Goal: Information Seeking & Learning: Compare options

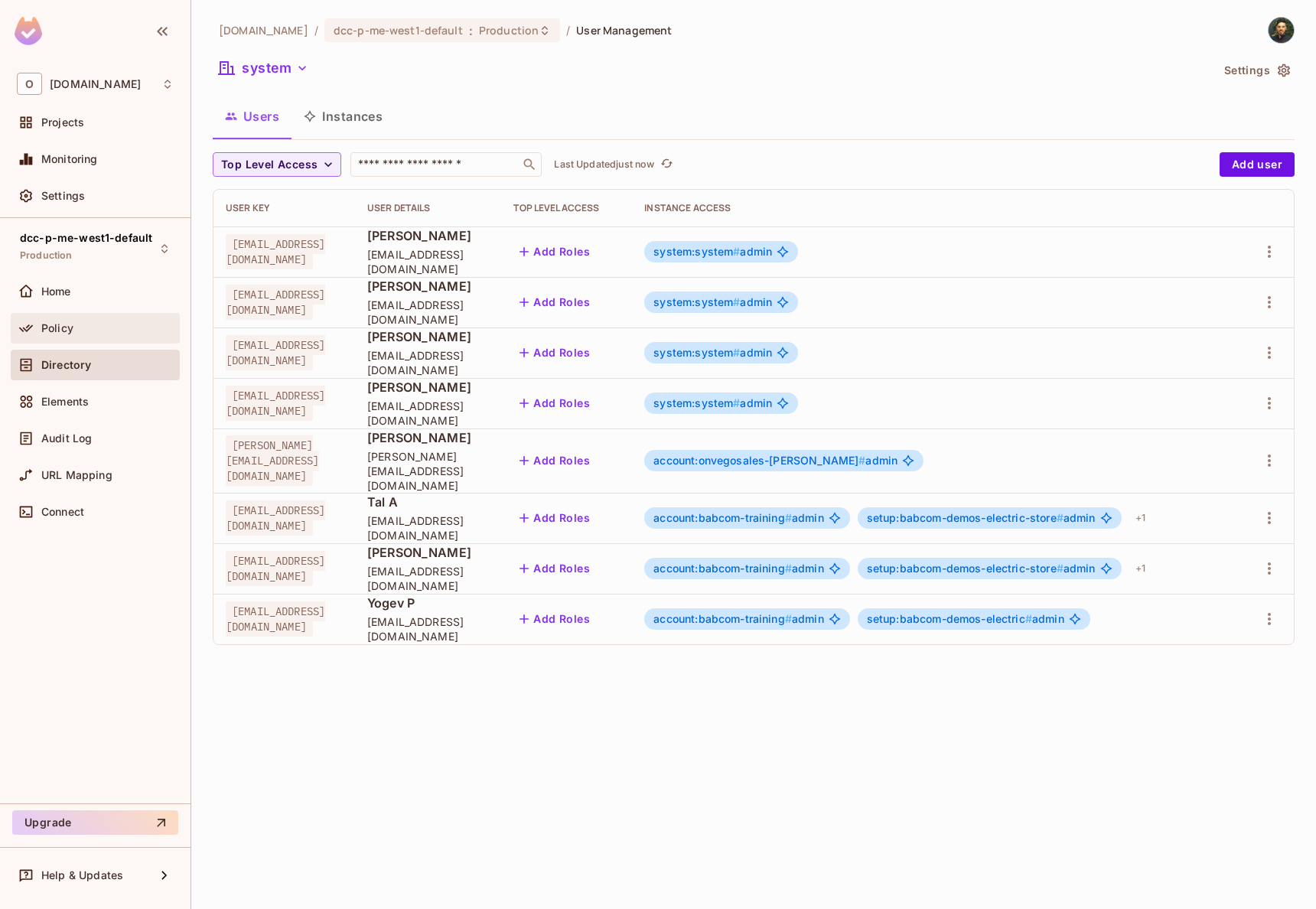
click at [81, 339] on div "Policy" at bounding box center [95, 328] width 169 height 30
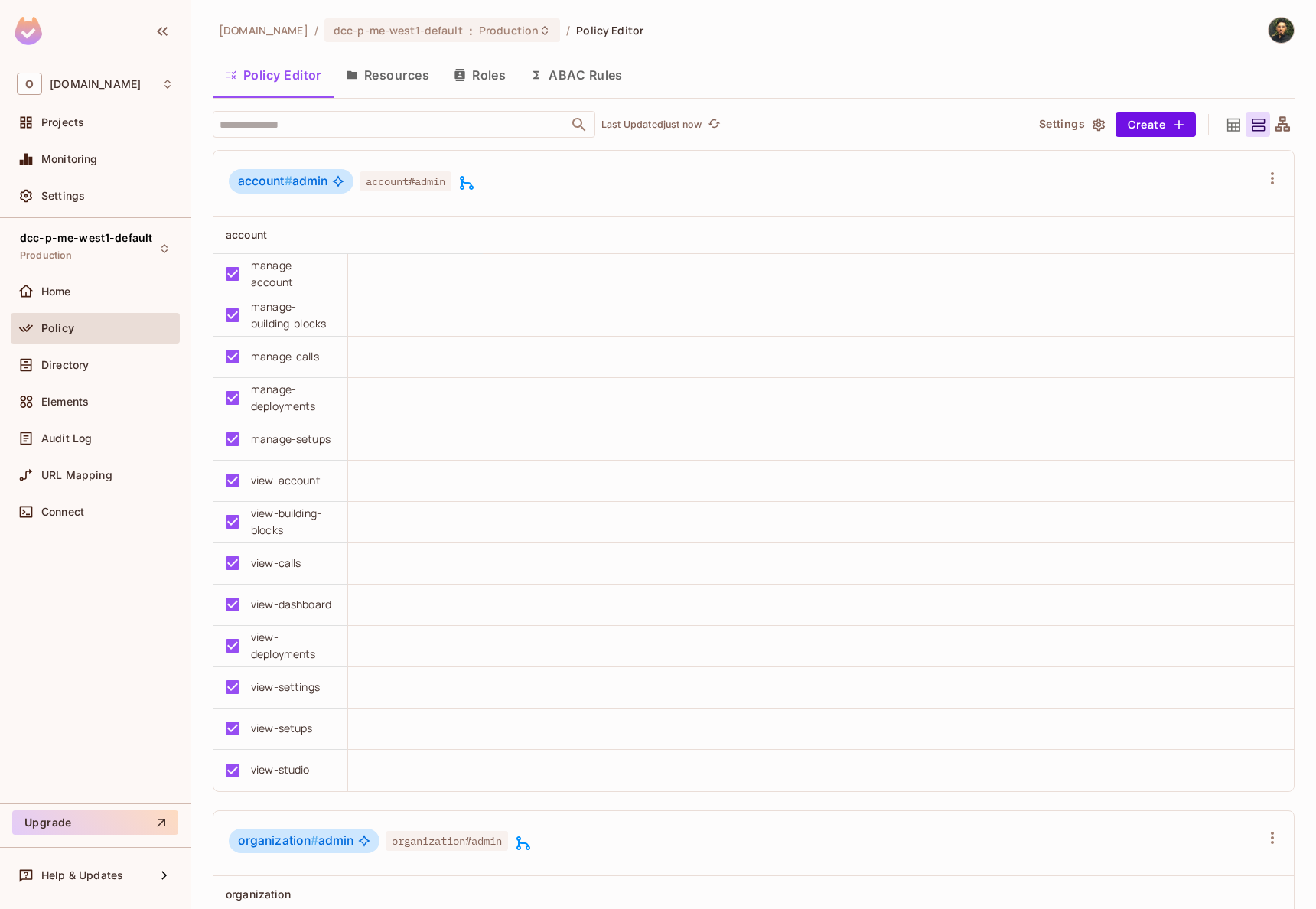
click at [486, 80] on button "Roles" at bounding box center [479, 74] width 77 height 38
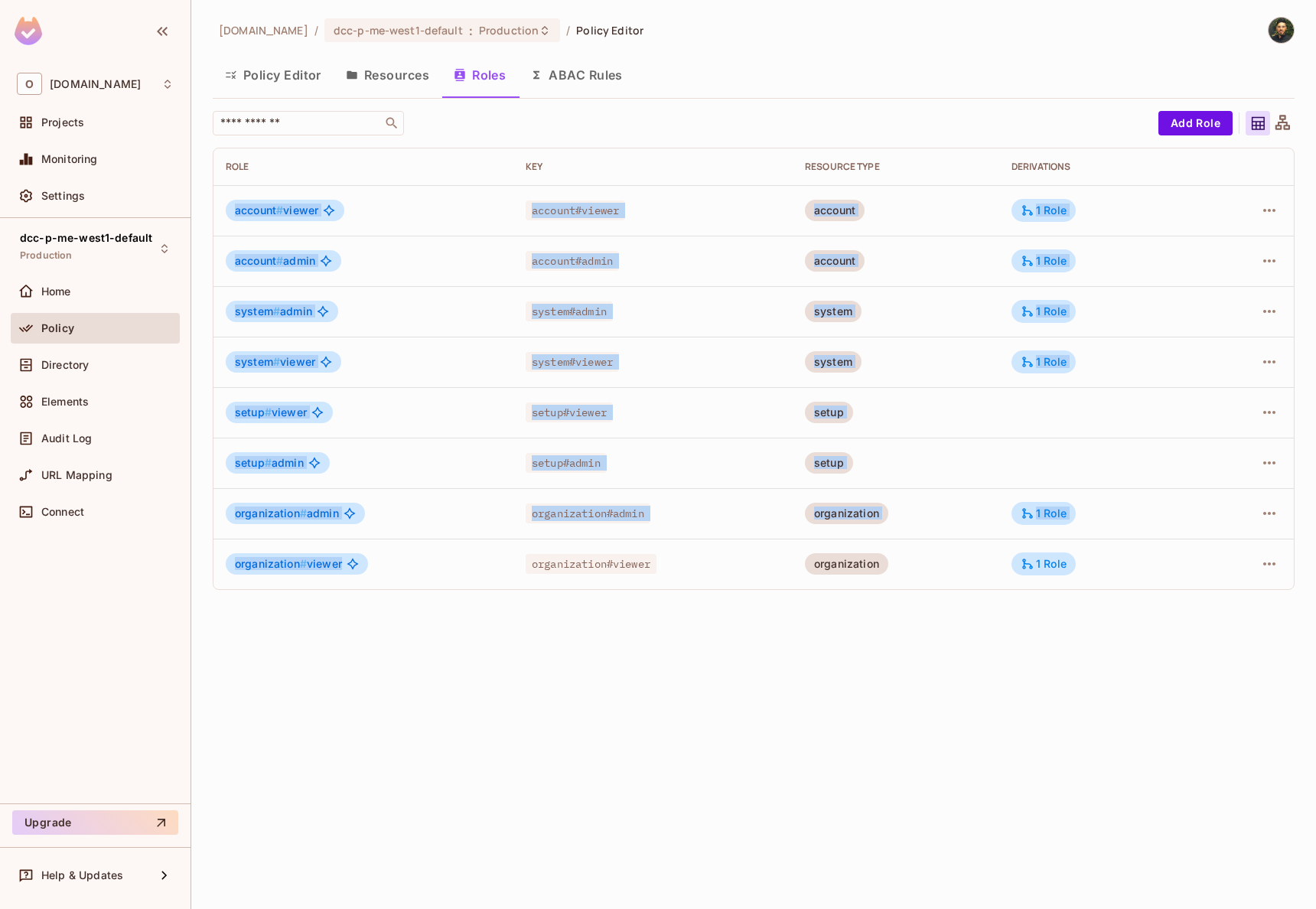
drag, startPoint x: 214, startPoint y: 203, endPoint x: 396, endPoint y: 571, distance: 410.5
click at [396, 571] on tbody "account # viewer account#viewer account 1 Role account # admin account#admin ac…" at bounding box center [753, 387] width 1081 height 404
click at [401, 573] on div "organization # viewer" at bounding box center [363, 563] width 276 height 21
drag, startPoint x: 225, startPoint y: 203, endPoint x: 425, endPoint y: 553, distance: 403.1
click at [425, 553] on tbody "account # viewer account#viewer account 1 Role account # admin account#admin ac…" at bounding box center [753, 387] width 1081 height 404
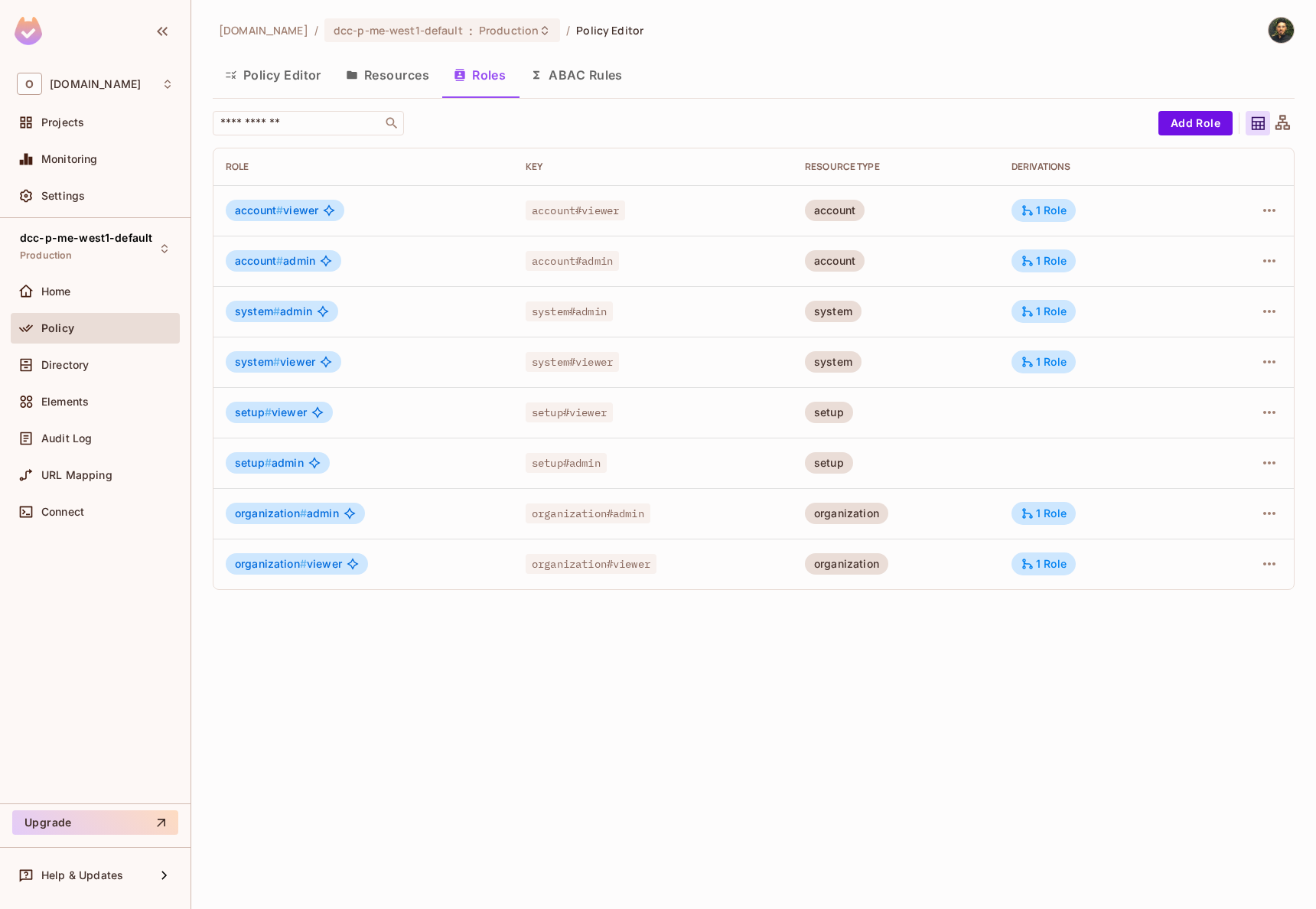
click at [420, 555] on div "organization # viewer" at bounding box center [363, 563] width 276 height 21
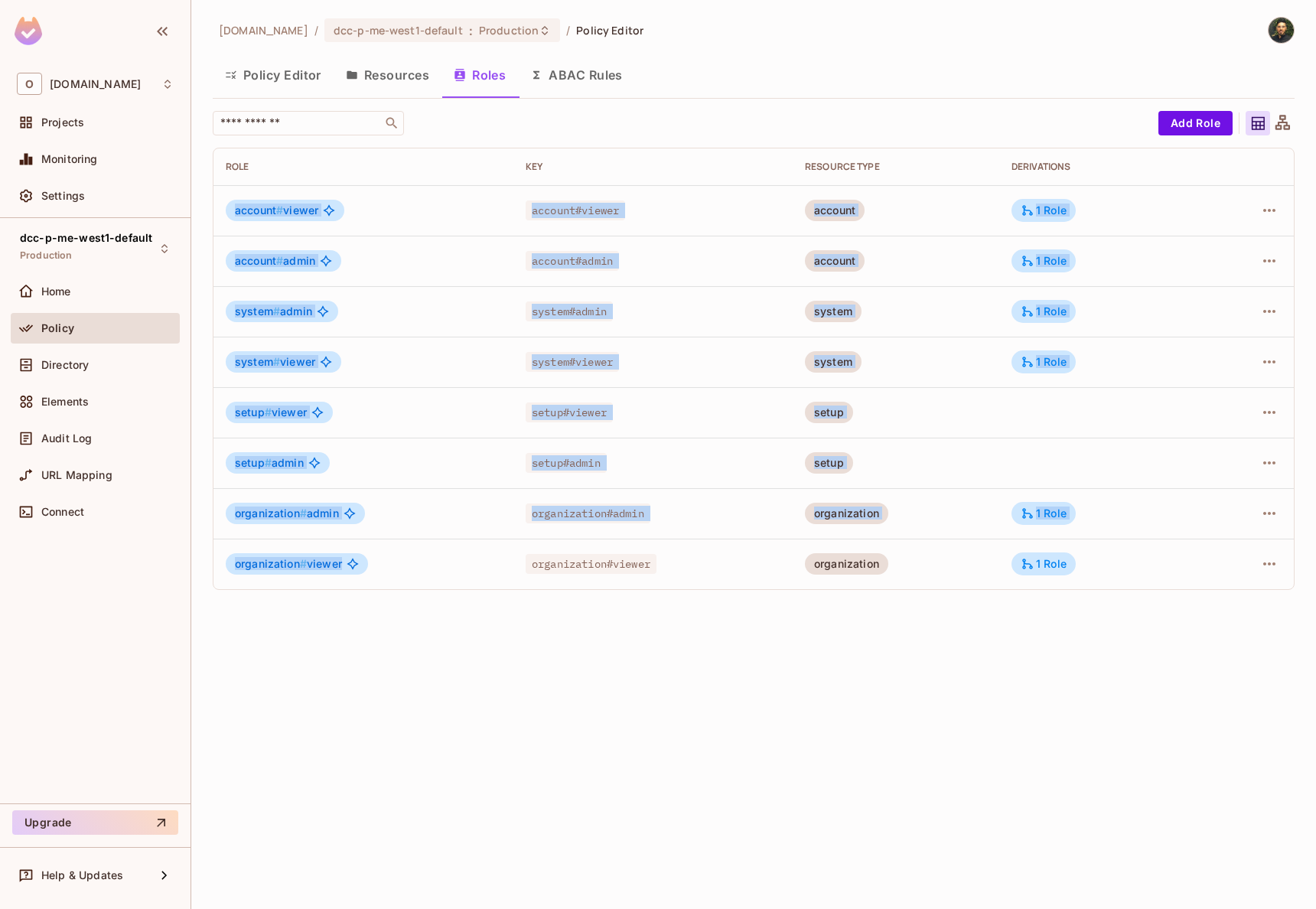
drag, startPoint x: 383, startPoint y: 566, endPoint x: 225, endPoint y: 214, distance: 385.8
click at [225, 214] on tbody "account # viewer account#viewer account 1 Role account # admin account#admin ac…" at bounding box center [753, 387] width 1081 height 404
click at [225, 214] on td "account # viewer" at bounding box center [363, 210] width 300 height 50
drag, startPoint x: 225, startPoint y: 205, endPoint x: 390, endPoint y: 581, distance: 410.6
click at [390, 581] on tbody "account # viewer account#viewer account 1 Role account # admin account#admin ac…" at bounding box center [753, 387] width 1081 height 404
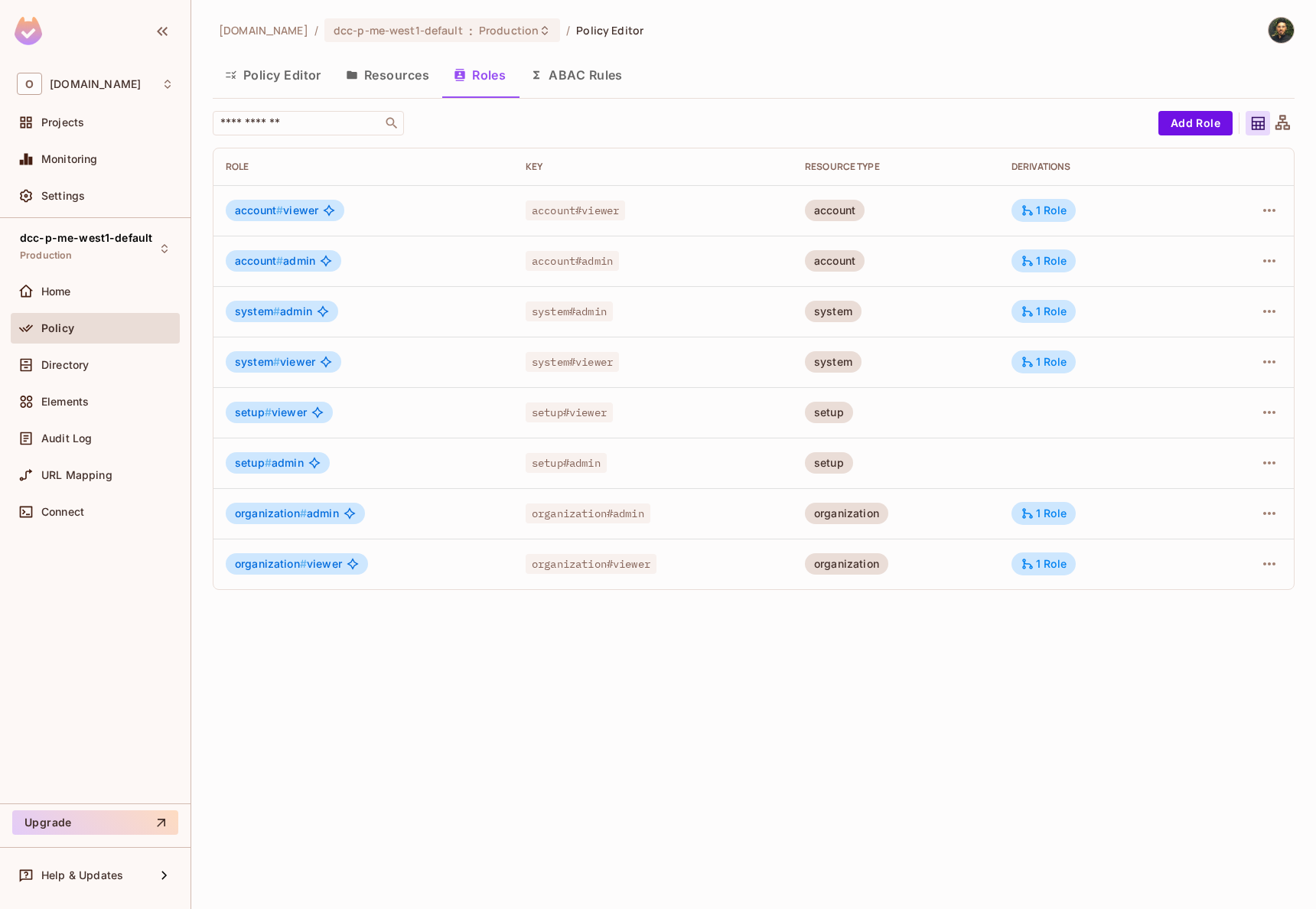
click at [394, 575] on td "organization # viewer" at bounding box center [363, 563] width 300 height 50
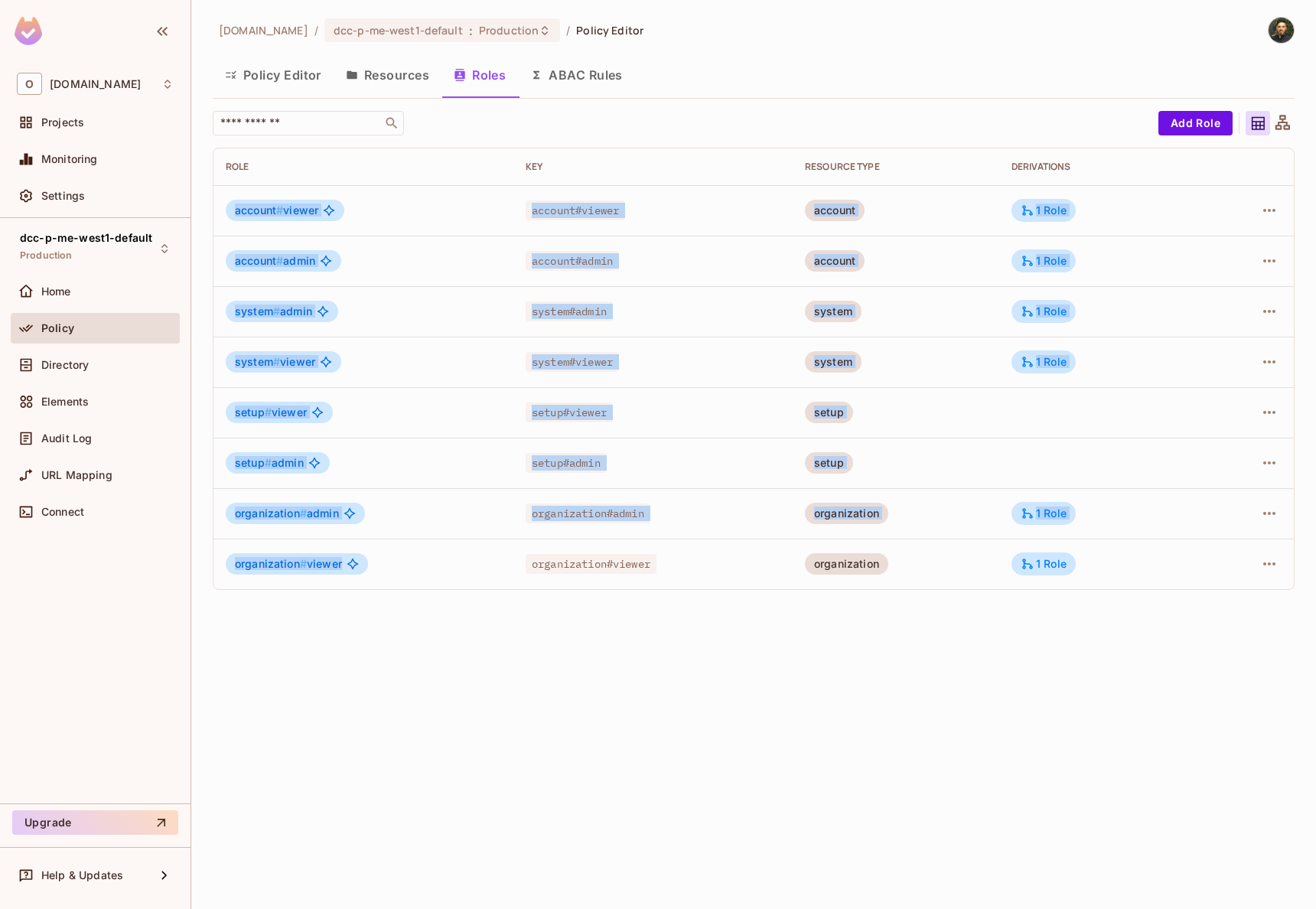
drag, startPoint x: 394, startPoint y: 575, endPoint x: 225, endPoint y: 203, distance: 408.6
click at [225, 203] on tbody "account # viewer account#viewer account 1 Role account # admin account#admin ac…" at bounding box center [753, 387] width 1081 height 404
click at [225, 203] on td "account # viewer" at bounding box center [363, 210] width 300 height 50
drag, startPoint x: 225, startPoint y: 203, endPoint x: 505, endPoint y: 586, distance: 474.4
click at [505, 586] on tbody "account # viewer account#viewer account 1 Role account # admin account#admin ac…" at bounding box center [753, 387] width 1081 height 404
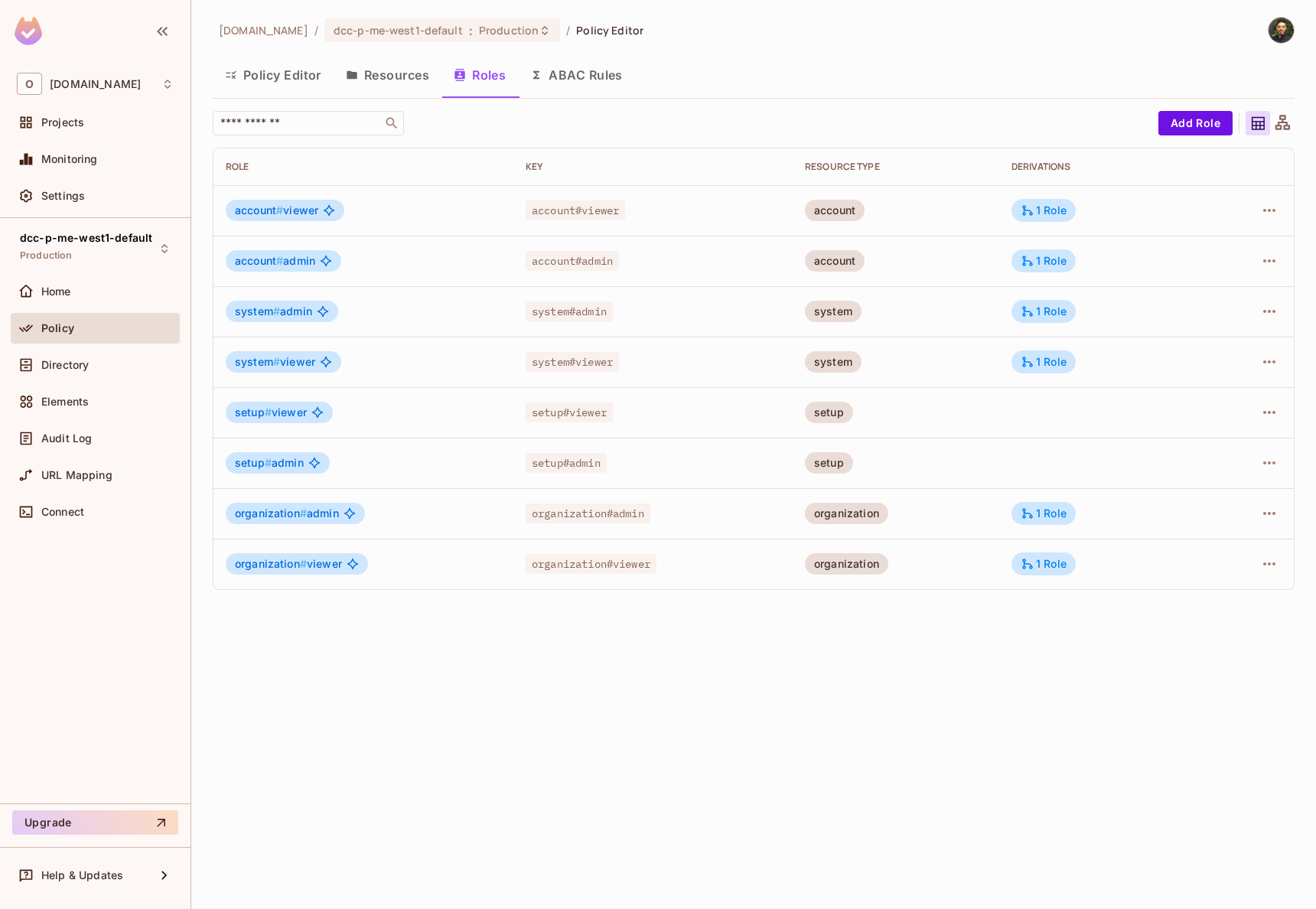
click at [490, 583] on td "organization # viewer" at bounding box center [363, 563] width 300 height 50
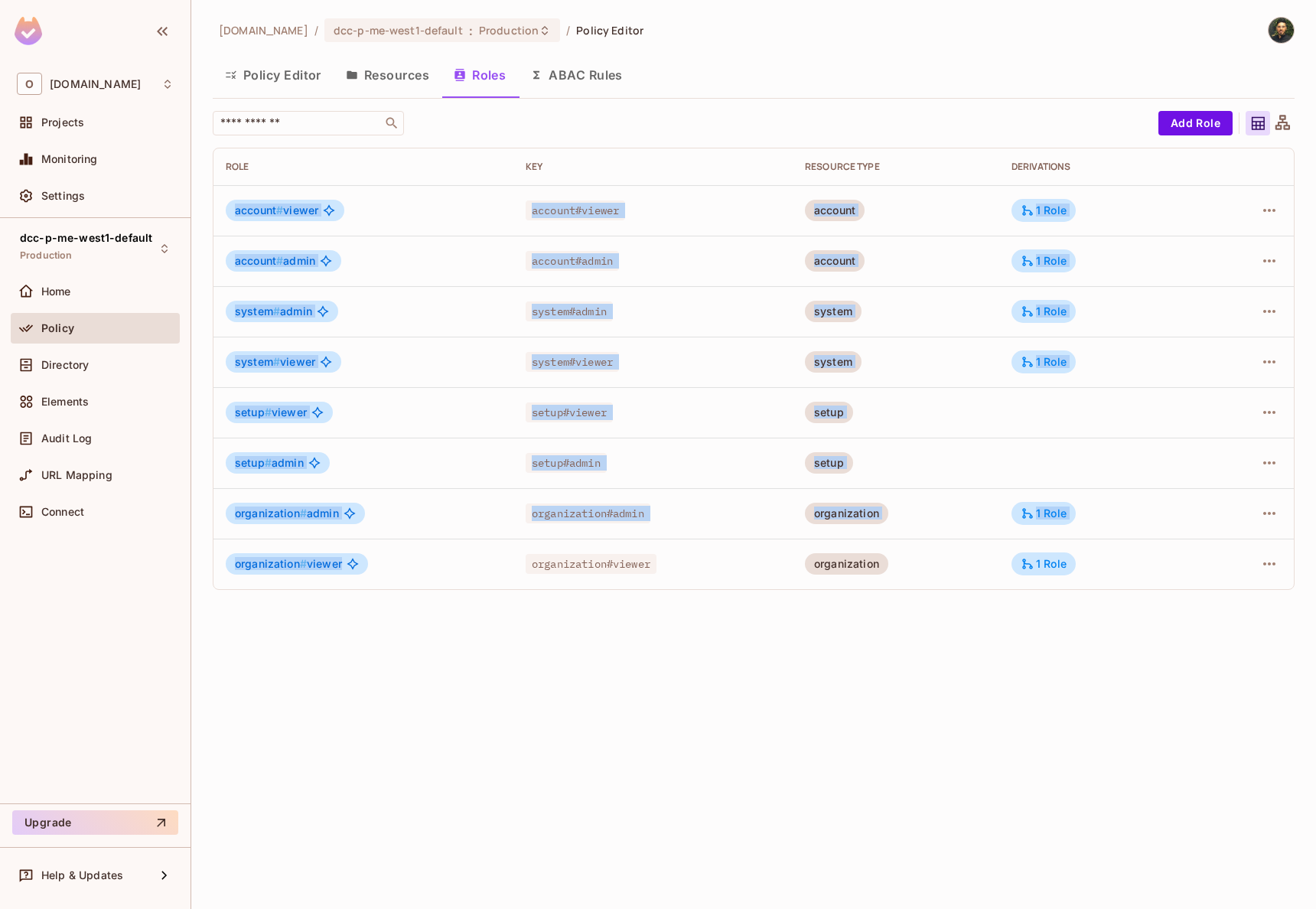
drag, startPoint x: 230, startPoint y: 203, endPoint x: 368, endPoint y: 561, distance: 383.7
click at [368, 561] on tbody "account # viewer account#viewer account 1 Role account # admin account#admin ac…" at bounding box center [753, 387] width 1081 height 404
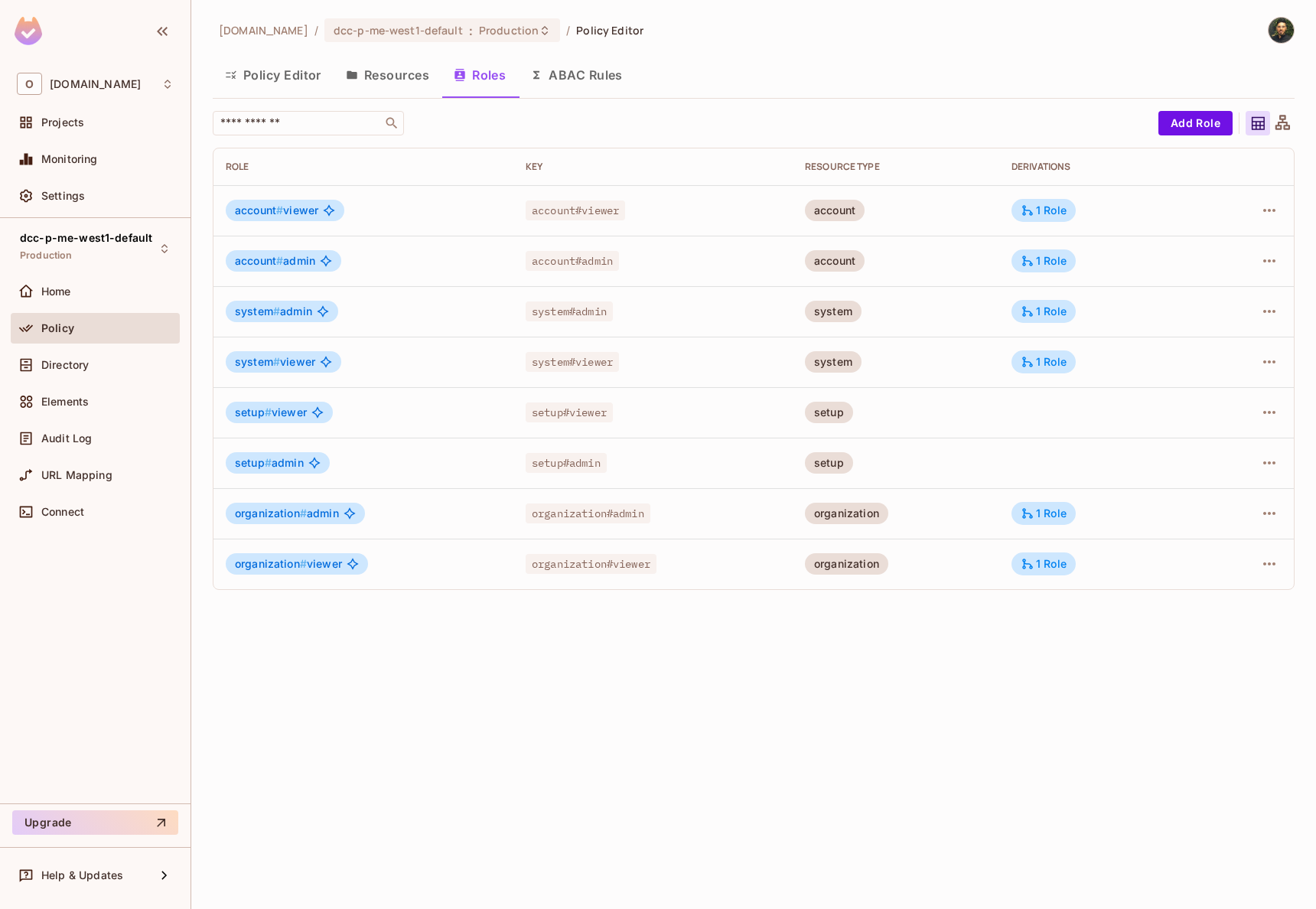
click at [388, 571] on div "organization # viewer" at bounding box center [363, 563] width 276 height 21
drag, startPoint x: 235, startPoint y: 362, endPoint x: 319, endPoint y: 362, distance: 84.0
click at [319, 362] on div "system # viewer" at bounding box center [283, 362] width 115 height 21
click at [288, 361] on span "system # viewer" at bounding box center [275, 362] width 81 height 13
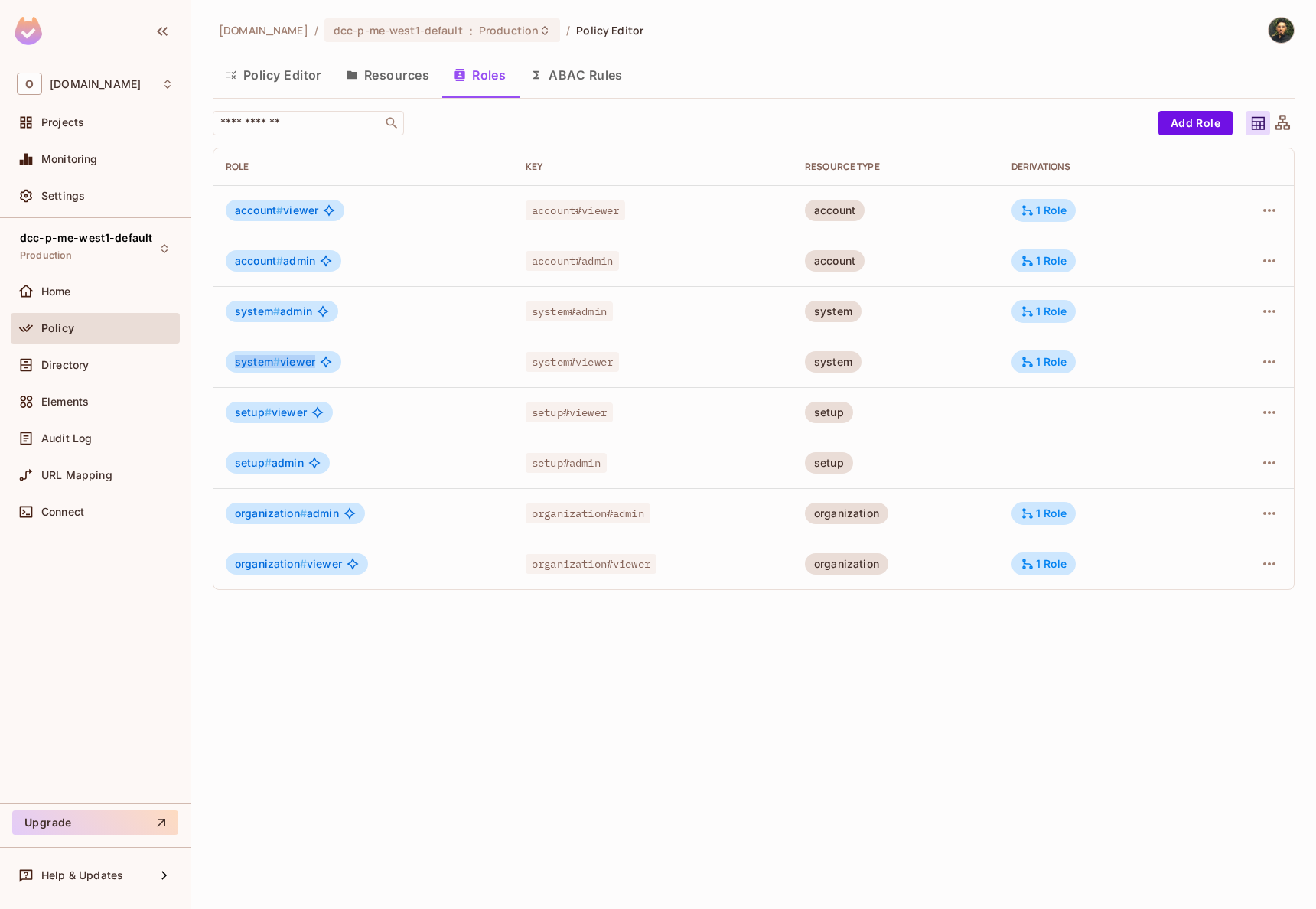
click at [288, 361] on span "system # viewer" at bounding box center [275, 362] width 81 height 13
drag, startPoint x: 240, startPoint y: 567, endPoint x: 334, endPoint y: 569, distance: 94.0
click at [334, 569] on span "organization # viewer" at bounding box center [288, 563] width 107 height 13
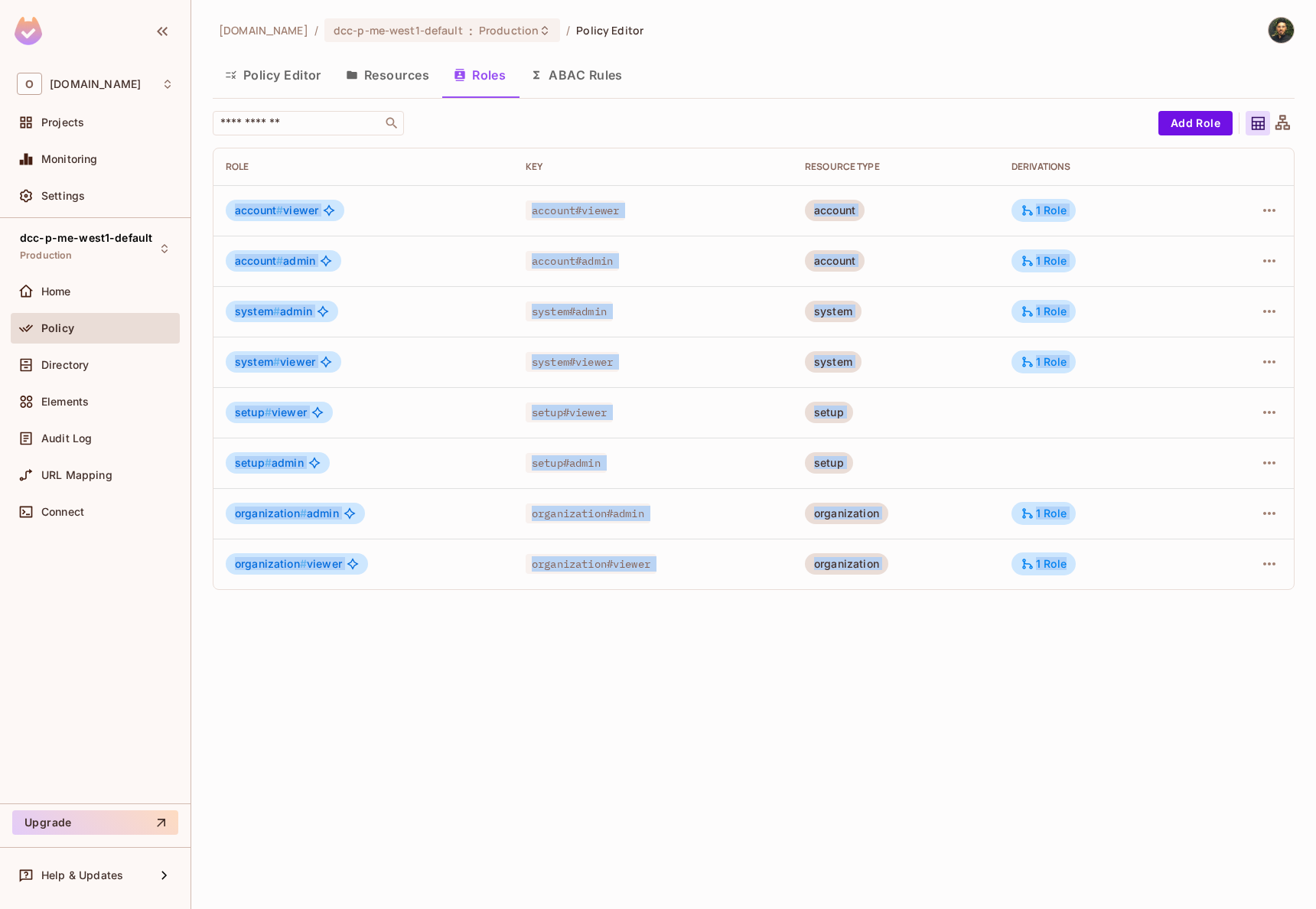
drag, startPoint x: 230, startPoint y: 214, endPoint x: 1090, endPoint y: 585, distance: 936.6
click at [1090, 585] on tbody "account # viewer account#viewer account 1 Role account # admin account#admin ac…" at bounding box center [753, 387] width 1081 height 404
click at [1011, 610] on div "onvego.com / dcc-p-me-west1-default : Production / Policy Editor Policy Editor …" at bounding box center [753, 454] width 1124 height 909
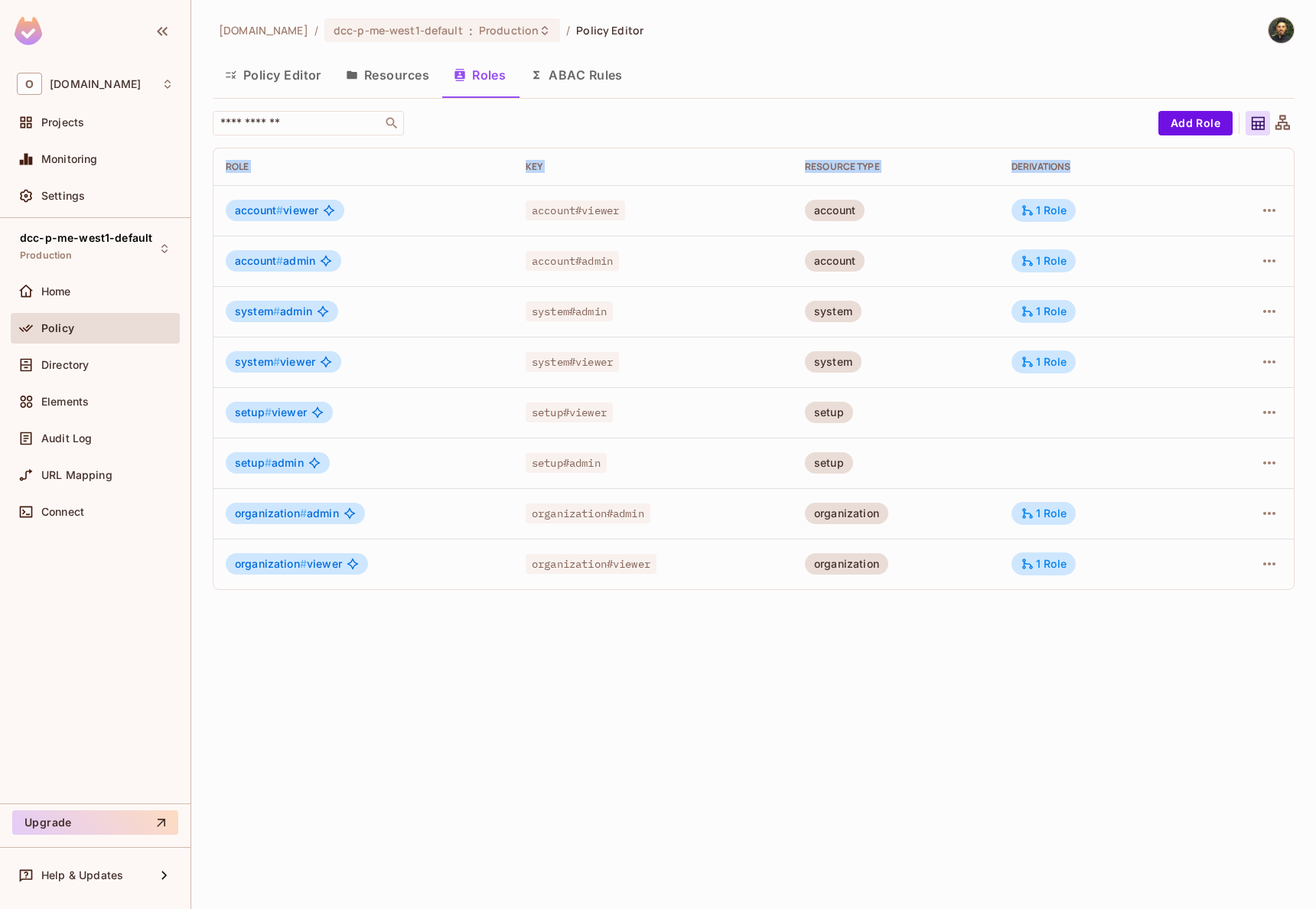
drag, startPoint x: 225, startPoint y: 209, endPoint x: 373, endPoint y: 602, distance: 419.9
click at [373, 602] on div "onvego.com / dcc-p-me-west1-default : Production / Policy Editor Policy Editor …" at bounding box center [753, 454] width 1124 height 909
click at [373, 601] on div "​ Add Role Role Key RESOURCE TYPE Derivations account # viewer account#viewer a…" at bounding box center [753, 357] width 1081 height 491
click at [402, 77] on button "Resources" at bounding box center [388, 74] width 108 height 38
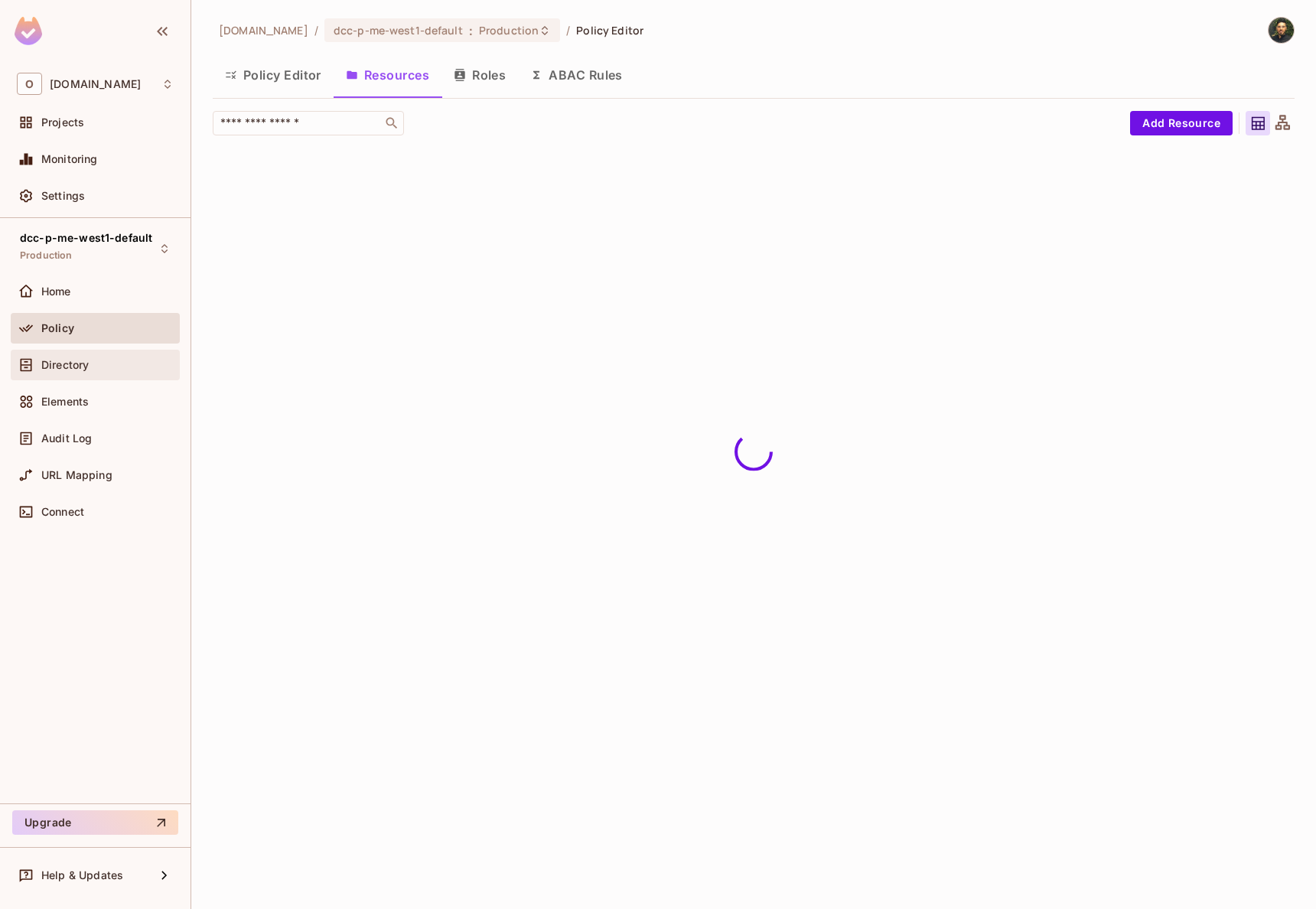
click at [92, 353] on div "Directory" at bounding box center [95, 365] width 169 height 30
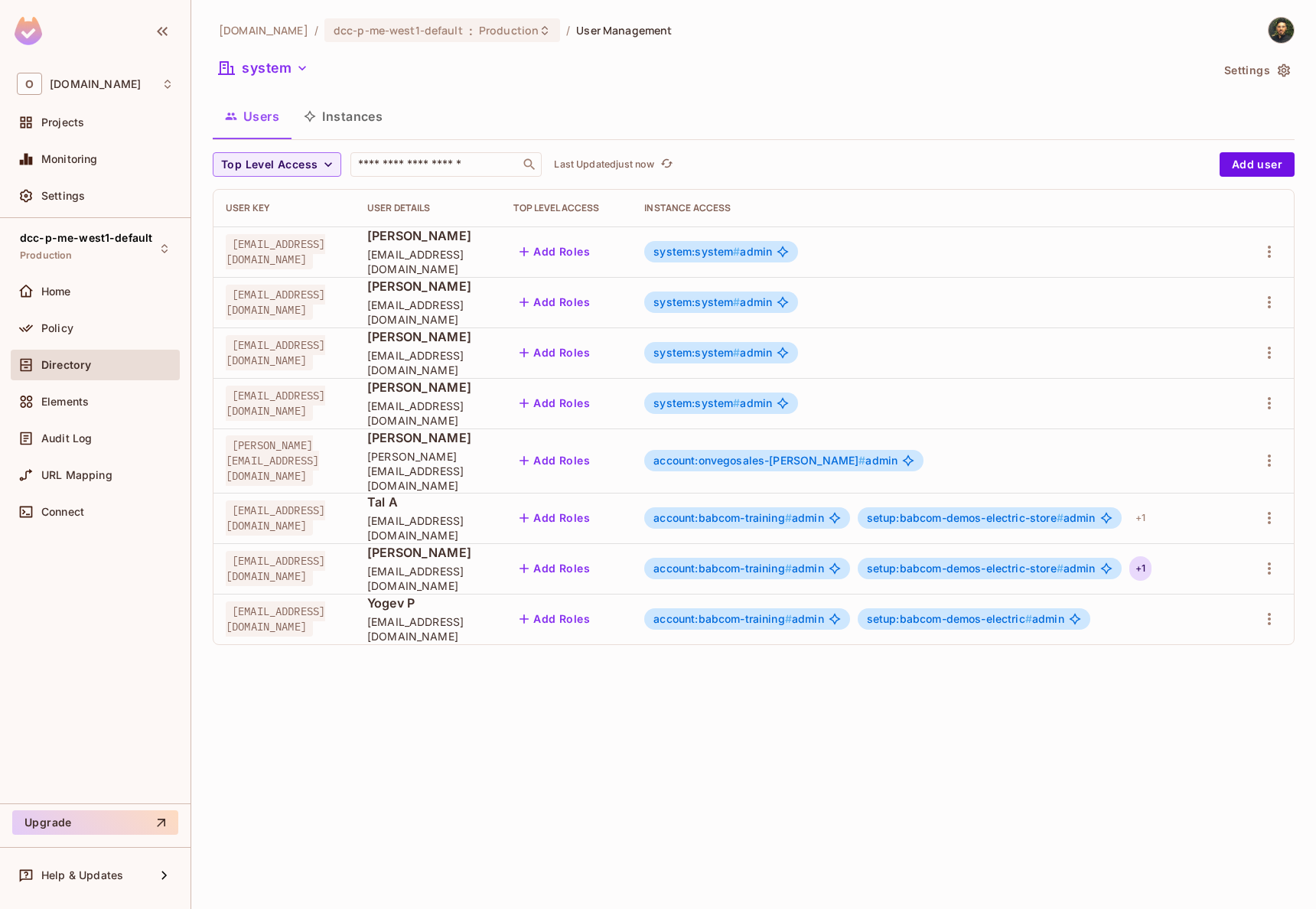
click at [1151, 556] on div "+ 1" at bounding box center [1140, 568] width 22 height 24
click at [1216, 510] on div at bounding box center [658, 454] width 1316 height 909
click at [1151, 510] on div "+ 1" at bounding box center [1140, 517] width 22 height 24
click at [764, 708] on div at bounding box center [658, 454] width 1316 height 909
click at [55, 330] on span "Policy" at bounding box center [57, 328] width 32 height 13
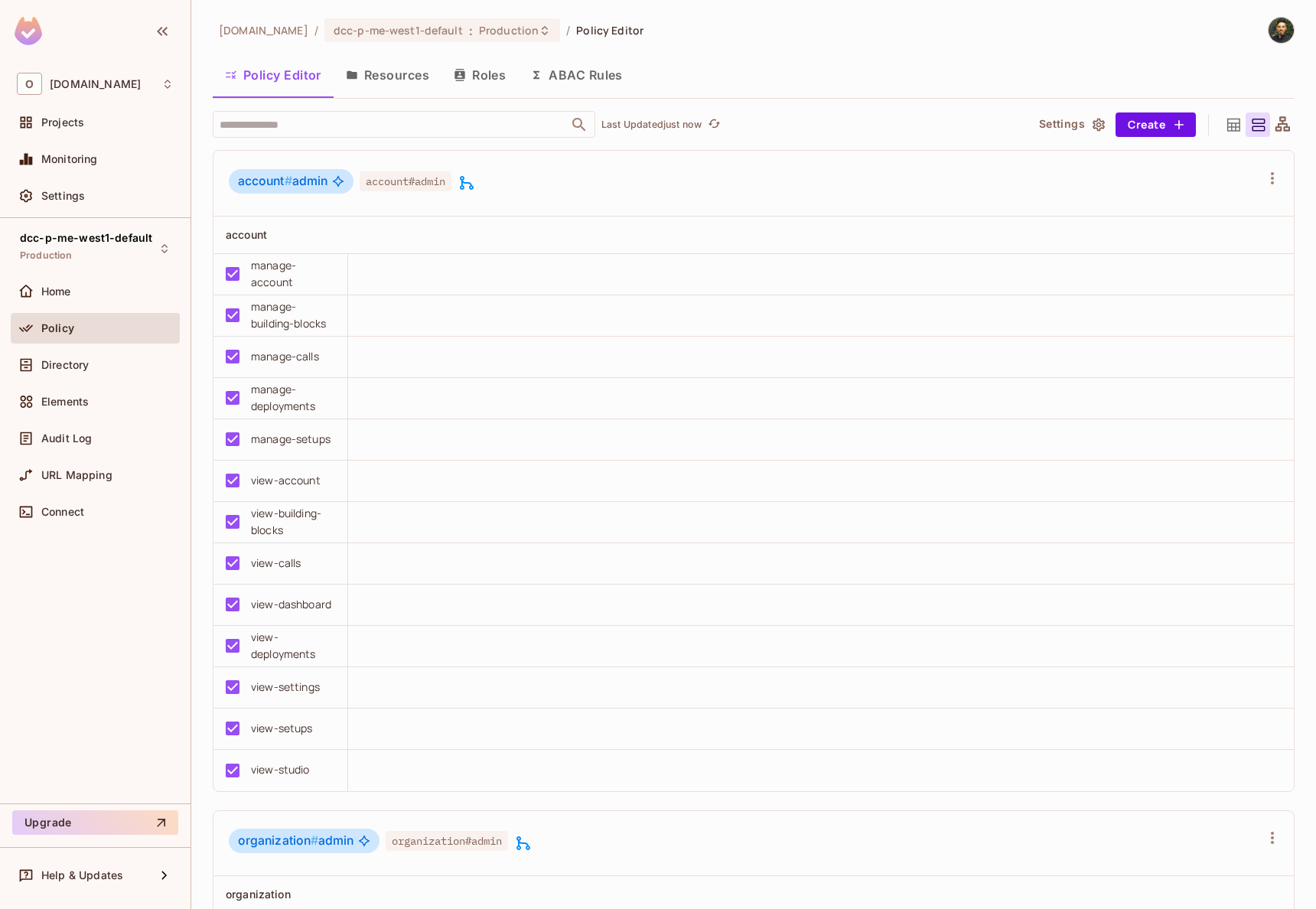
click at [489, 81] on button "Roles" at bounding box center [479, 74] width 77 height 38
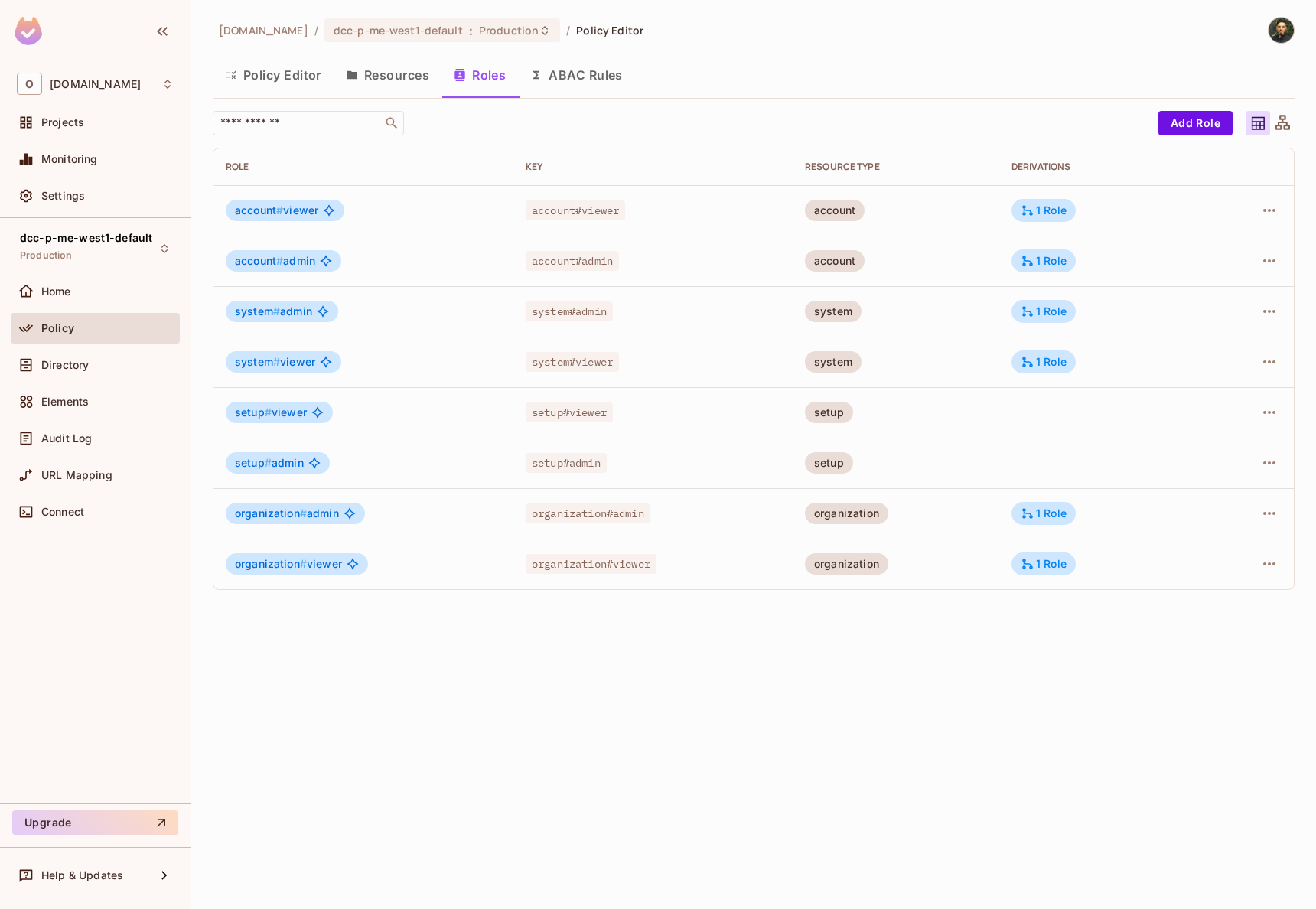
click at [389, 82] on button "Resources" at bounding box center [388, 74] width 108 height 38
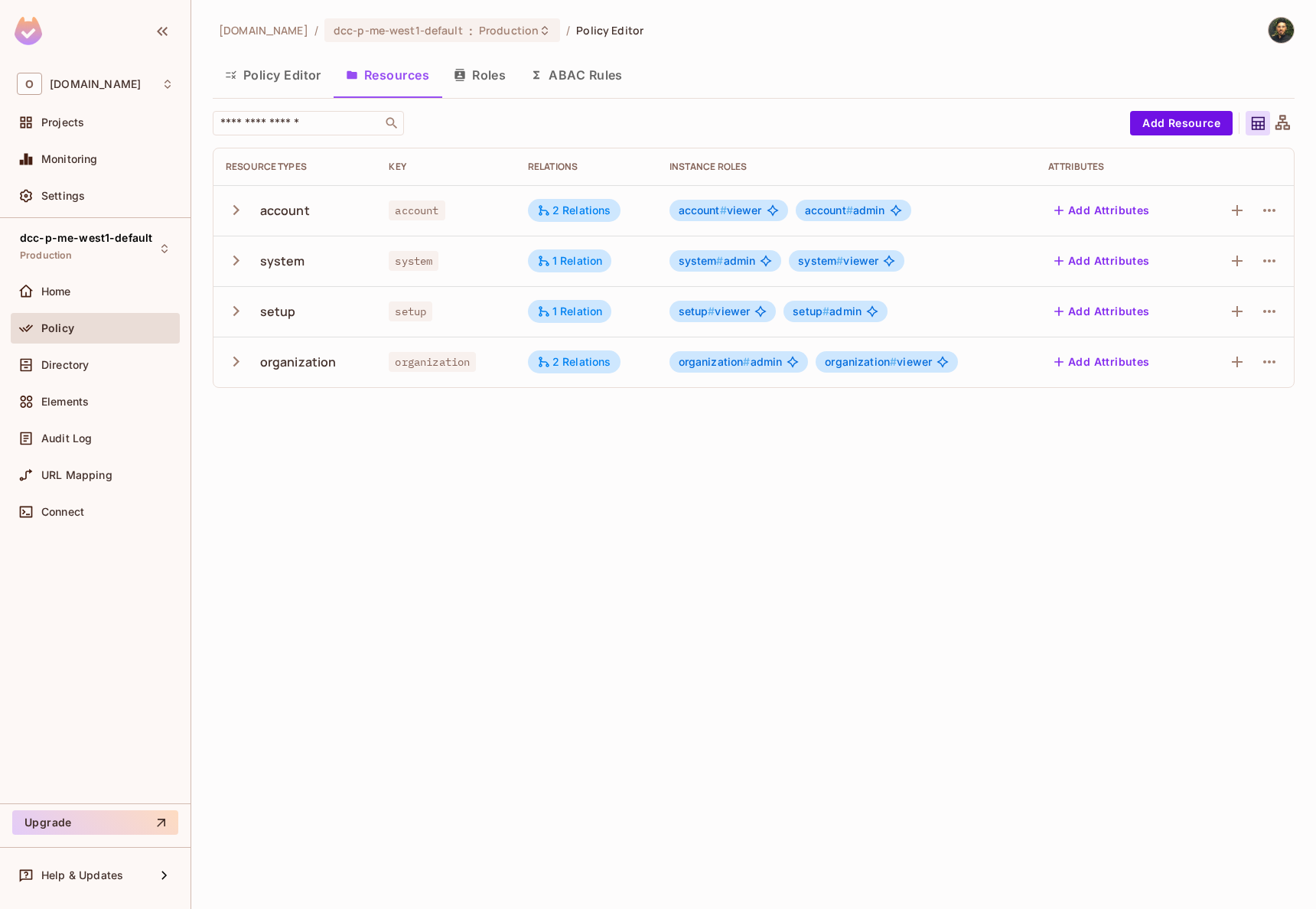
click at [854, 219] on div "account # admin" at bounding box center [853, 209] width 115 height 21
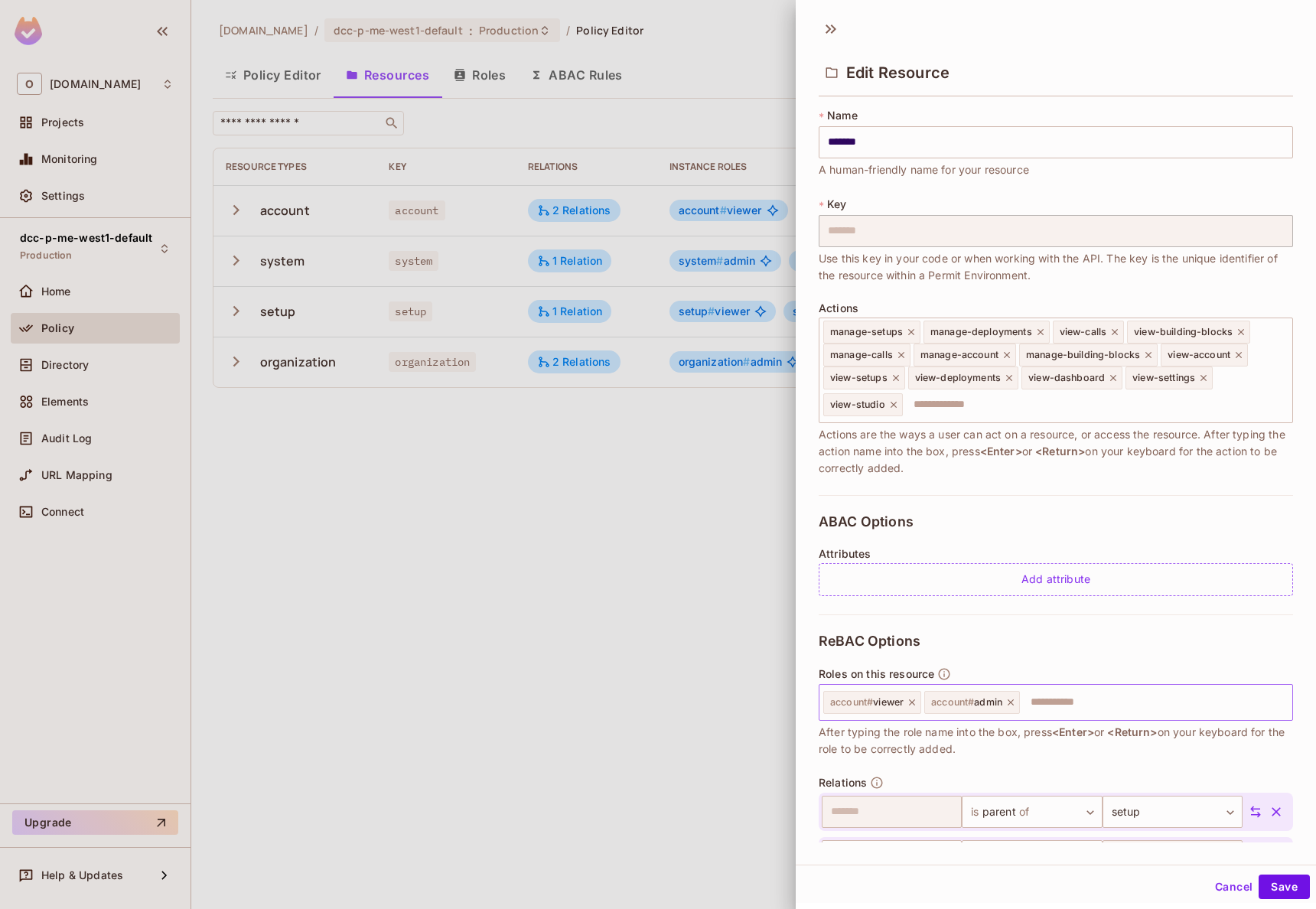
scroll to position [90, 0]
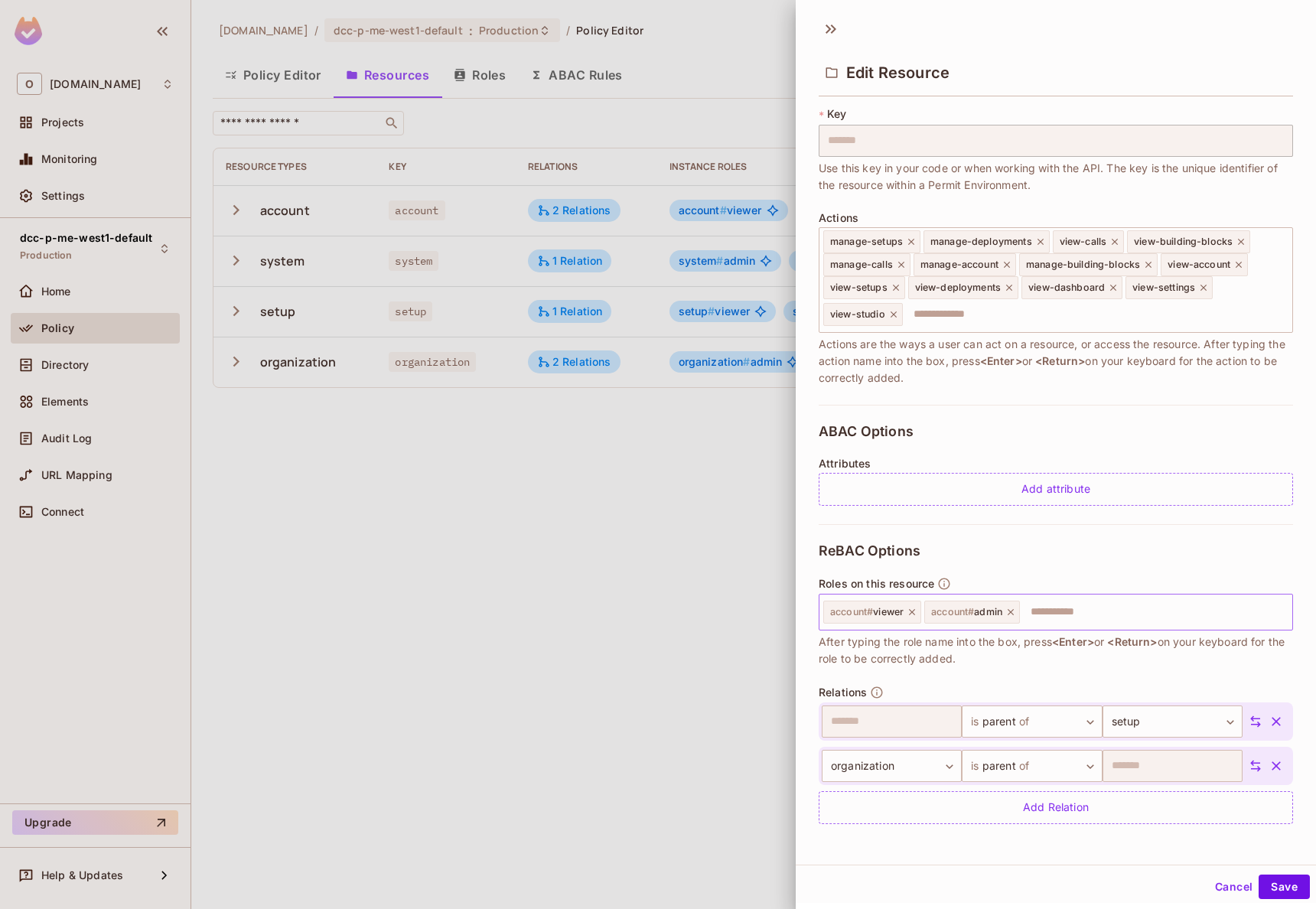
click at [913, 614] on icon at bounding box center [912, 611] width 11 height 11
click at [1271, 891] on button "Save" at bounding box center [1284, 886] width 51 height 24
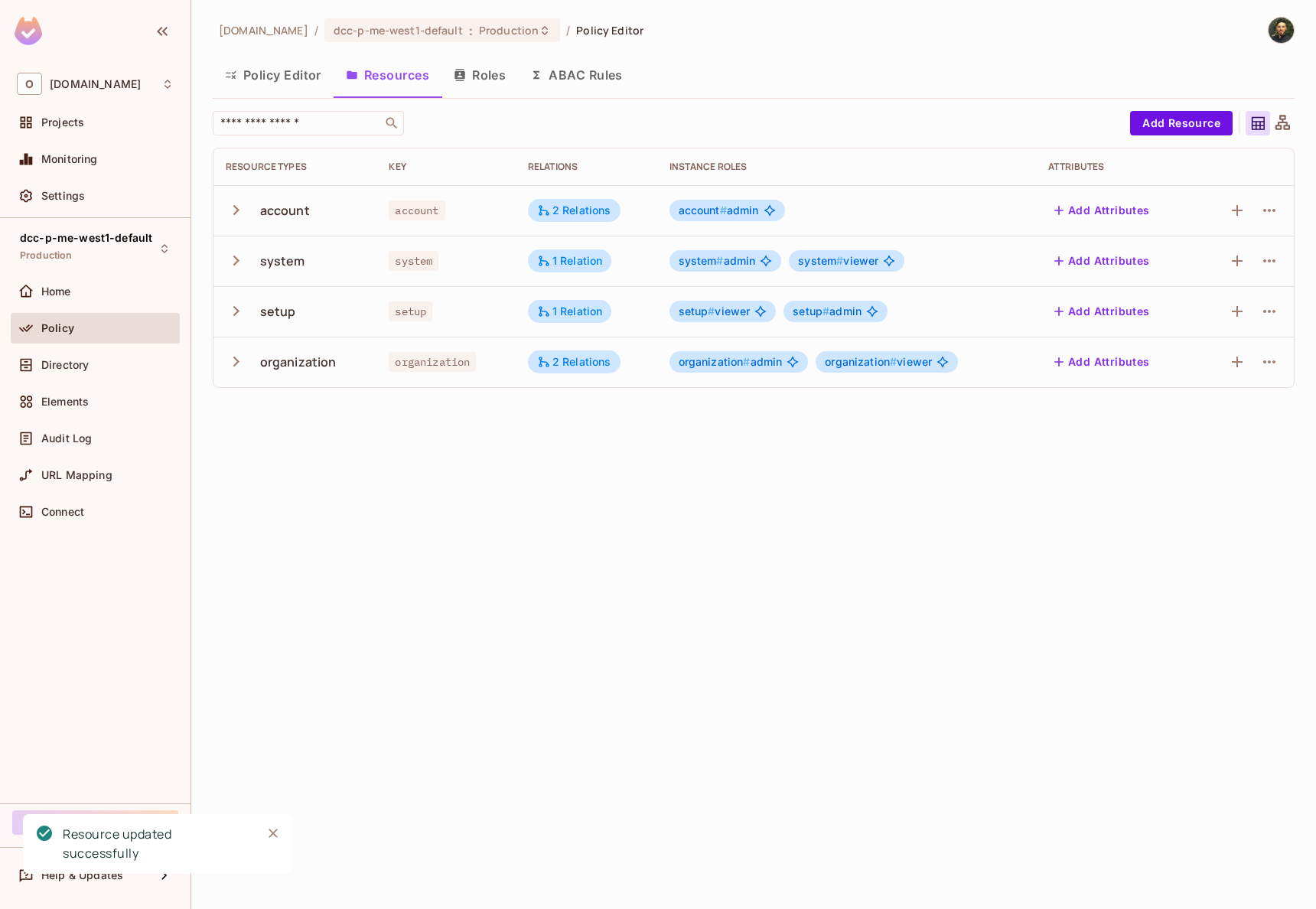
click at [785, 260] on div "system # admin system # viewer" at bounding box center [846, 260] width 354 height 21
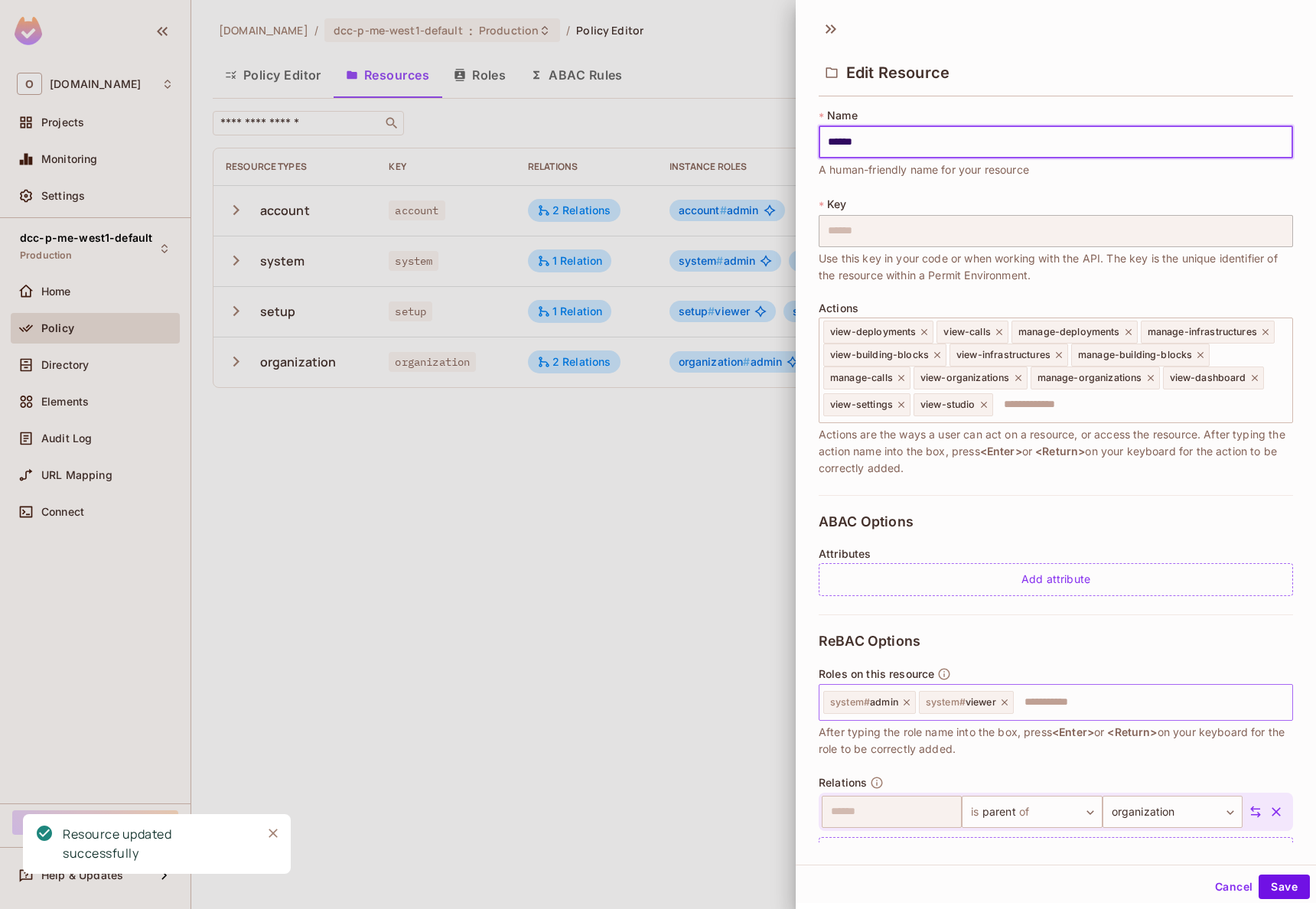
click at [1009, 708] on icon at bounding box center [1004, 702] width 11 height 11
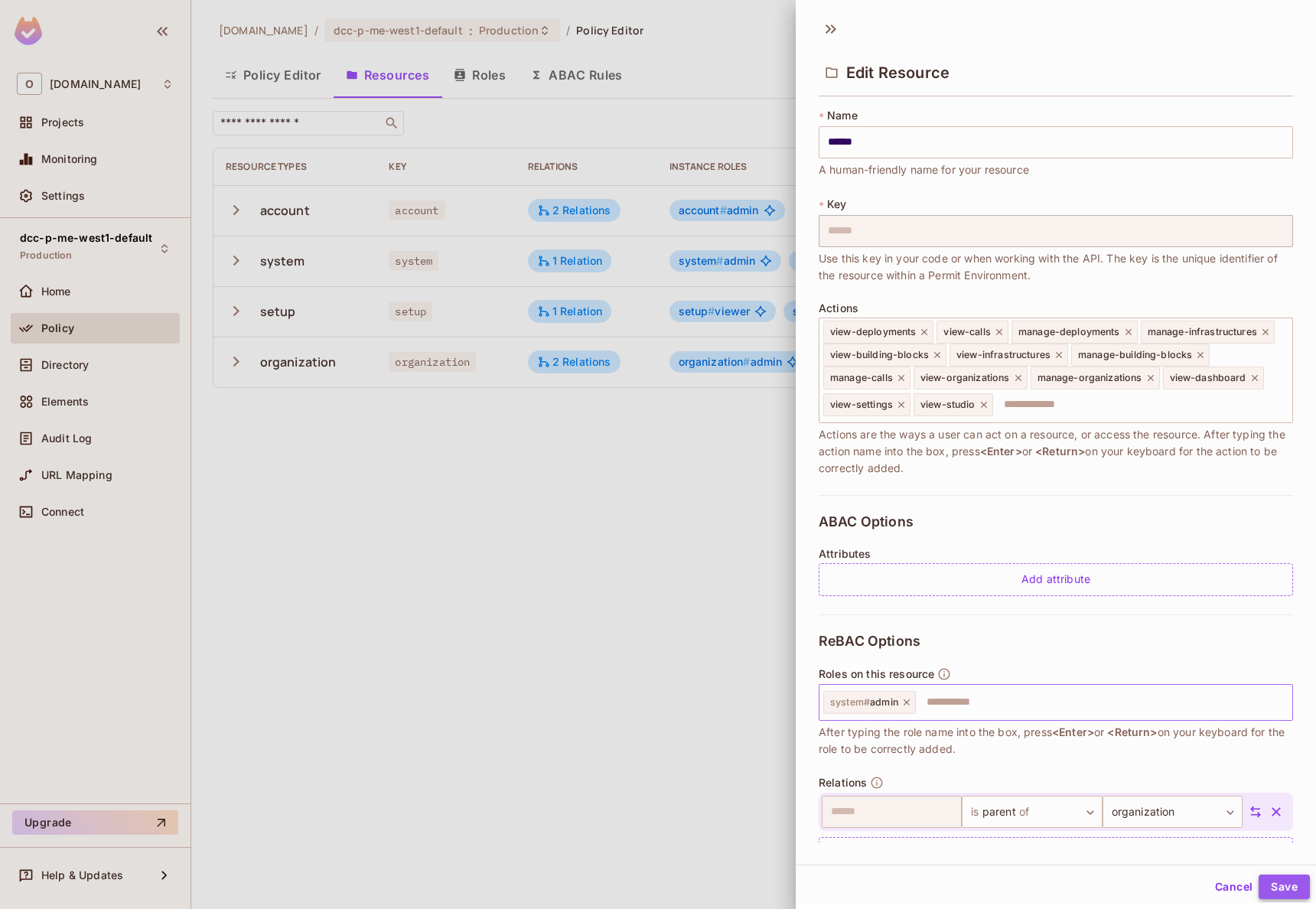
click at [1267, 884] on button "Save" at bounding box center [1284, 886] width 51 height 24
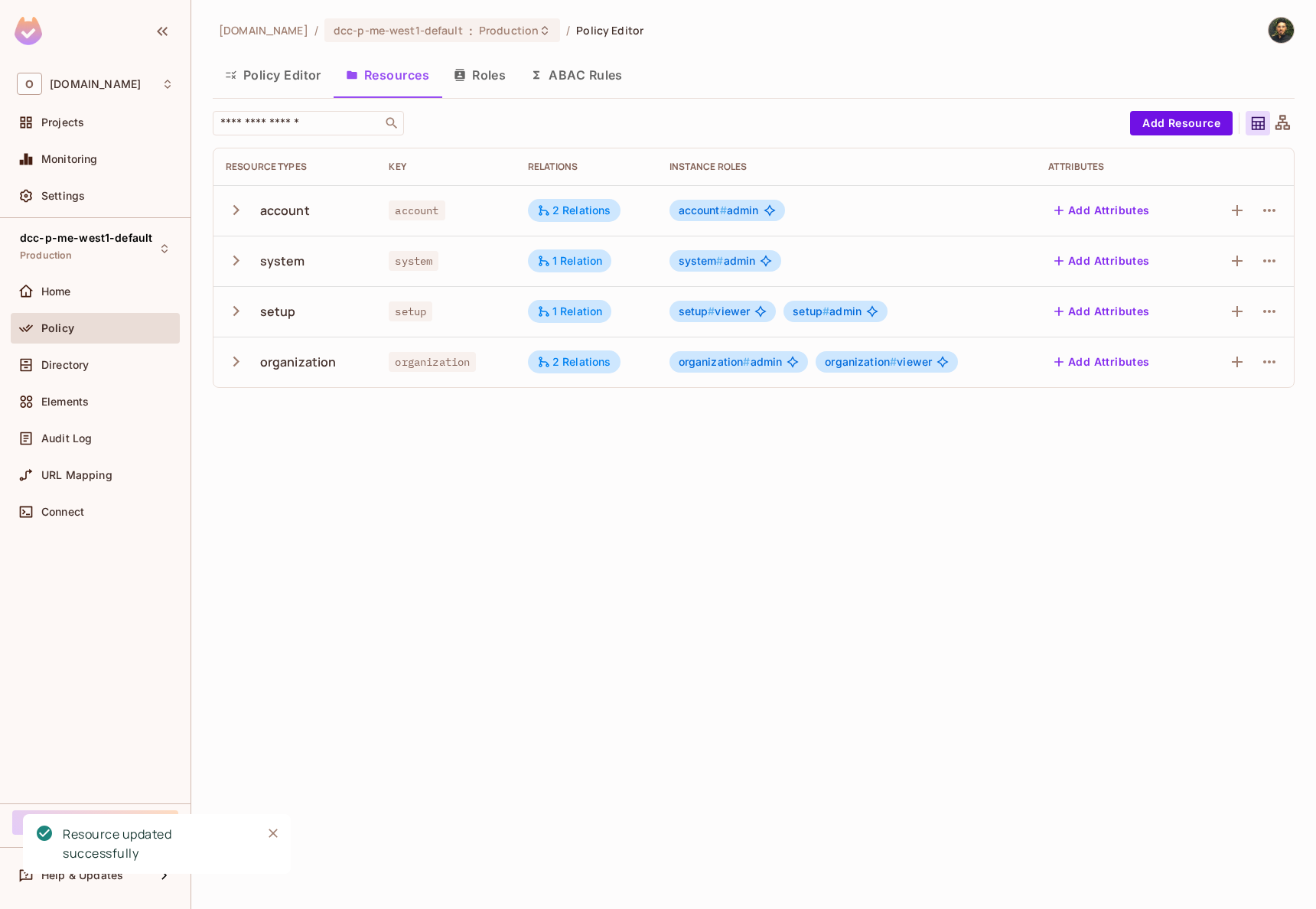
click at [751, 314] on div "setup # viewer" at bounding box center [722, 311] width 107 height 21
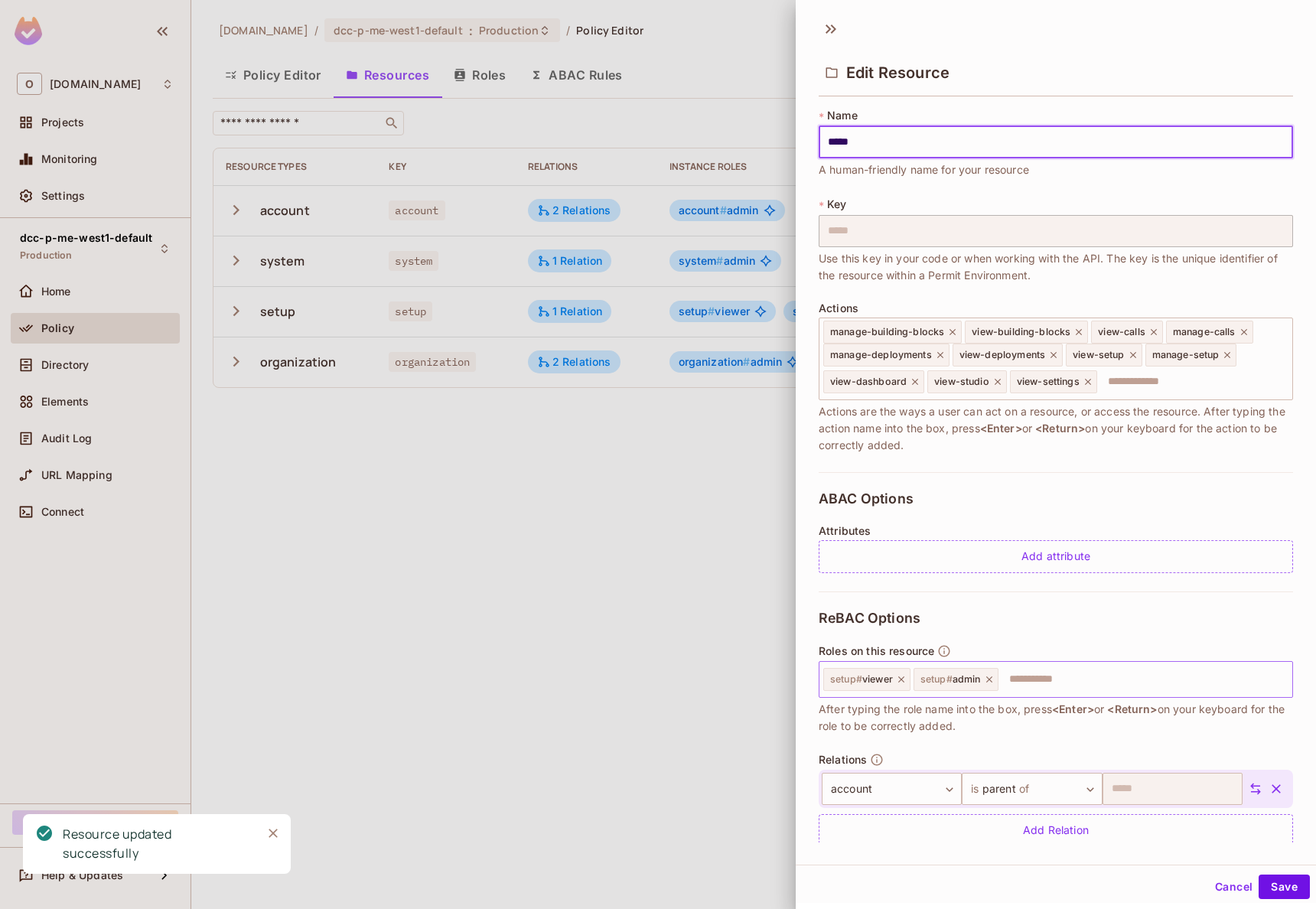
click at [905, 680] on icon at bounding box center [901, 679] width 11 height 11
click at [1259, 891] on button "Save" at bounding box center [1284, 886] width 51 height 24
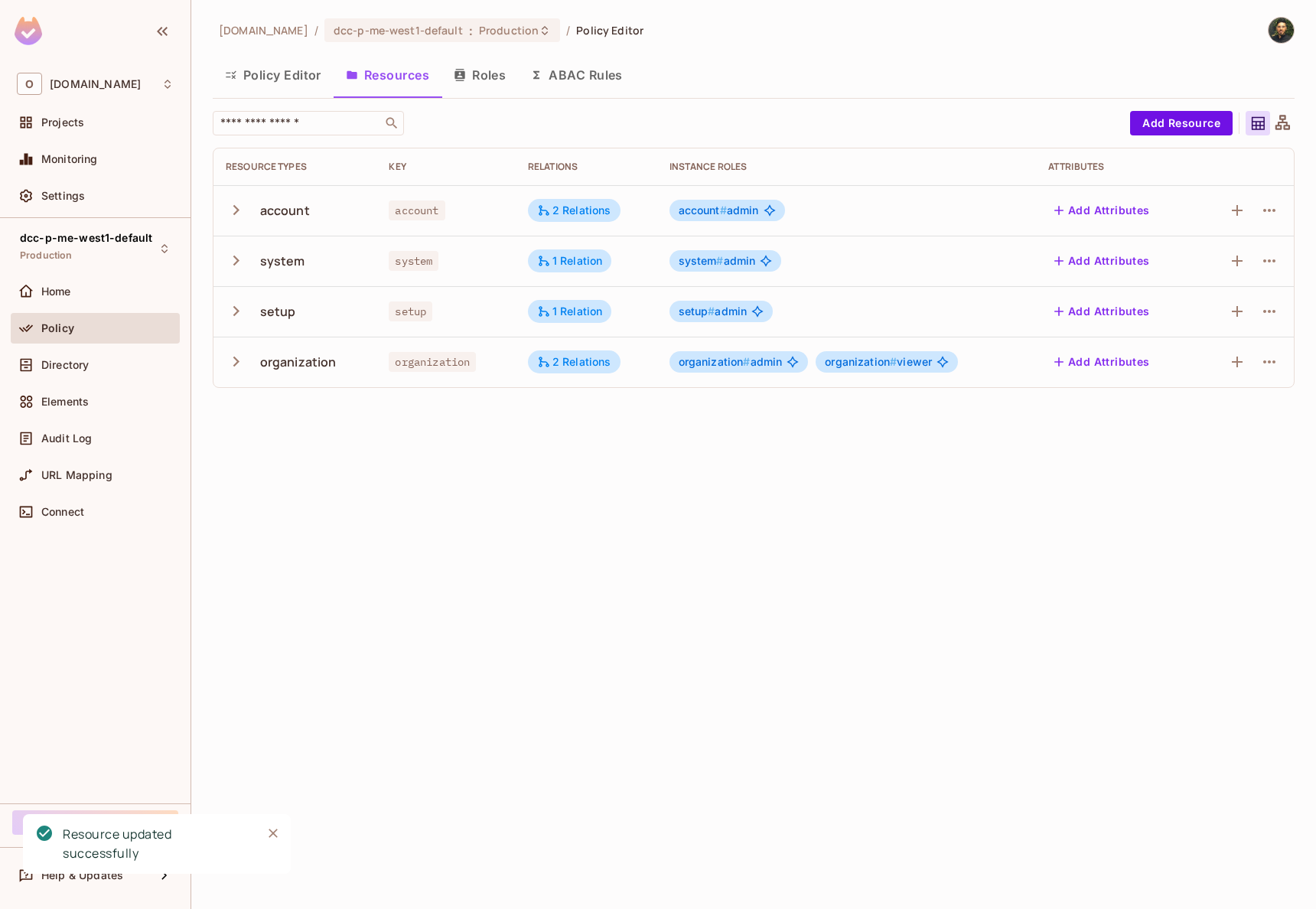
click at [755, 360] on span "organization # admin" at bounding box center [731, 362] width 104 height 13
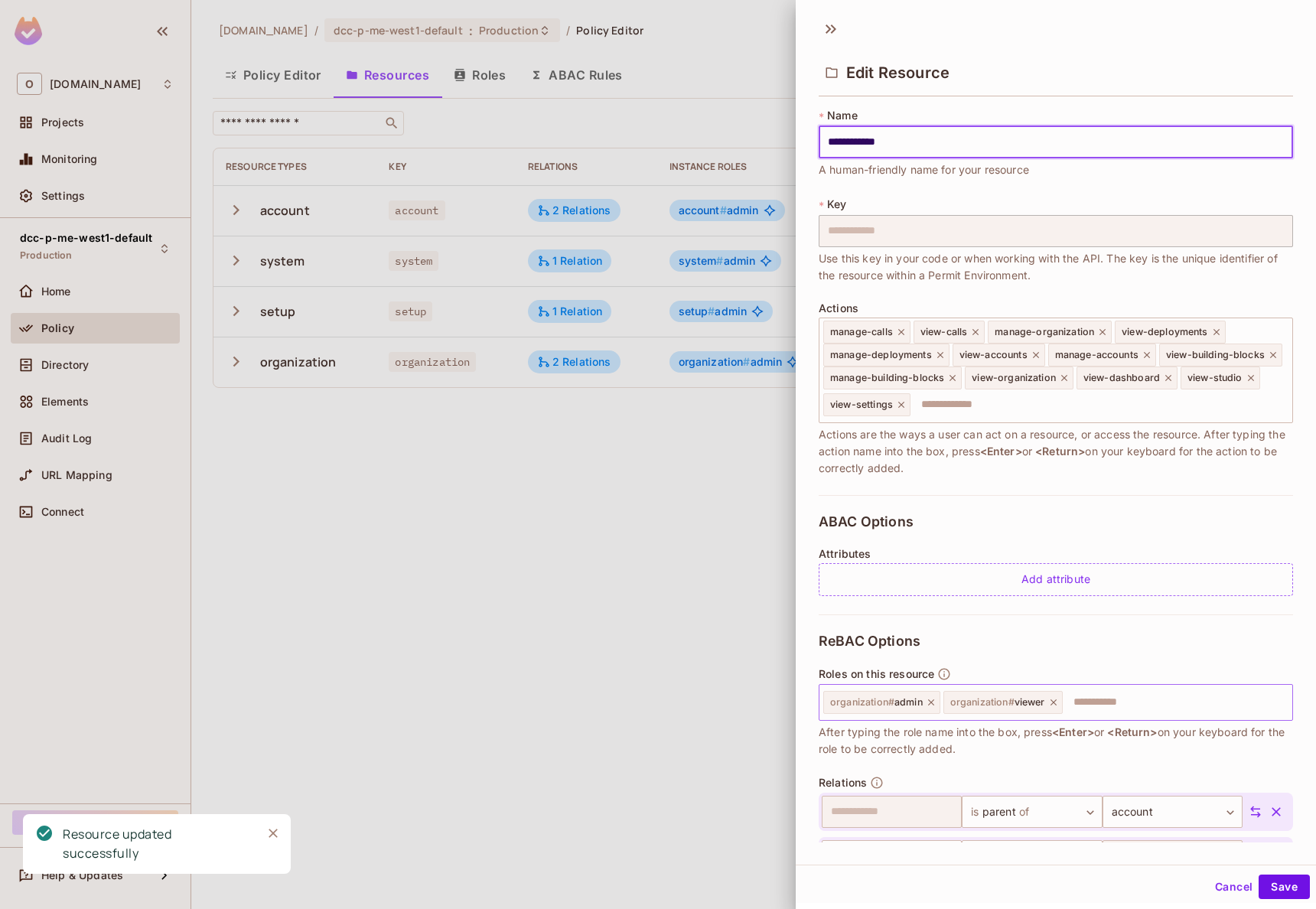
click at [1050, 706] on icon at bounding box center [1053, 702] width 11 height 11
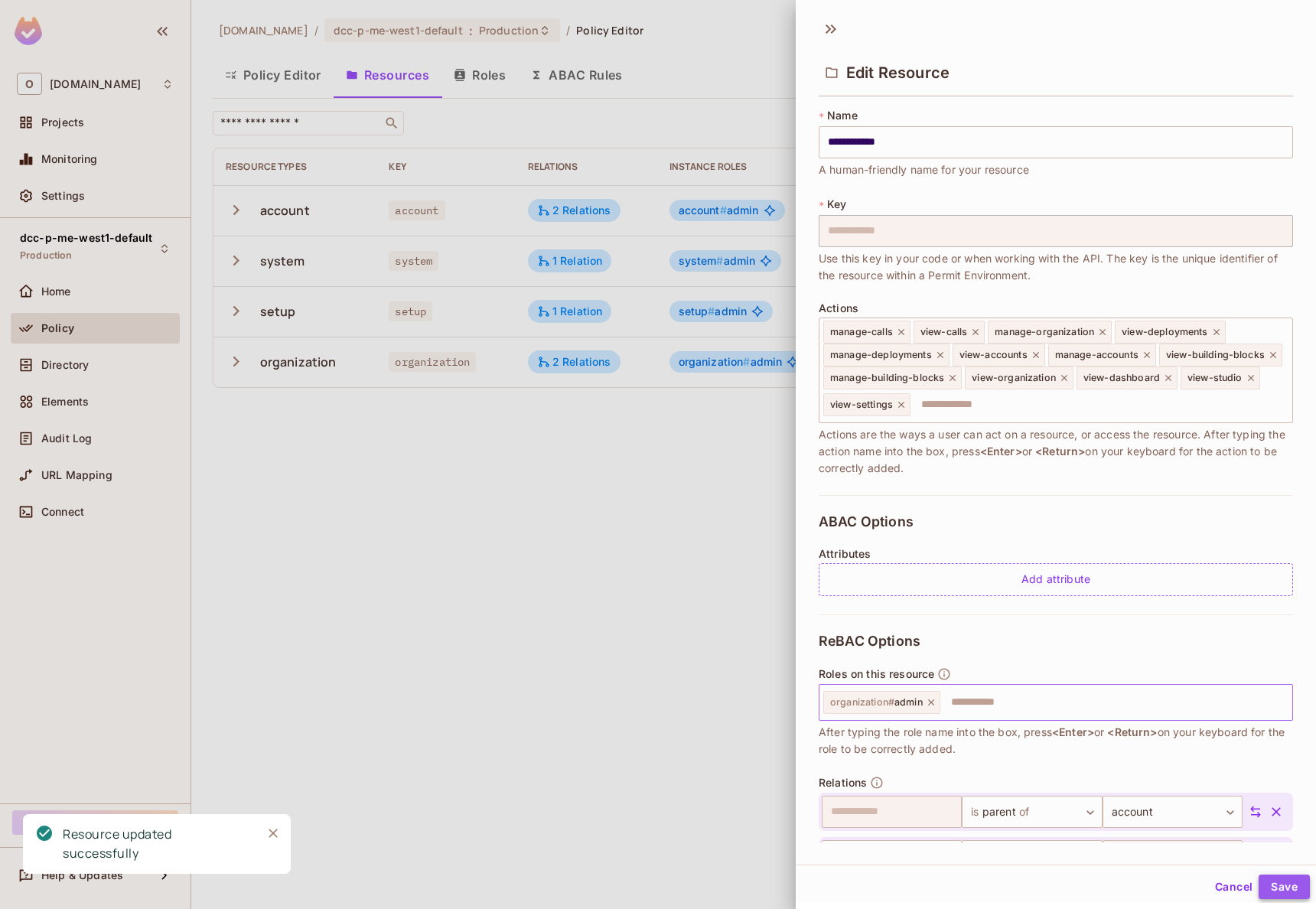
click at [1273, 894] on button "Save" at bounding box center [1284, 886] width 51 height 24
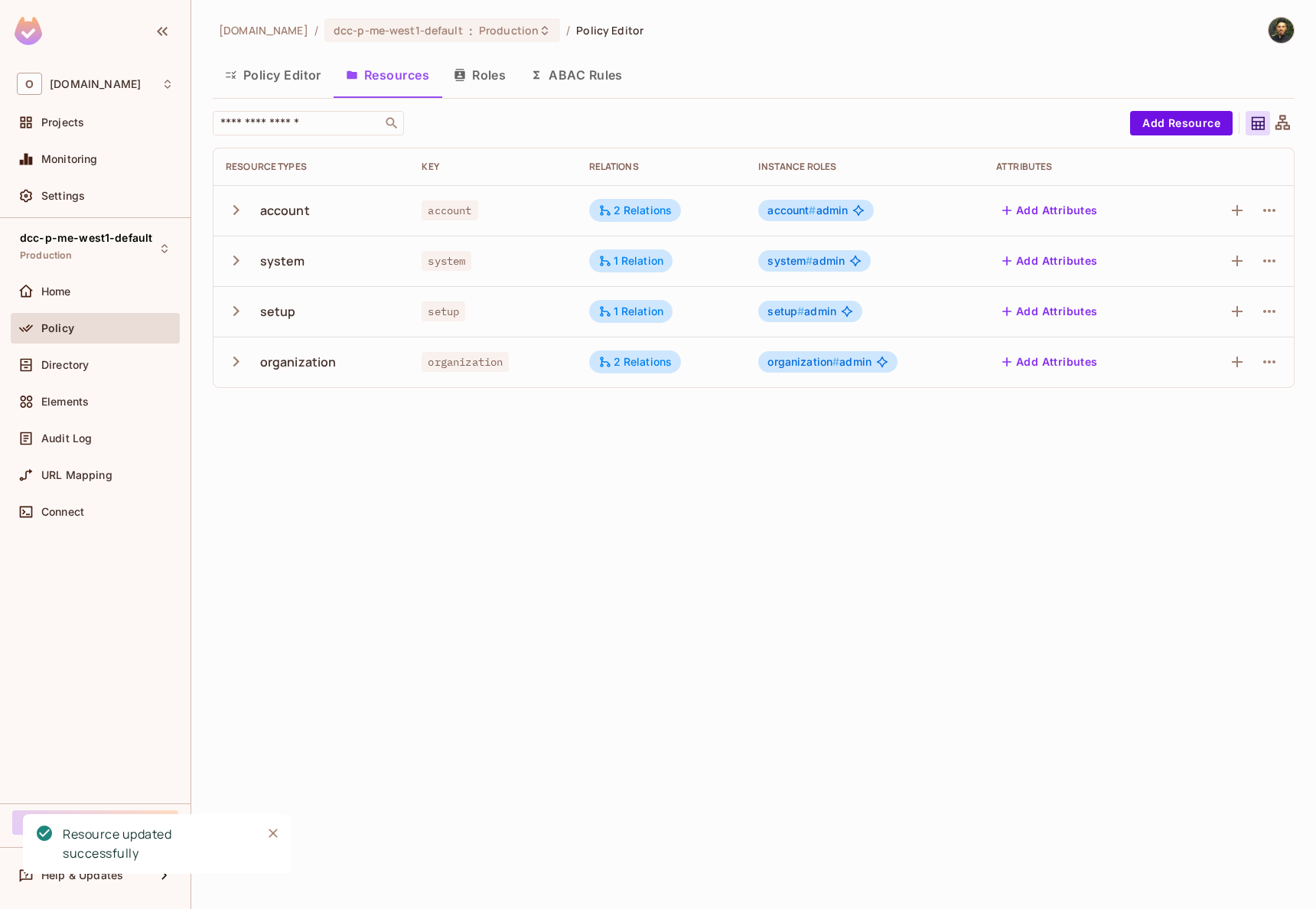
click at [482, 77] on button "Roles" at bounding box center [479, 74] width 77 height 38
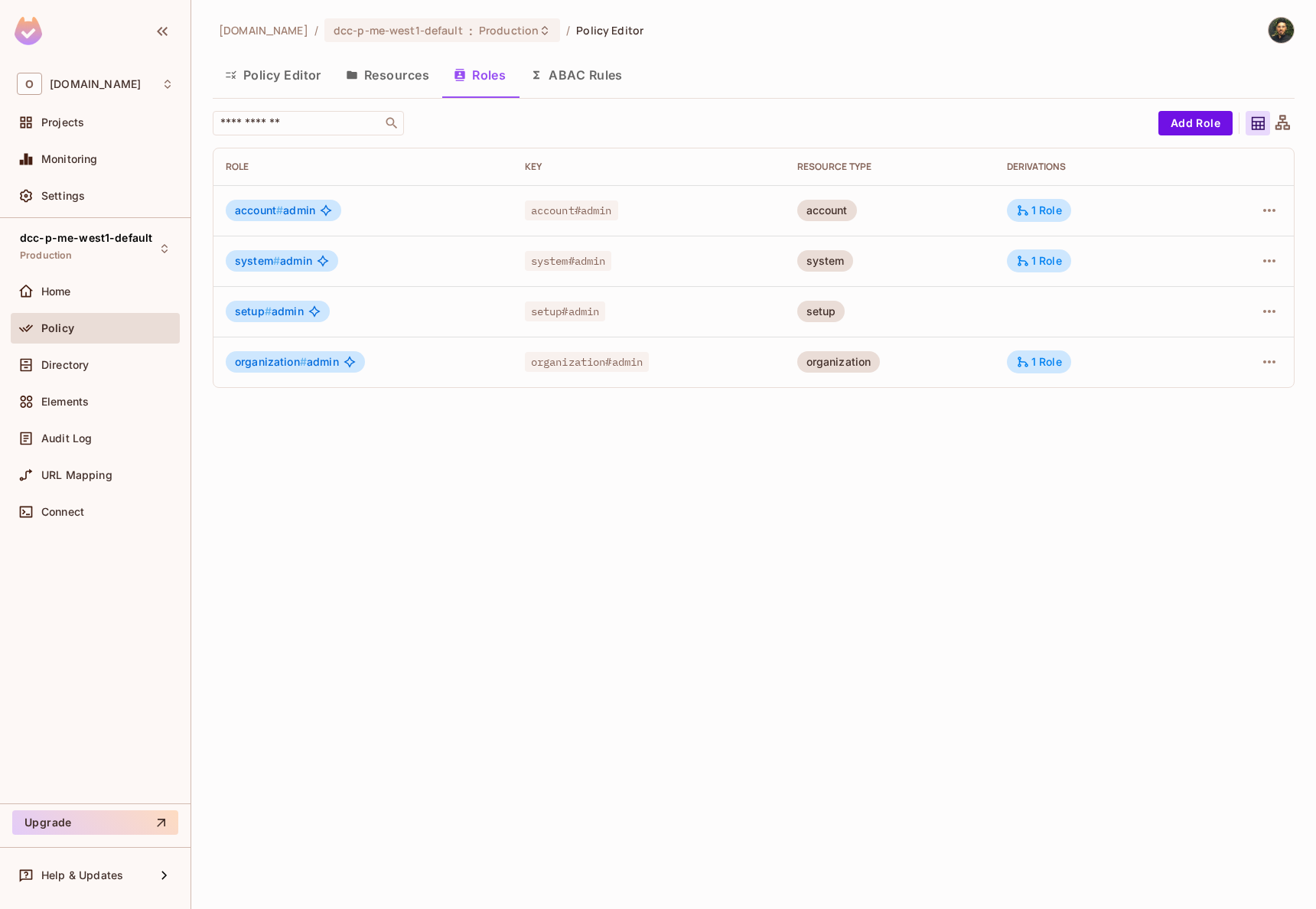
click at [401, 87] on button "Resources" at bounding box center [388, 74] width 108 height 38
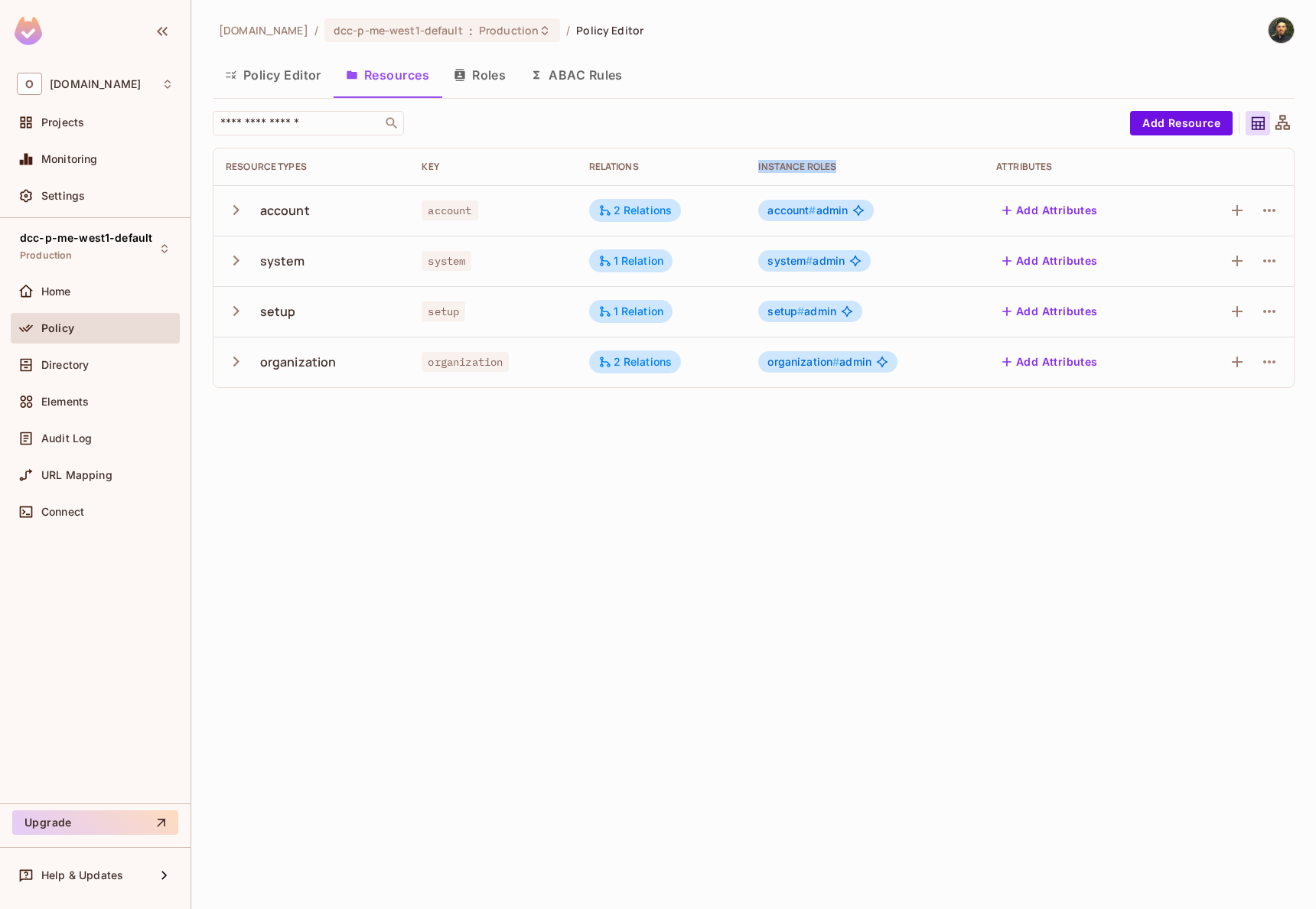
drag, startPoint x: 758, startPoint y: 161, endPoint x: 835, endPoint y: 160, distance: 77.0
click at [835, 161] on div "Instance roles" at bounding box center [865, 166] width 214 height 13
click at [832, 162] on div "Instance roles" at bounding box center [865, 166] width 214 height 13
click at [790, 203] on div "account # admin" at bounding box center [816, 209] width 115 height 21
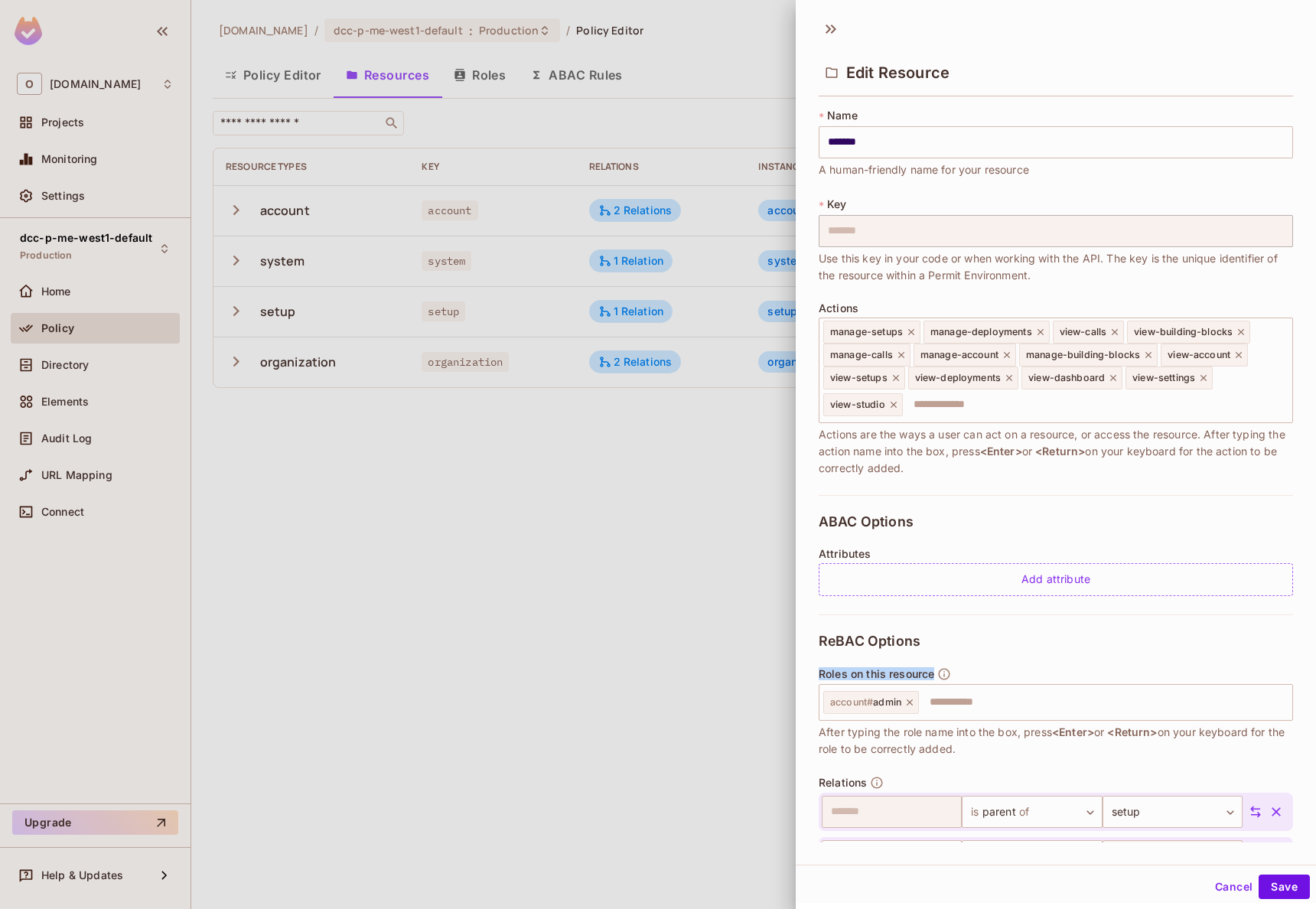
drag, startPoint x: 818, startPoint y: 675, endPoint x: 937, endPoint y: 668, distance: 119.2
click at [937, 668] on div "**********" at bounding box center [1055, 472] width 521 height 741
click at [492, 578] on div at bounding box center [658, 454] width 1316 height 909
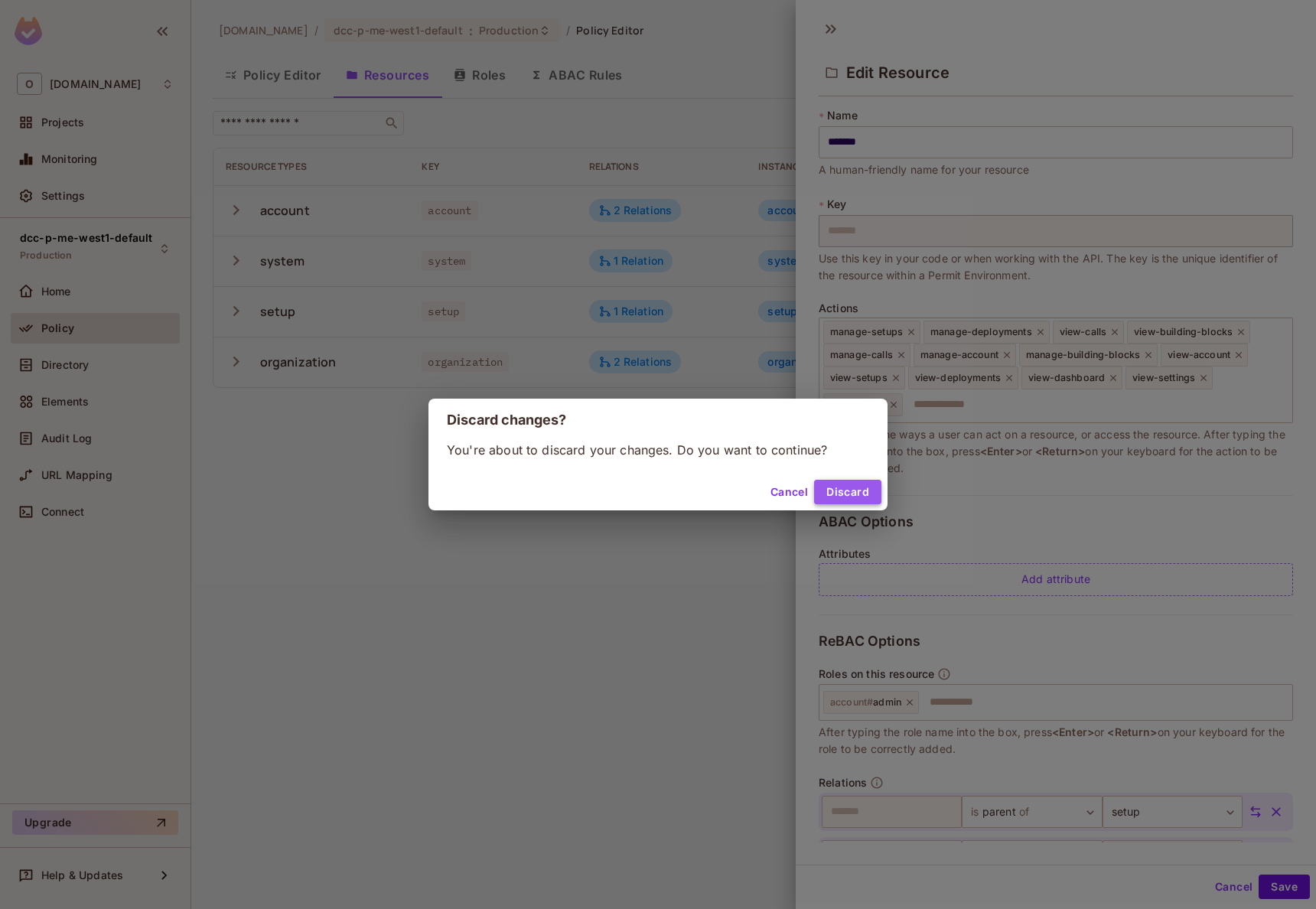
click at [838, 499] on button "Discard" at bounding box center [848, 491] width 67 height 24
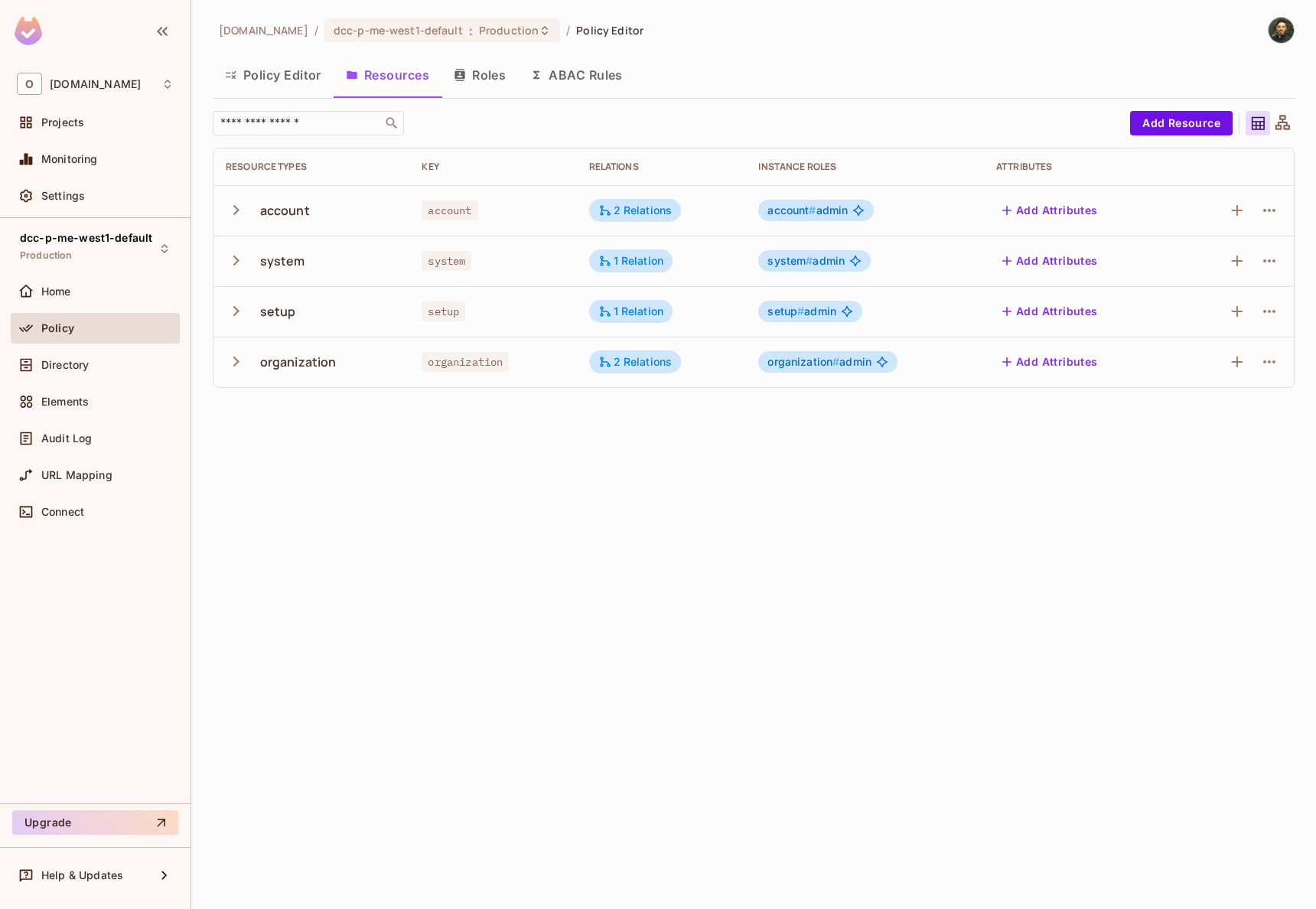
click at [473, 89] on button "Roles" at bounding box center [479, 74] width 77 height 38
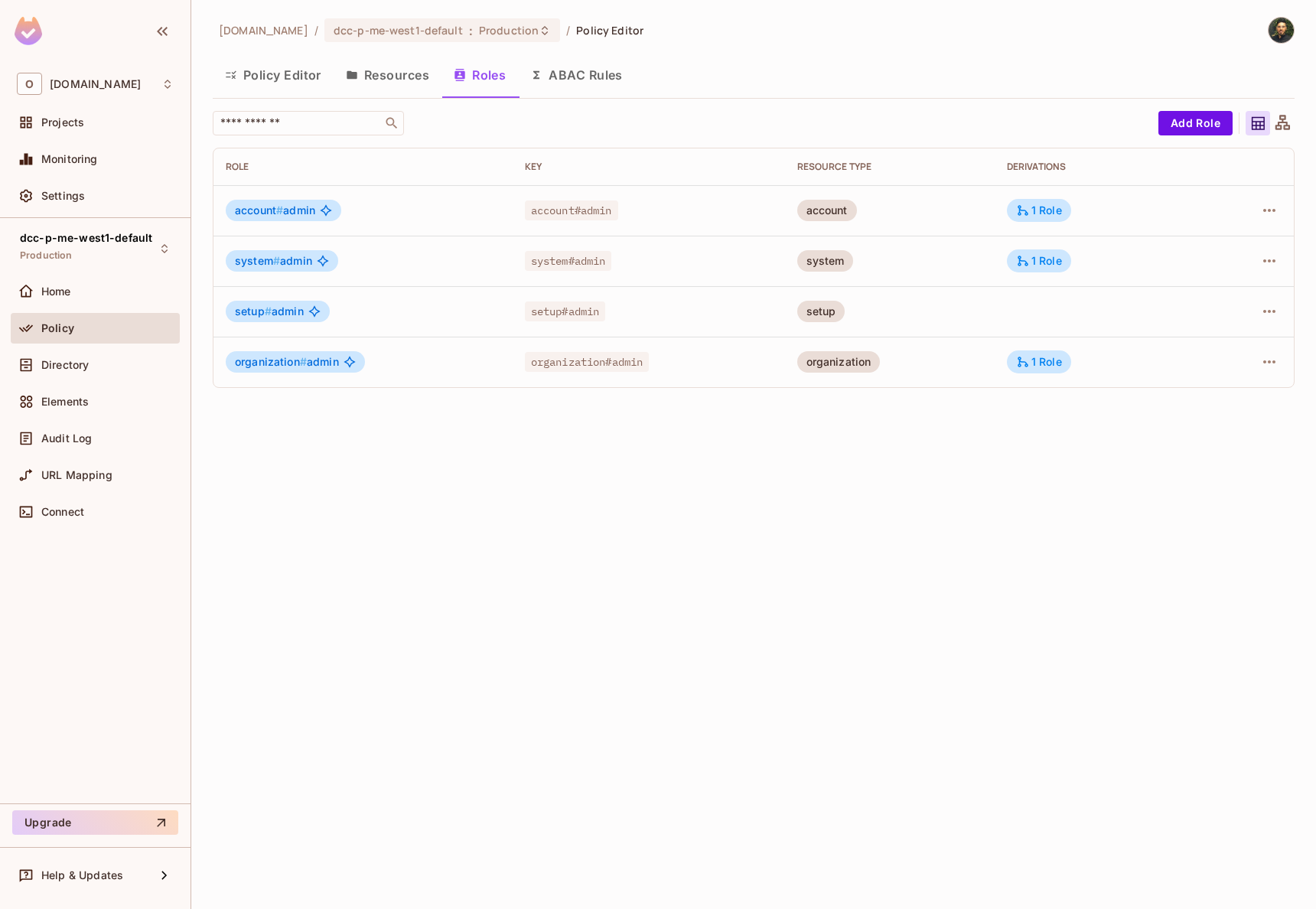
click at [309, 87] on button "Policy Editor" at bounding box center [273, 74] width 121 height 38
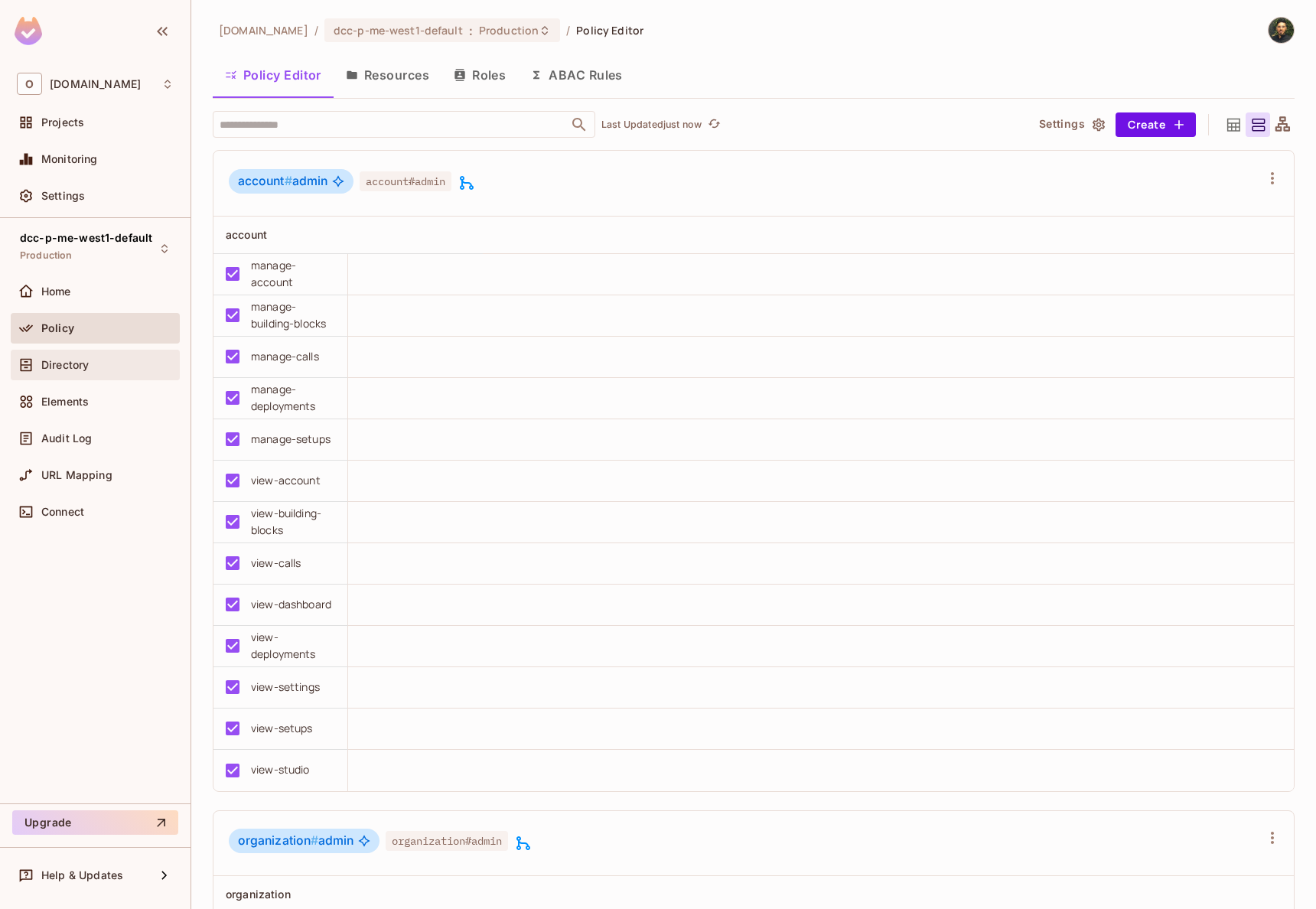
click at [81, 362] on span "Directory" at bounding box center [65, 365] width 47 height 13
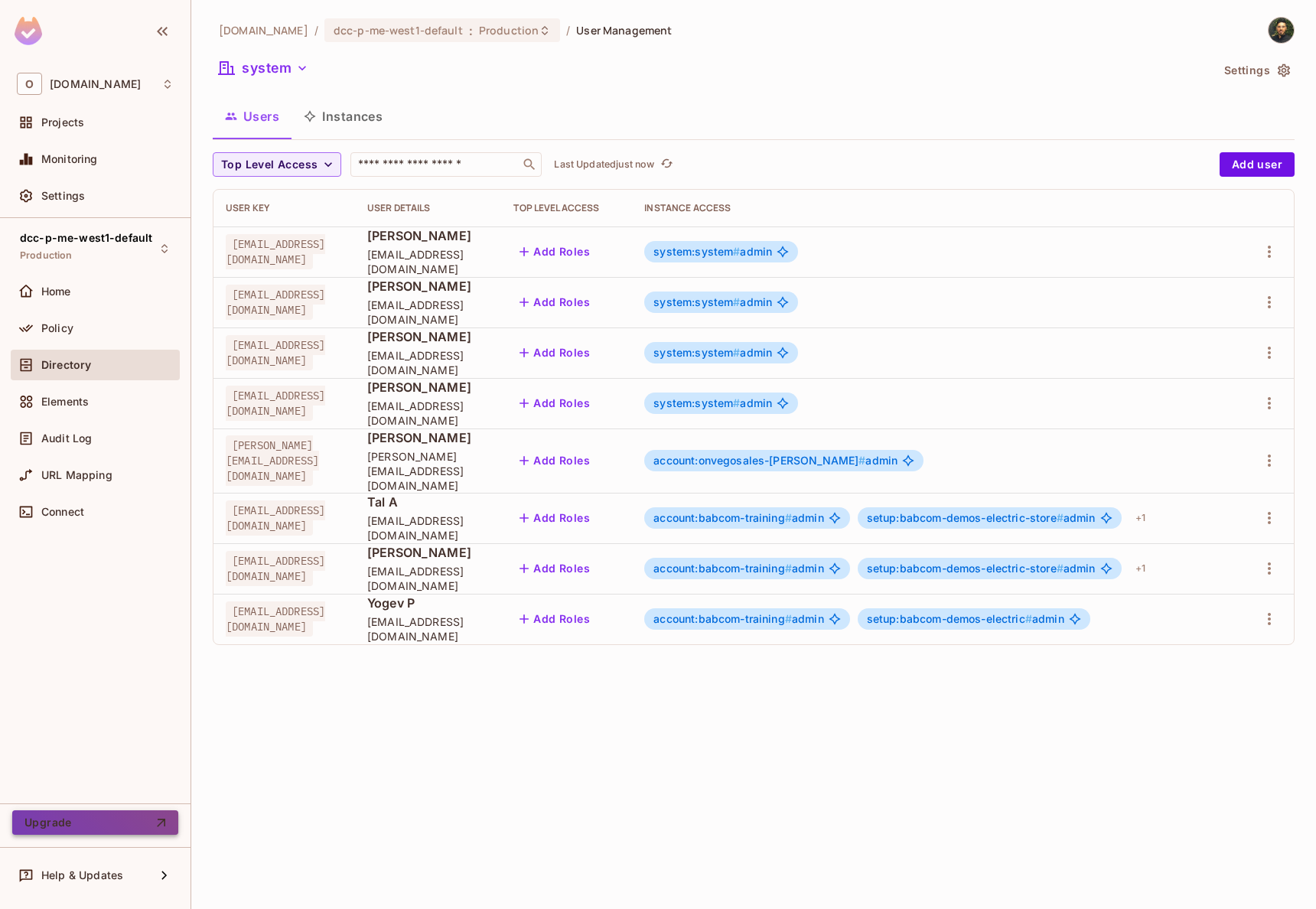
click at [106, 823] on button "Upgrade" at bounding box center [95, 822] width 166 height 24
click at [98, 323] on div "Policy" at bounding box center [107, 328] width 132 height 13
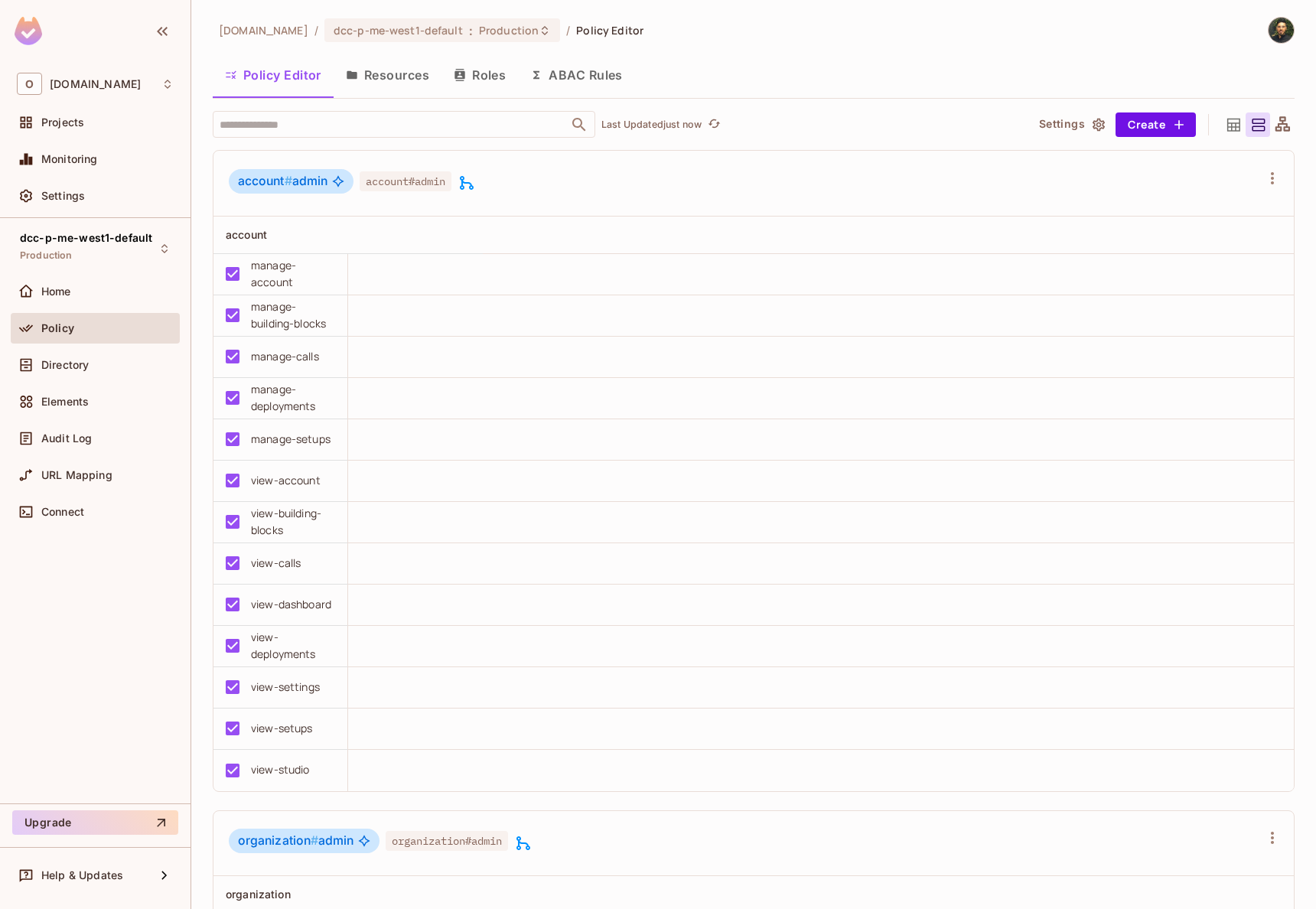
click at [584, 84] on button "ABAC Rules" at bounding box center [576, 74] width 117 height 38
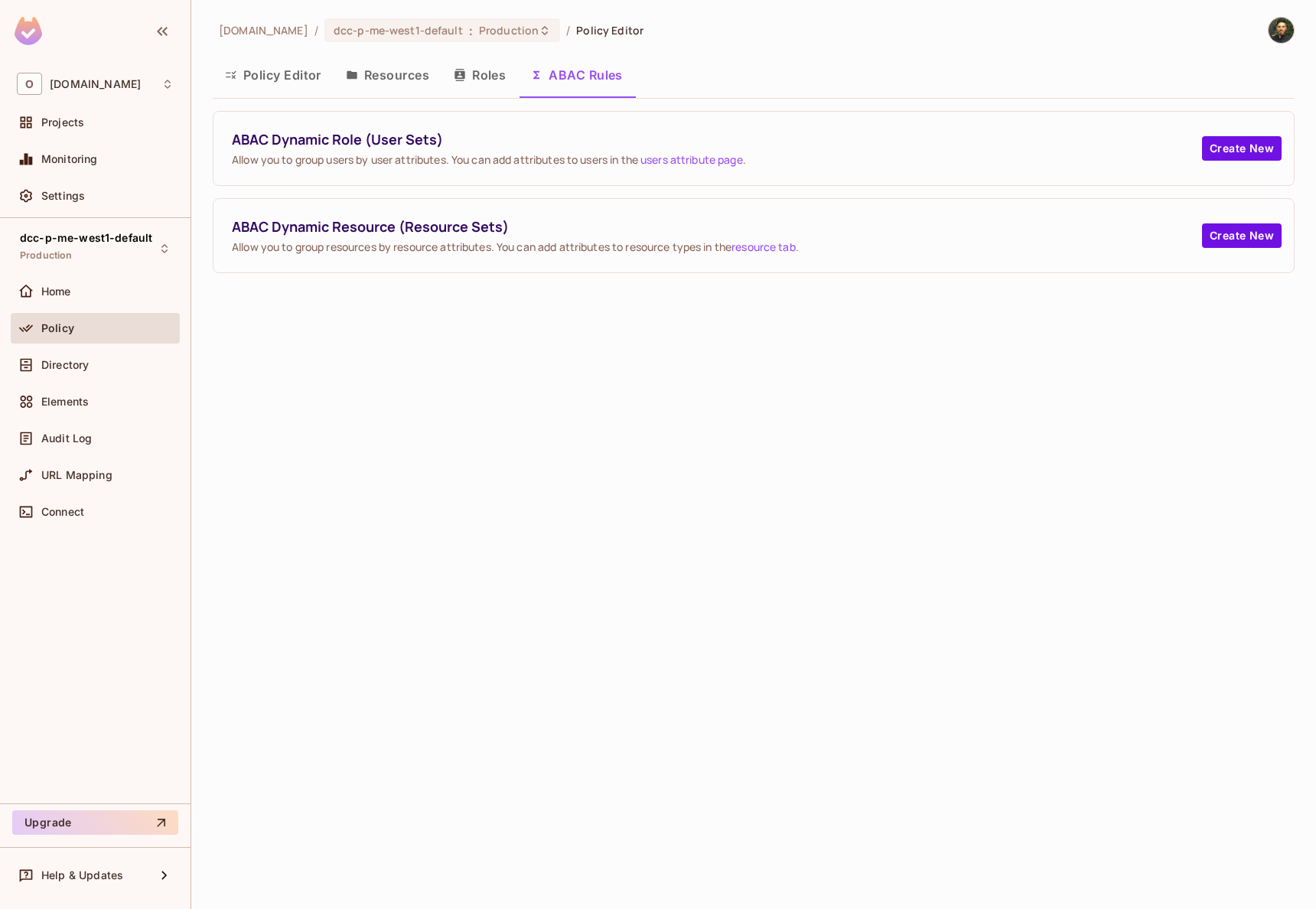
click at [399, 81] on button "Resources" at bounding box center [388, 74] width 108 height 38
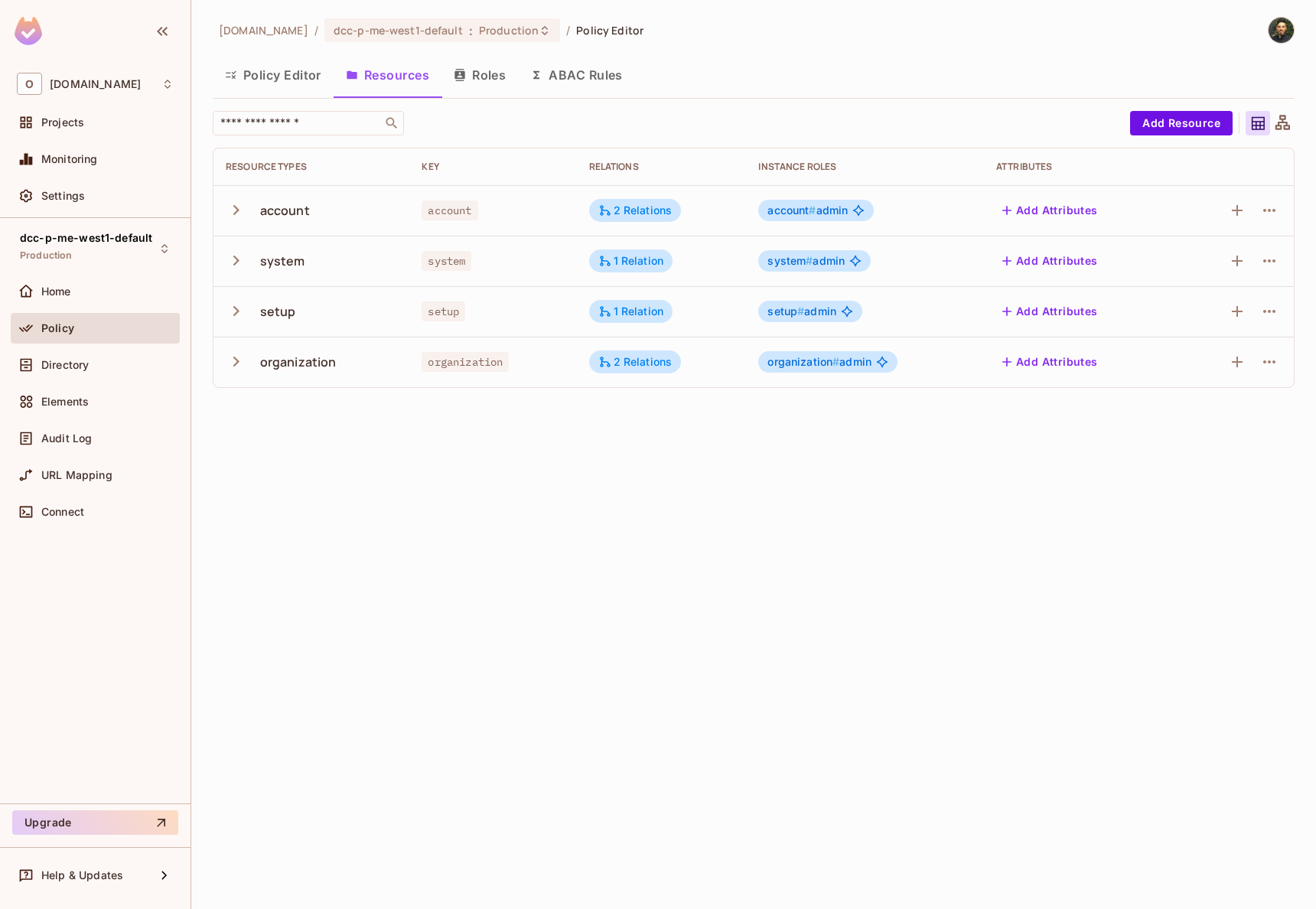
click at [473, 73] on button "Roles" at bounding box center [479, 74] width 77 height 38
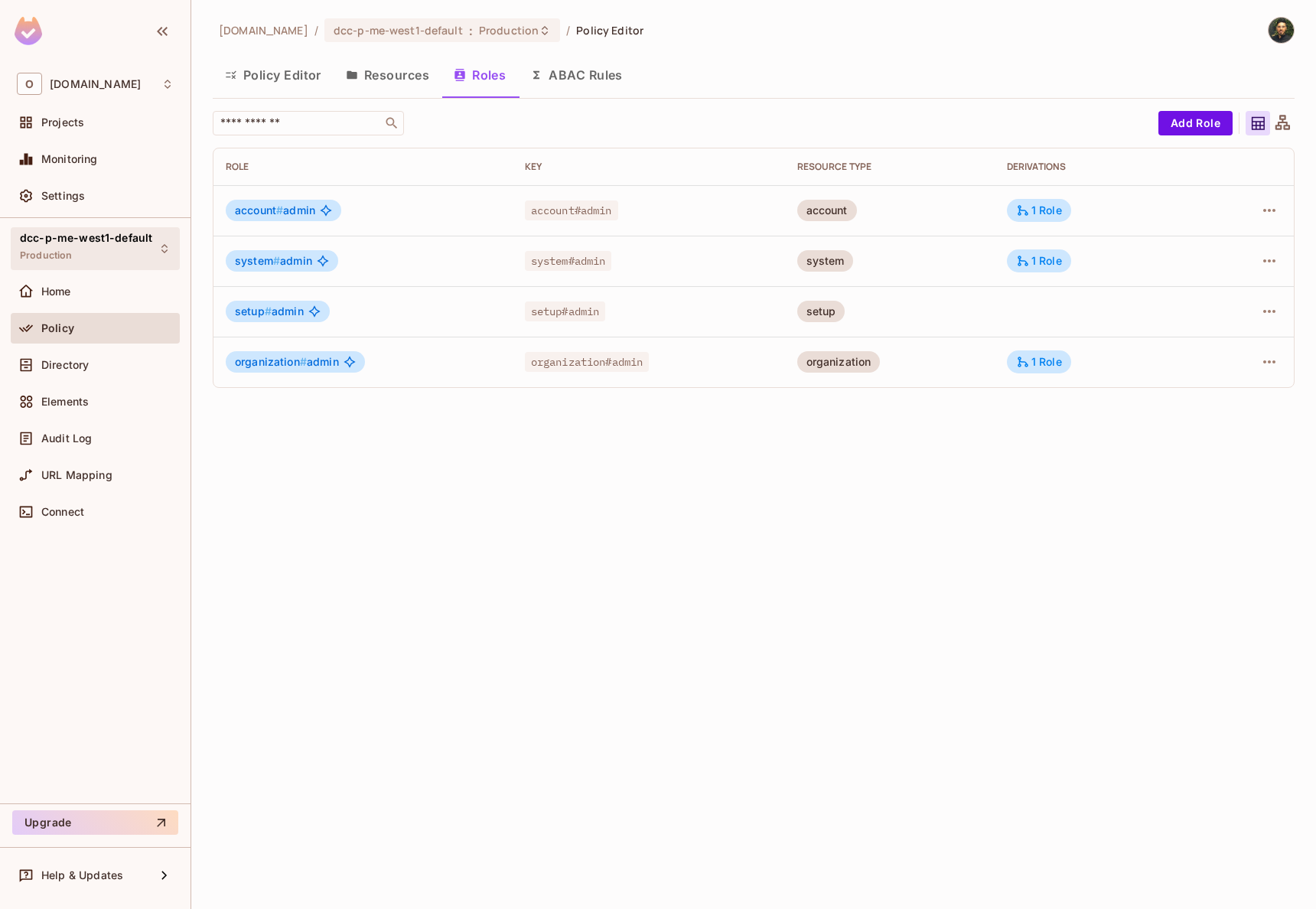
click at [81, 248] on div "dcc-p-me-west1-default Production" at bounding box center [86, 248] width 132 height 33
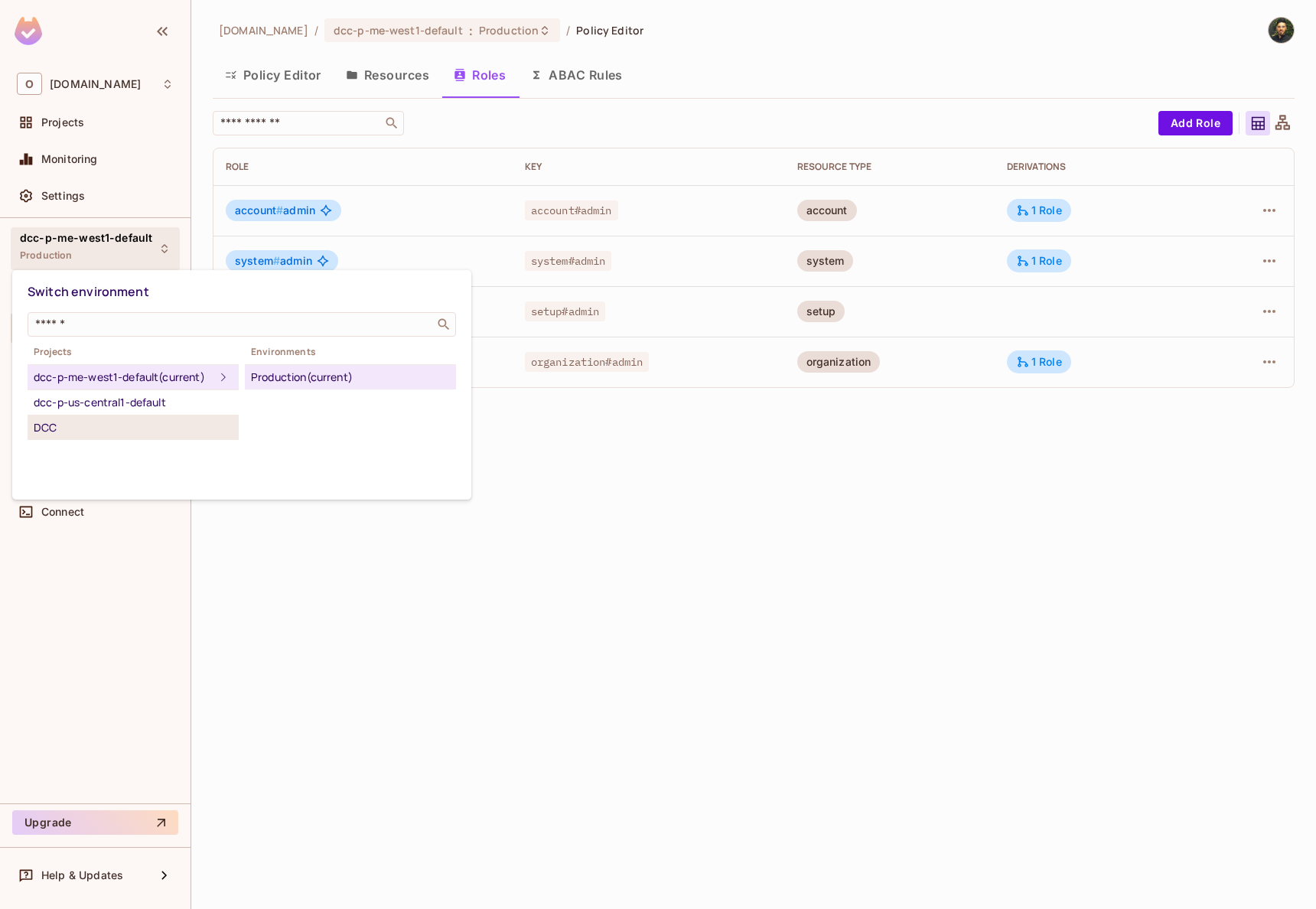
click at [148, 436] on div "DCC" at bounding box center [133, 428] width 199 height 18
click at [257, 372] on div "Production" at bounding box center [350, 378] width 199 height 18
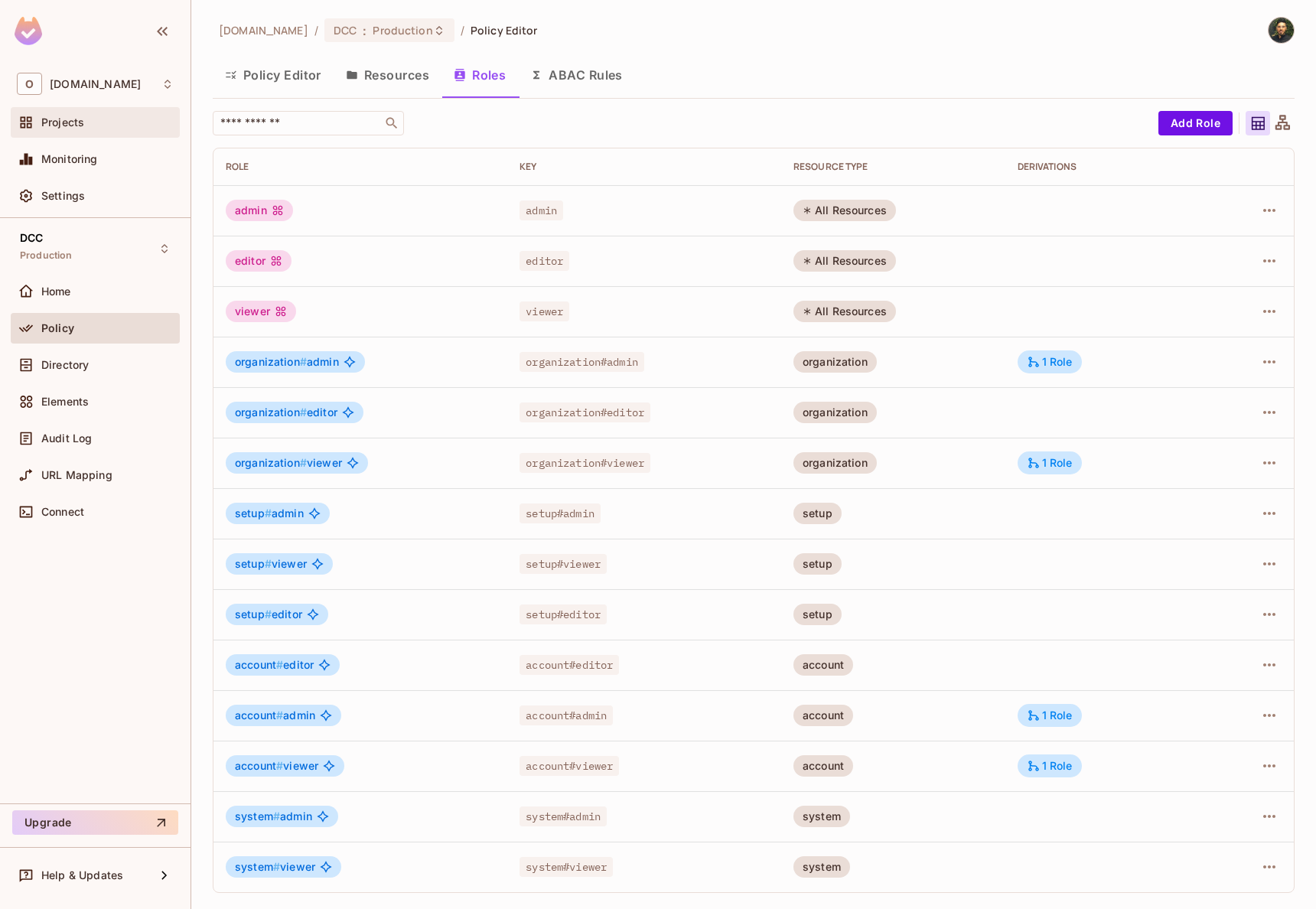
click at [105, 114] on div "Projects" at bounding box center [95, 123] width 156 height 18
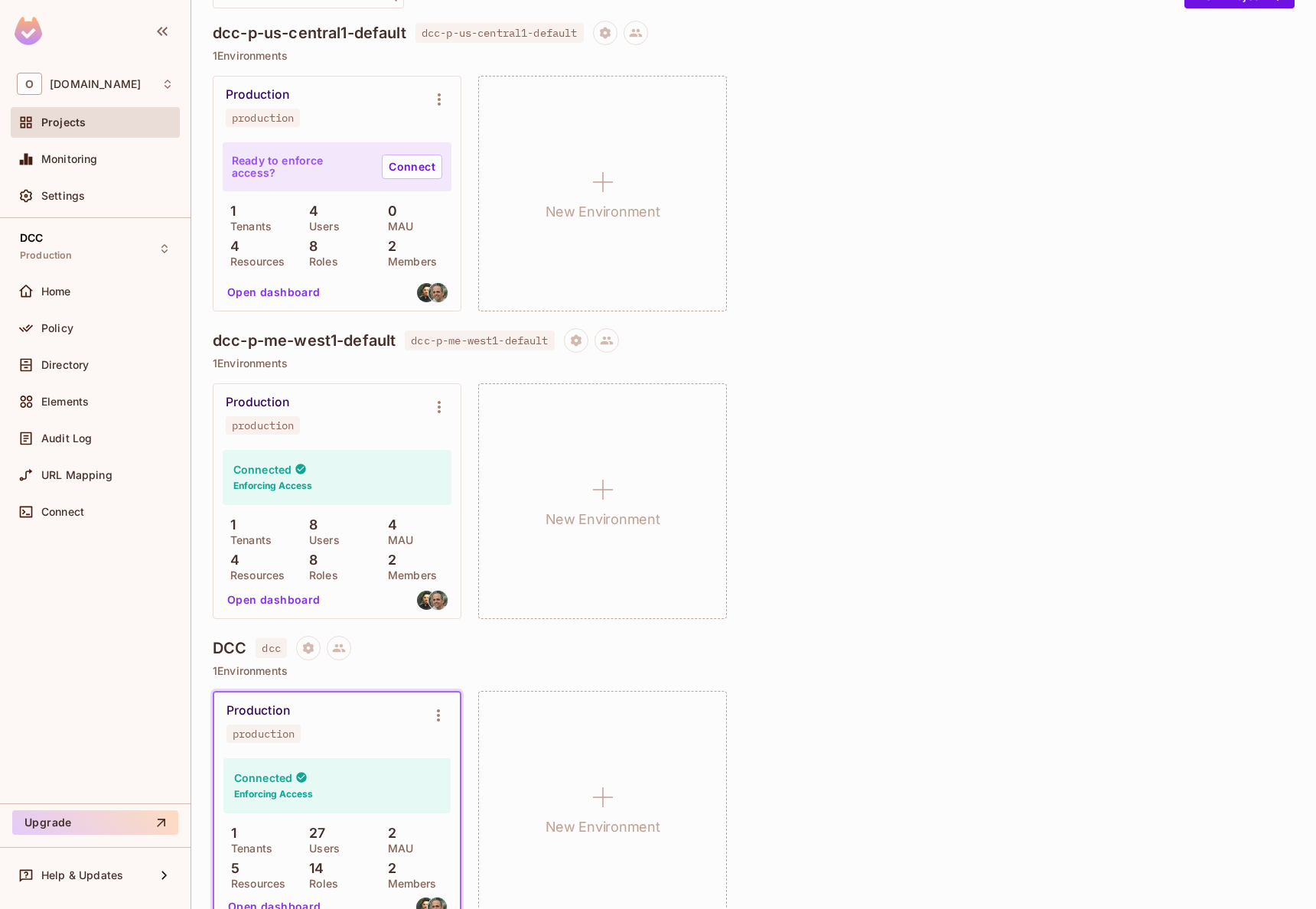
scroll to position [166, 0]
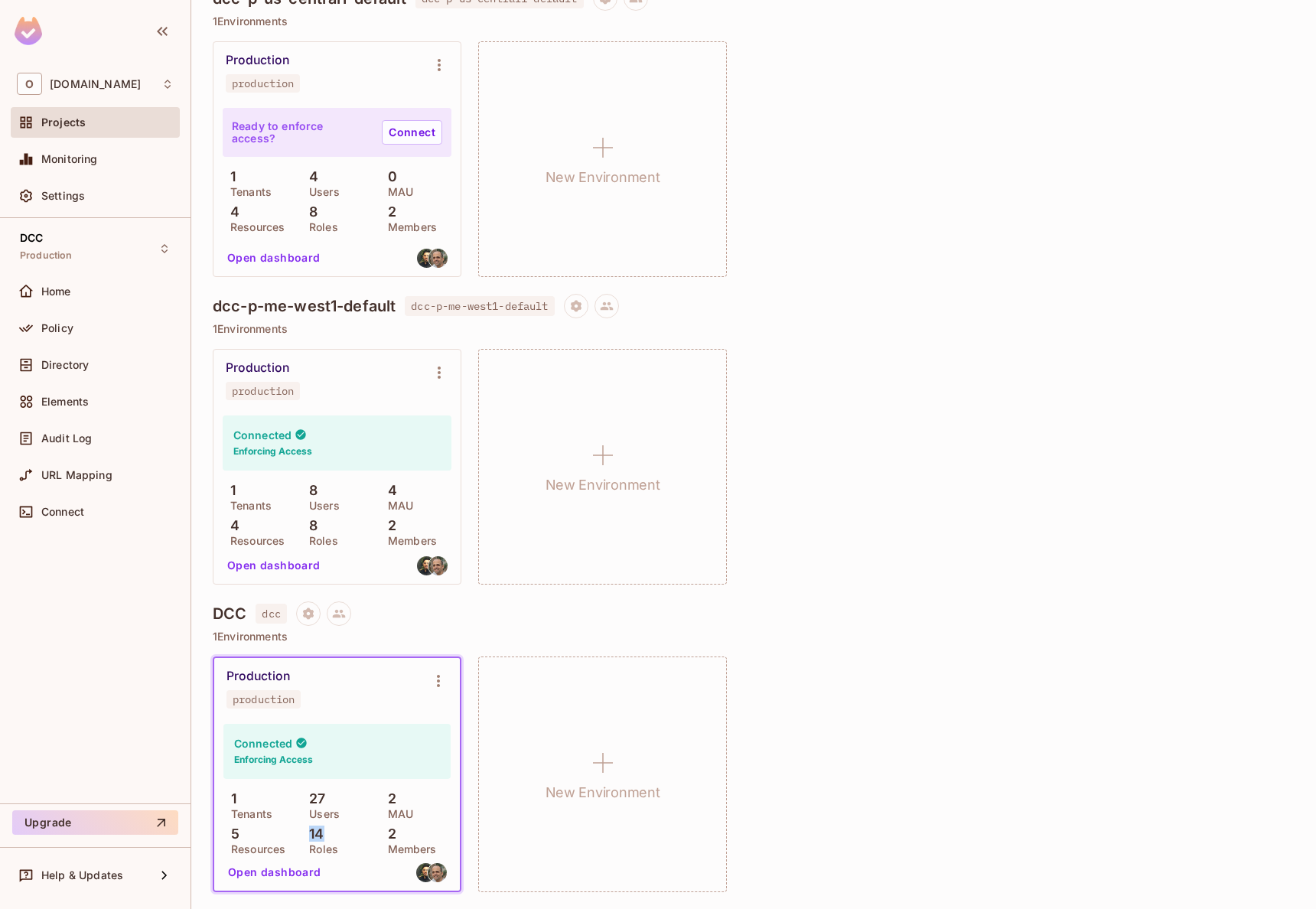
drag, startPoint x: 305, startPoint y: 832, endPoint x: 330, endPoint y: 832, distance: 25.0
click at [330, 832] on div "14 Roles" at bounding box center [336, 840] width 71 height 28
drag, startPoint x: 309, startPoint y: 523, endPoint x: 332, endPoint y: 524, distance: 23.0
click at [330, 523] on div "8 Roles" at bounding box center [336, 531] width 71 height 28
drag, startPoint x: 309, startPoint y: 216, endPoint x: 332, endPoint y: 216, distance: 23.0
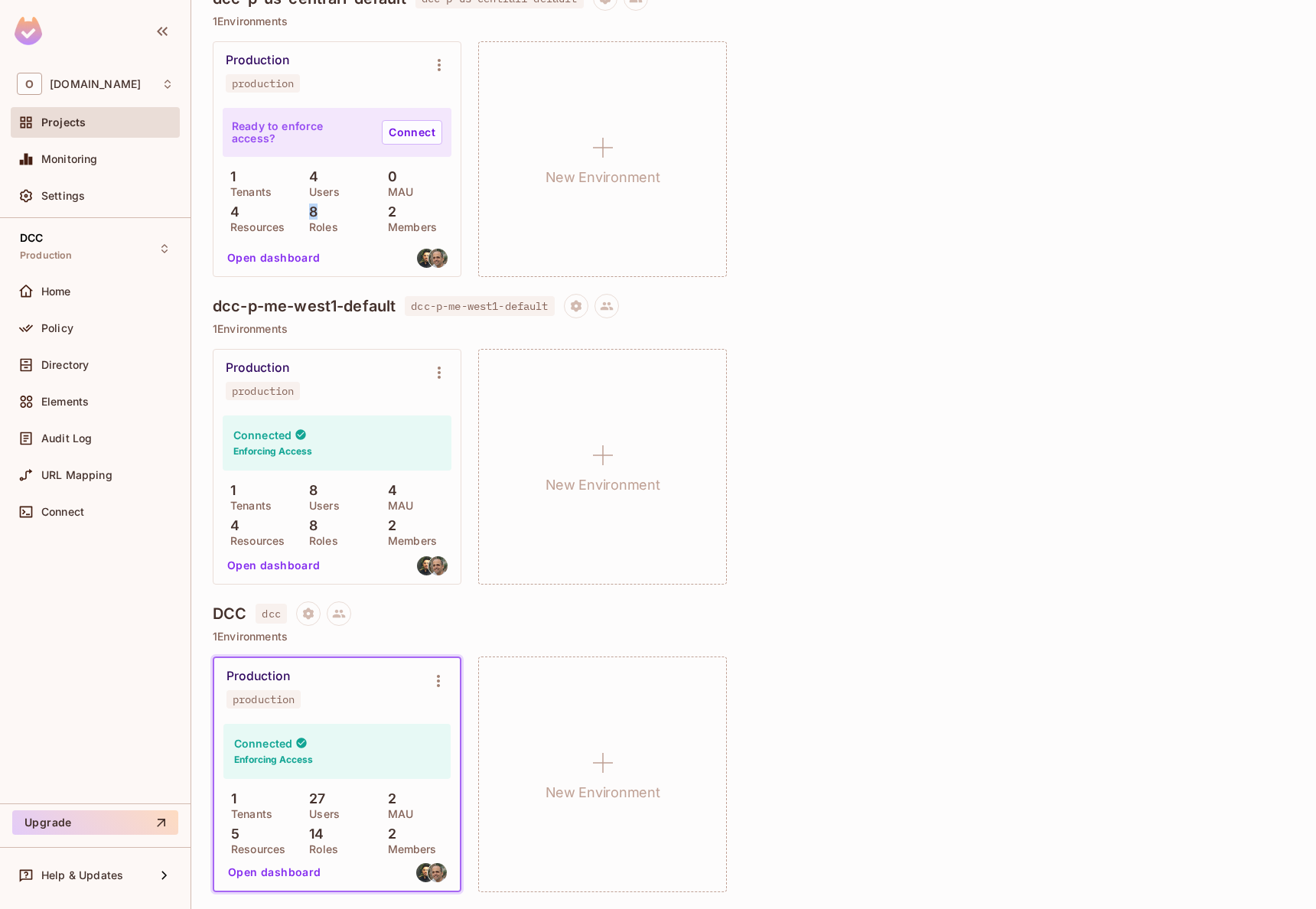
click at [326, 216] on div "8 Roles" at bounding box center [336, 218] width 71 height 28
drag, startPoint x: 309, startPoint y: 838, endPoint x: 331, endPoint y: 838, distance: 22.0
click at [331, 838] on div "14 Roles" at bounding box center [336, 840] width 71 height 28
click at [335, 830] on div "14 Roles" at bounding box center [336, 840] width 71 height 28
drag, startPoint x: 316, startPoint y: 521, endPoint x: 329, endPoint y: 521, distance: 13.0
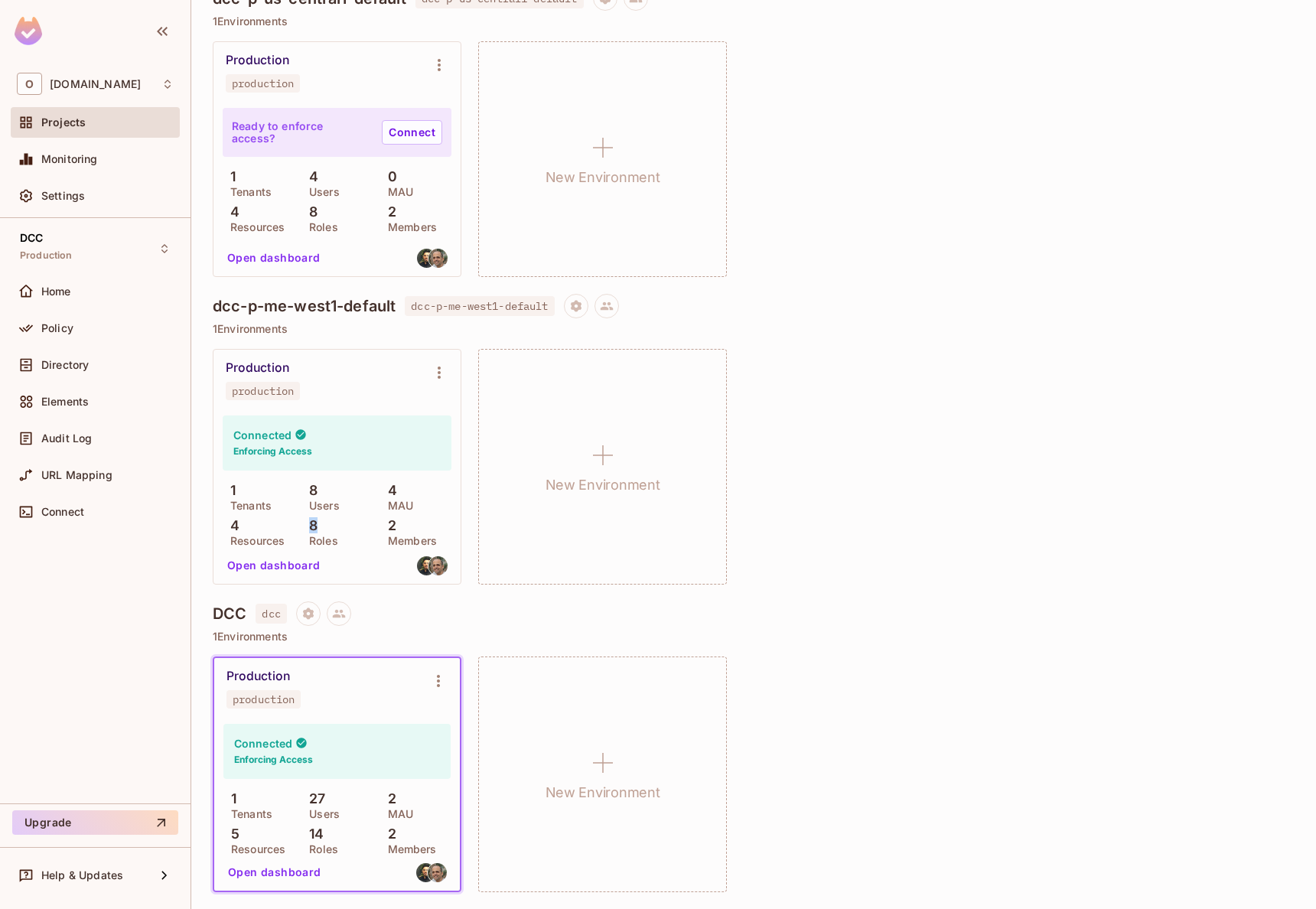
click at [329, 521] on div "8 Roles" at bounding box center [336, 531] width 71 height 28
click at [332, 521] on div "8 Roles" at bounding box center [336, 531] width 71 height 28
click at [794, 436] on div "Production production Connected Enforcing Access 1 Tenants 8 Users 4 MAU 4 Reso…" at bounding box center [753, 467] width 1081 height 235
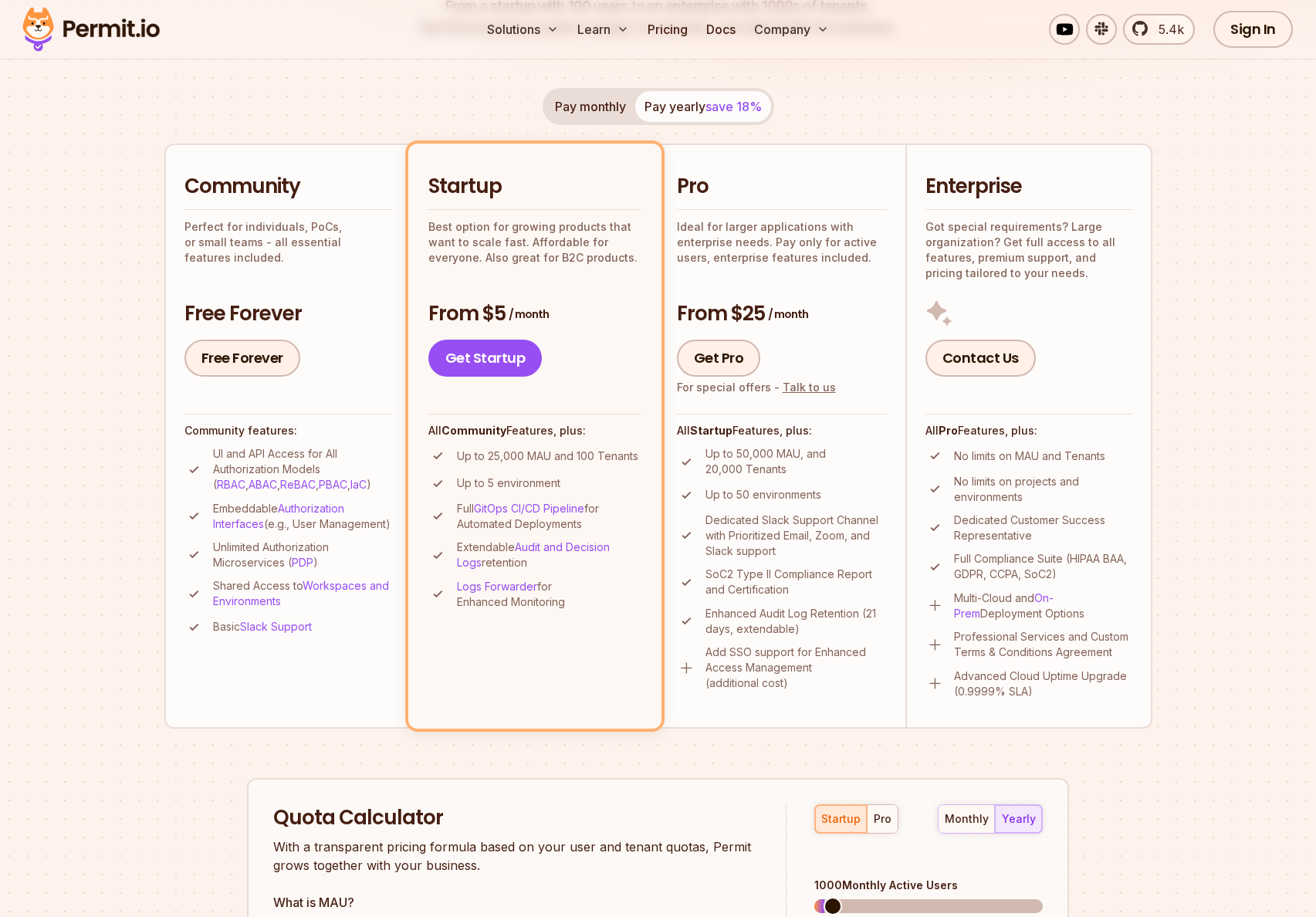
scroll to position [278, 0]
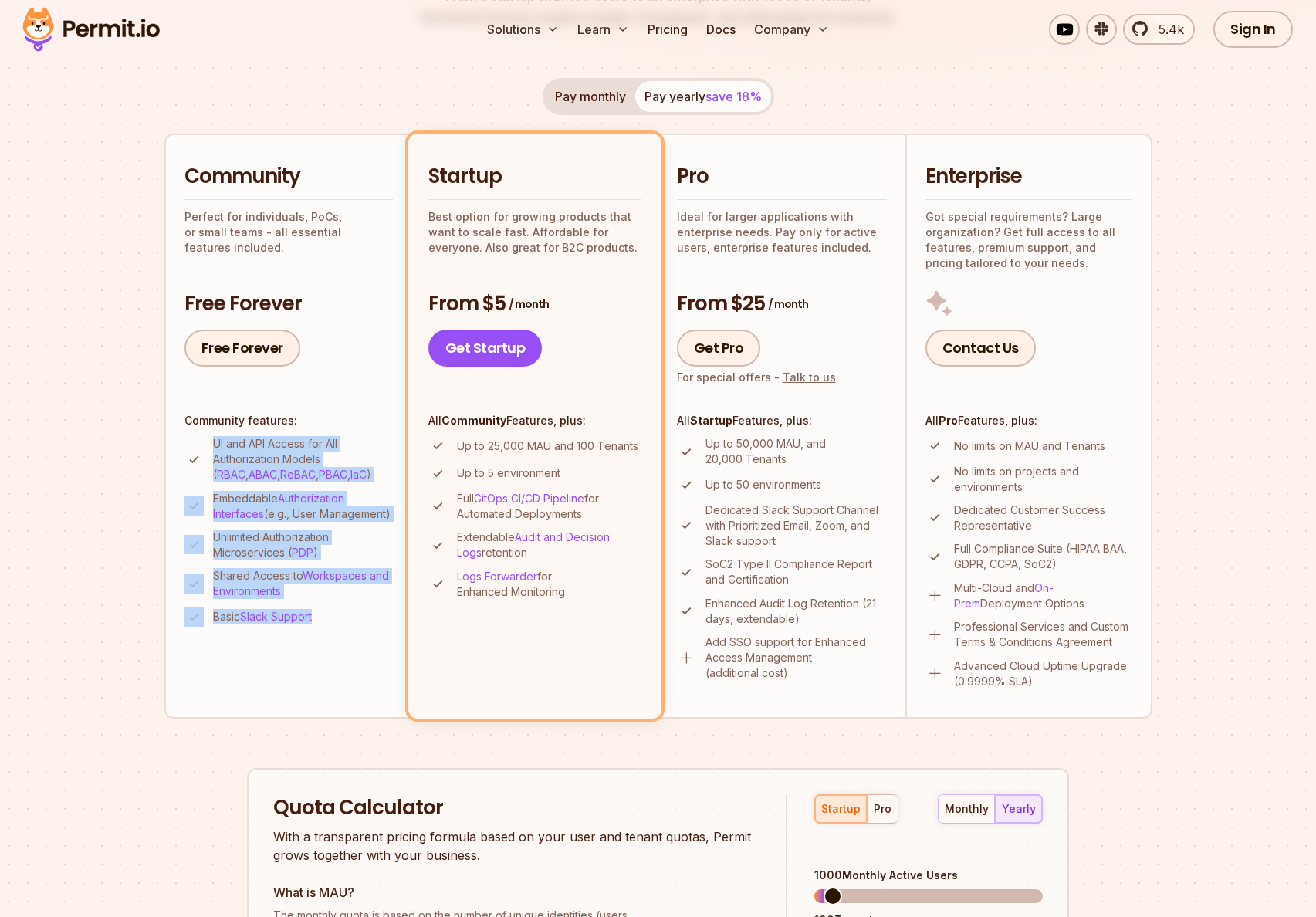
drag, startPoint x: 210, startPoint y: 440, endPoint x: 322, endPoint y: 640, distance: 229.2
click at [322, 627] on ul "UI and API Access for All Authorization Models ( RBAC , ABAC , ReBAC , PBAC , I…" at bounding box center [288, 531] width 209 height 191
click at [322, 627] on li "Basic Slack Support" at bounding box center [288, 617] width 209 height 20
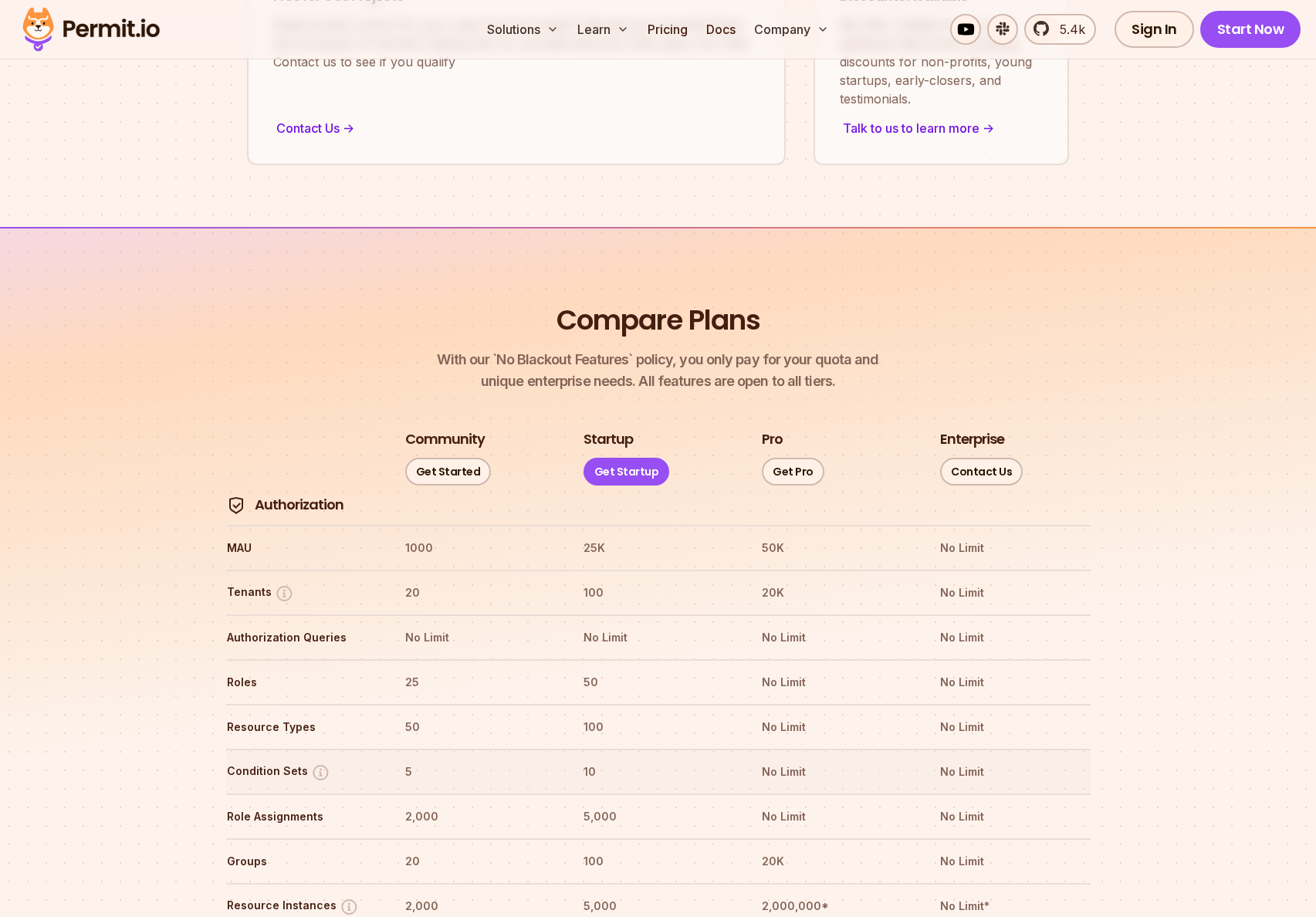
scroll to position [1574, 0]
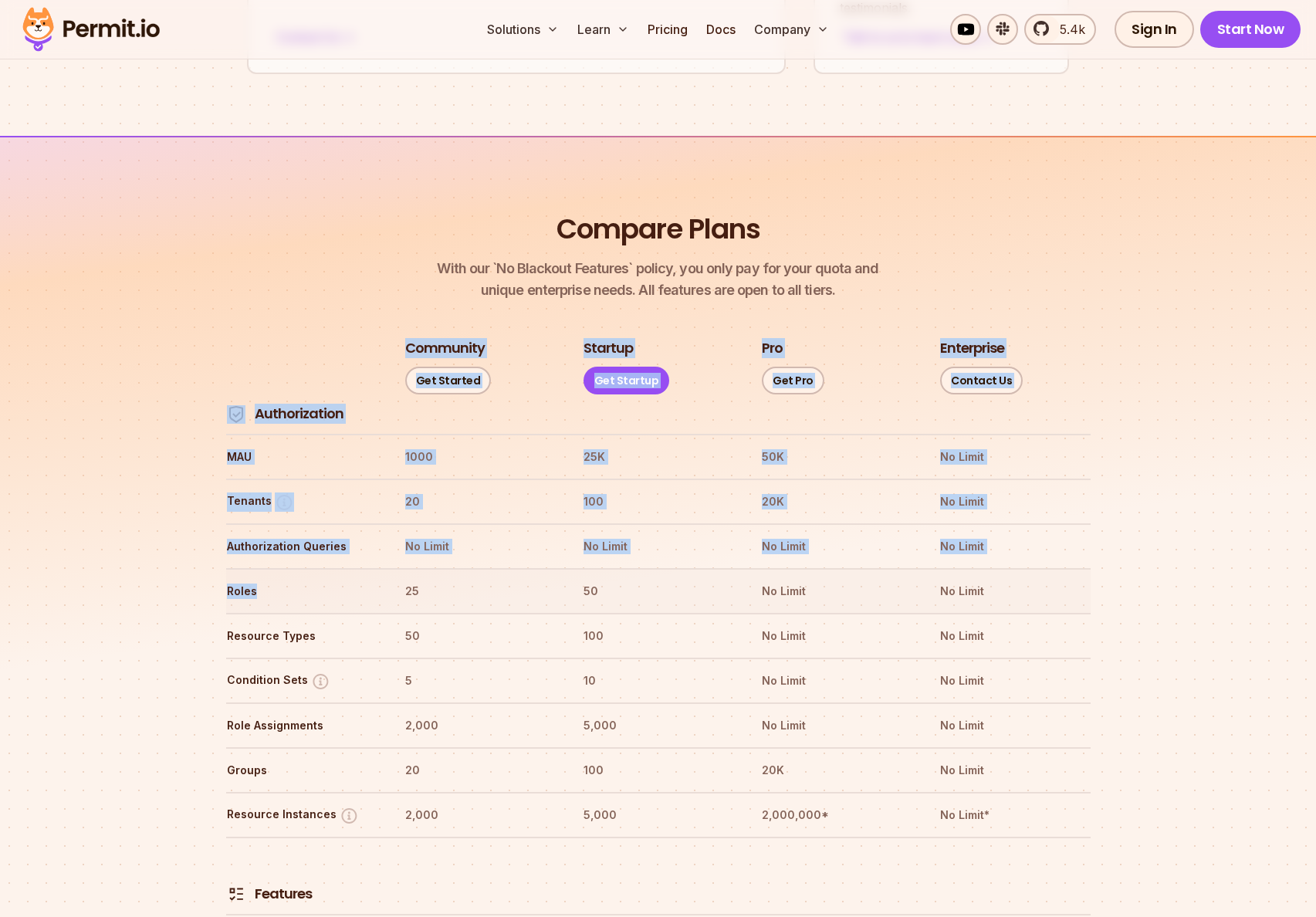
drag, startPoint x: 224, startPoint y: 549, endPoint x: 315, endPoint y: 549, distance: 91.0
click at [328, 579] on th "Roles" at bounding box center [301, 590] width 150 height 25
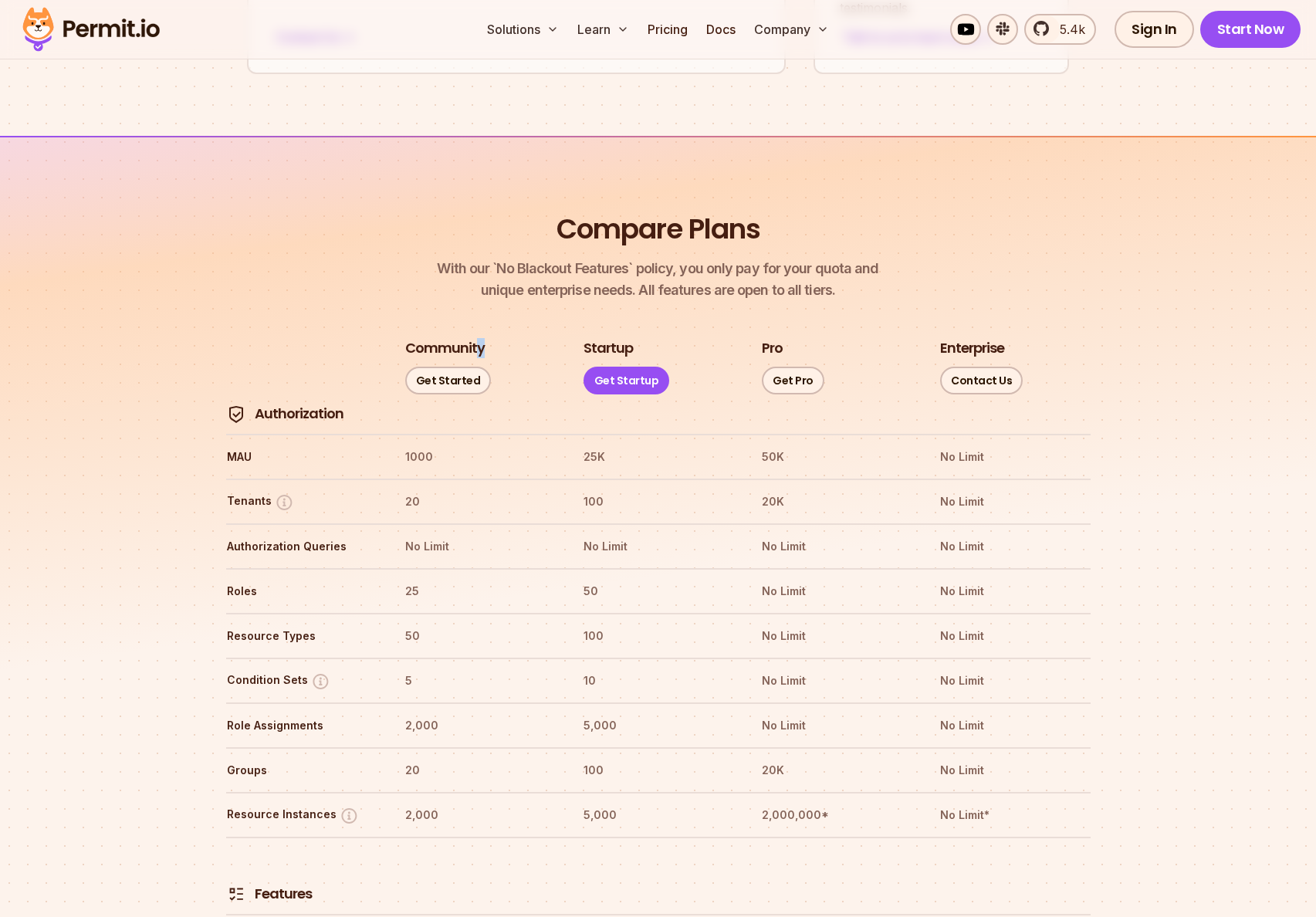
drag, startPoint x: 399, startPoint y: 312, endPoint x: 479, endPoint y: 311, distance: 80.0
click at [479, 338] on tr "Community Get Started Startup Get Startup Pro Get Pro Enterprise Contact Us" at bounding box center [658, 366] width 865 height 58
click at [454, 338] on h3 "Community" at bounding box center [445, 348] width 80 height 20
drag, startPoint x: 227, startPoint y: 551, endPoint x: 425, endPoint y: 546, distance: 198.1
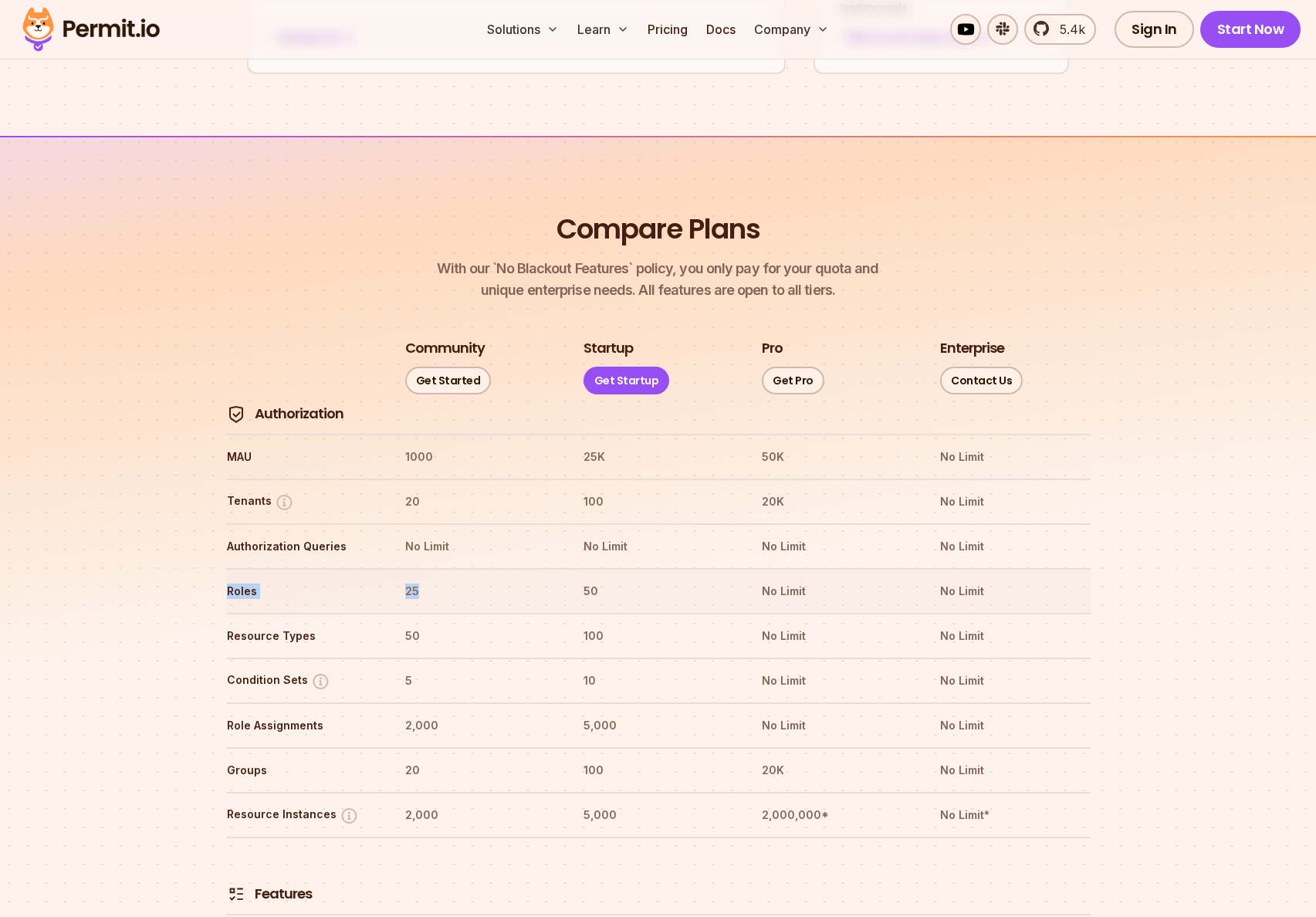
click at [425, 568] on tr "Roles 25 50 No Limit No Limit" at bounding box center [658, 590] width 865 height 45
click at [425, 579] on th "25" at bounding box center [479, 590] width 150 height 25
drag, startPoint x: 277, startPoint y: 638, endPoint x: 339, endPoint y: 639, distance: 62.0
click at [339, 668] on th "Condition Sets" at bounding box center [301, 680] width 150 height 25
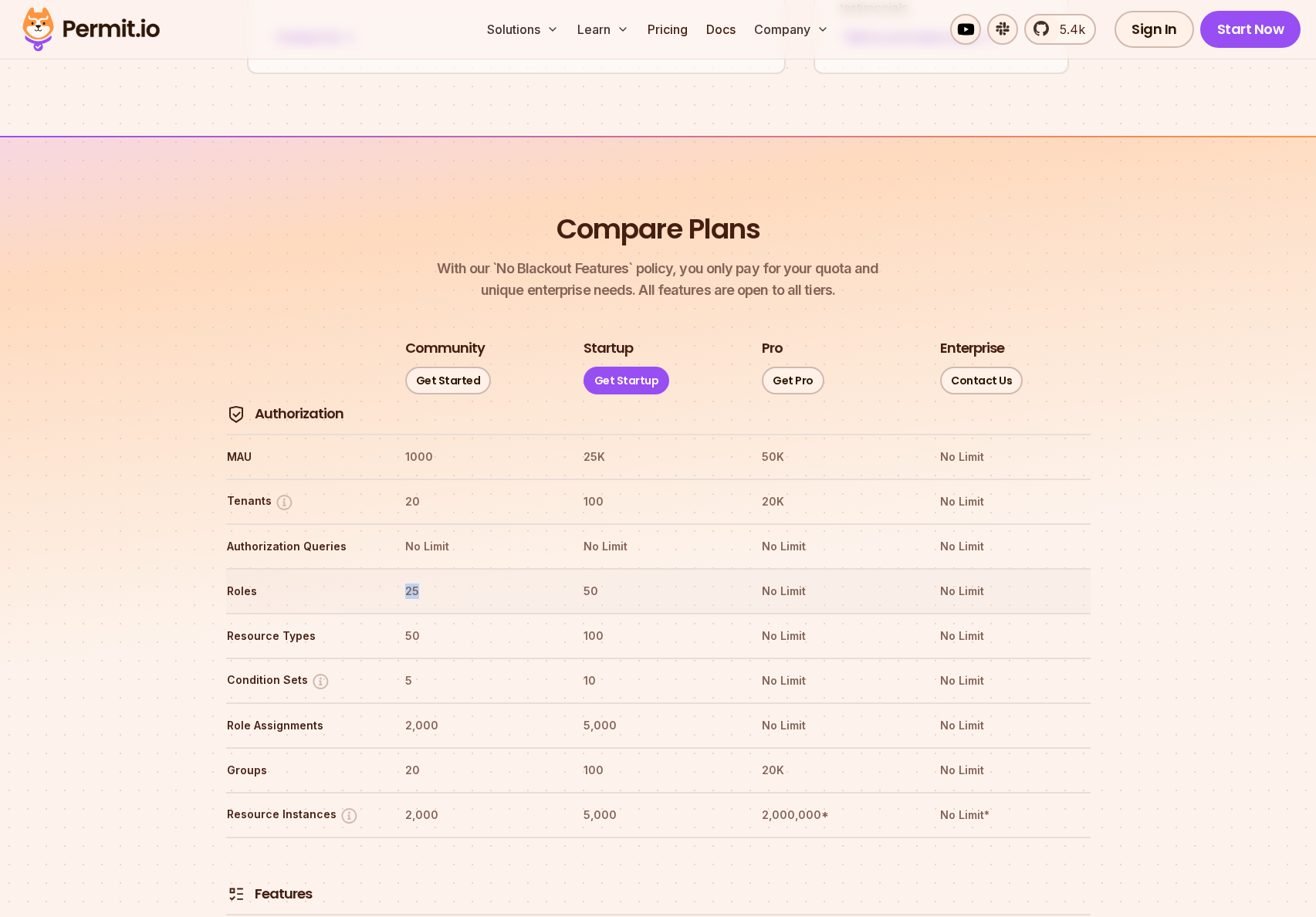
drag, startPoint x: 406, startPoint y: 544, endPoint x: 423, endPoint y: 543, distance: 17.0
click at [423, 579] on th "25" at bounding box center [479, 590] width 150 height 25
click at [423, 579] on th "25" at bounding box center [479, 590] width 150 height 25
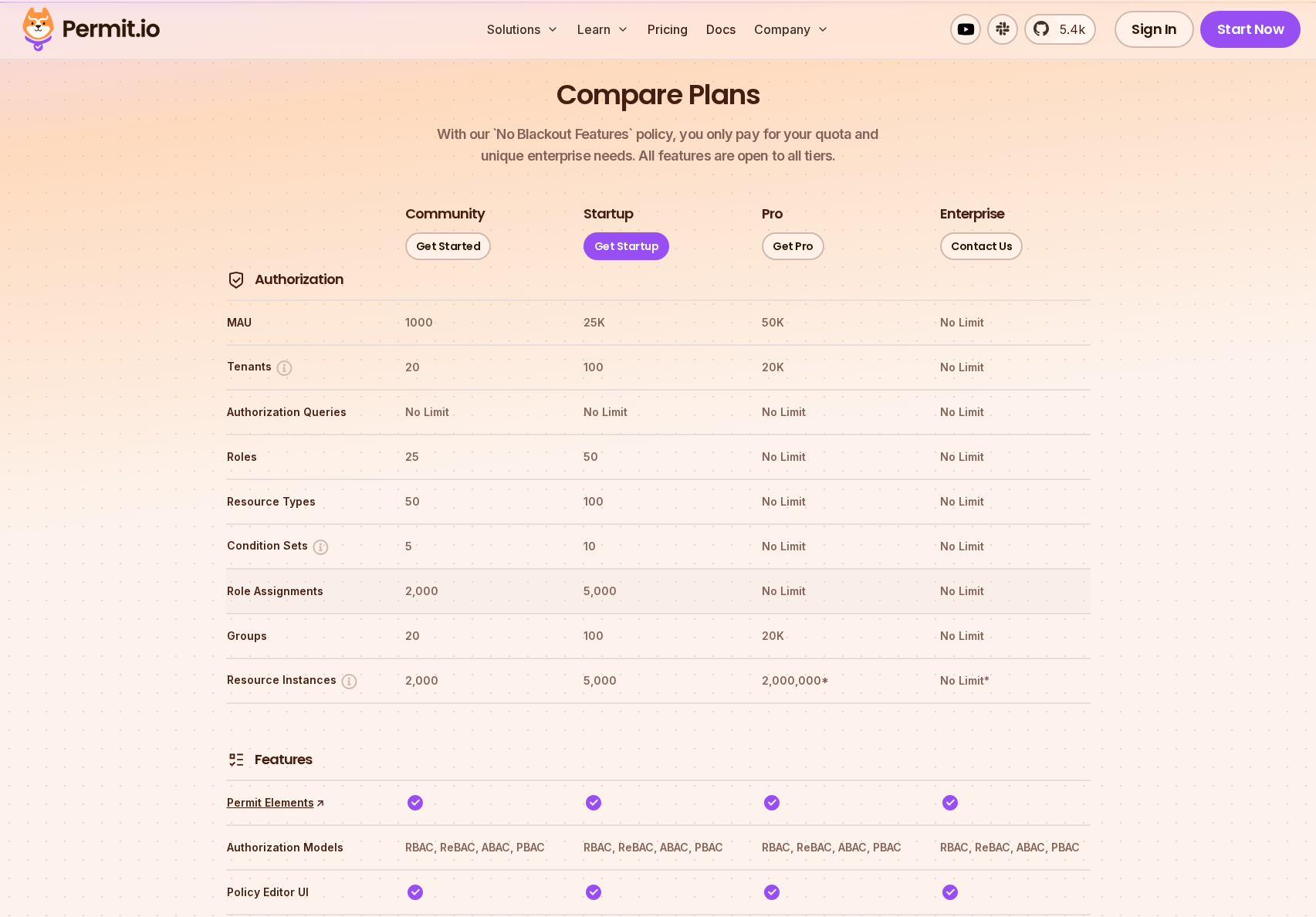
scroll to position [1680, 0]
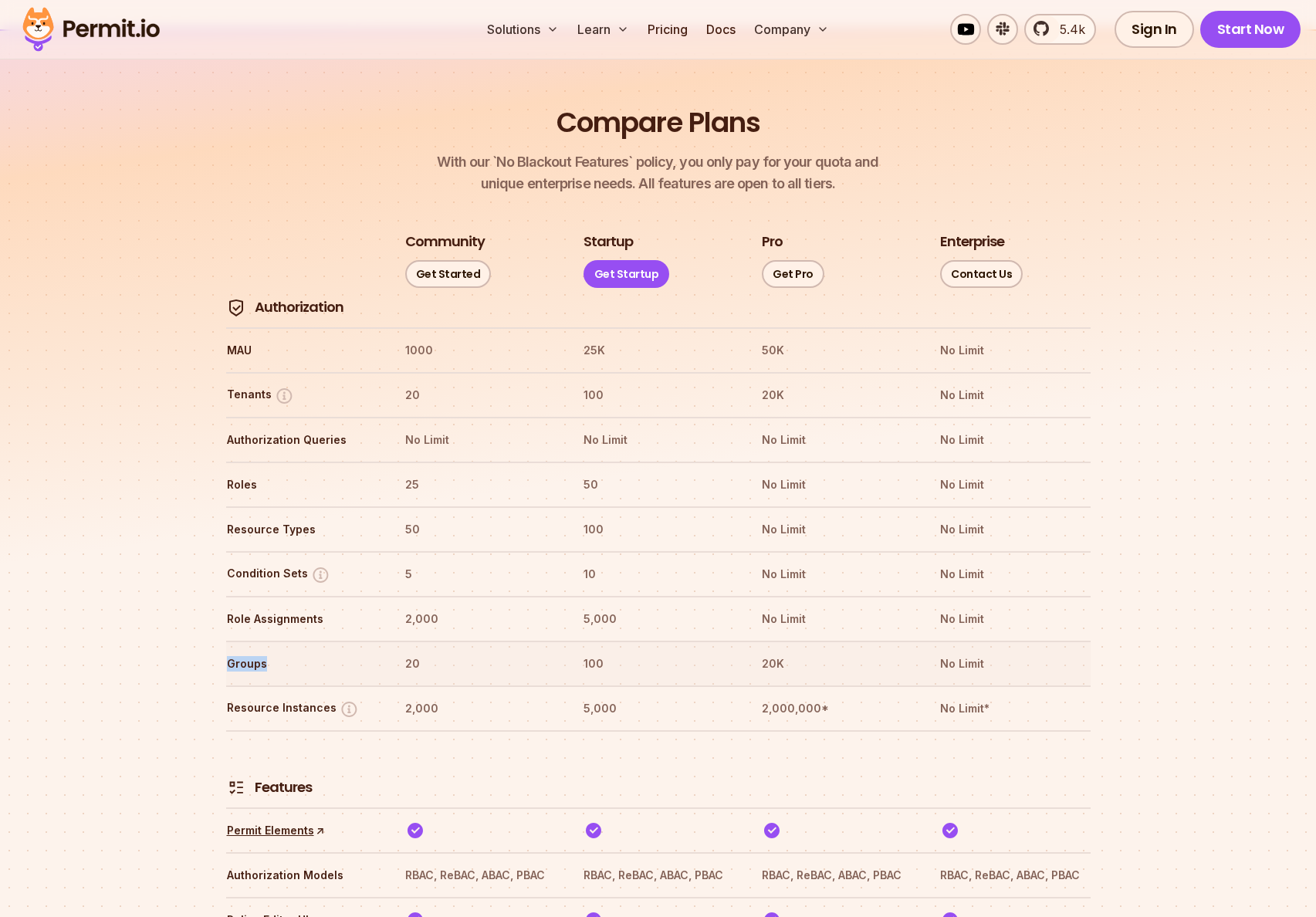
drag, startPoint x: 227, startPoint y: 620, endPoint x: 282, endPoint y: 620, distance: 55.0
click at [282, 651] on th "Groups" at bounding box center [301, 663] width 150 height 25
drag, startPoint x: 412, startPoint y: 657, endPoint x: 453, endPoint y: 661, distance: 41.2
click at [452, 696] on th "2,000" at bounding box center [479, 708] width 150 height 25
click at [456, 696] on th "2,000" at bounding box center [479, 708] width 150 height 25
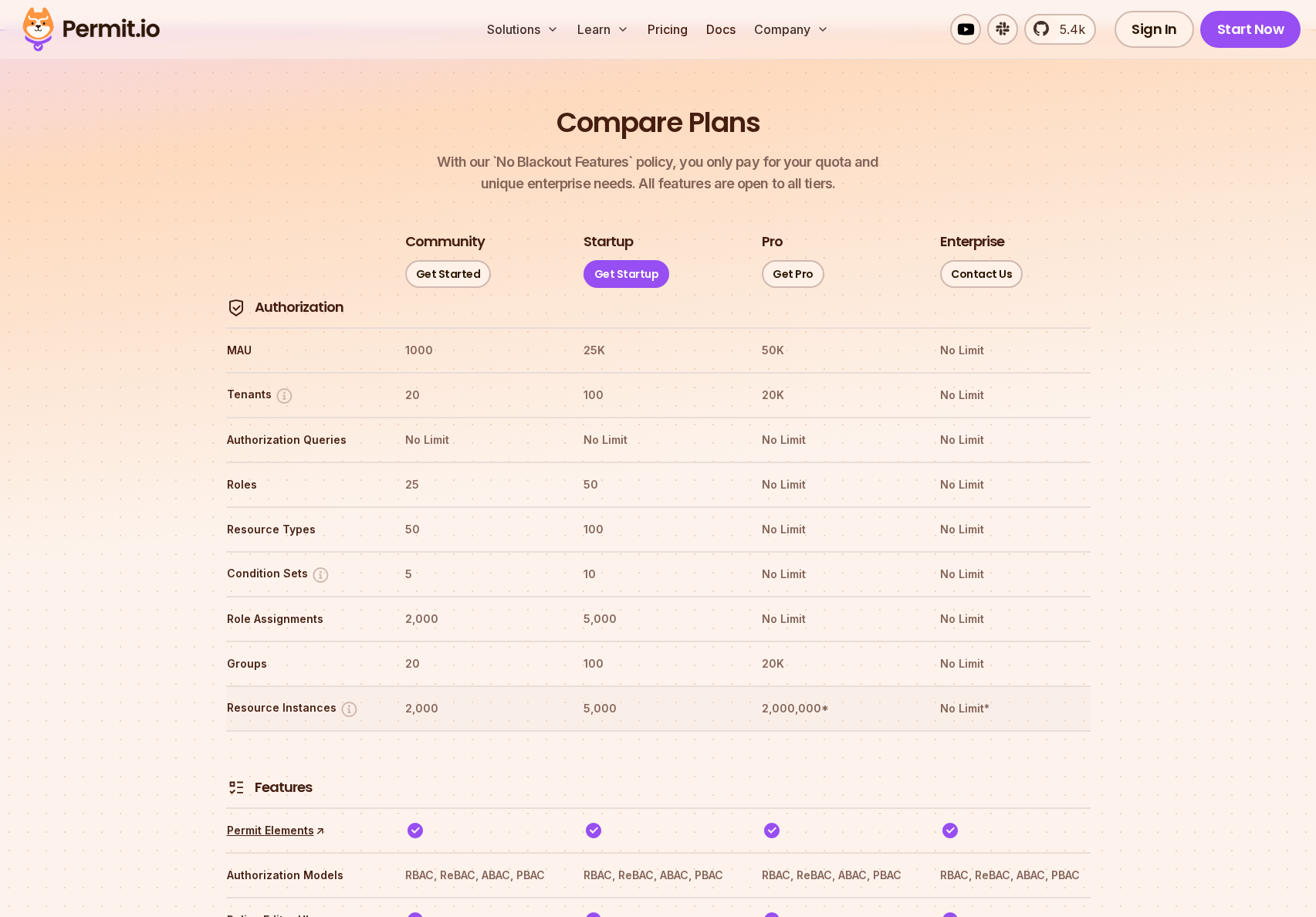
click at [406, 696] on th "2,000" at bounding box center [479, 708] width 150 height 25
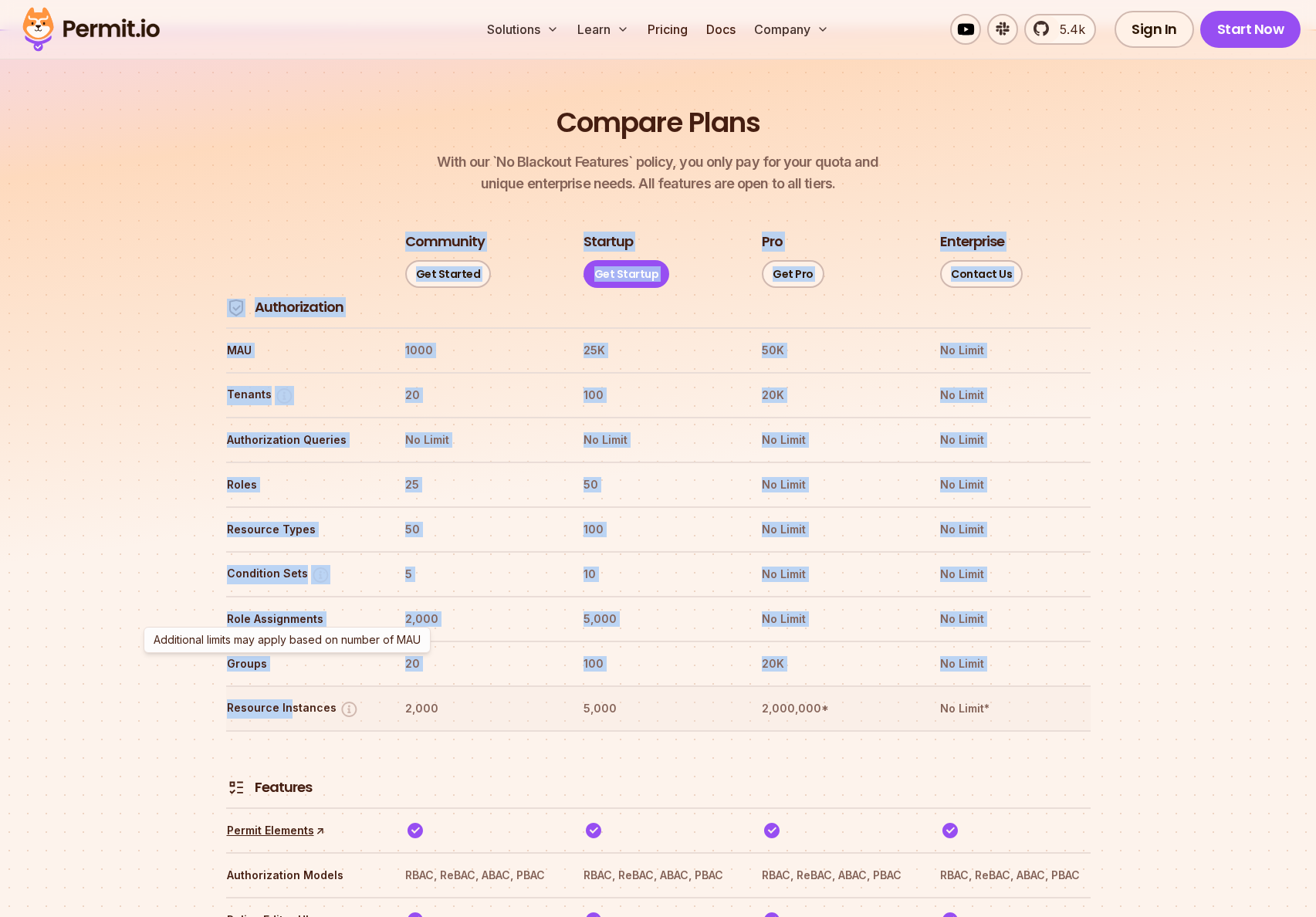
drag, startPoint x: 221, startPoint y: 671, endPoint x: 295, endPoint y: 671, distance: 74.0
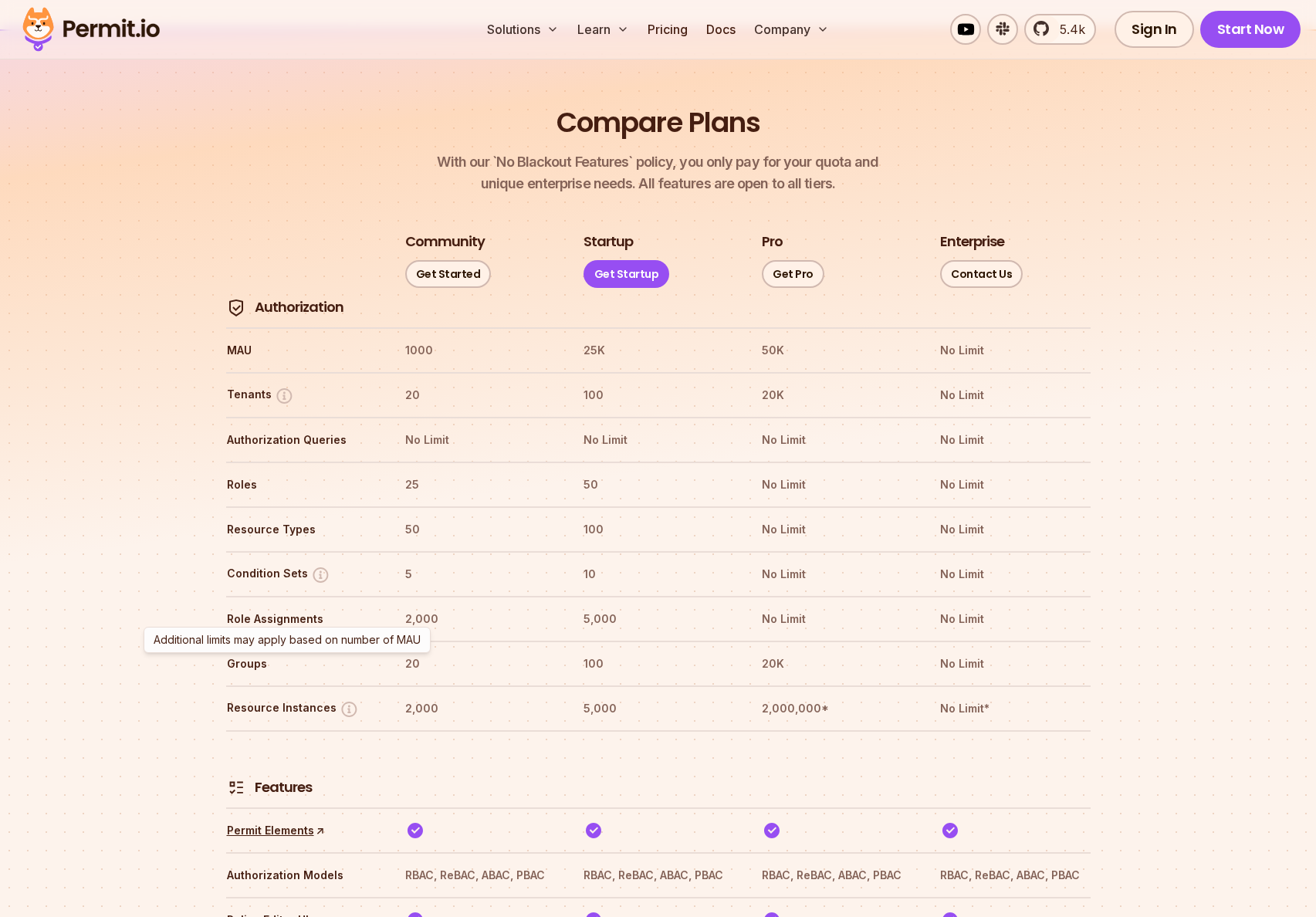
click at [322, 730] on tr "Features" at bounding box center [658, 769] width 865 height 77
drag, startPoint x: 408, startPoint y: 667, endPoint x: 432, endPoint y: 666, distance: 24.0
click at [432, 696] on th "2,000" at bounding box center [479, 708] width 150 height 25
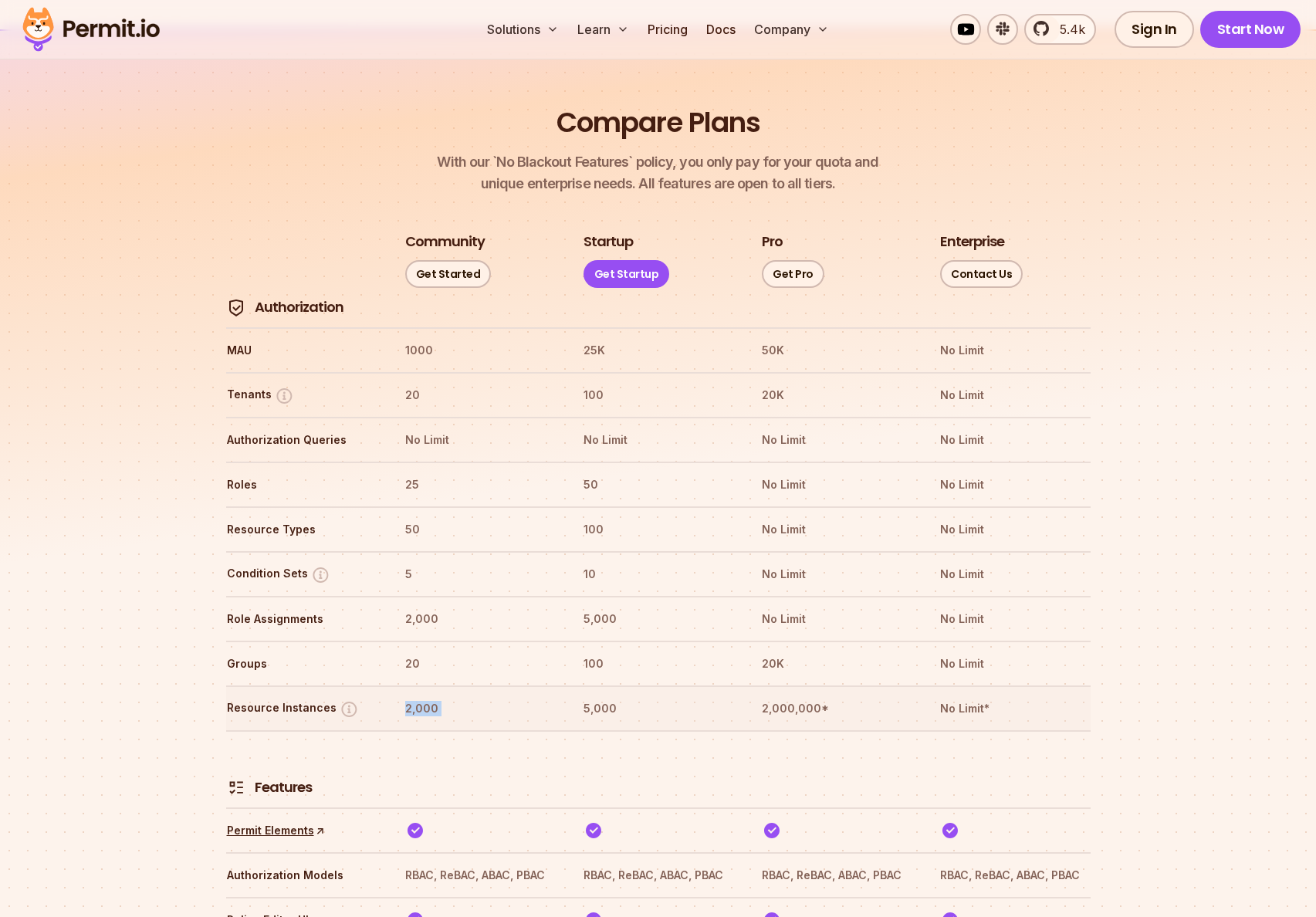
click at [432, 696] on th "2,000" at bounding box center [479, 708] width 150 height 25
click at [277, 607] on th "Role Assignments" at bounding box center [301, 618] width 150 height 25
click at [289, 517] on th "Resource Types" at bounding box center [301, 529] width 150 height 25
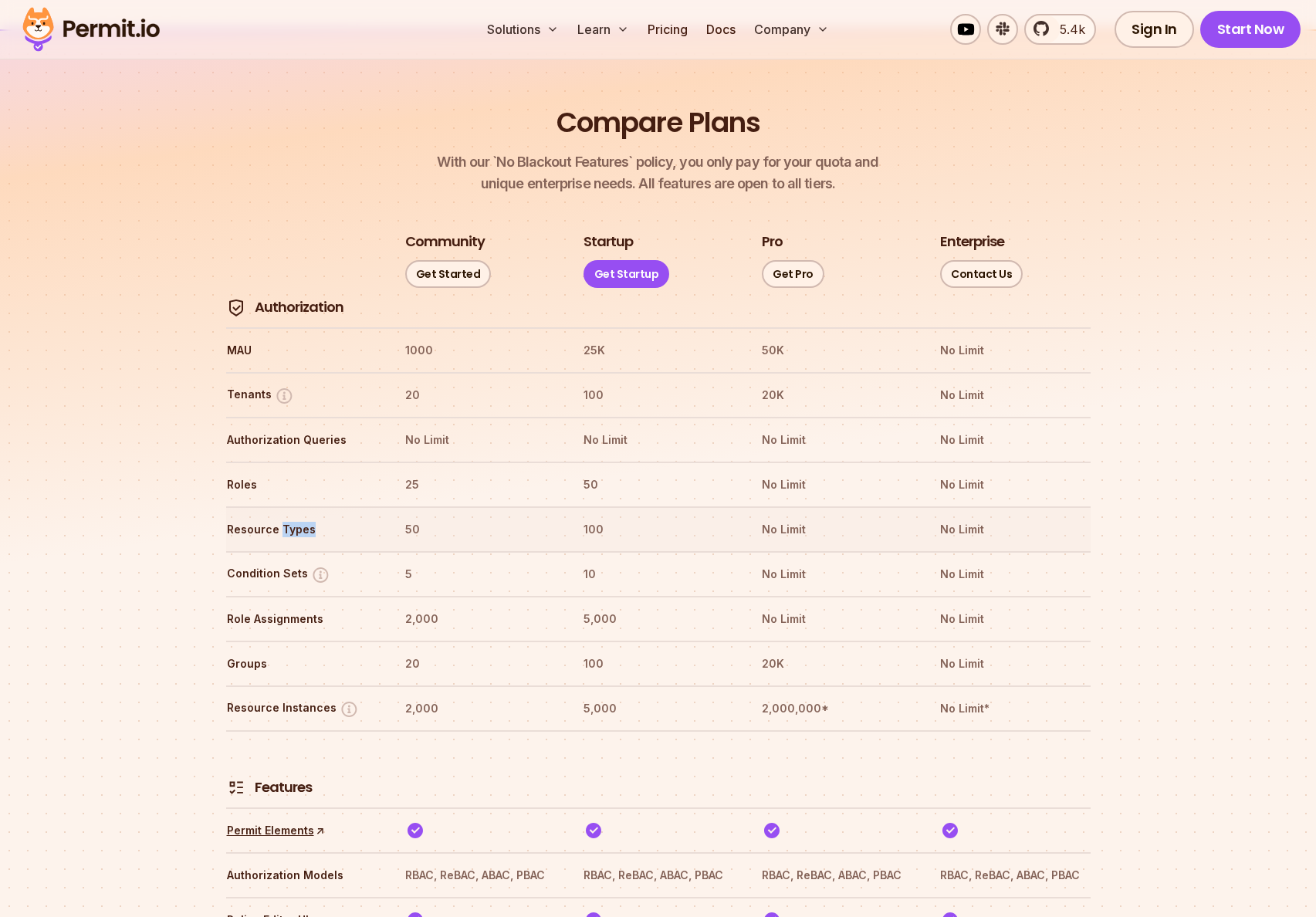
click at [289, 517] on th "Resource Types" at bounding box center [301, 529] width 150 height 25
click at [423, 517] on th "50" at bounding box center [479, 529] width 150 height 25
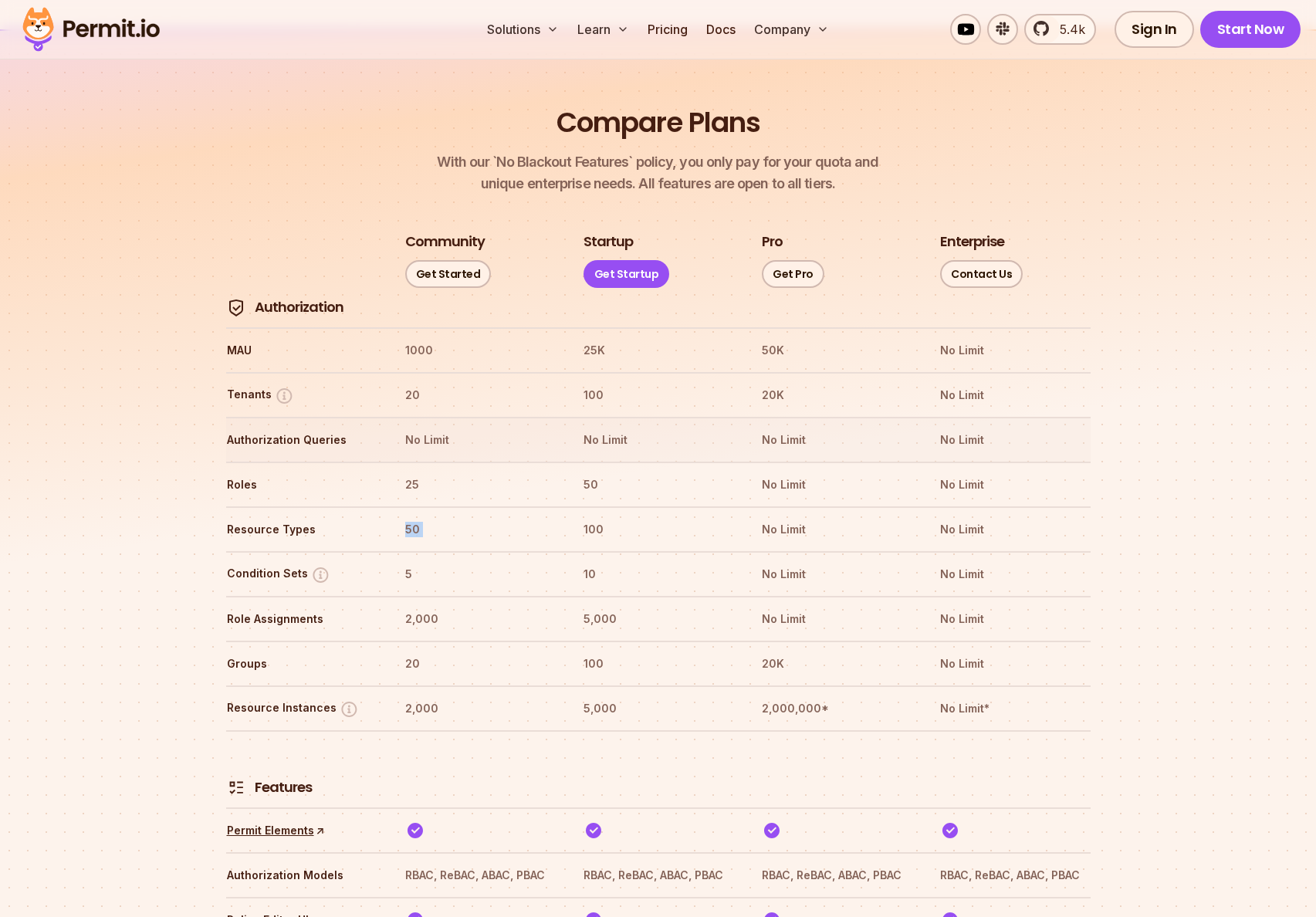
click at [405, 428] on th "No Limit" at bounding box center [479, 439] width 150 height 25
click at [412, 383] on th "20" at bounding box center [479, 394] width 150 height 25
drag, startPoint x: 401, startPoint y: 299, endPoint x: 431, endPoint y: 299, distance: 30.0
click at [431, 327] on tr "MAU 1000 25K 50K No Limit" at bounding box center [658, 349] width 865 height 45
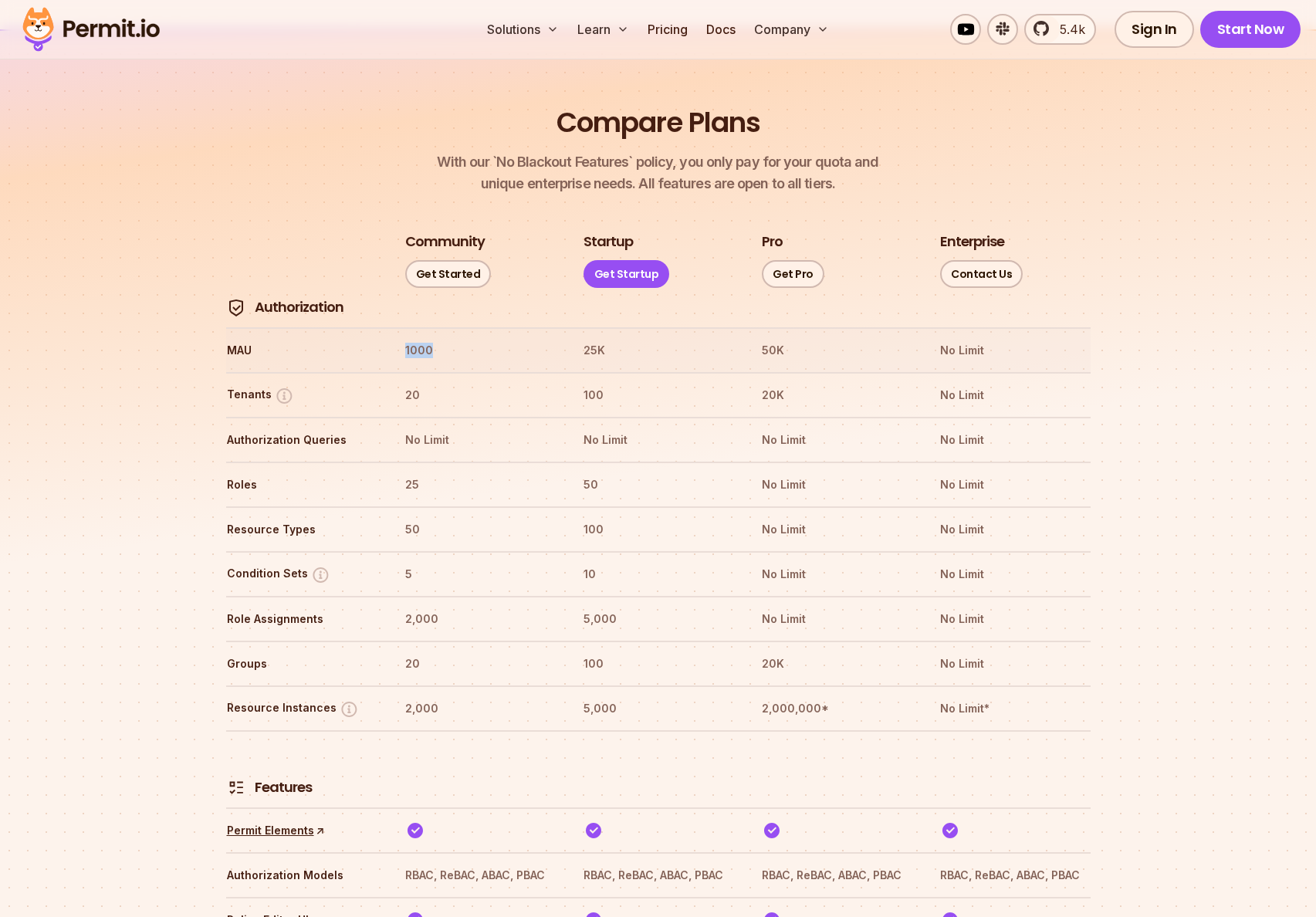
click at [432, 338] on th "1000" at bounding box center [479, 349] width 150 height 25
click at [414, 338] on th "1000" at bounding box center [479, 349] width 150 height 25
click at [411, 338] on th "1000" at bounding box center [479, 349] width 150 height 25
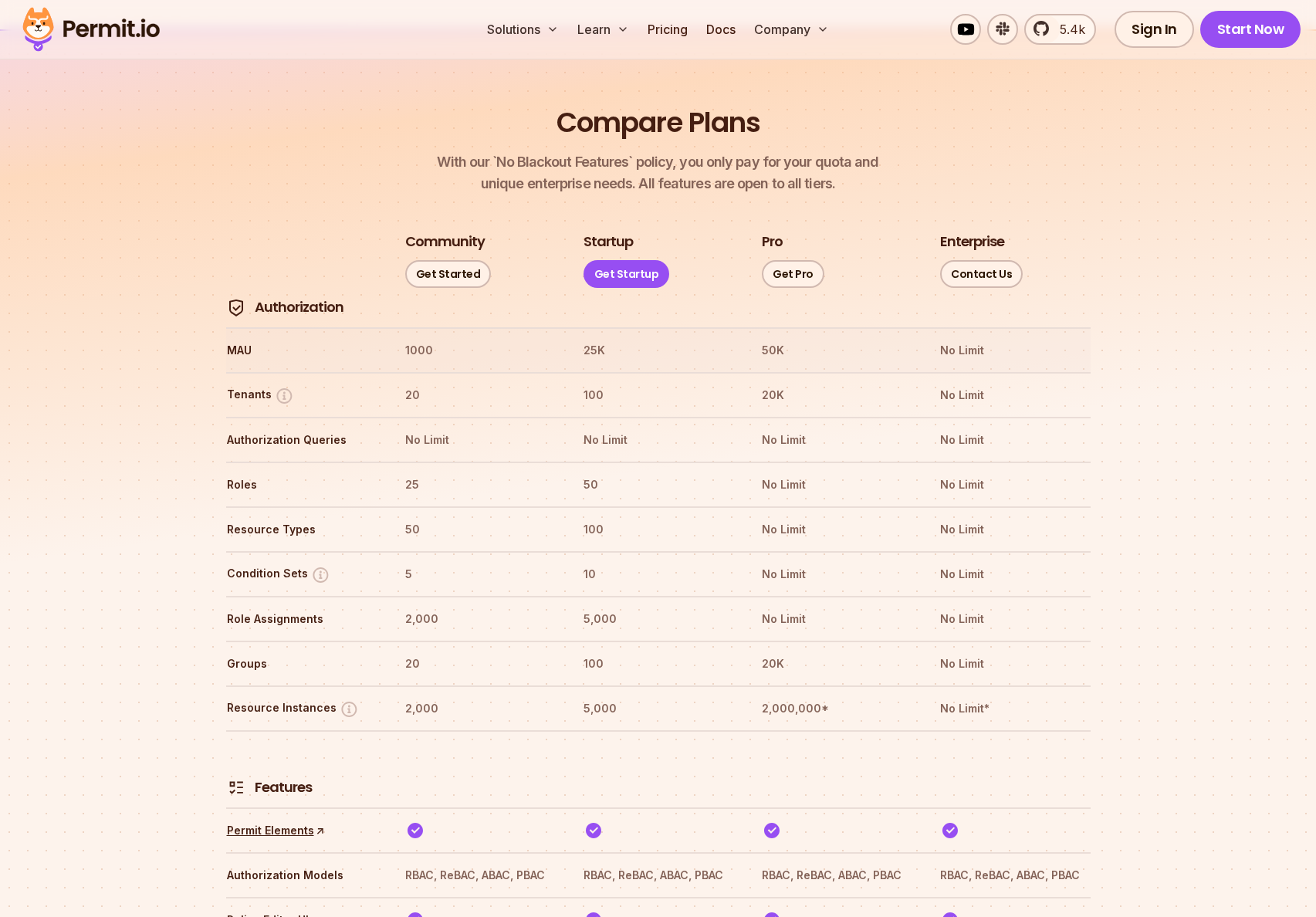
click at [411, 338] on th "1000" at bounding box center [479, 349] width 150 height 25
click at [406, 338] on th "1000" at bounding box center [479, 349] width 150 height 25
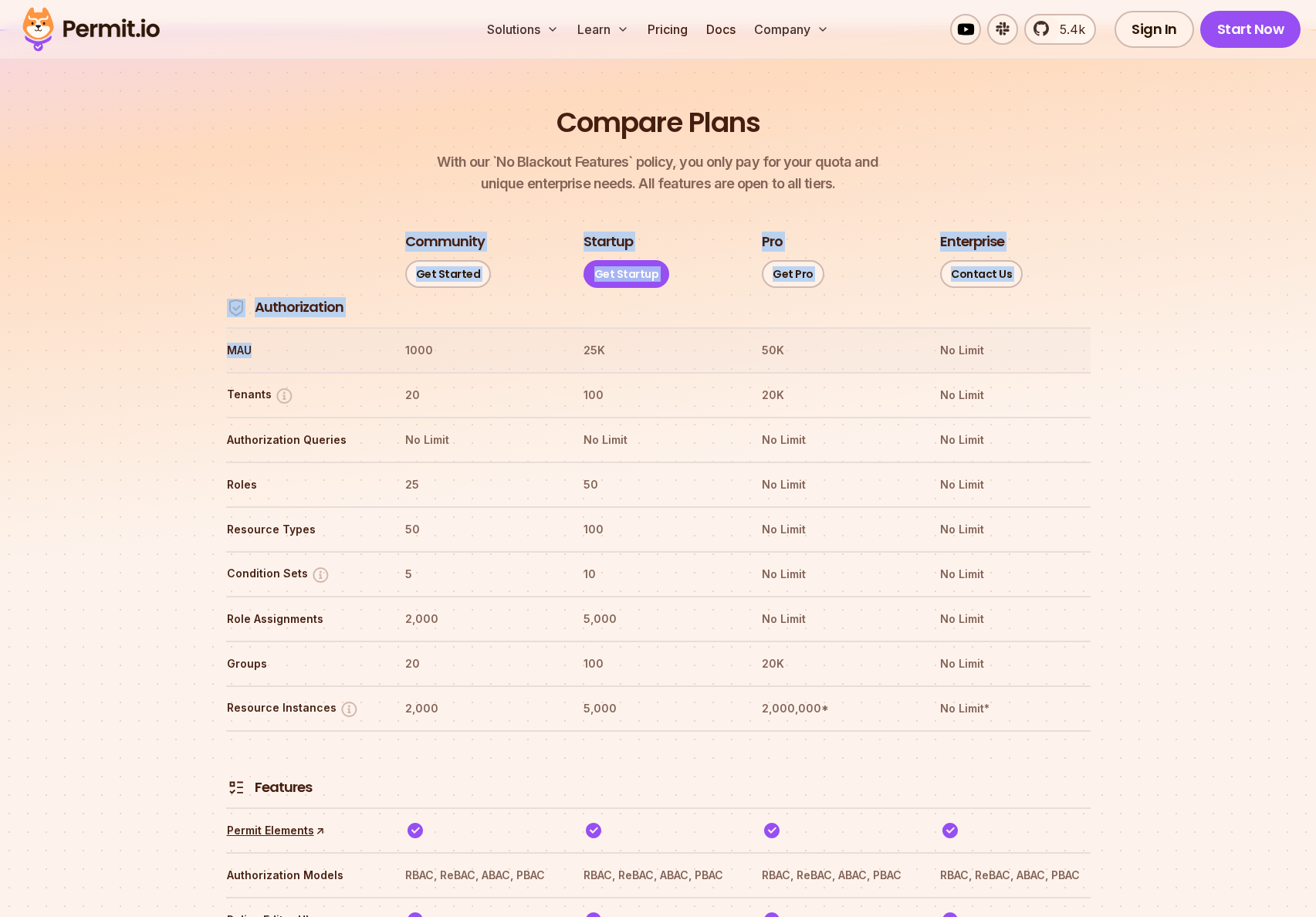
drag, startPoint x: 242, startPoint y: 305, endPoint x: 413, endPoint y: 310, distance: 171.1
click at [413, 338] on th "1000" at bounding box center [479, 349] width 150 height 25
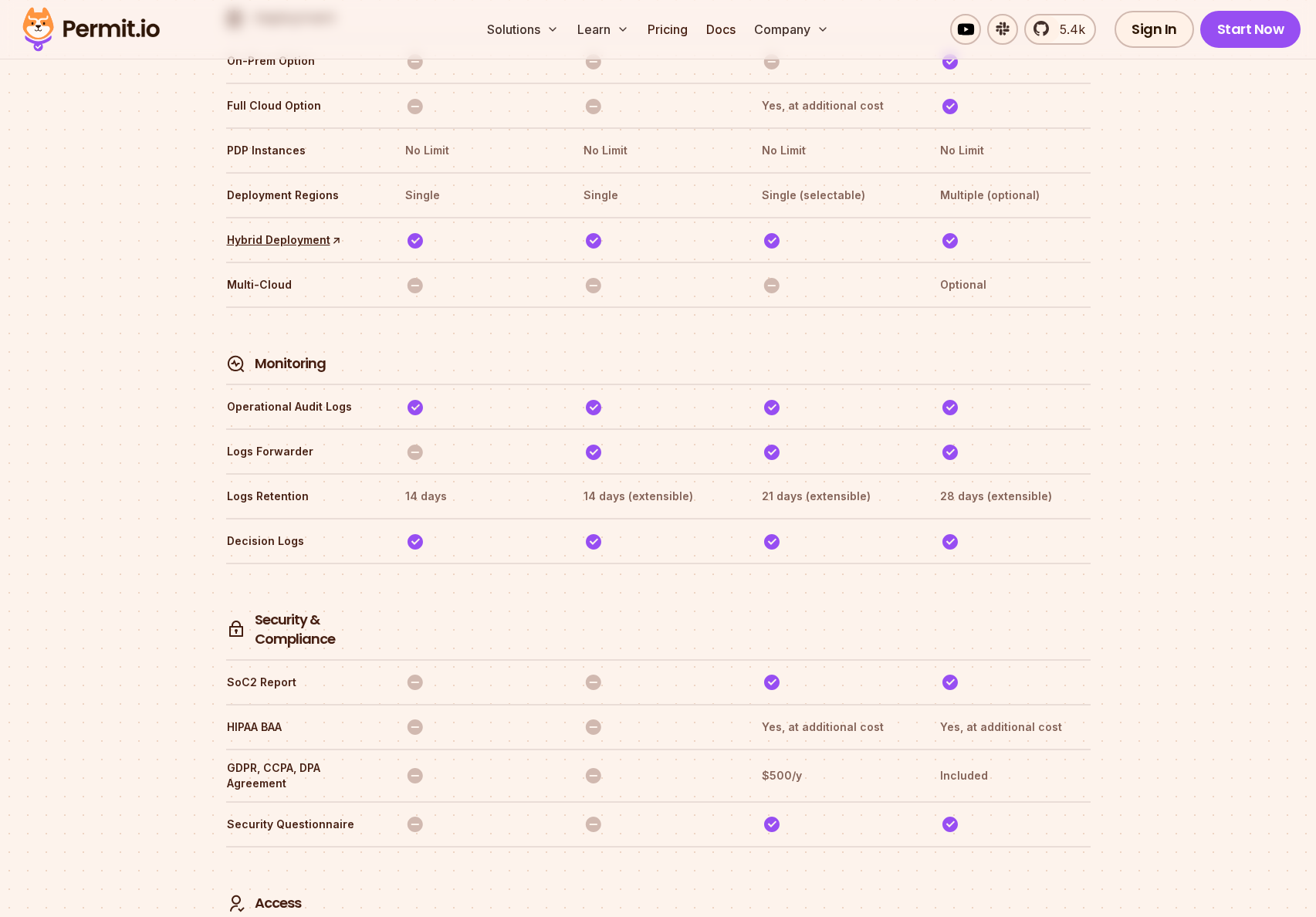
scroll to position [3846, 0]
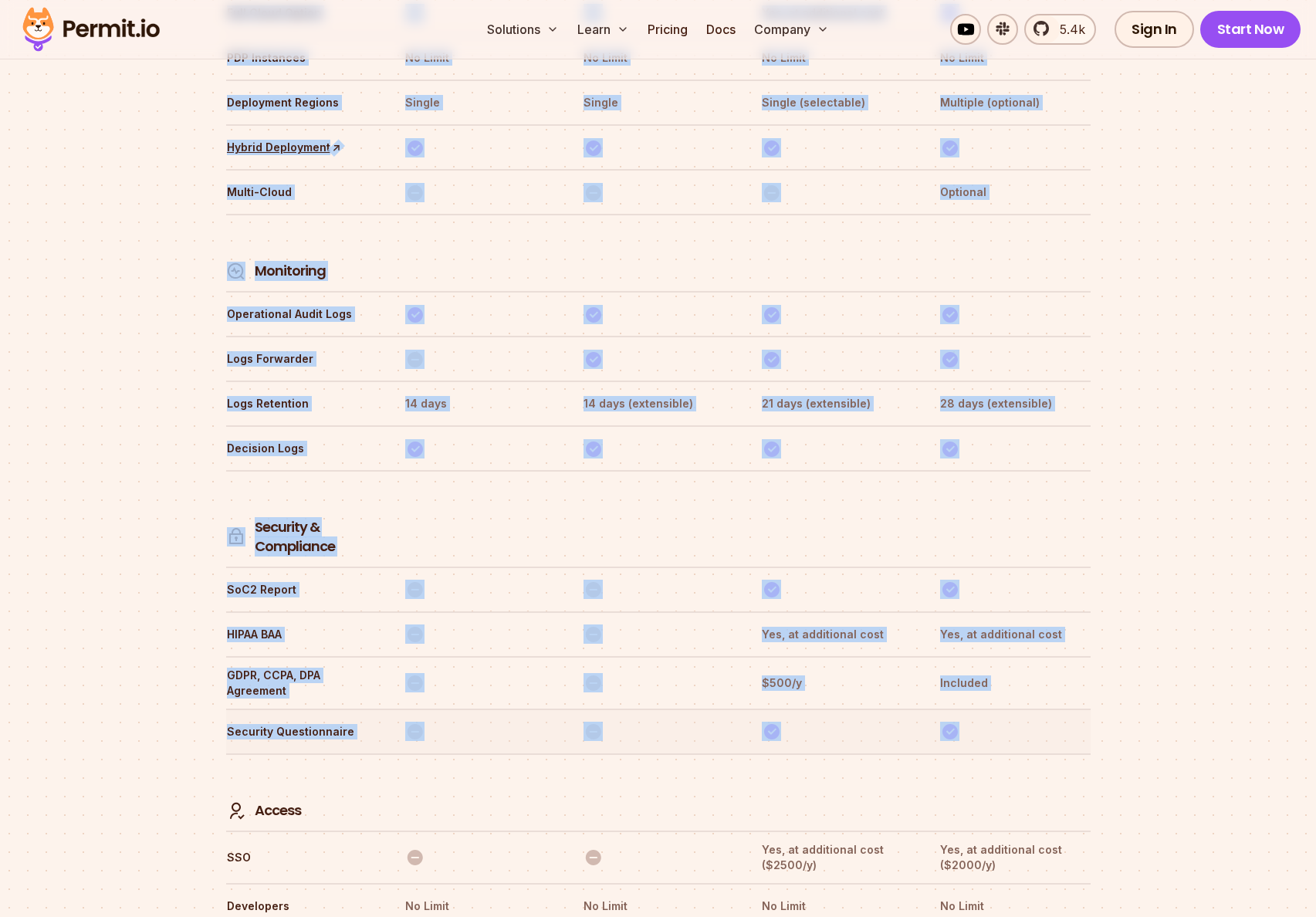
drag, startPoint x: 204, startPoint y: 462, endPoint x: 1089, endPoint y: 677, distance: 910.7
click at [1089, 708] on tr "Security Questionnaire" at bounding box center [658, 730] width 865 height 45
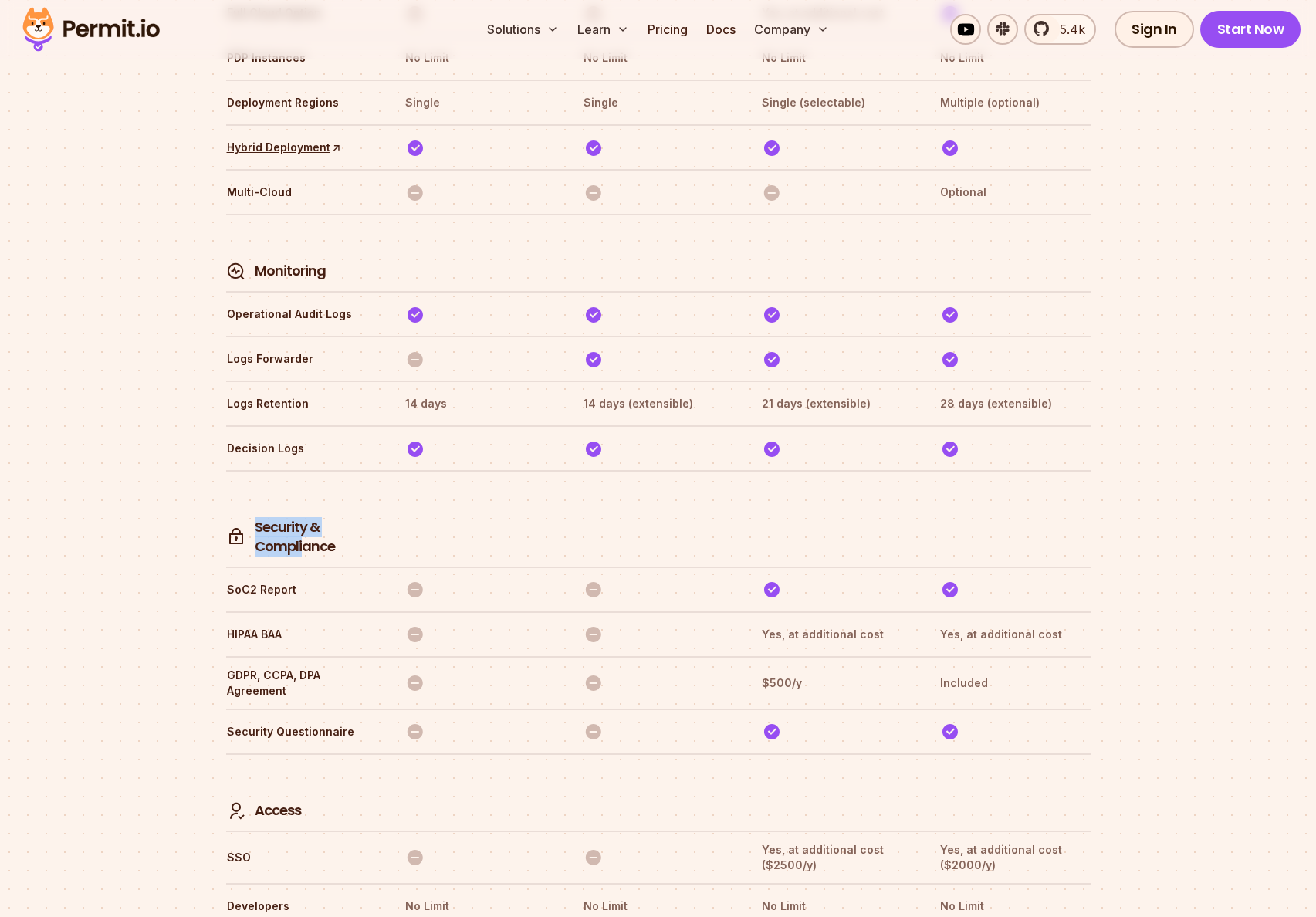
drag, startPoint x: 255, startPoint y: 466, endPoint x: 333, endPoint y: 478, distance: 78.9
click at [312, 517] on h4 "Security & Compliance" at bounding box center [315, 536] width 121 height 38
click at [344, 517] on h4 "Security & Compliance" at bounding box center [315, 536] width 121 height 38
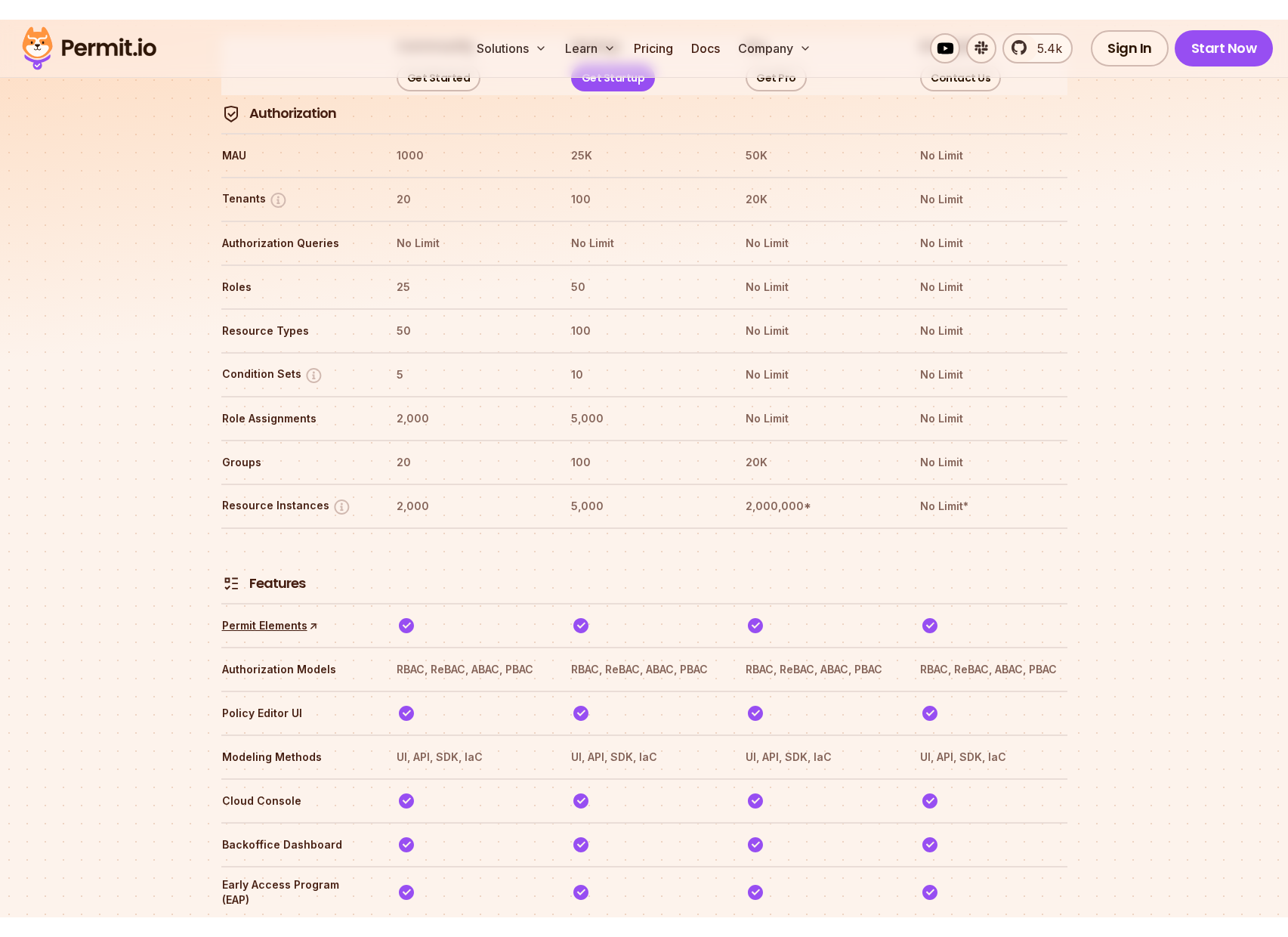
scroll to position [1771, 0]
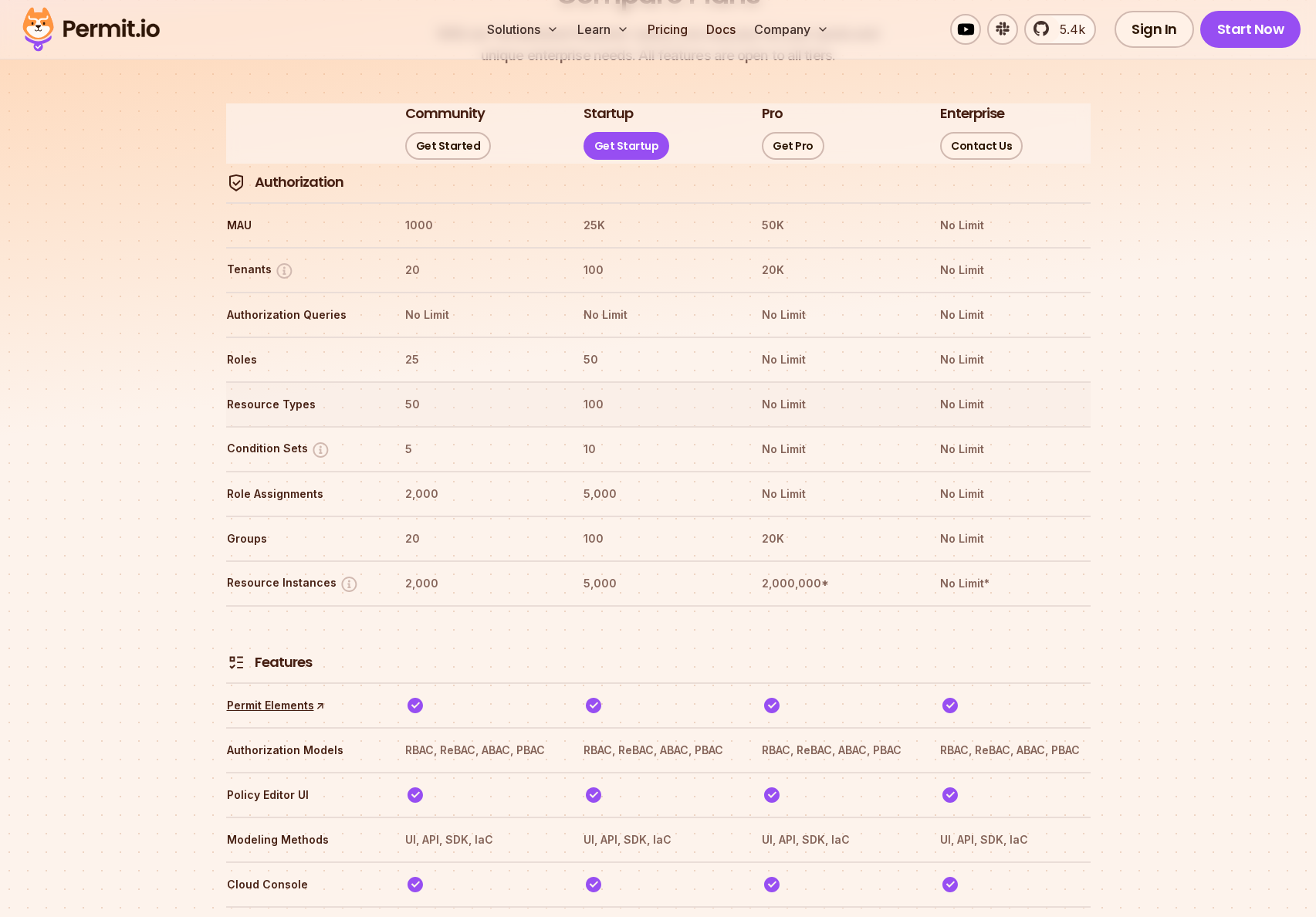
click at [986, 381] on tr "Resource Types 50 100 No Limit No Limit" at bounding box center [658, 403] width 865 height 45
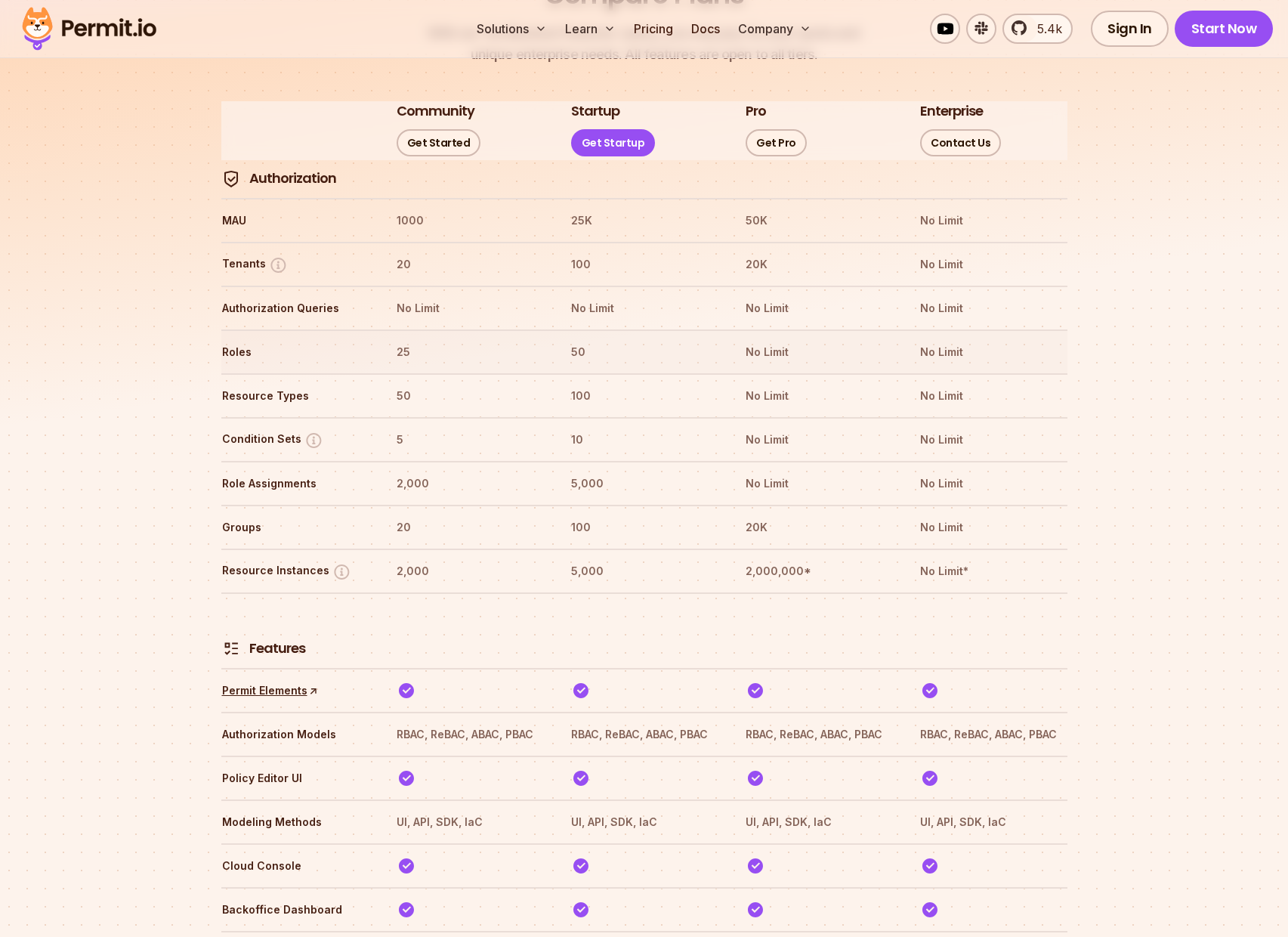
click at [869, 330] on tr "Roles 25 50 No Limit No Limit" at bounding box center [644, 351] width 846 height 44
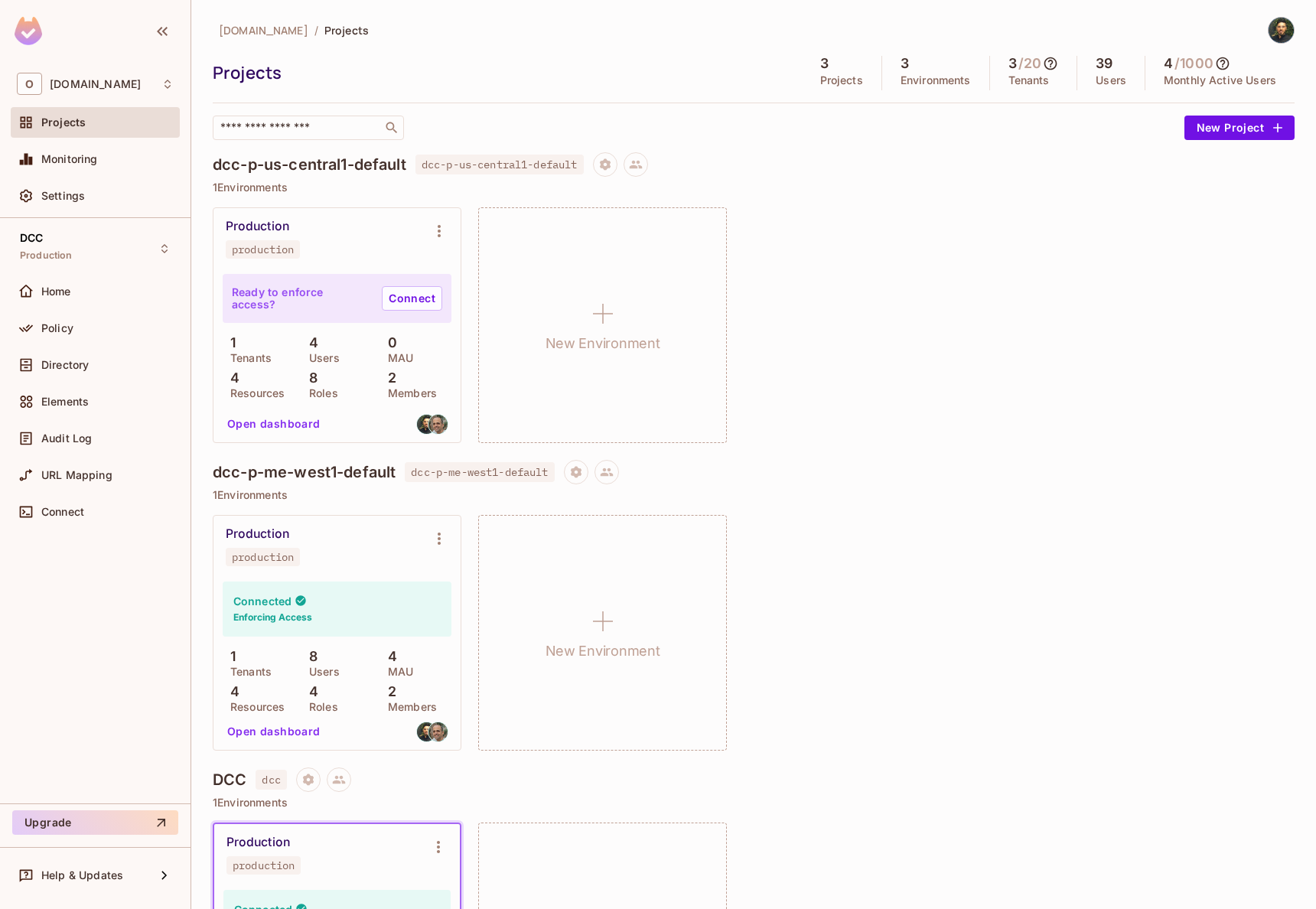
drag, startPoint x: 302, startPoint y: 684, endPoint x: 328, endPoint y: 684, distance: 26.0
click at [320, 684] on div "4 Roles" at bounding box center [336, 697] width 71 height 28
click at [285, 420] on button "Open dashboard" at bounding box center [274, 423] width 106 height 24
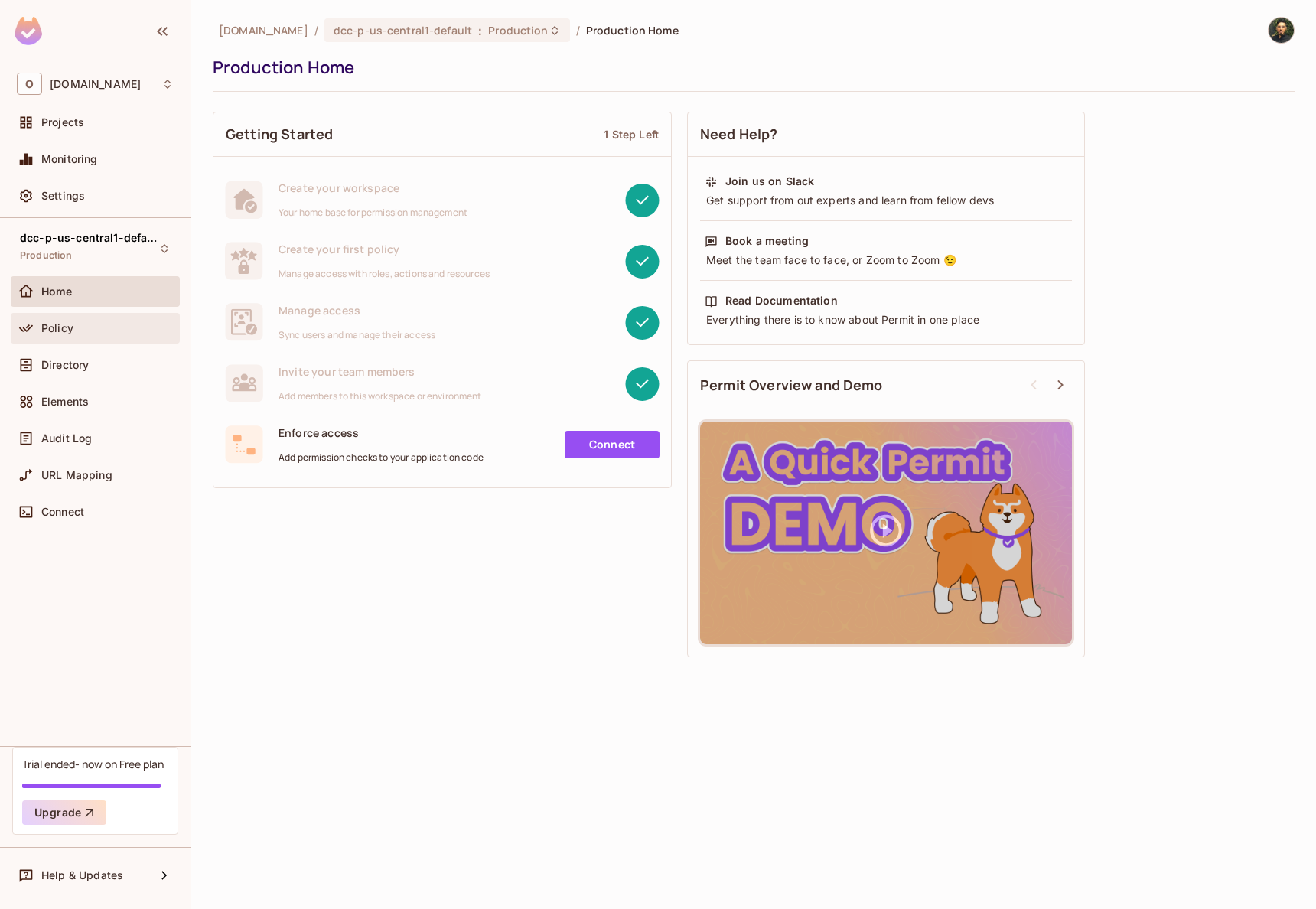
click at [86, 337] on div "Policy" at bounding box center [95, 328] width 169 height 30
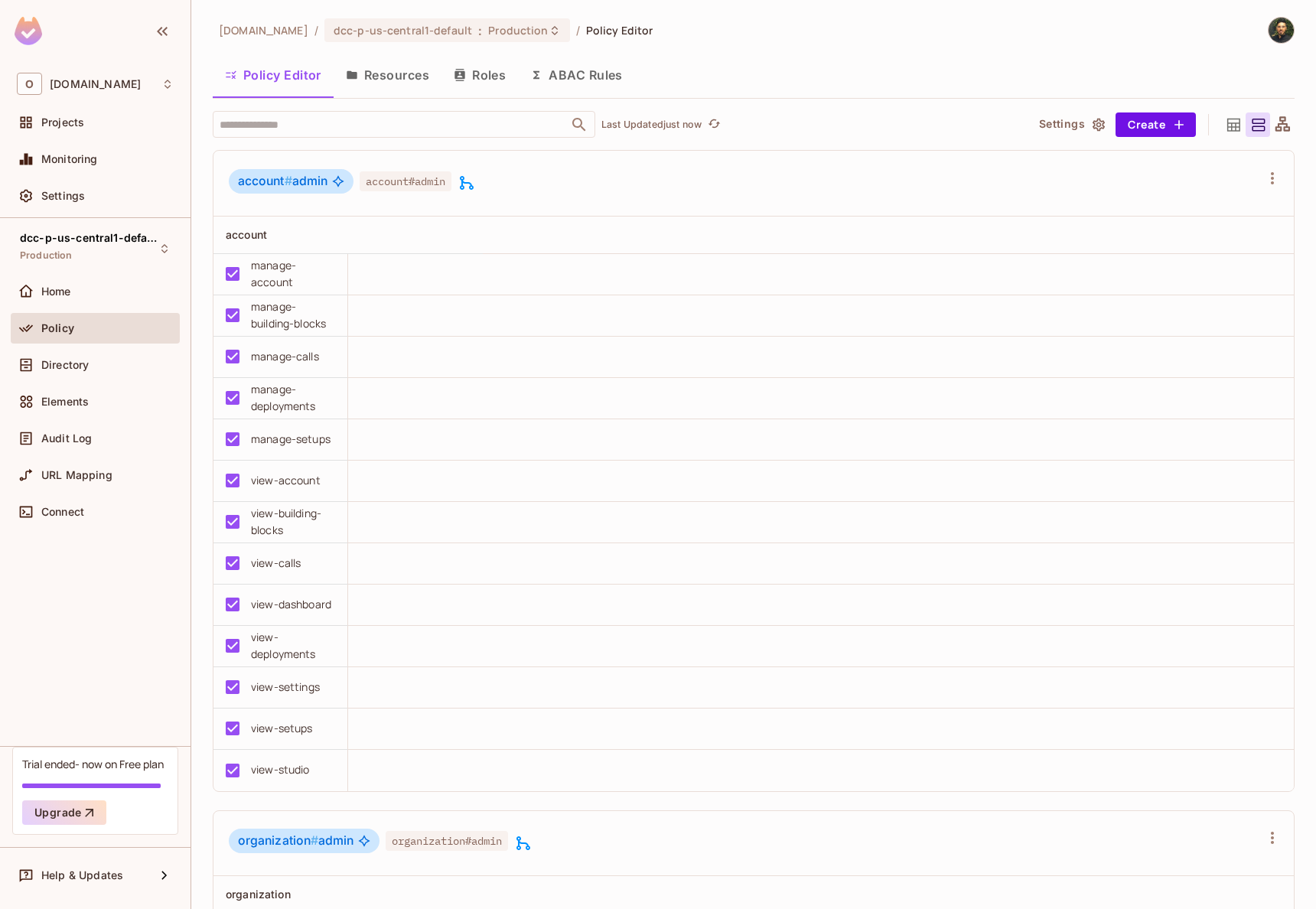
click at [397, 77] on button "Resources" at bounding box center [388, 74] width 108 height 38
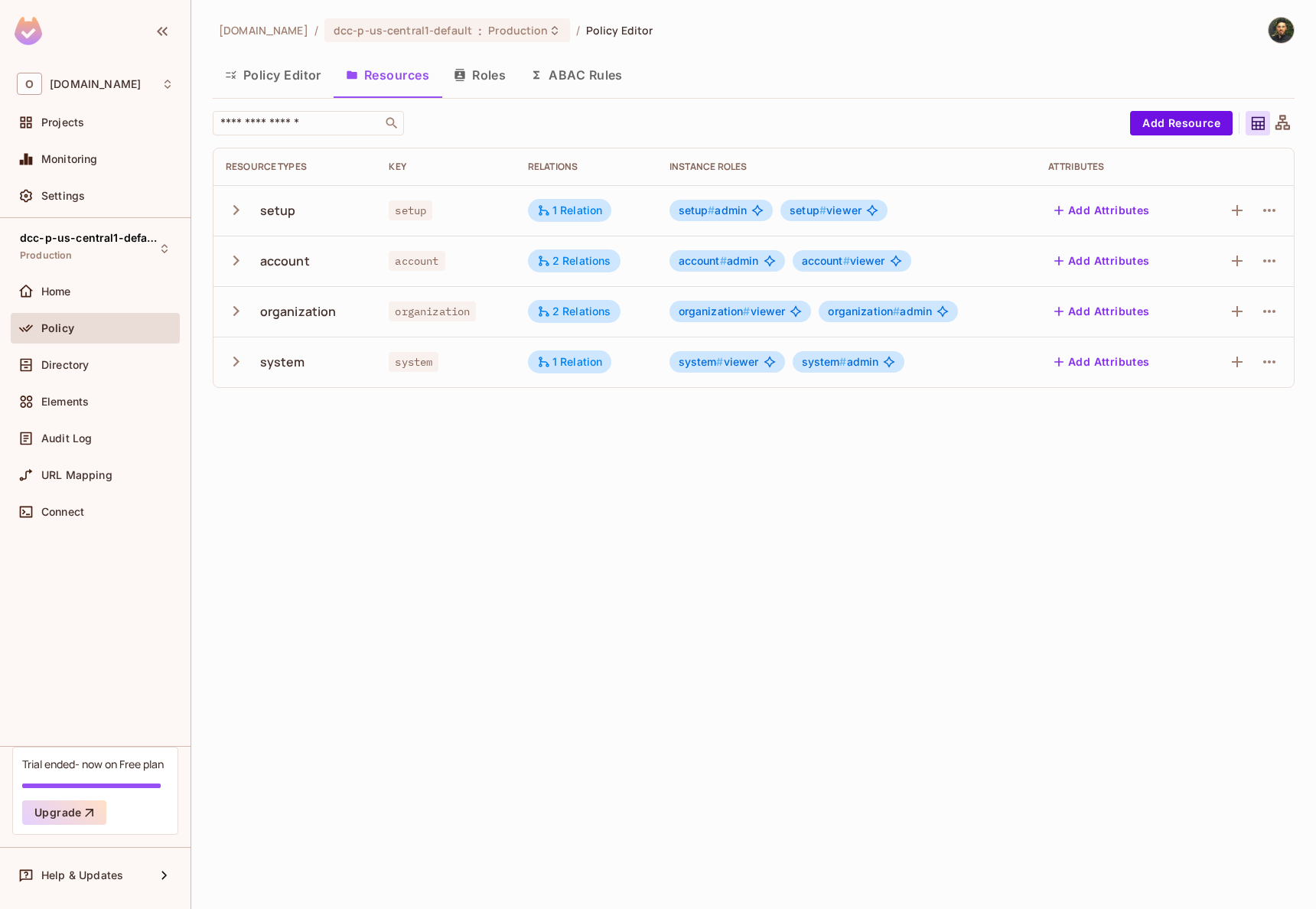
click at [780, 212] on div "setup # admin setup # viewer" at bounding box center [846, 209] width 354 height 21
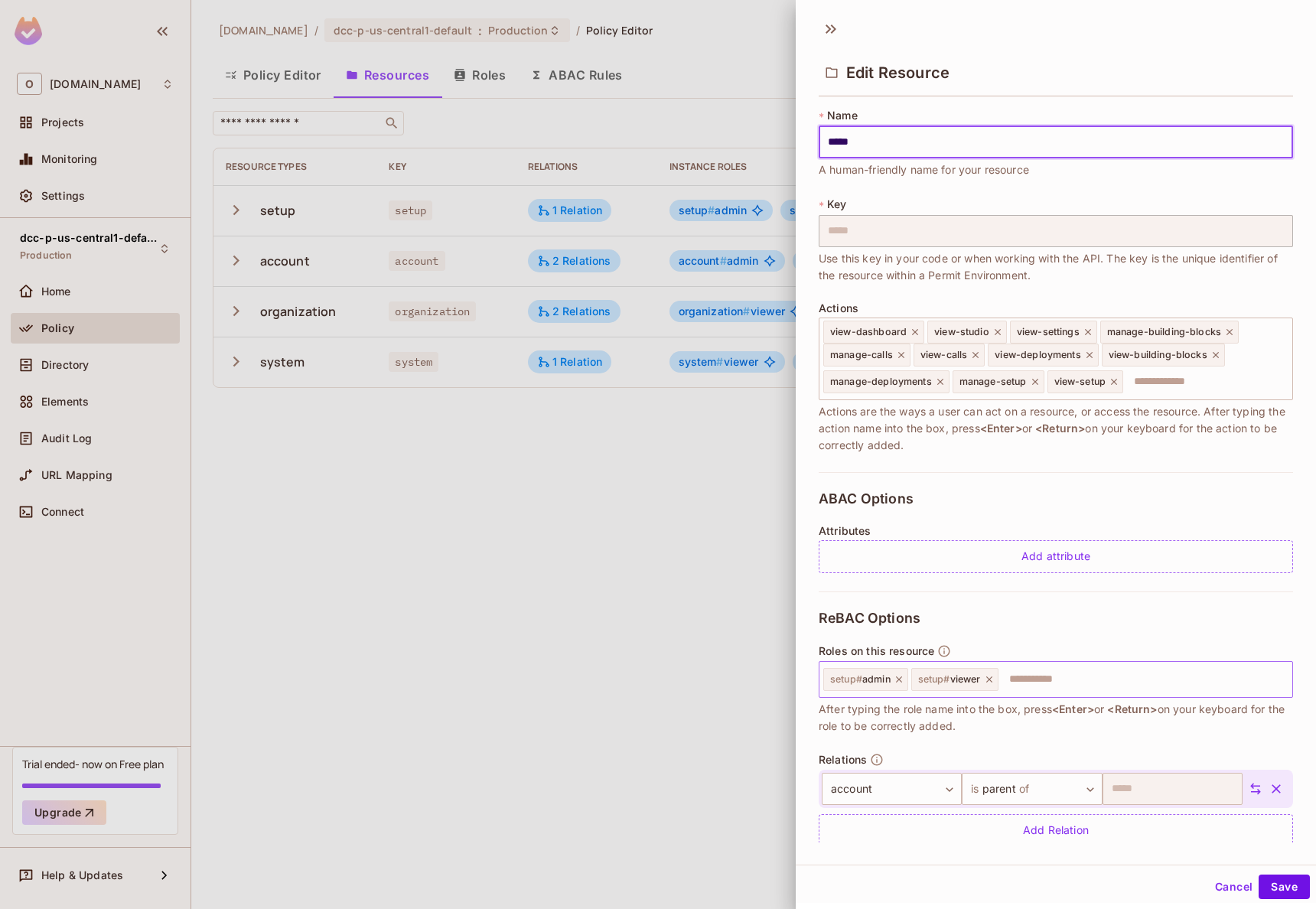
click at [987, 679] on icon at bounding box center [989, 679] width 11 height 11
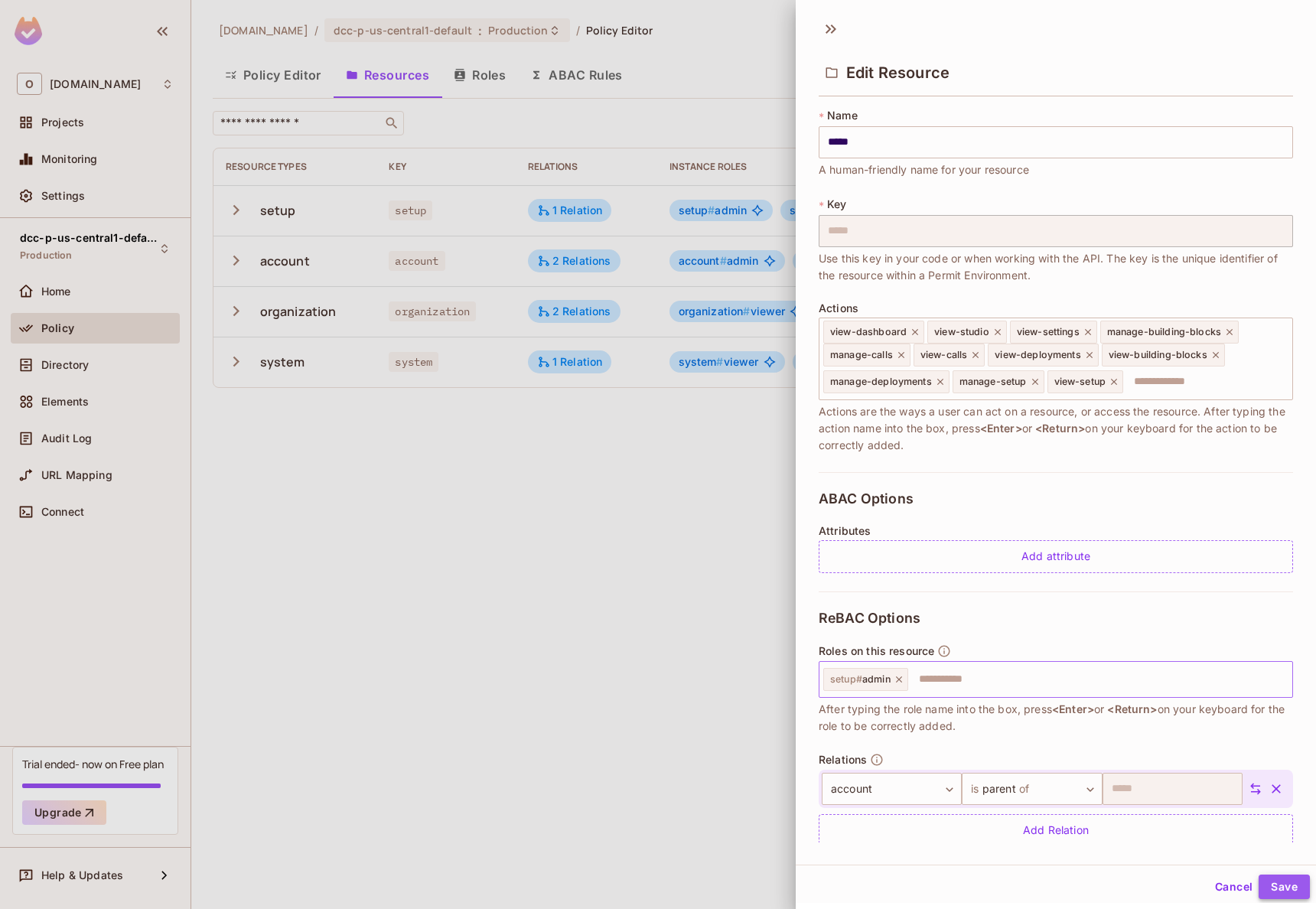
click at [1270, 892] on button "Save" at bounding box center [1284, 886] width 51 height 24
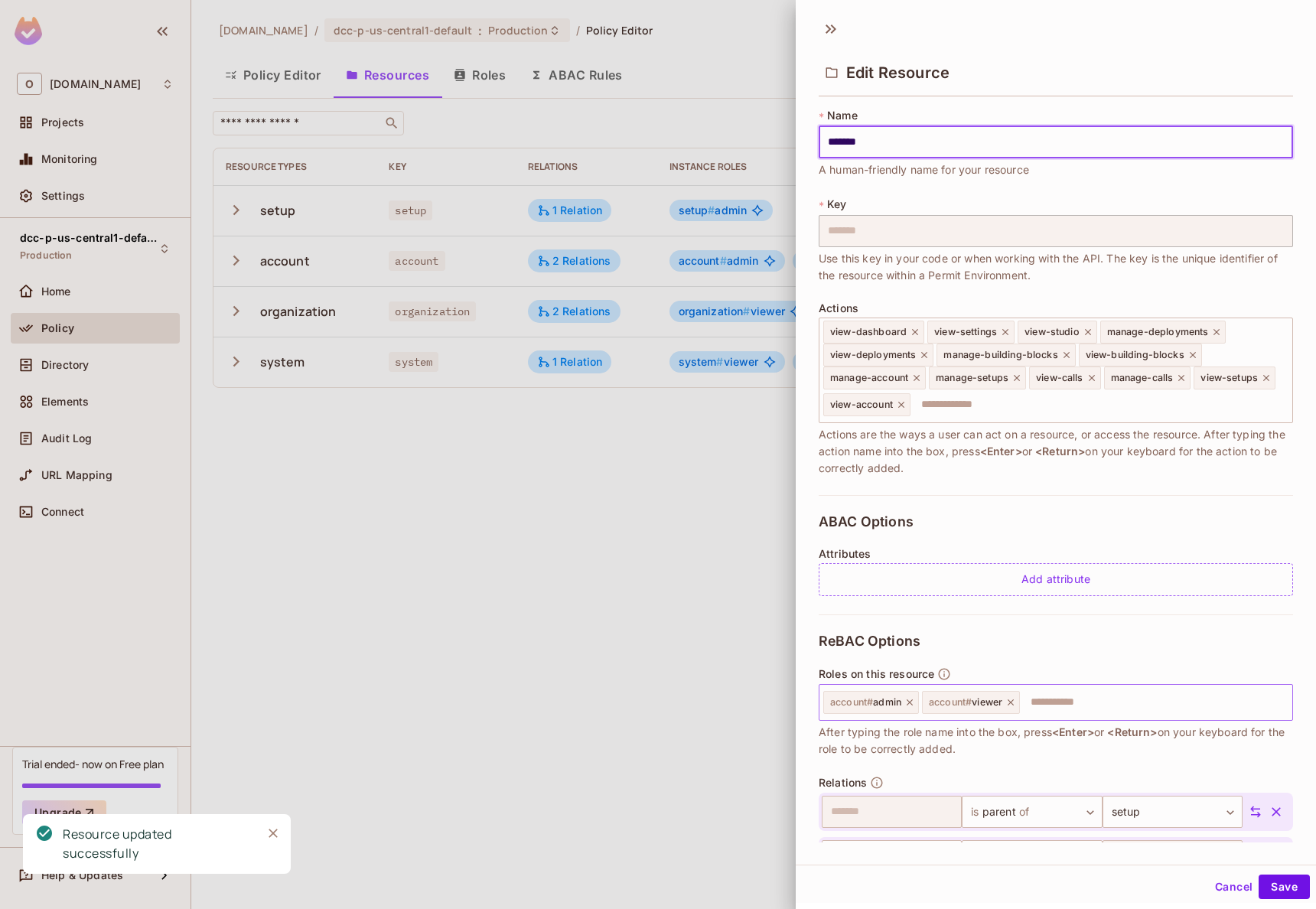
click at [1016, 707] on icon at bounding box center [1010, 702] width 11 height 11
click at [1277, 887] on button "Save" at bounding box center [1284, 886] width 51 height 24
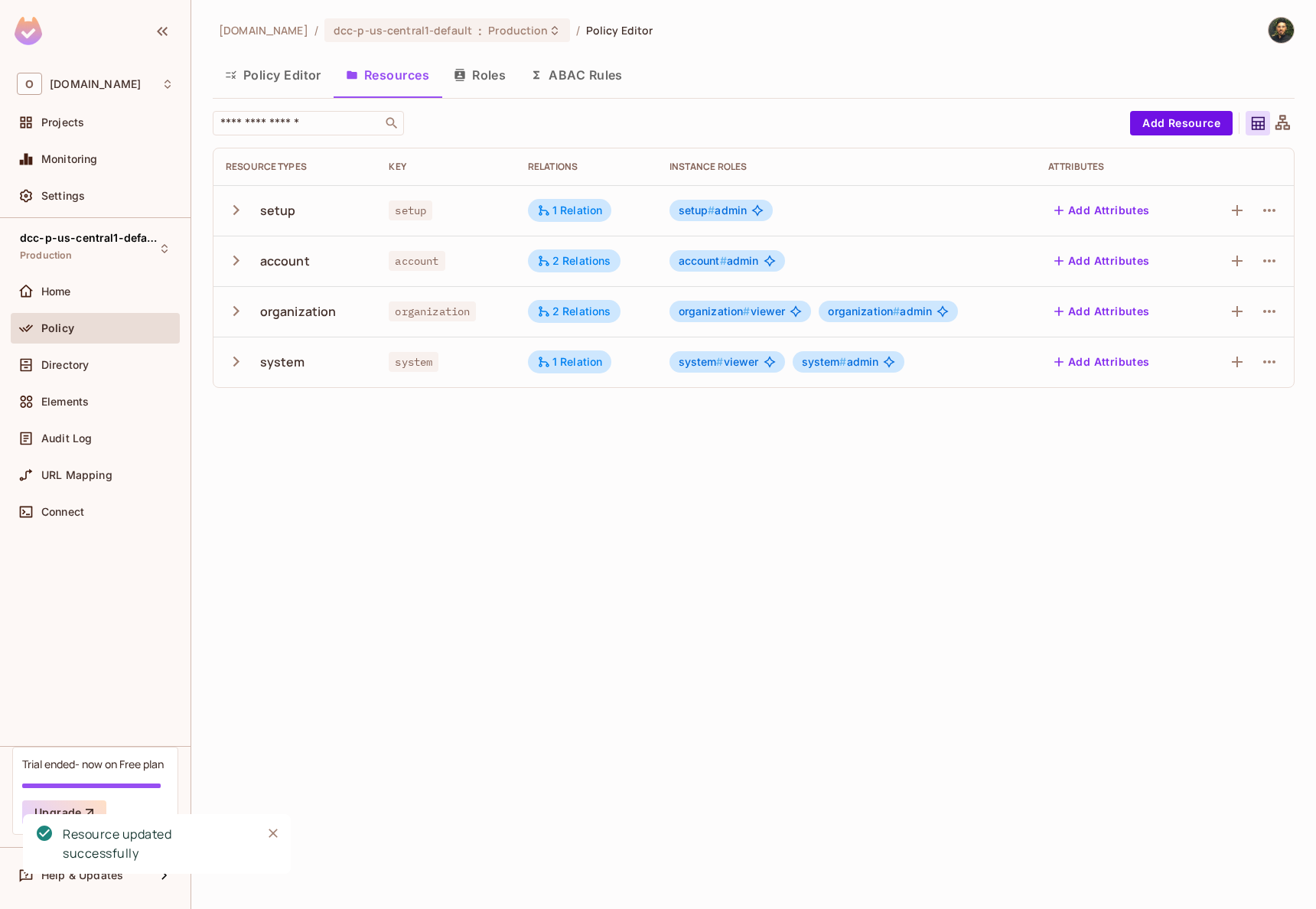
click at [764, 313] on span "organization # viewer" at bounding box center [732, 311] width 107 height 13
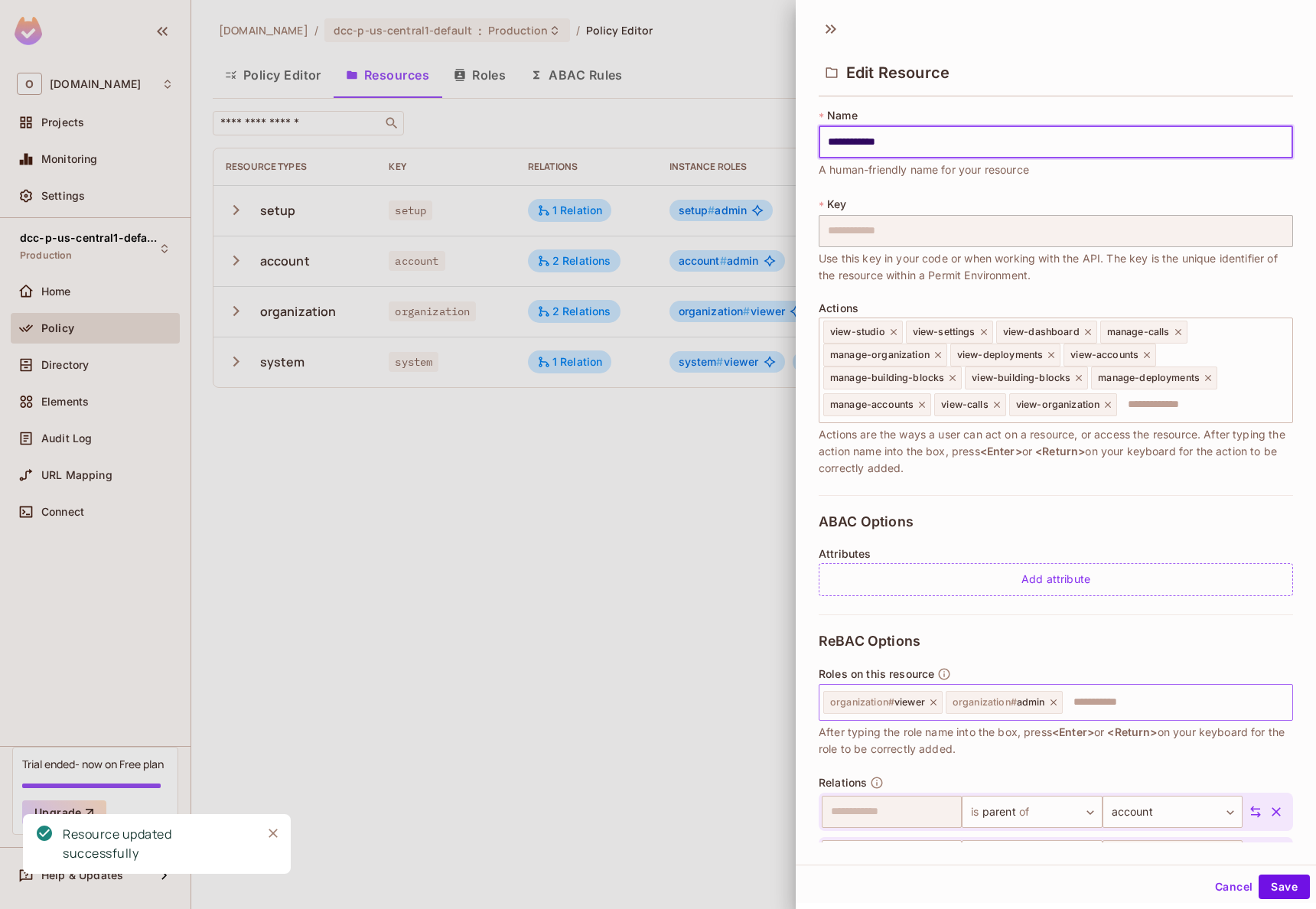
click at [933, 703] on icon at bounding box center [933, 702] width 11 height 11
click at [1259, 886] on button "Save" at bounding box center [1284, 886] width 51 height 24
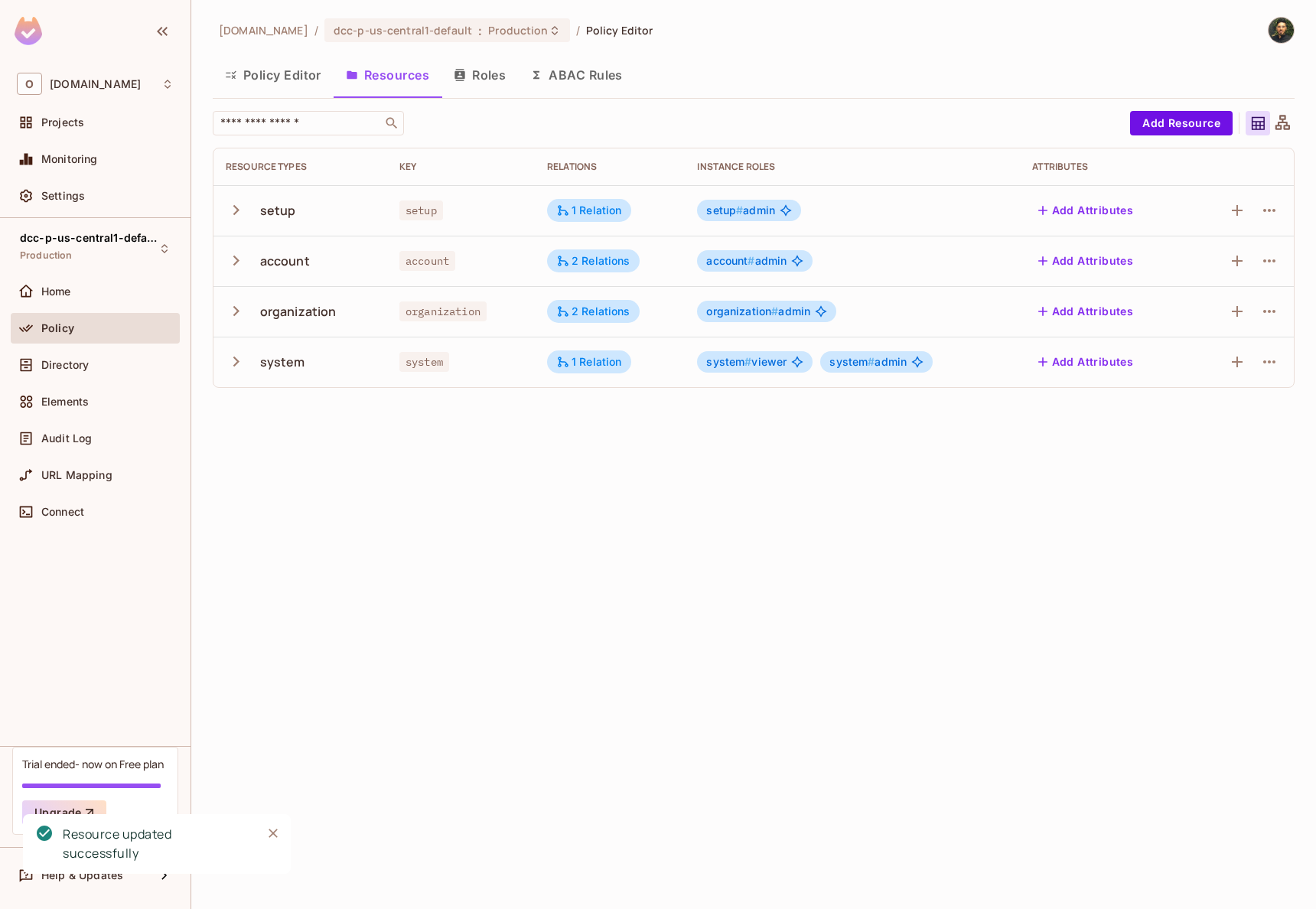
click at [739, 365] on span "system #" at bounding box center [729, 361] width 45 height 13
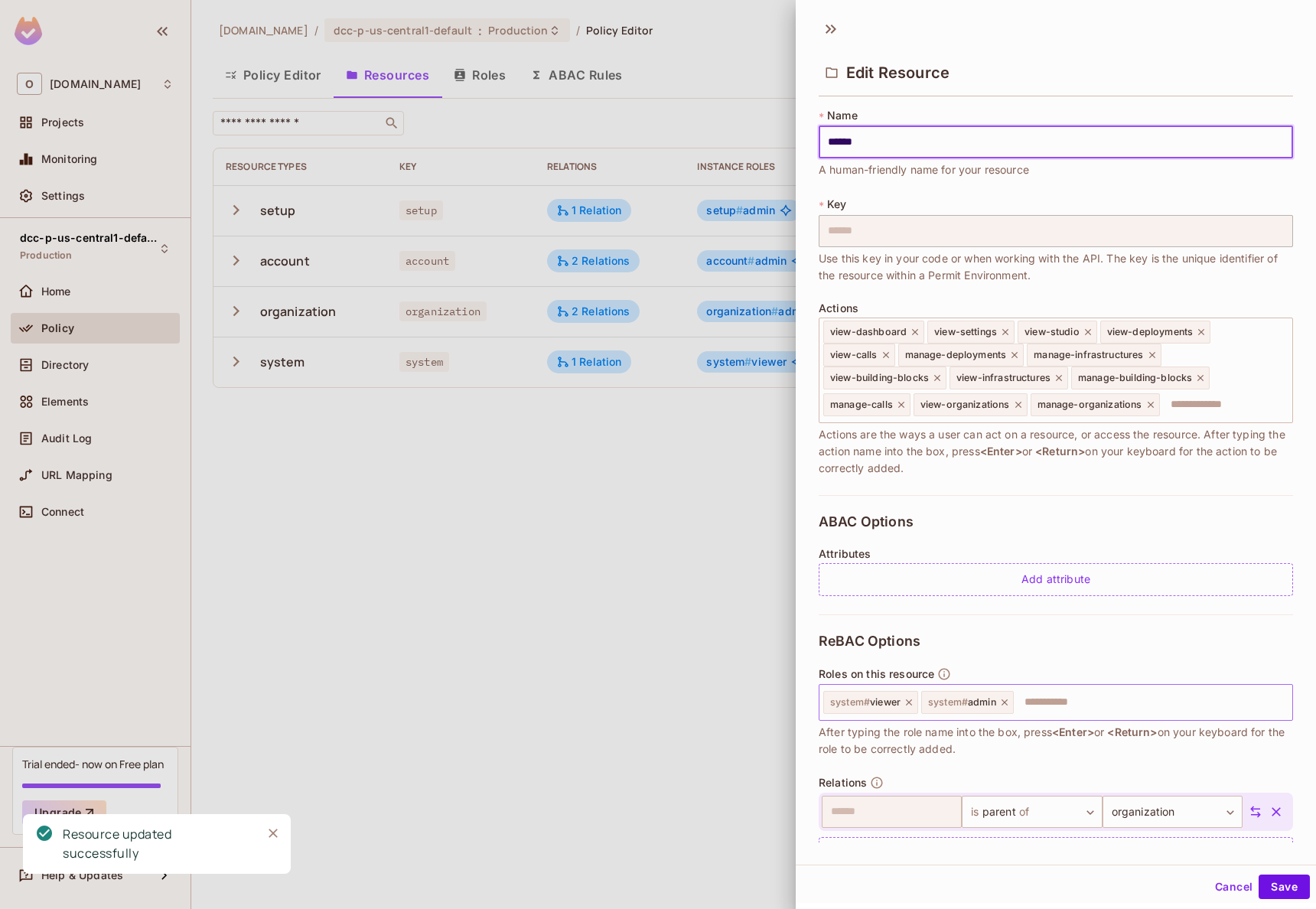
click at [910, 706] on icon at bounding box center [908, 702] width 11 height 11
click at [1259, 883] on button "Save" at bounding box center [1284, 886] width 51 height 24
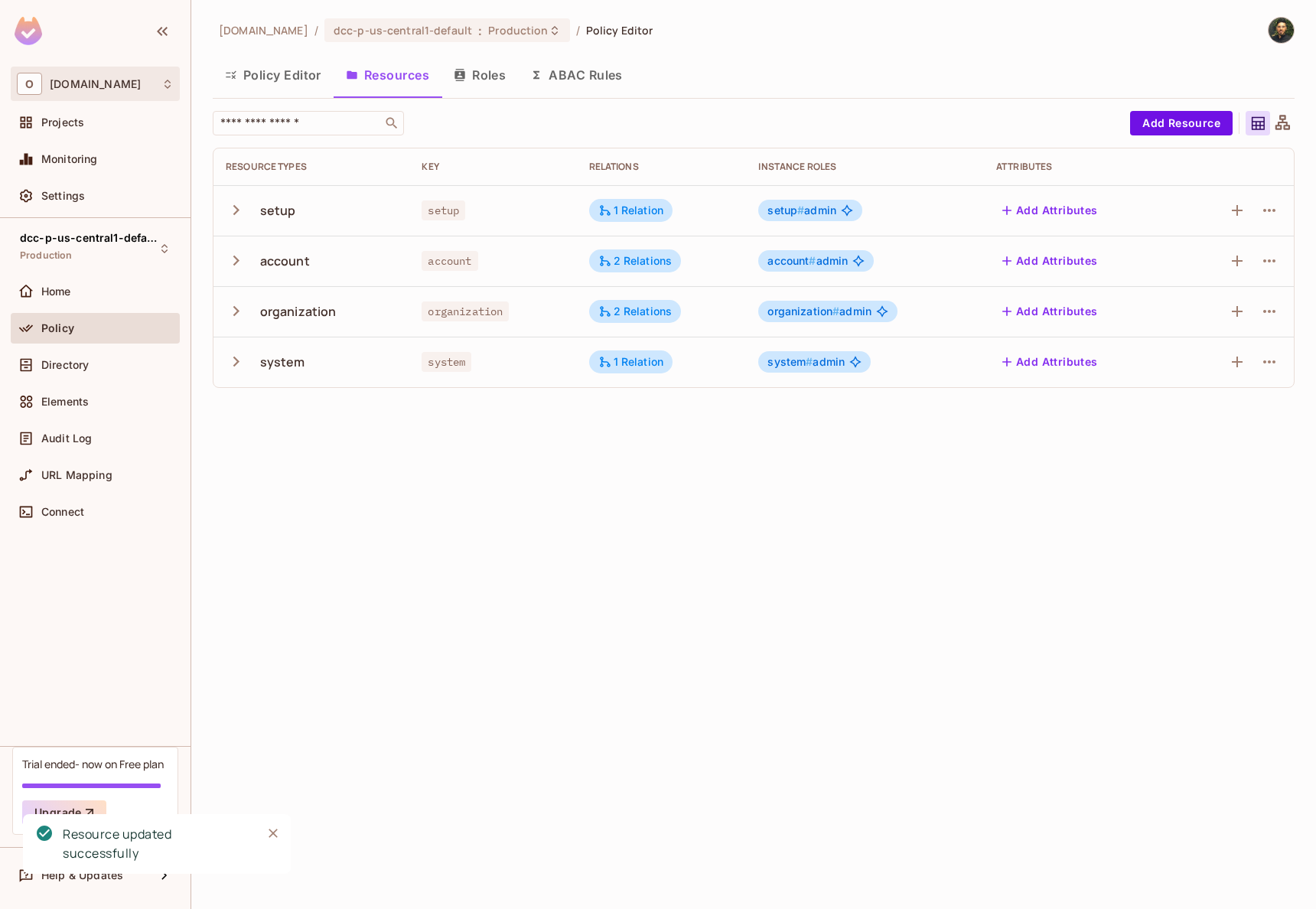
click at [104, 93] on div "O onvego.com" at bounding box center [95, 83] width 156 height 22
click at [103, 92] on div at bounding box center [658, 454] width 1316 height 909
click at [84, 119] on div "Projects" at bounding box center [107, 122] width 132 height 13
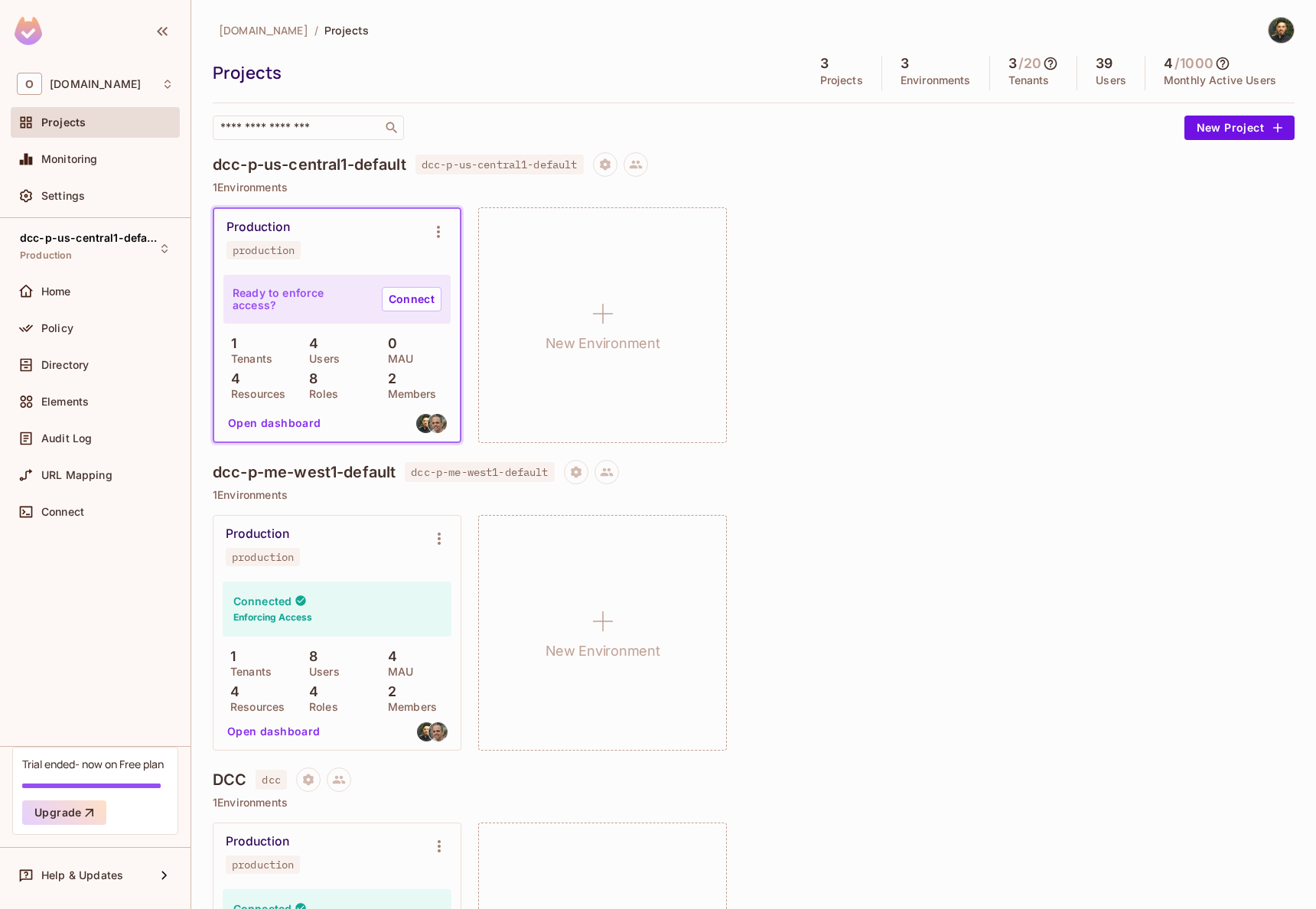
scroll to position [166, 0]
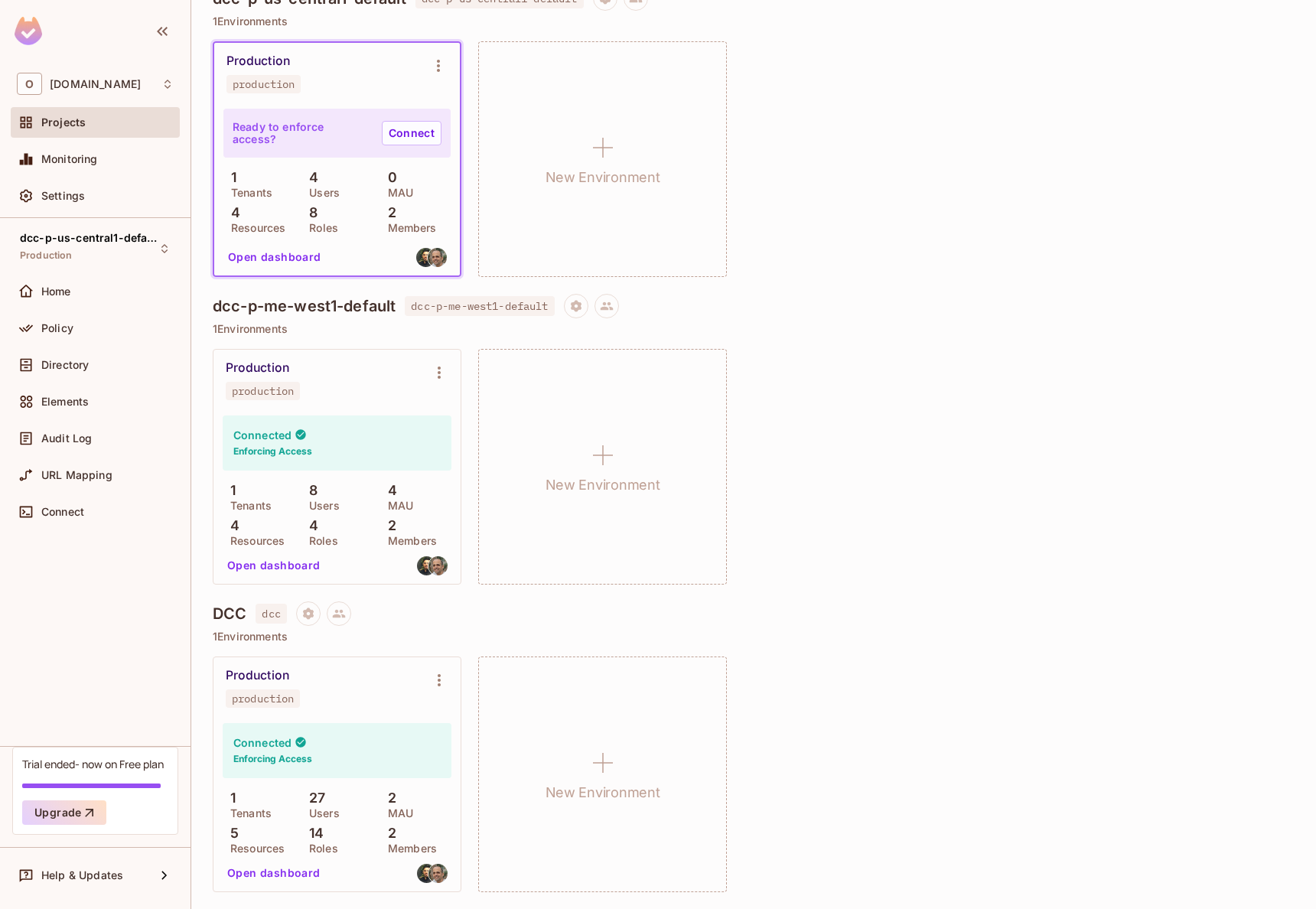
click at [851, 488] on div "Production production Connected Enforcing Access 1 Tenants 8 Users 4 MAU 4 Reso…" at bounding box center [753, 467] width 1081 height 235
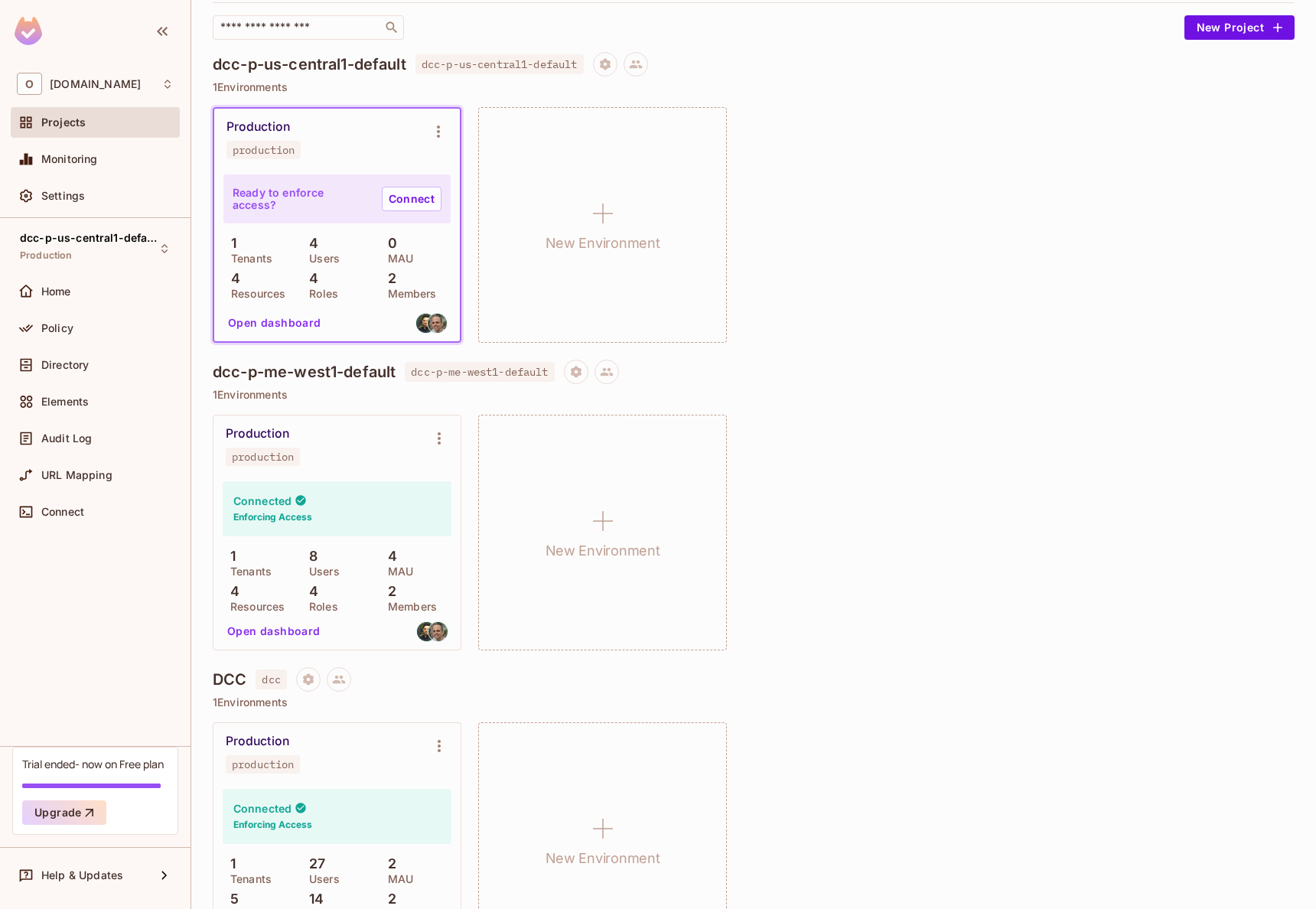
scroll to position [166, 0]
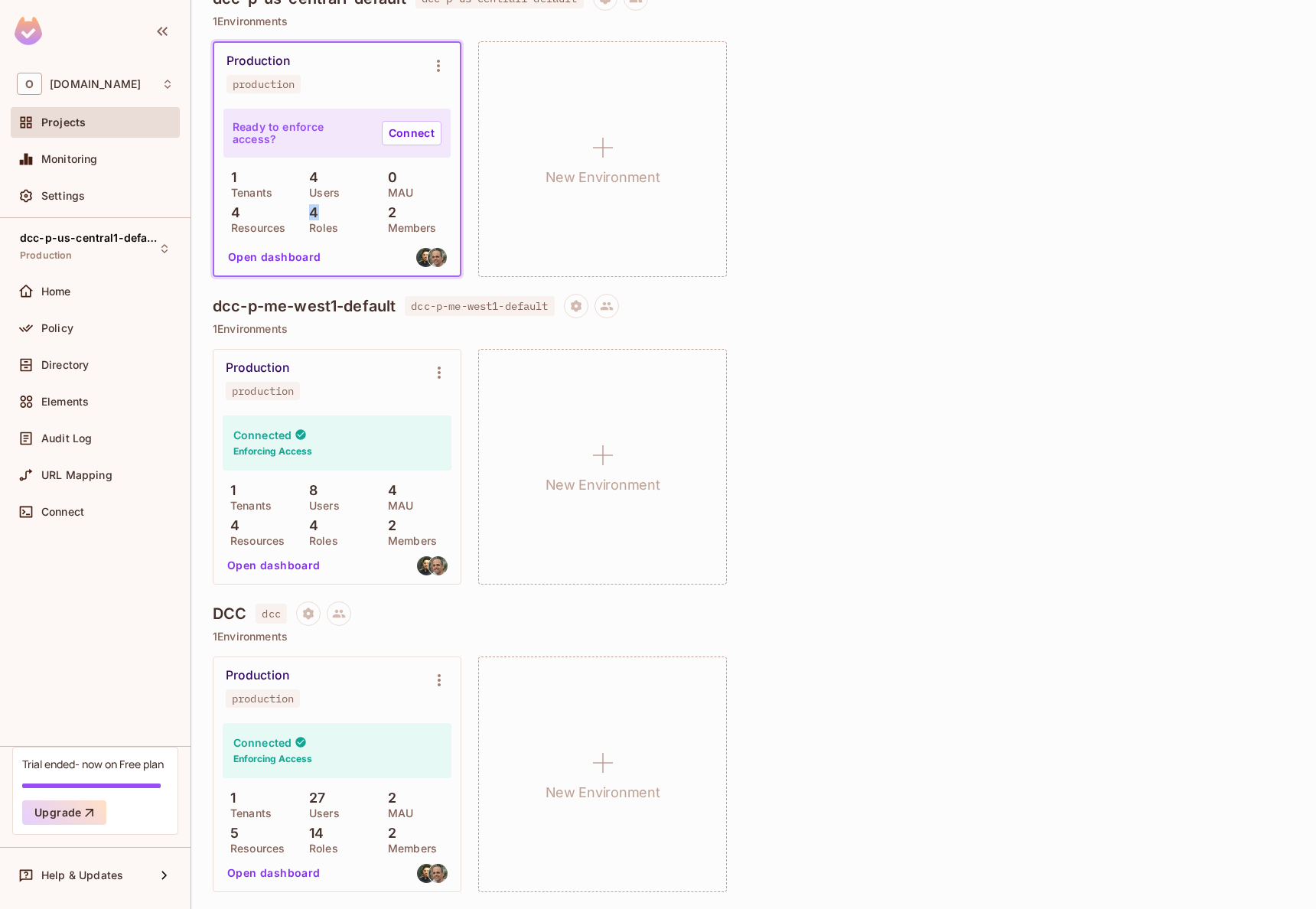
drag, startPoint x: 308, startPoint y: 208, endPoint x: 328, endPoint y: 208, distance: 20.0
click at [328, 208] on div "4 Roles" at bounding box center [336, 219] width 71 height 28
drag, startPoint x: 310, startPoint y: 522, endPoint x: 332, endPoint y: 522, distance: 22.0
click at [326, 522] on div "4 Roles" at bounding box center [336, 531] width 71 height 28
click at [339, 521] on div "4 Roles" at bounding box center [336, 531] width 71 height 28
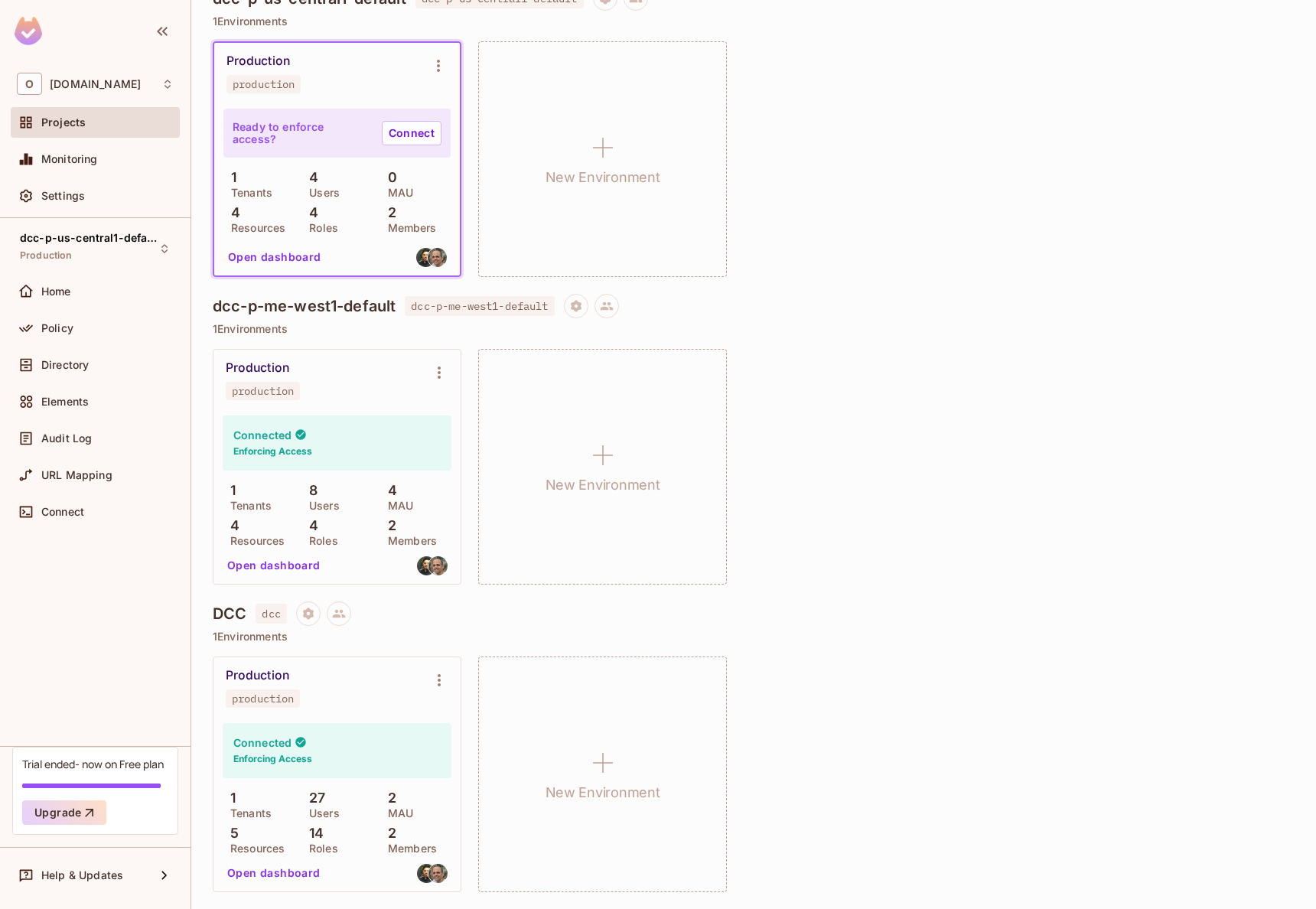
click at [295, 866] on button "Open dashboard" at bounding box center [274, 872] width 106 height 24
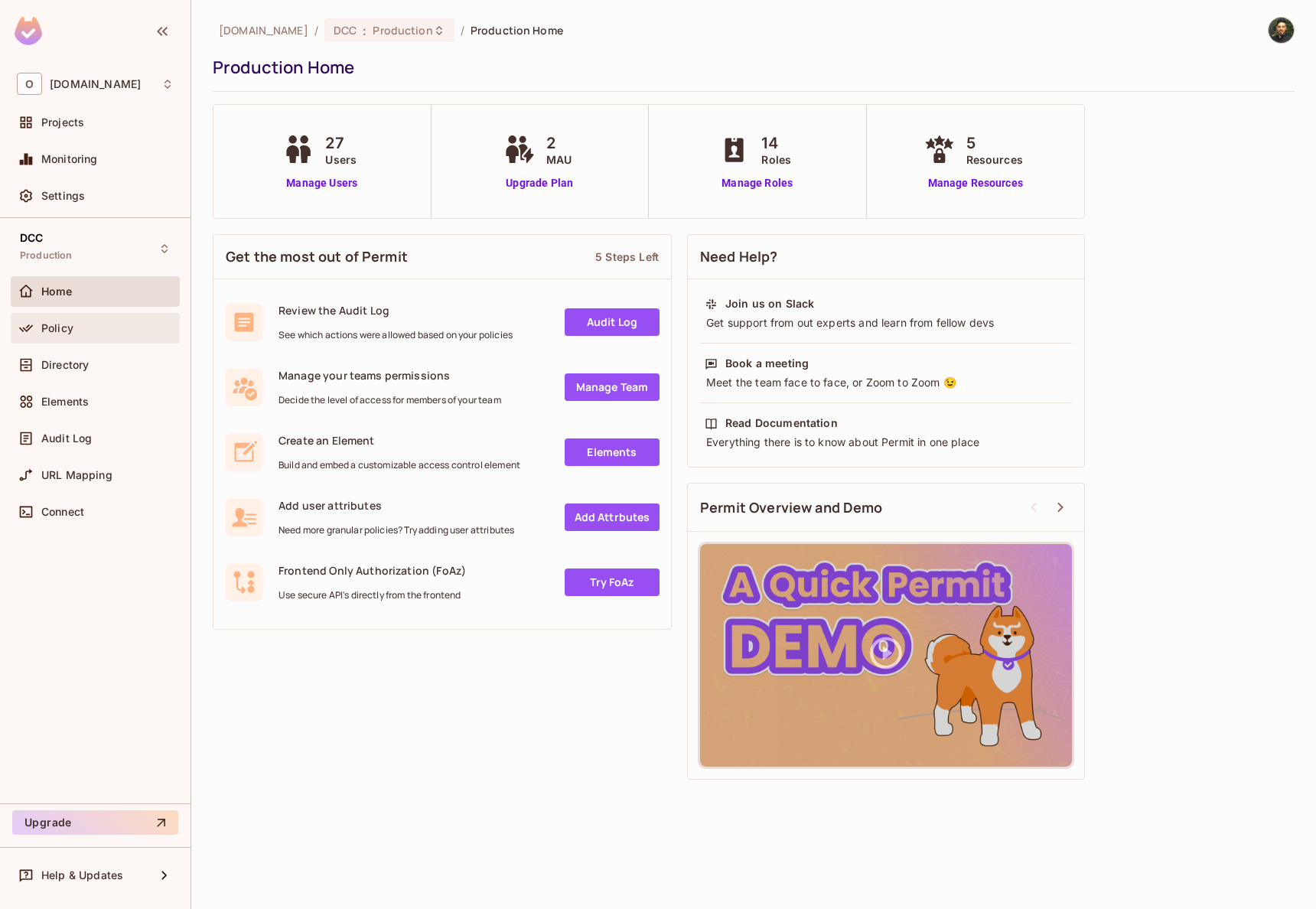
click at [56, 333] on span "Policy" at bounding box center [57, 328] width 32 height 13
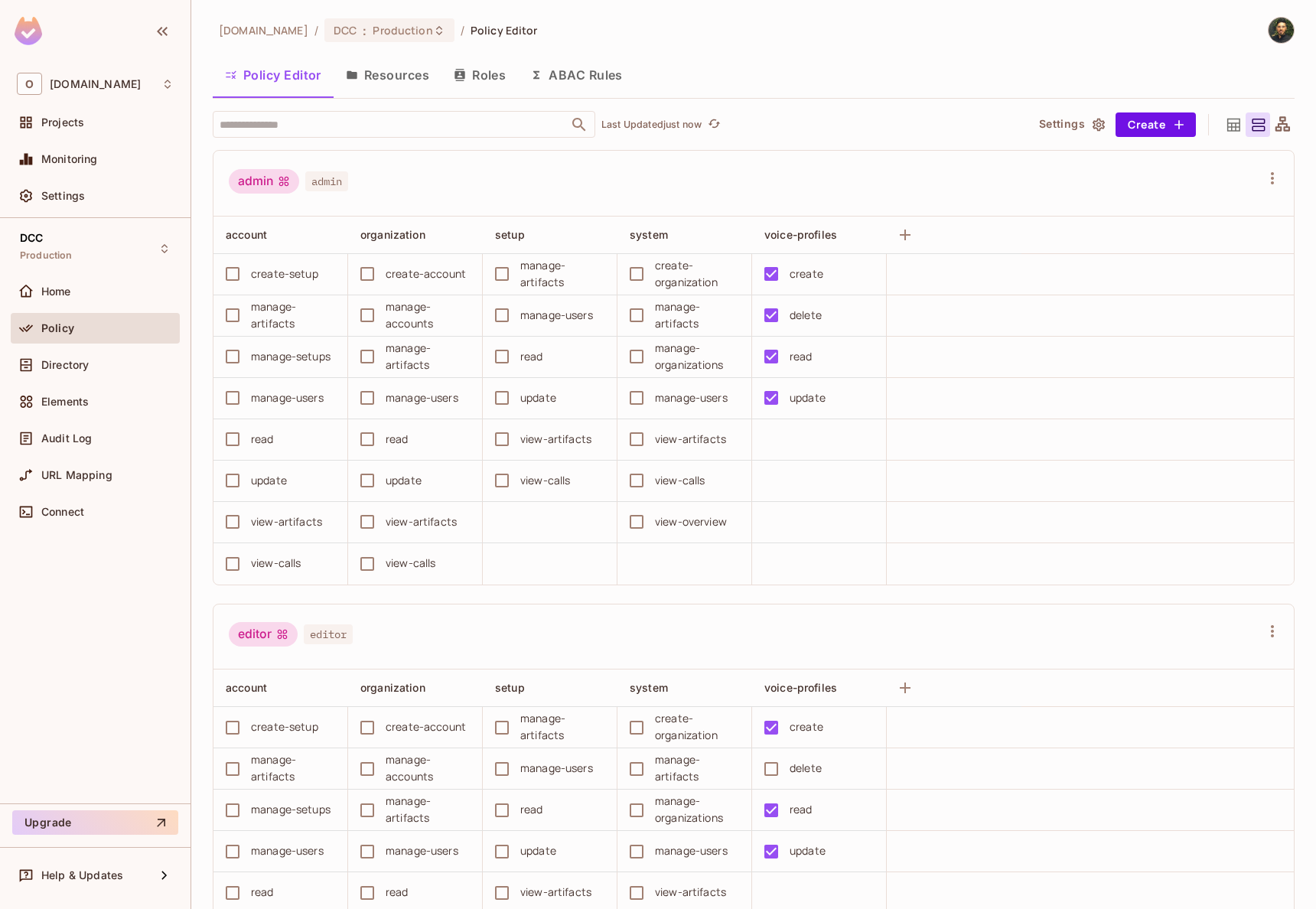
click at [425, 79] on button "Resources" at bounding box center [388, 74] width 108 height 38
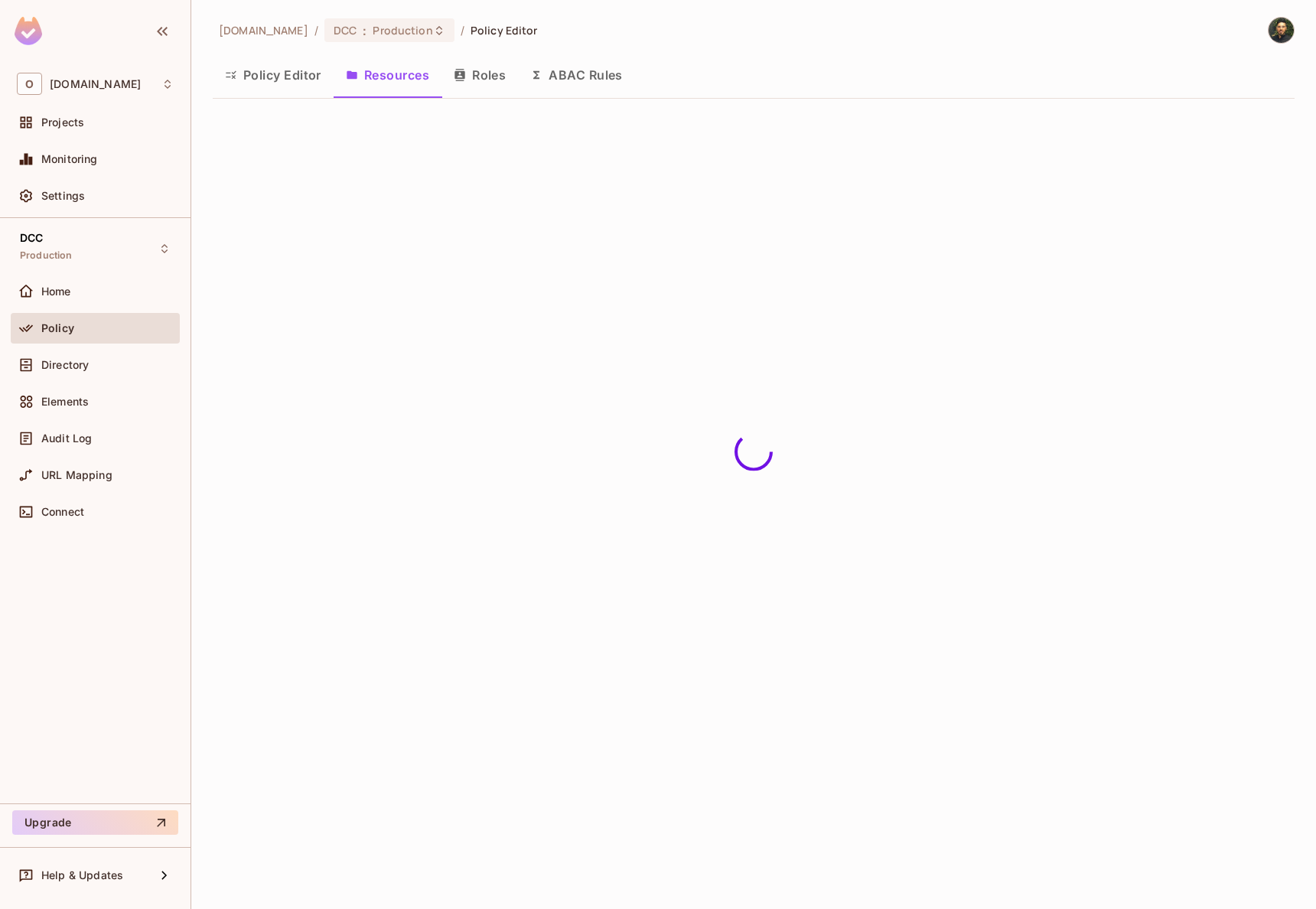
click at [492, 79] on button "Roles" at bounding box center [479, 74] width 77 height 38
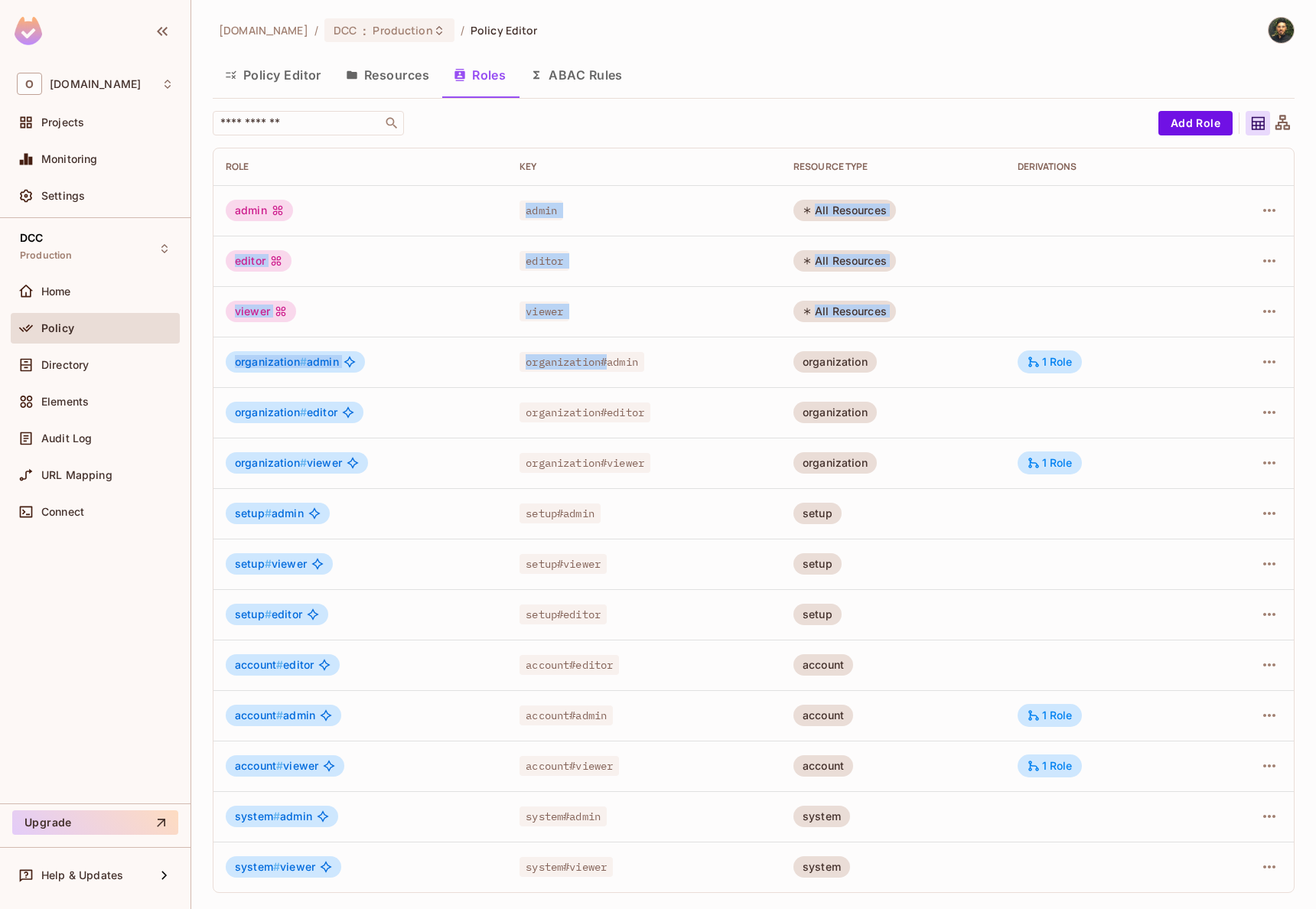
drag, startPoint x: 513, startPoint y: 194, endPoint x: 621, endPoint y: 359, distance: 197.2
click at [613, 376] on tbody "admin admin All Resources editor editor All Resources viewer viewer All Resourc…" at bounding box center [753, 538] width 1081 height 707
click at [629, 314] on div "viewer" at bounding box center [644, 311] width 250 height 15
click at [374, 92] on button "Resources" at bounding box center [388, 74] width 108 height 38
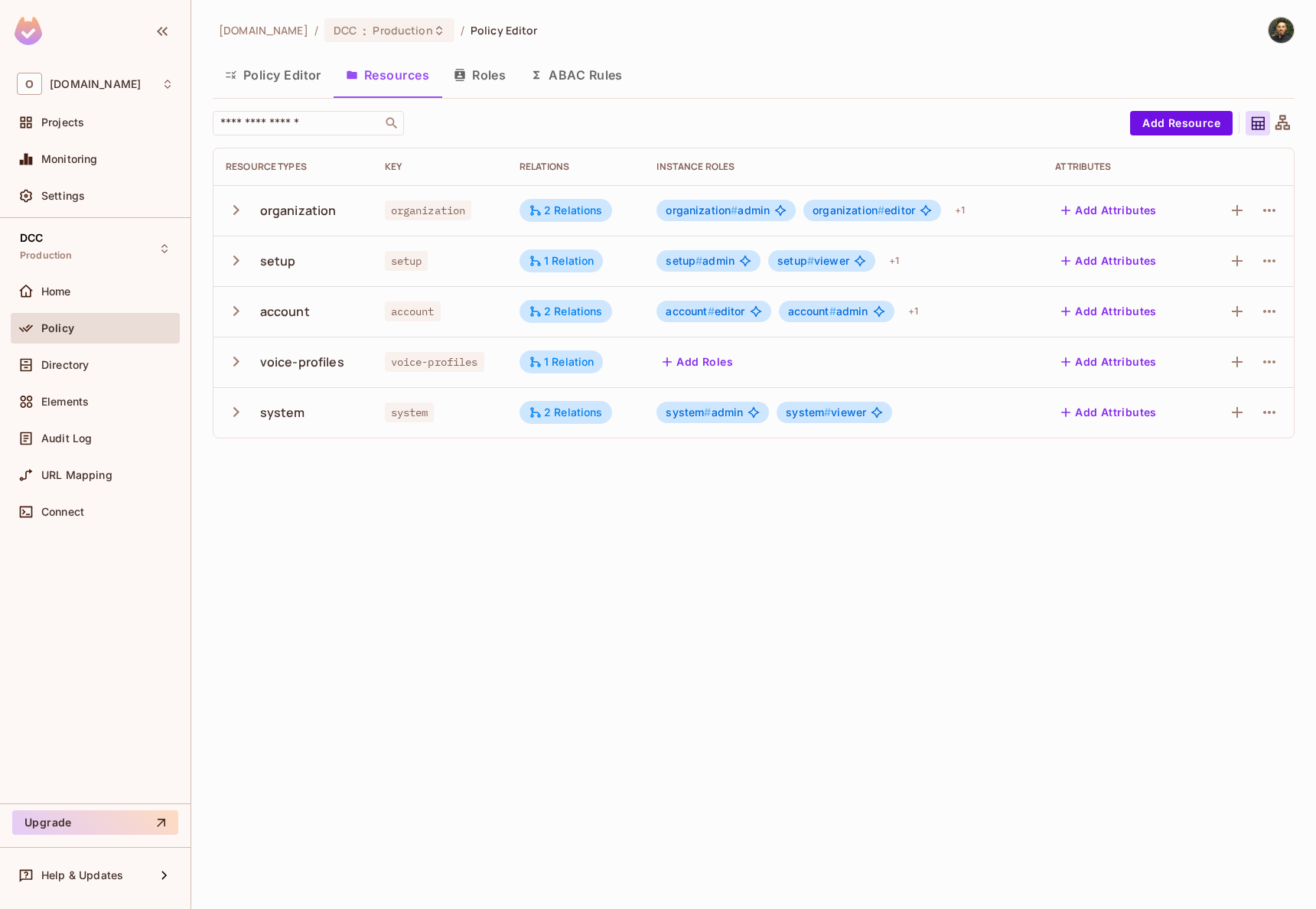
click at [846, 214] on span "organization #" at bounding box center [848, 209] width 72 height 13
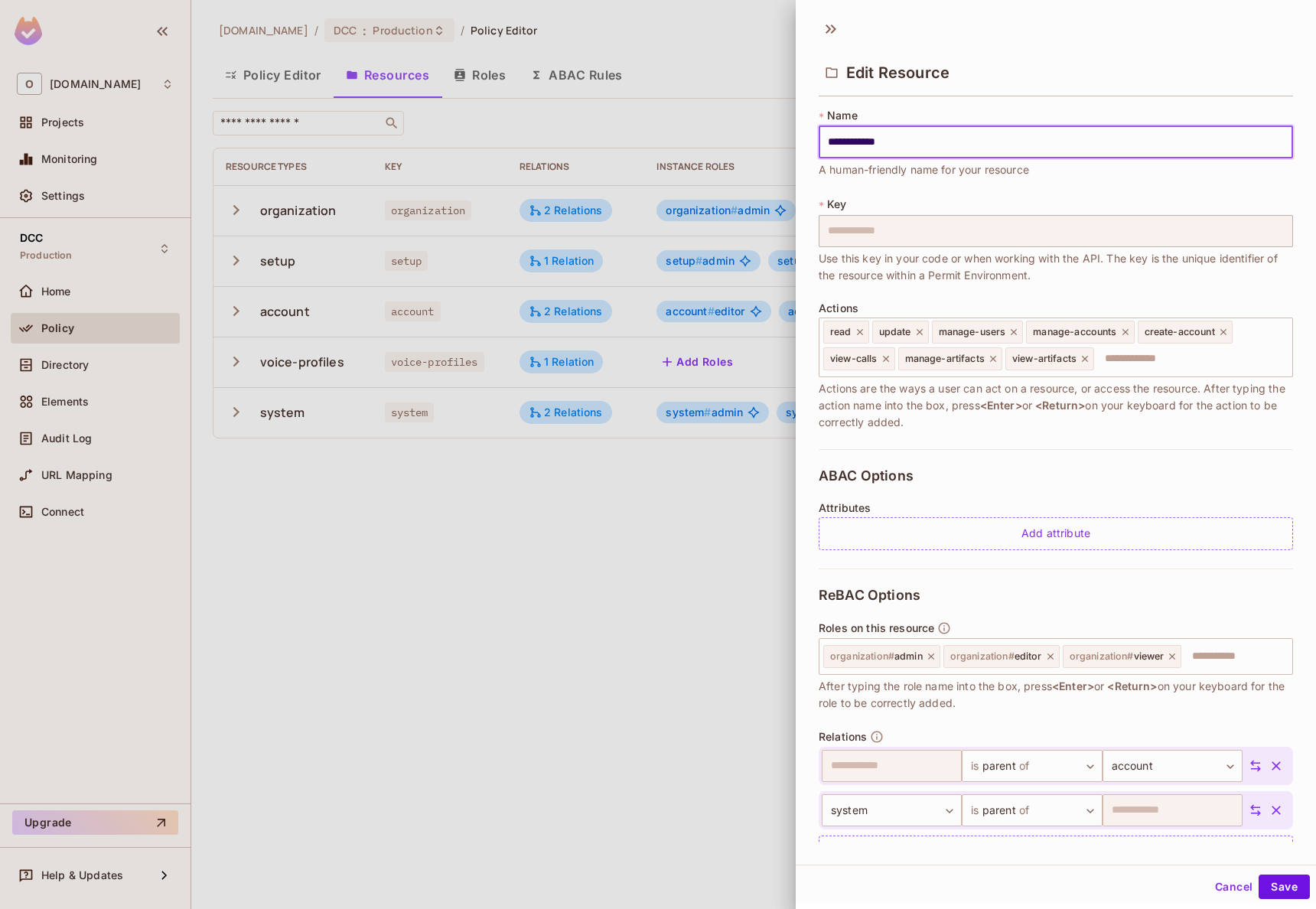
click at [574, 538] on div at bounding box center [658, 454] width 1316 height 909
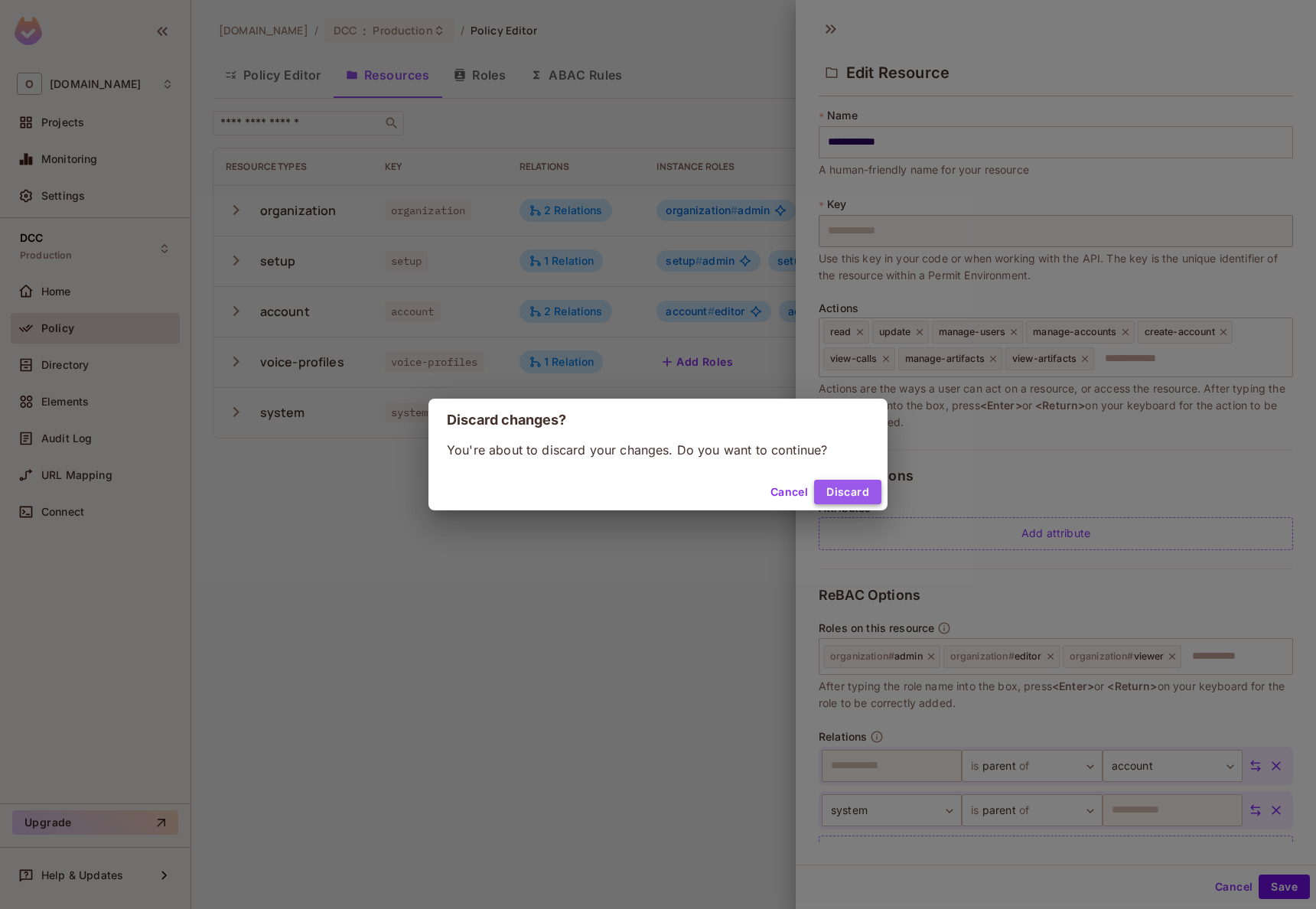
click at [853, 496] on button "Discard" at bounding box center [848, 491] width 67 height 24
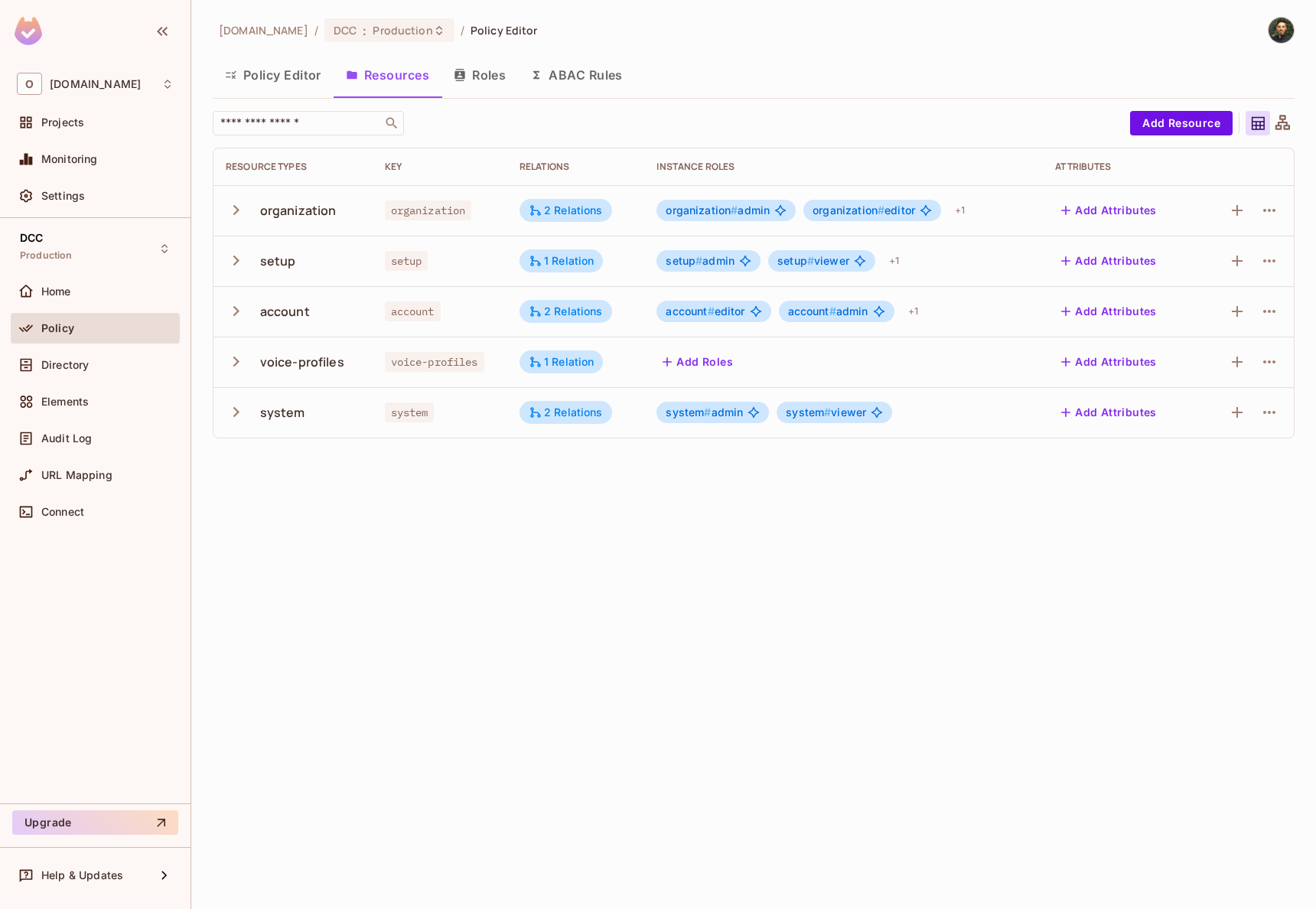
click at [779, 208] on icon at bounding box center [780, 210] width 12 height 12
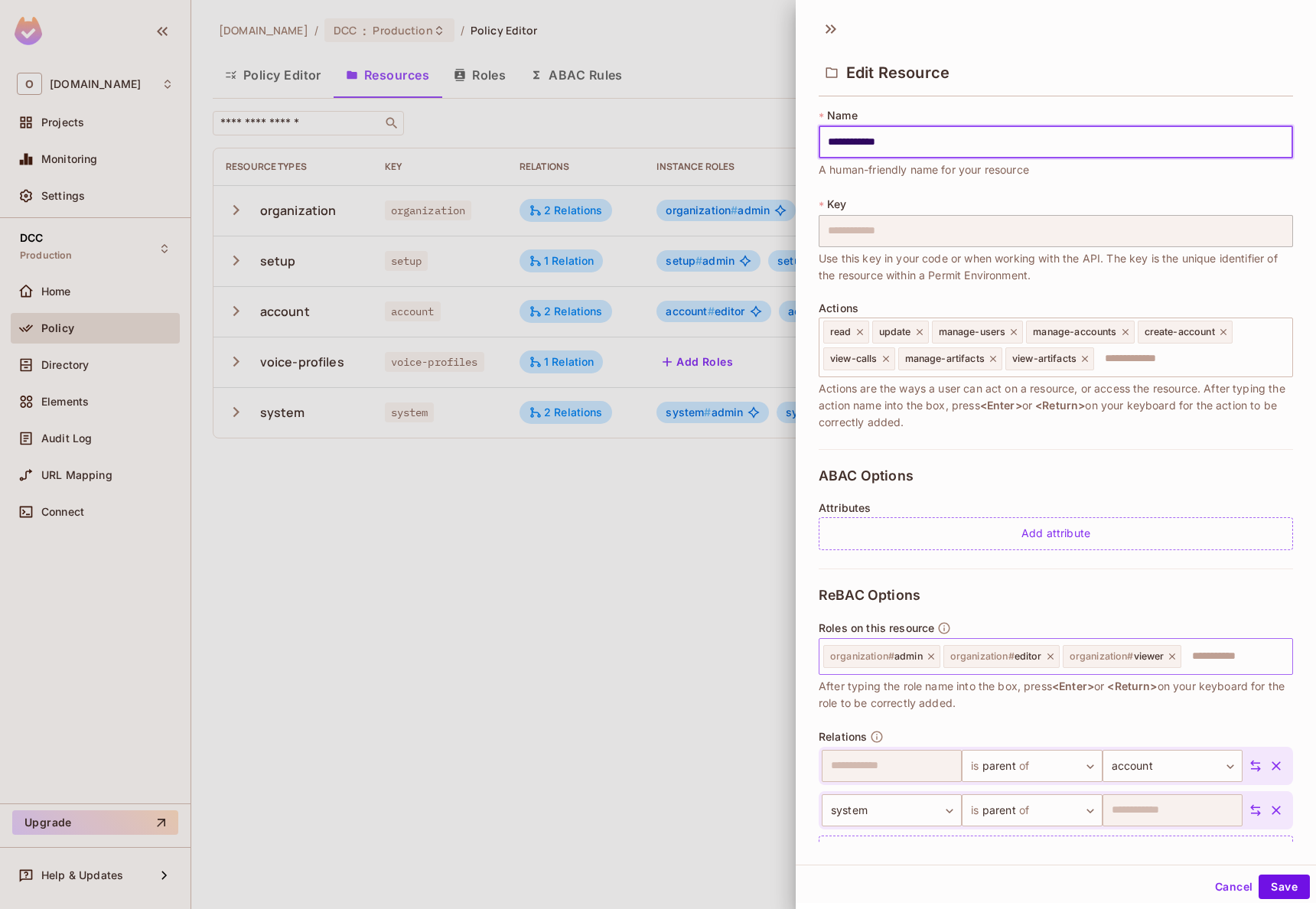
click at [1054, 657] on icon at bounding box center [1050, 656] width 11 height 11
click at [1054, 657] on icon at bounding box center [1053, 656] width 6 height 6
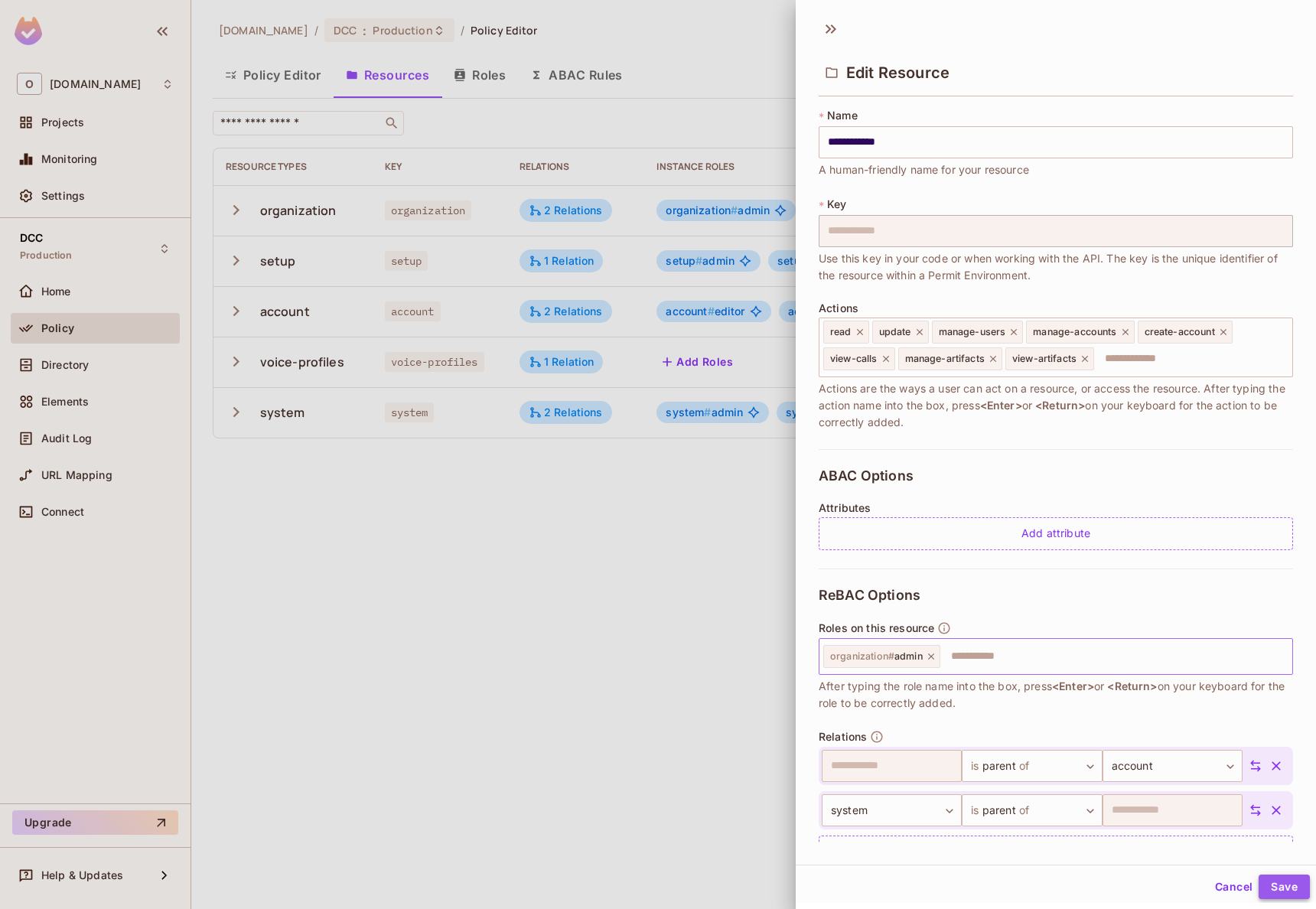
click at [1271, 881] on button "Save" at bounding box center [1284, 886] width 51 height 24
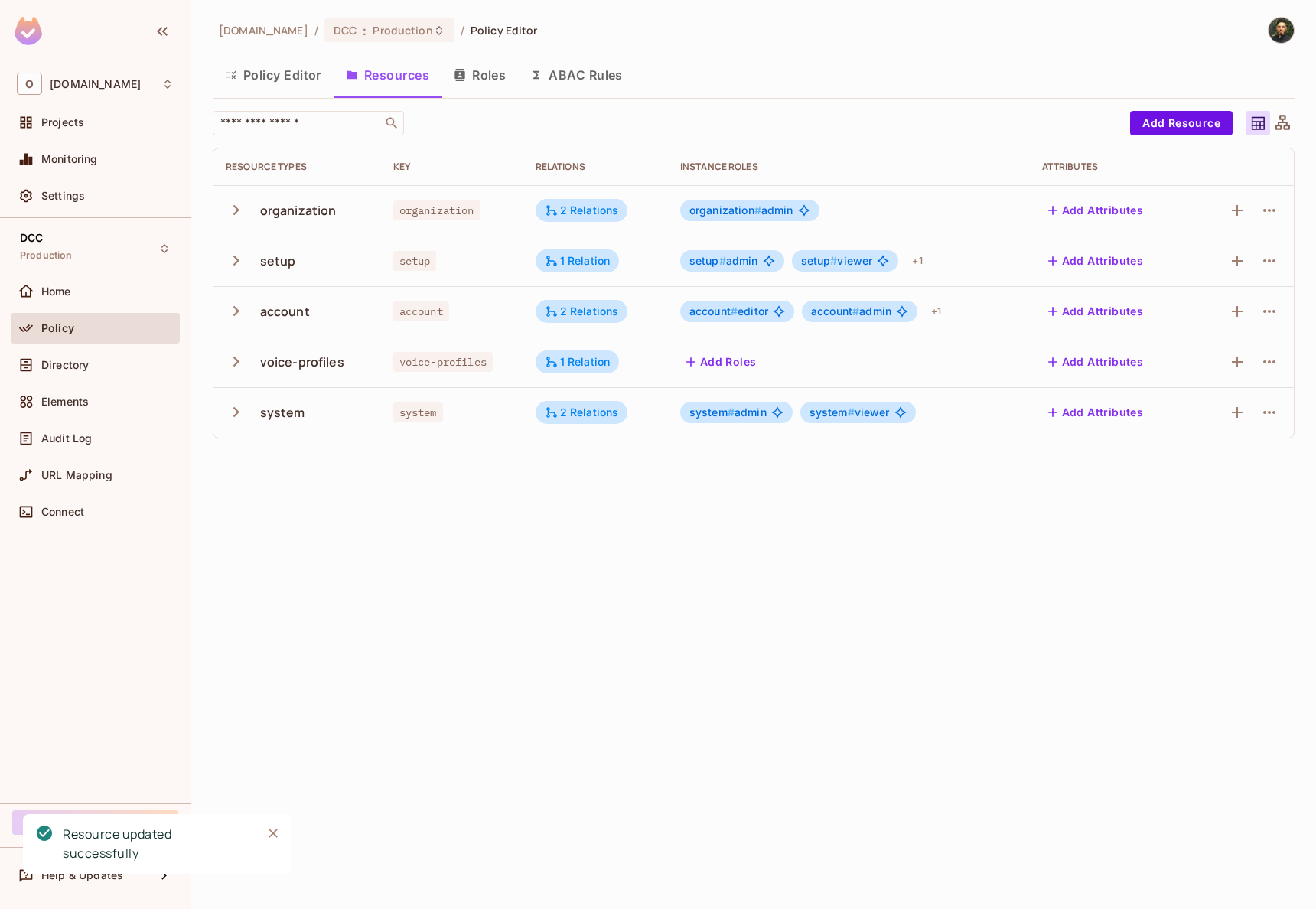
click at [806, 262] on span "setup #" at bounding box center [819, 260] width 37 height 13
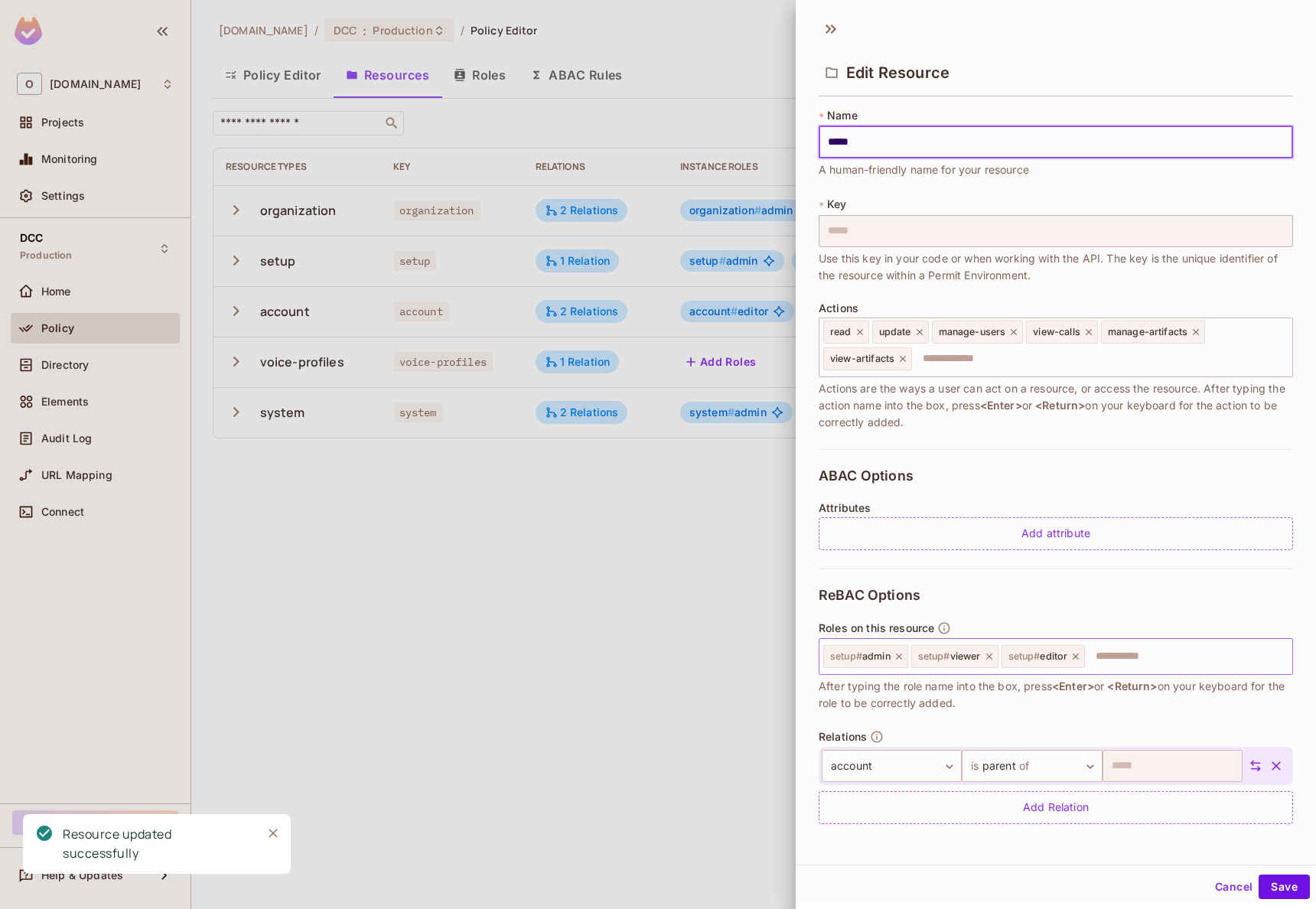
click at [1072, 657] on icon at bounding box center [1076, 656] width 11 height 11
click at [993, 657] on icon at bounding box center [989, 656] width 11 height 11
click at [1276, 892] on button "Save" at bounding box center [1284, 886] width 51 height 24
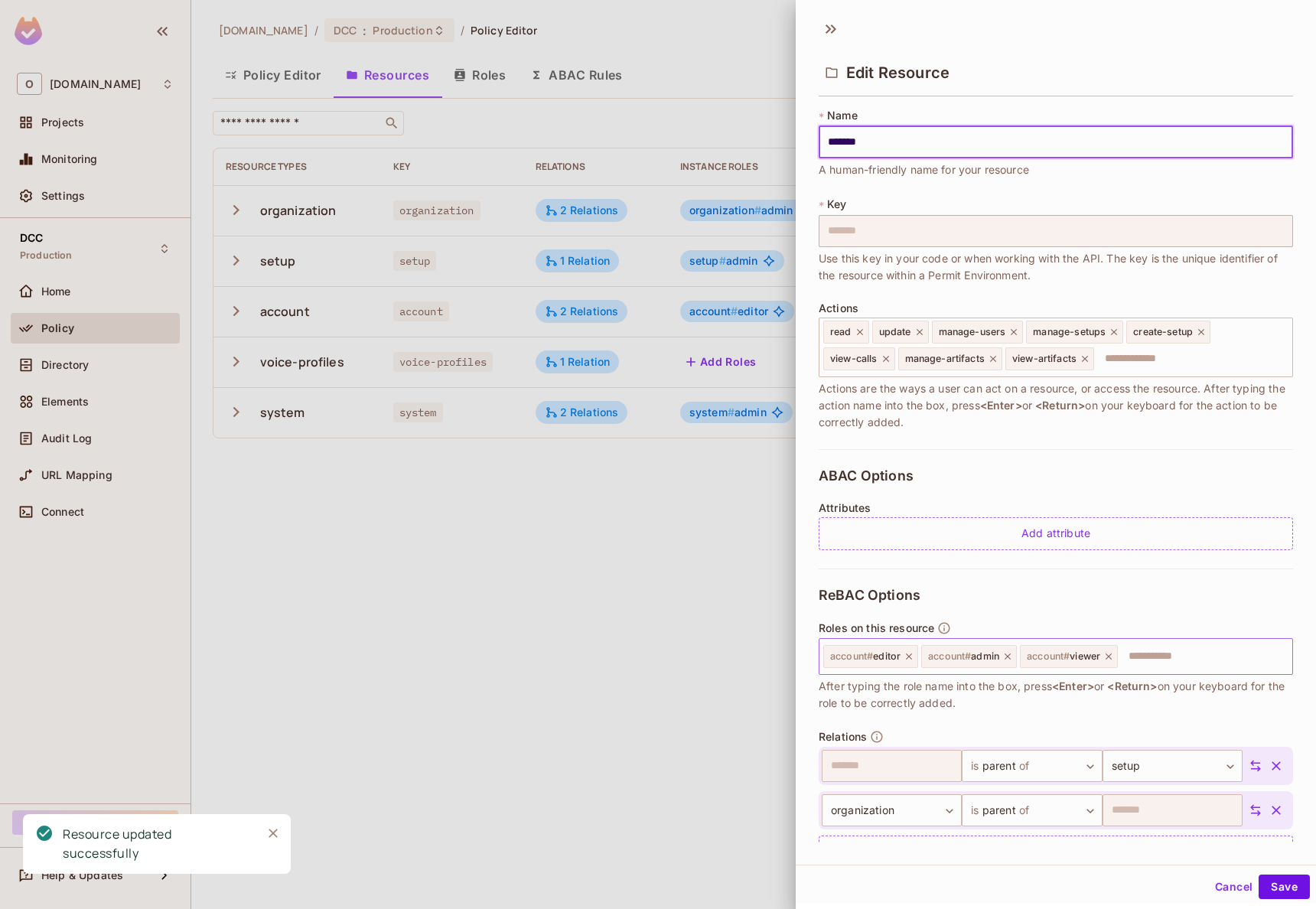
click at [911, 656] on icon at bounding box center [908, 656] width 11 height 11
click at [1010, 661] on icon at bounding box center [1010, 656] width 11 height 11
click at [1283, 880] on button "Save" at bounding box center [1284, 886] width 51 height 24
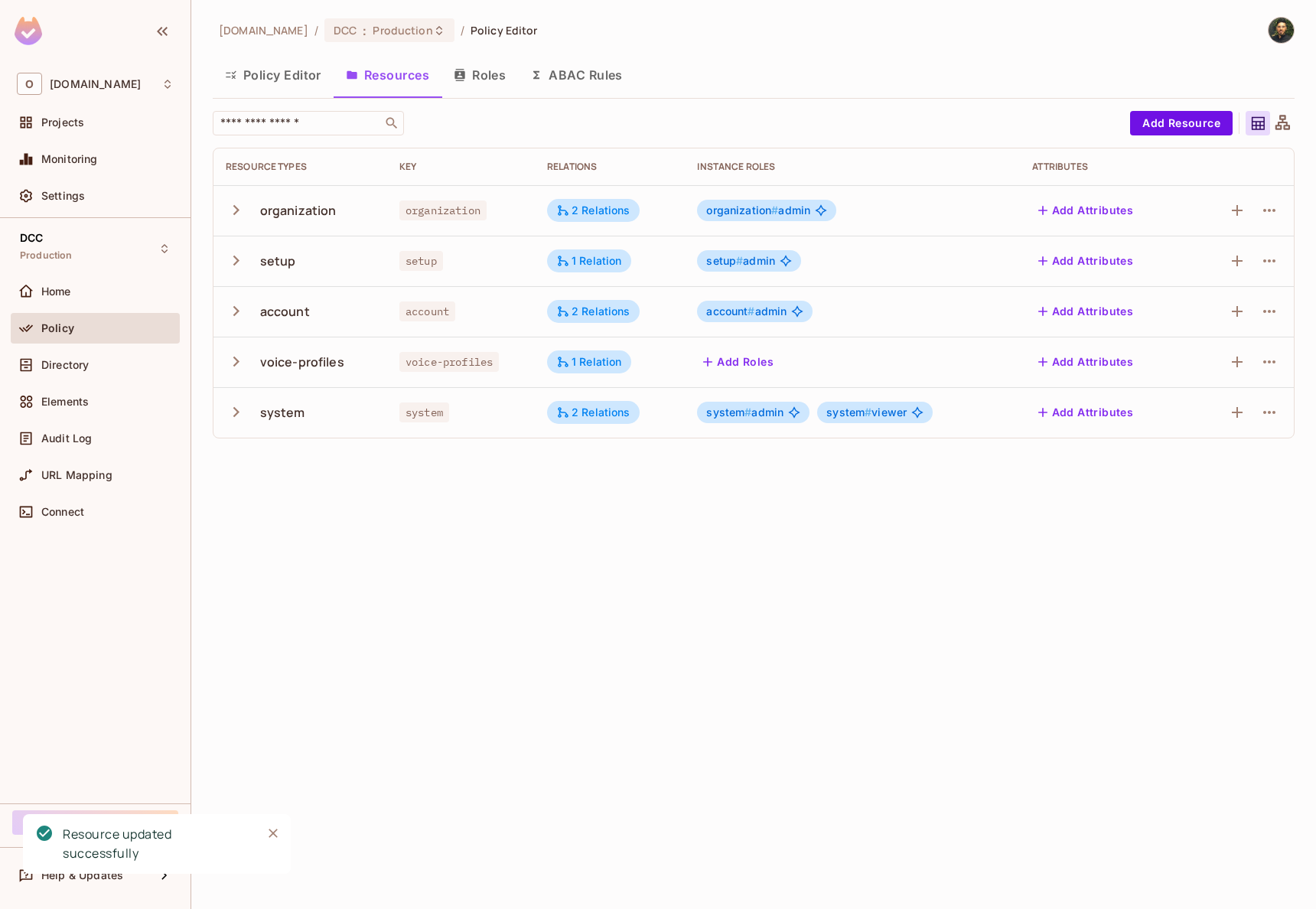
click at [782, 417] on span "system # admin" at bounding box center [745, 412] width 77 height 13
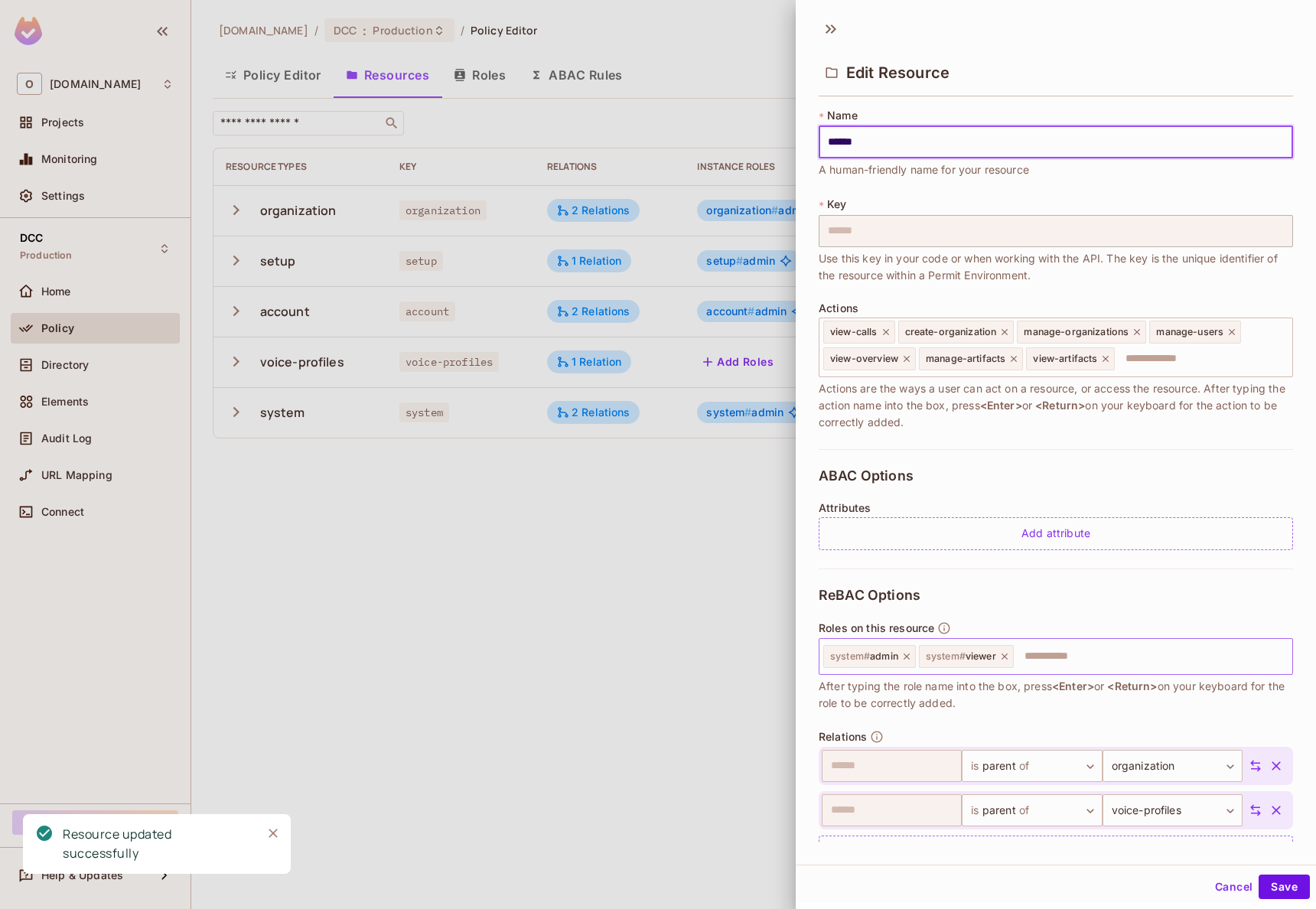
click at [1008, 658] on icon at bounding box center [1004, 656] width 11 height 11
click at [1283, 878] on button "Save" at bounding box center [1284, 886] width 51 height 24
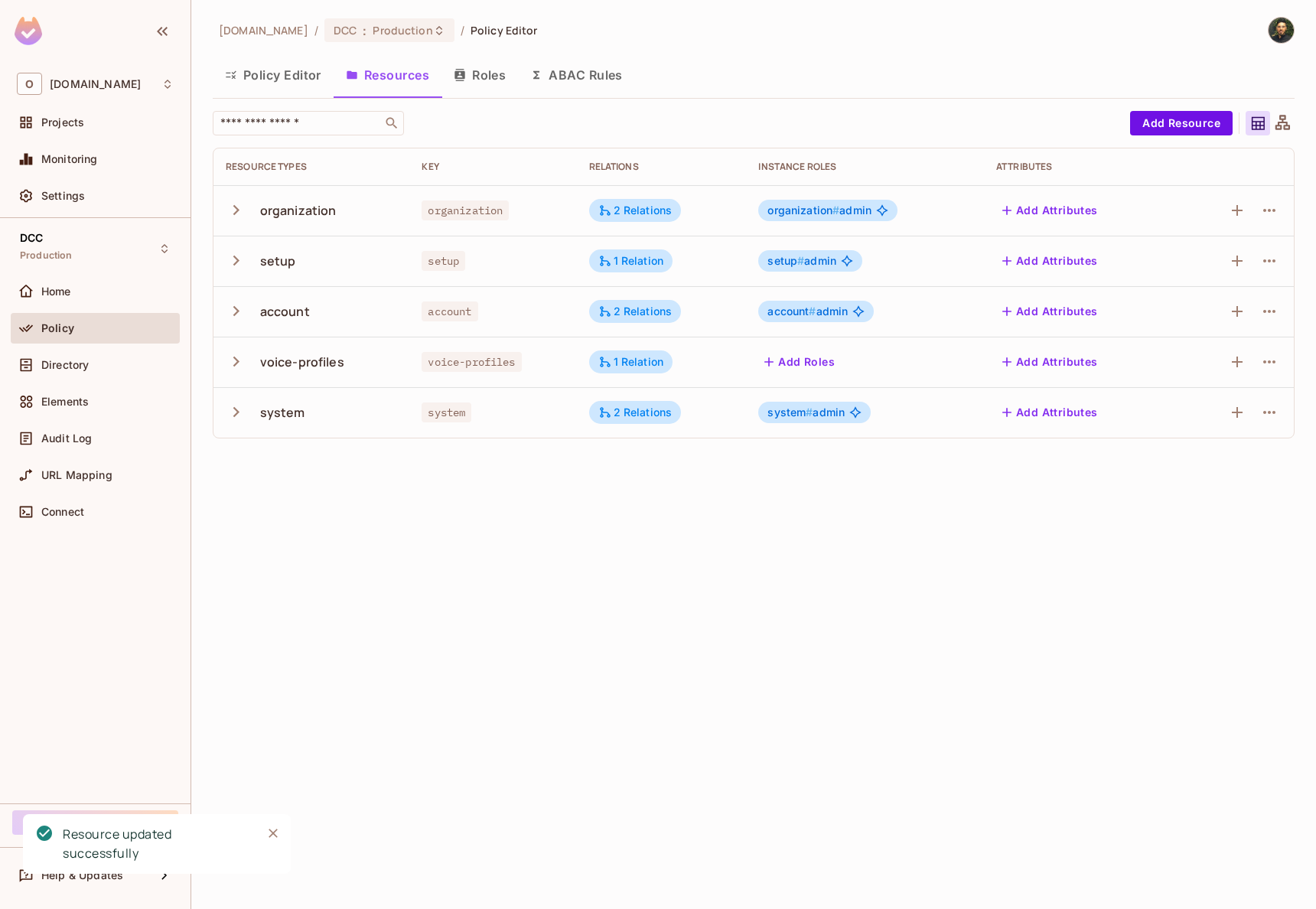
click at [463, 82] on button "Roles" at bounding box center [479, 74] width 77 height 38
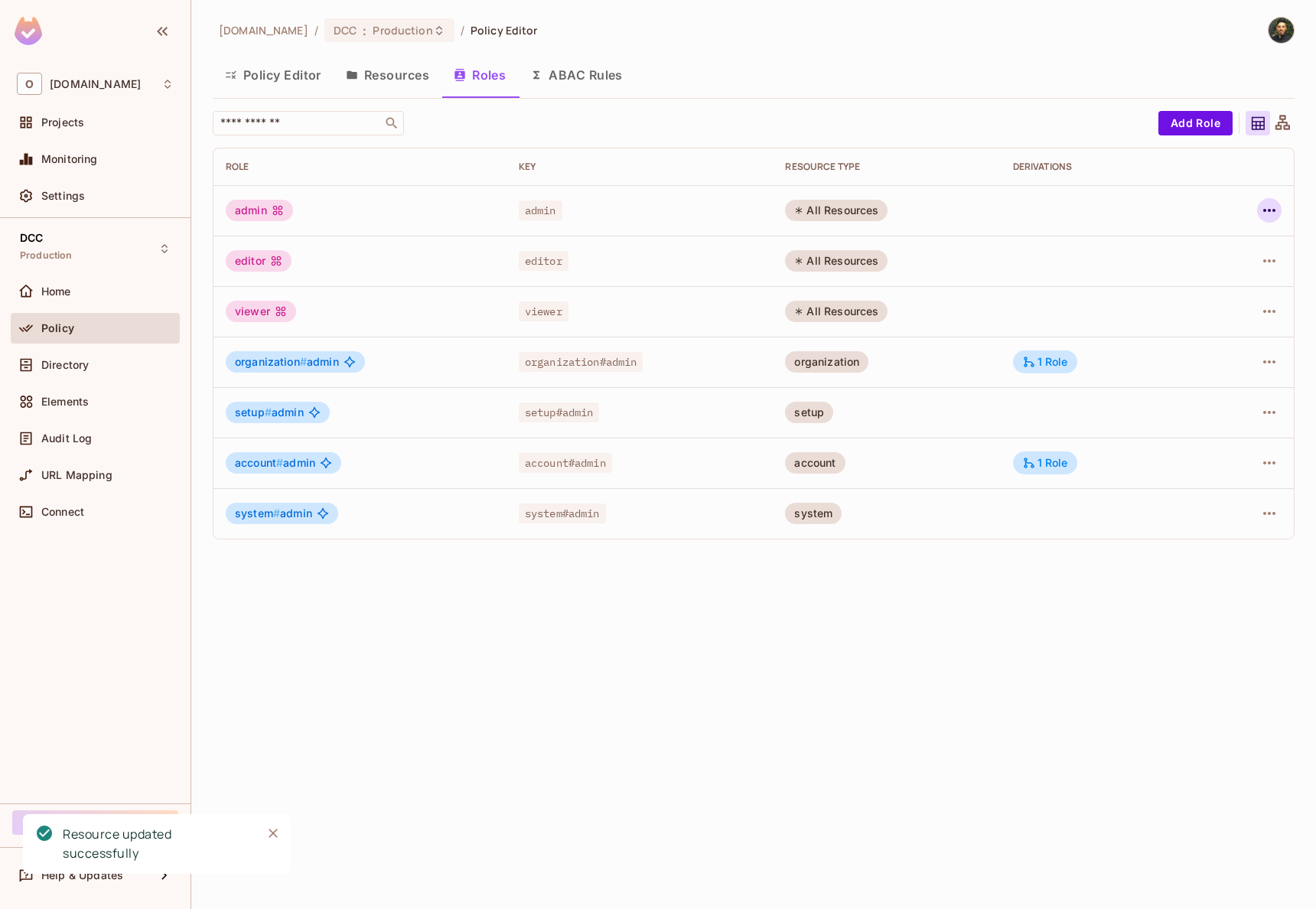
click at [1271, 214] on icon "button" at bounding box center [1269, 210] width 18 height 18
click at [996, 240] on div at bounding box center [658, 454] width 1316 height 909
click at [646, 641] on div "onvego.com / DCC : Production / Policy Editor Policy Editor Resources Roles ABA…" at bounding box center [753, 454] width 1124 height 909
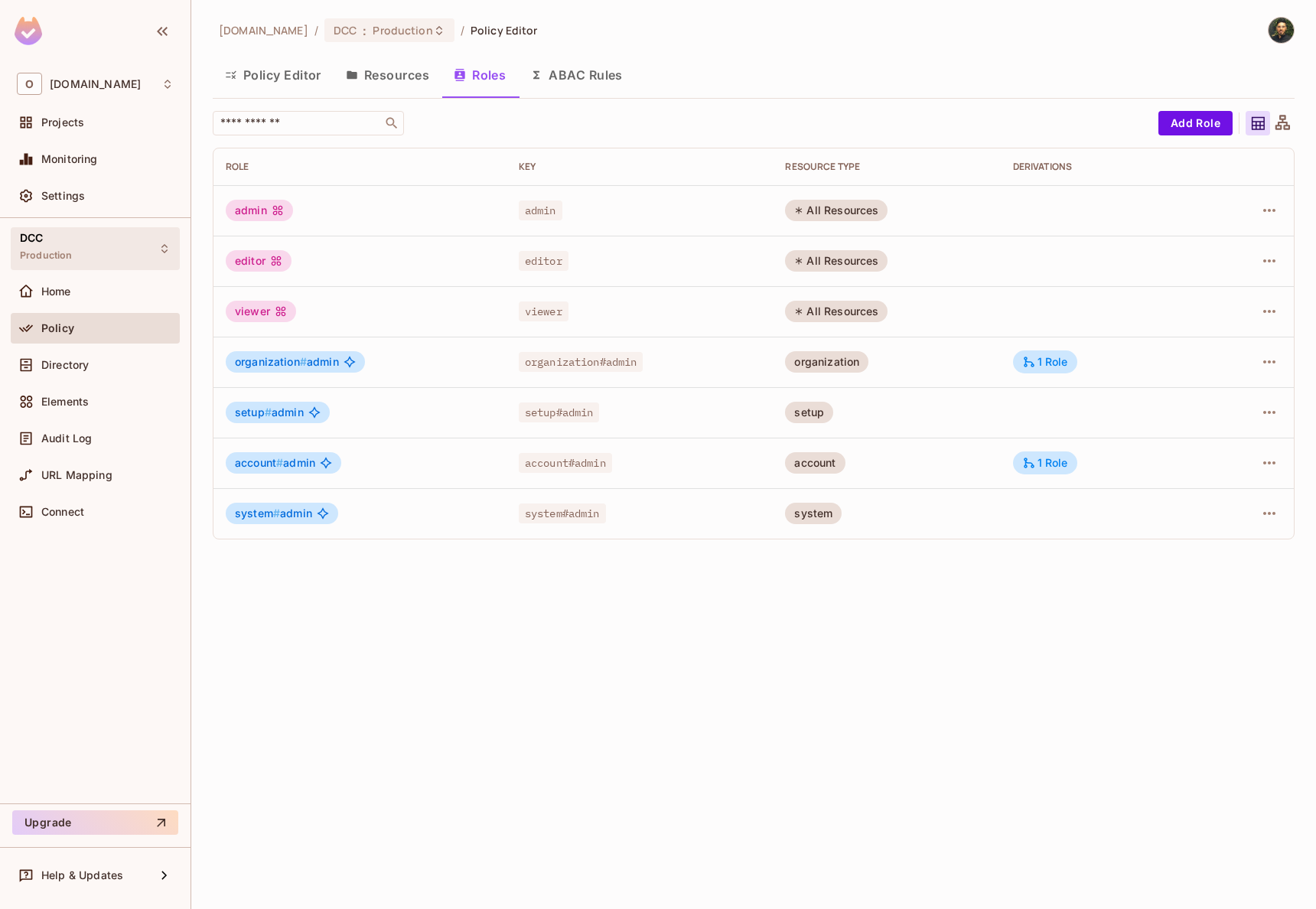
click at [76, 235] on div "DCC Production" at bounding box center [95, 248] width 169 height 42
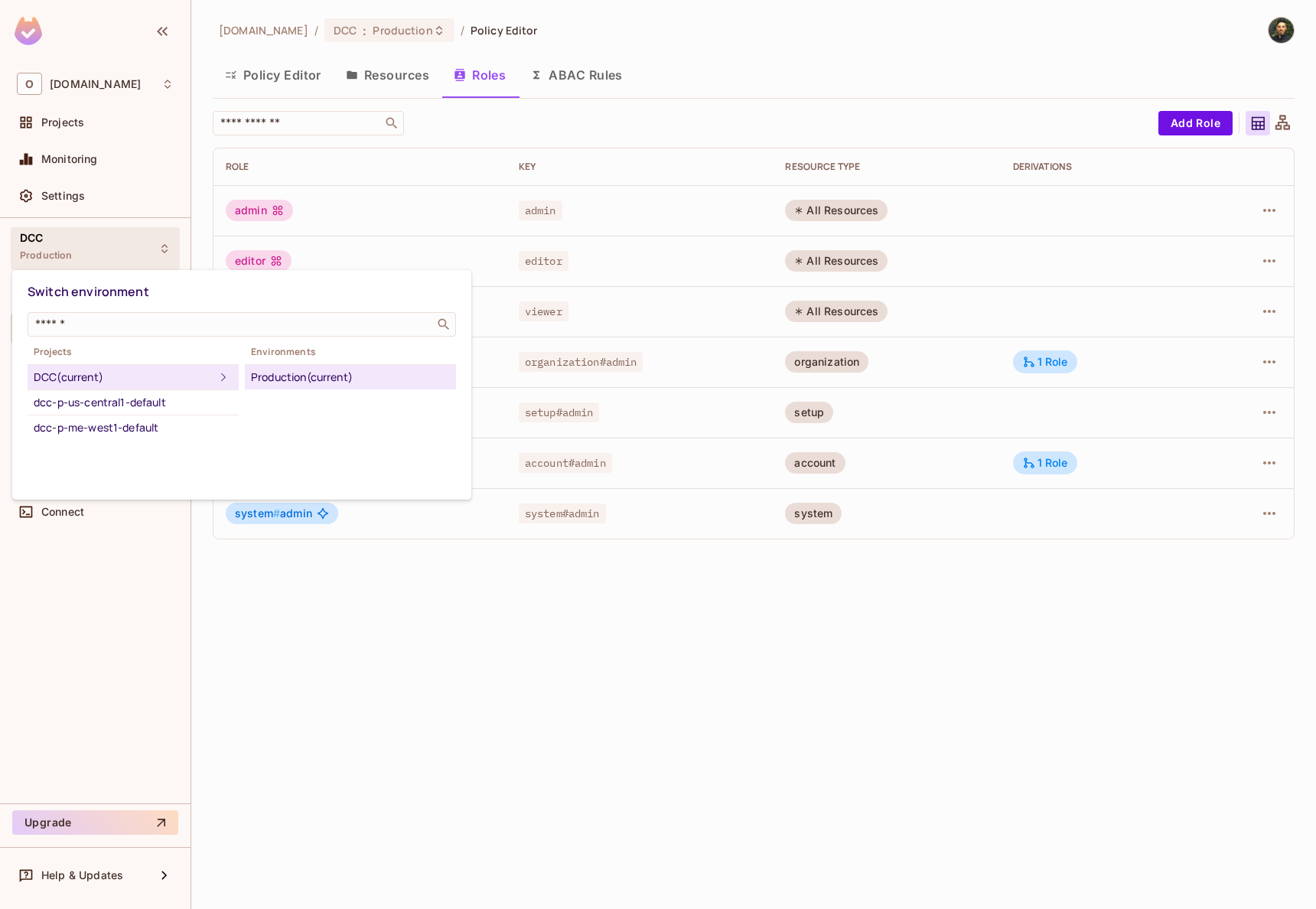
click at [675, 290] on div at bounding box center [658, 454] width 1316 height 909
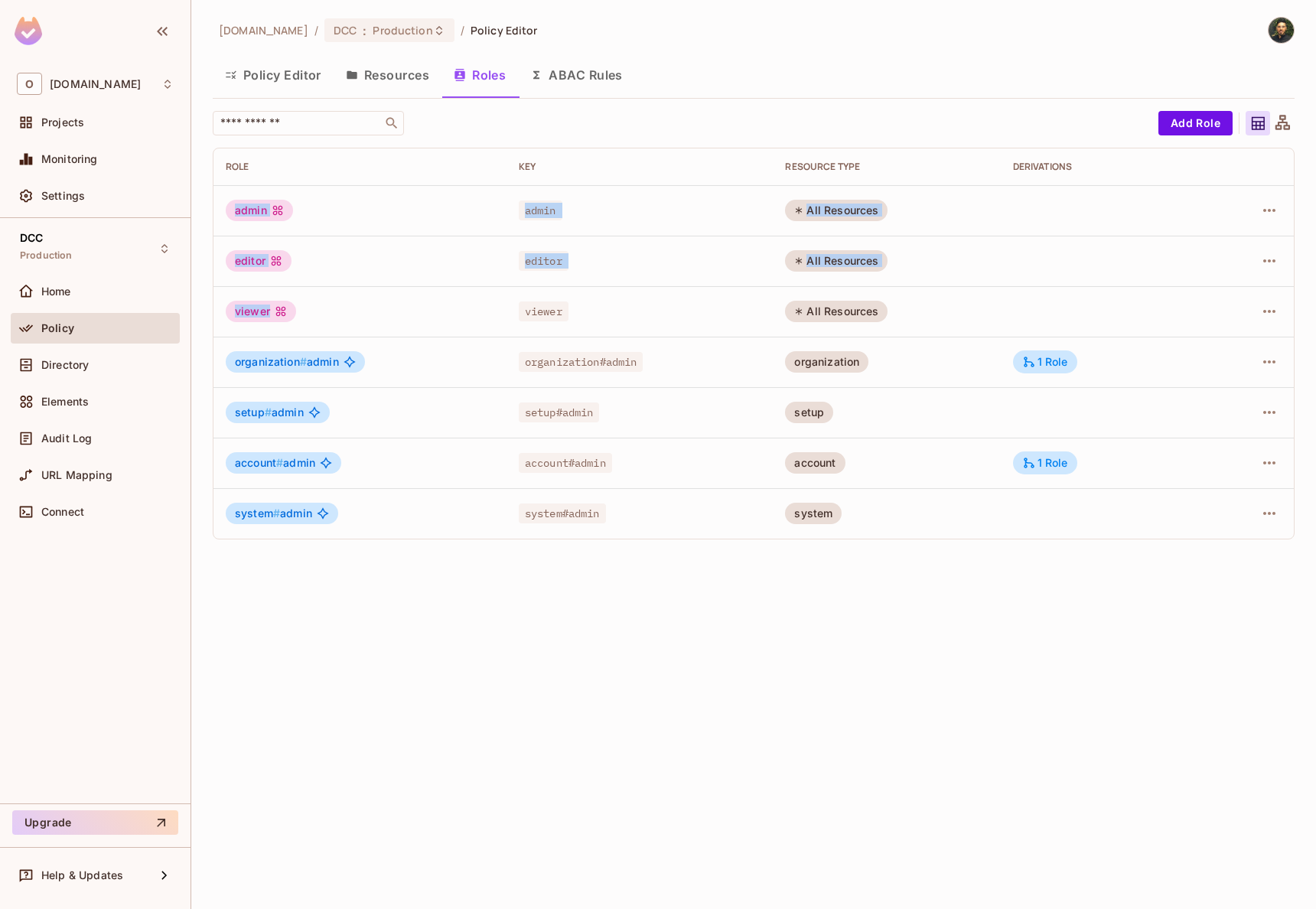
drag, startPoint x: 231, startPoint y: 208, endPoint x: 301, endPoint y: 324, distance: 135.5
click at [301, 324] on tbody "admin admin All Resources editor editor All Resources viewer viewer All Resourc…" at bounding box center [753, 362] width 1081 height 353
click at [307, 318] on div "viewer" at bounding box center [359, 311] width 268 height 21
drag, startPoint x: 307, startPoint y: 318, endPoint x: 235, endPoint y: 217, distance: 124.0
click at [235, 217] on tbody "admin admin All Resources editor editor All Resources viewer viewer All Resourc…" at bounding box center [753, 362] width 1081 height 353
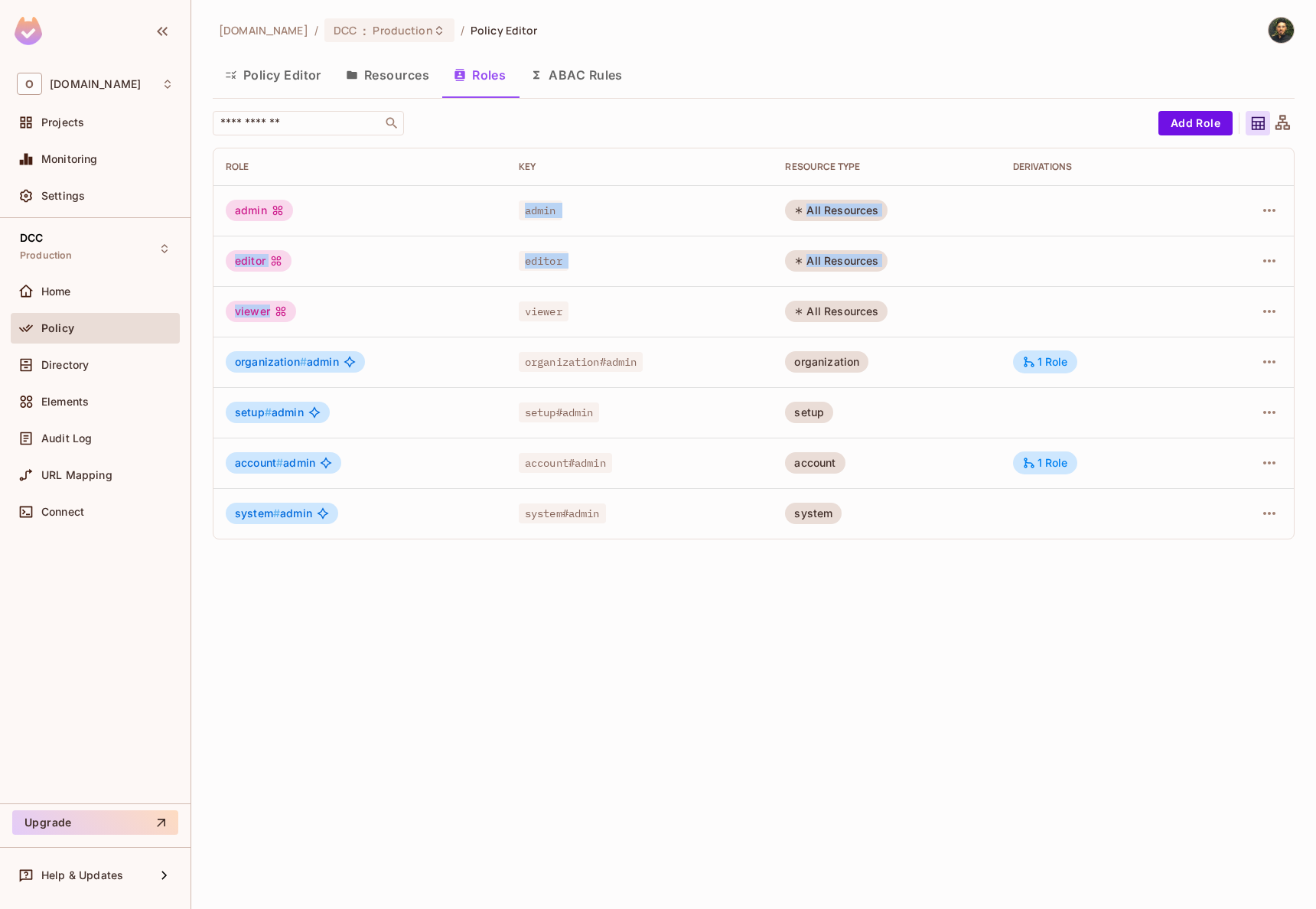
click at [235, 216] on div "admin" at bounding box center [259, 209] width 67 height 21
drag, startPoint x: 233, startPoint y: 211, endPoint x: 320, endPoint y: 327, distance: 145.0
click at [320, 327] on tbody "admin admin All Resources editor editor All Resources viewer viewer All Resourc…" at bounding box center [753, 362] width 1081 height 353
click at [336, 318] on div "viewer" at bounding box center [359, 311] width 268 height 21
drag, startPoint x: 233, startPoint y: 208, endPoint x: 309, endPoint y: 319, distance: 134.5
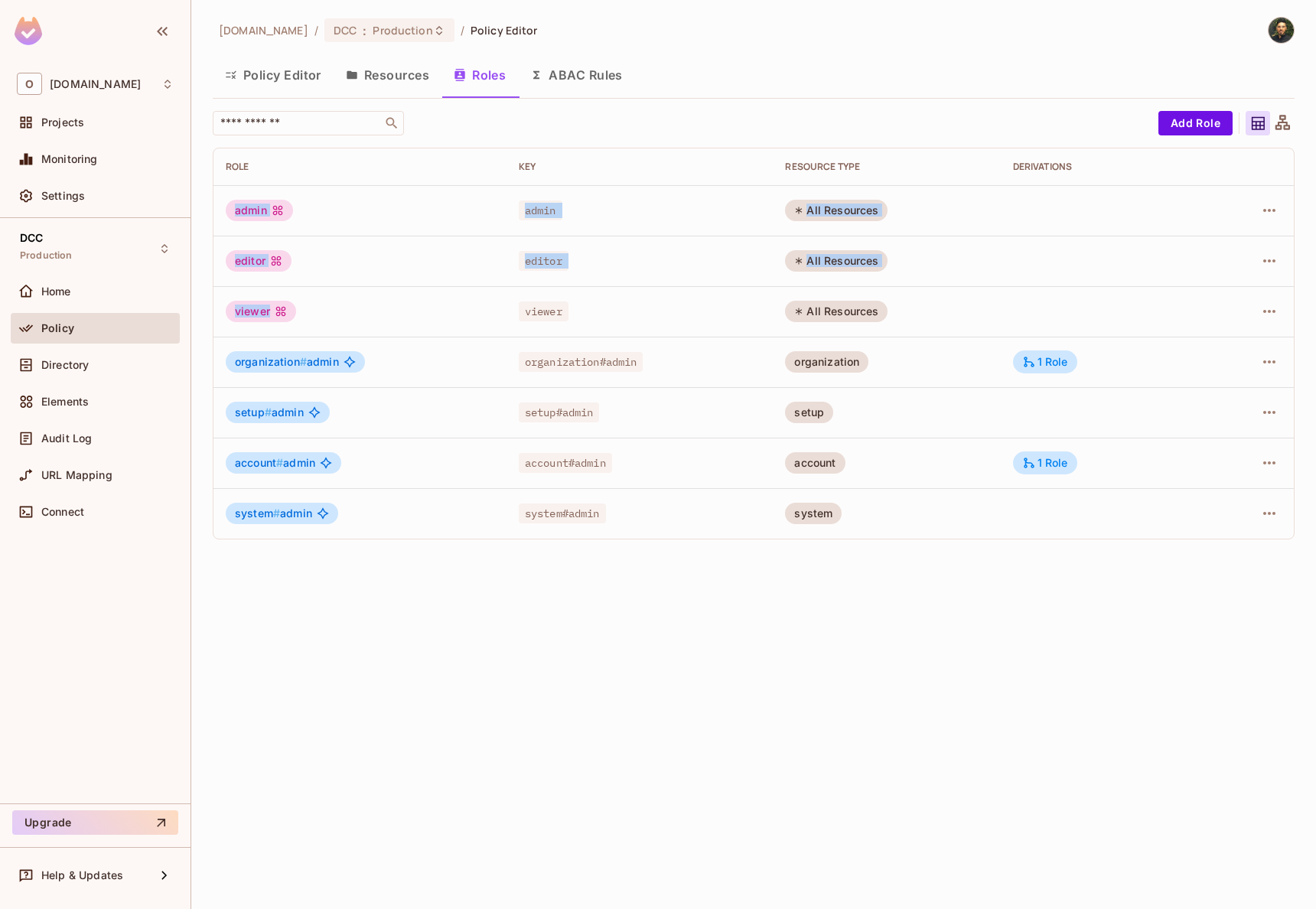
click at [309, 319] on tbody "admin admin All Resources editor editor All Resources viewer viewer All Resourc…" at bounding box center [753, 362] width 1081 height 353
click at [309, 319] on div "viewer" at bounding box center [359, 311] width 268 height 21
drag, startPoint x: 309, startPoint y: 319, endPoint x: 254, endPoint y: 256, distance: 83.6
click at [257, 262] on tbody "admin admin All Resources editor editor All Resources viewer viewer All Resourc…" at bounding box center [753, 362] width 1081 height 353
drag, startPoint x: 238, startPoint y: 206, endPoint x: 313, endPoint y: 319, distance: 135.6
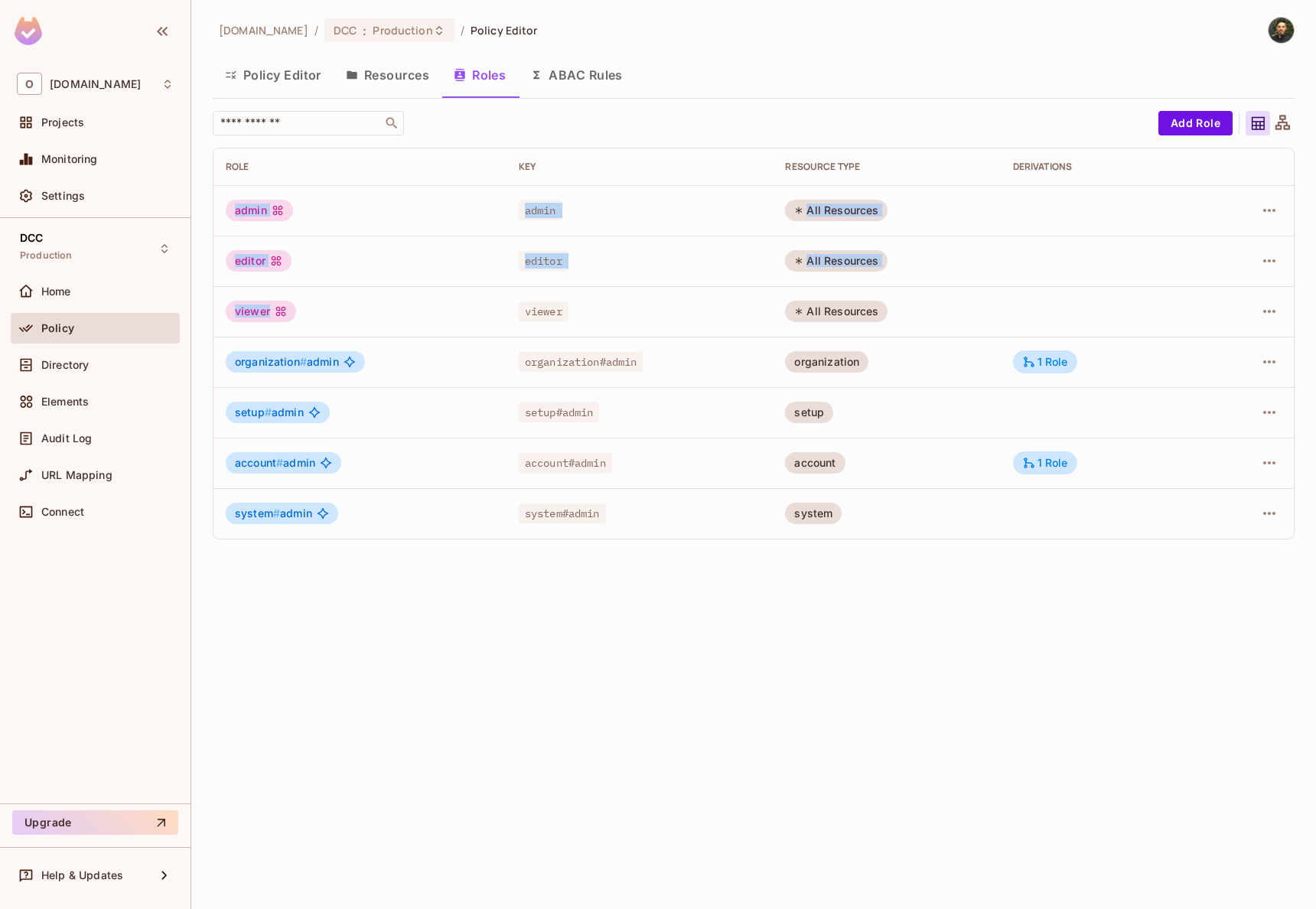
click at [313, 319] on tbody "admin admin All Resources editor editor All Resources viewer viewer All Resourc…" at bounding box center [753, 362] width 1081 height 353
click at [313, 319] on div "viewer" at bounding box center [359, 311] width 268 height 21
drag, startPoint x: 231, startPoint y: 215, endPoint x: 288, endPoint y: 325, distance: 123.9
click at [288, 325] on tbody "admin admin All Resources editor editor All Resources viewer viewer All Resourc…" at bounding box center [753, 362] width 1081 height 353
click at [302, 321] on div "viewer" at bounding box center [359, 311] width 268 height 21
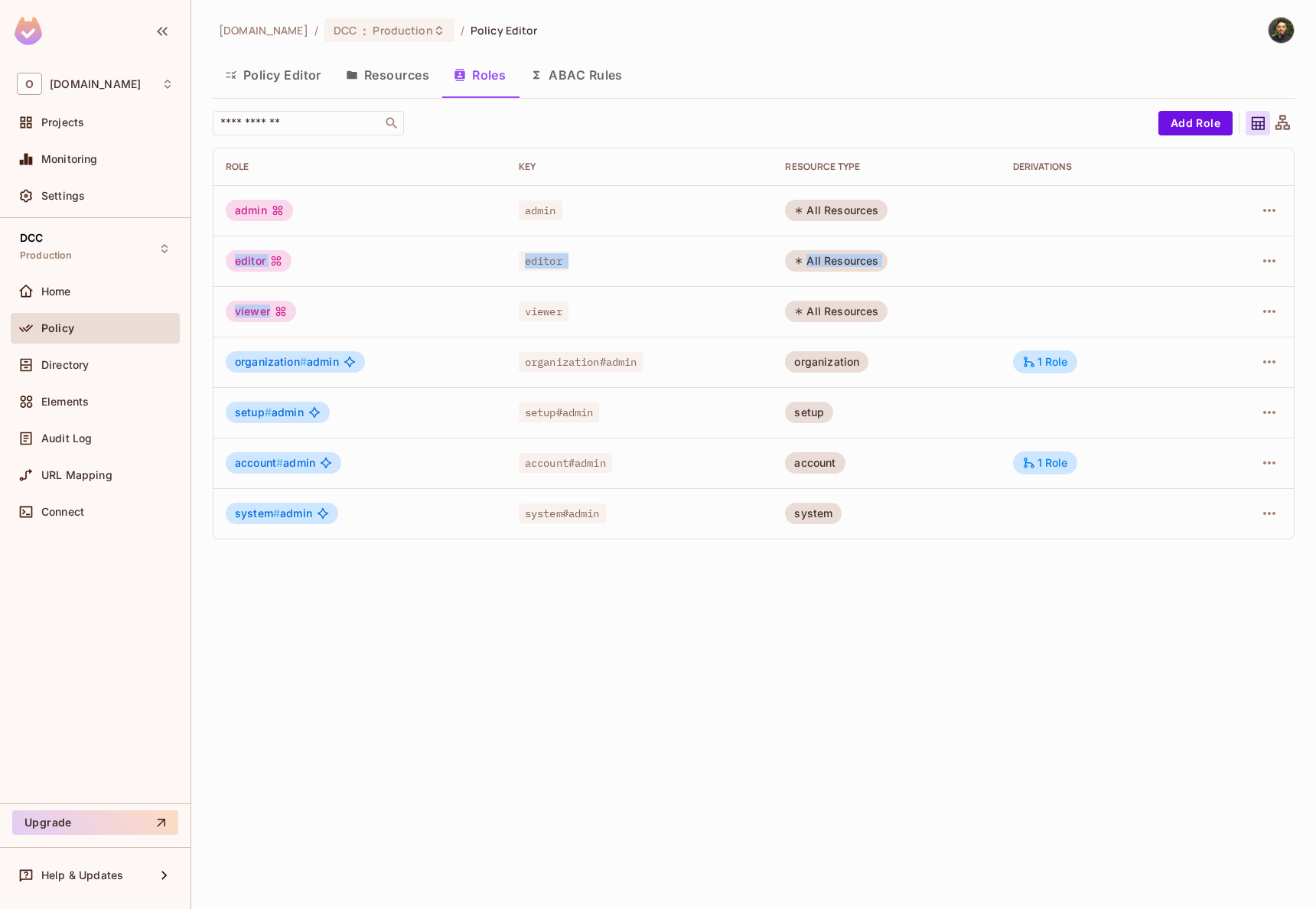
drag, startPoint x: 308, startPoint y: 309, endPoint x: 244, endPoint y: 219, distance: 110.4
click at [246, 227] on tbody "admin admin All Resources editor editor All Resources viewer viewer All Resourc…" at bounding box center [753, 362] width 1081 height 353
drag, startPoint x: 241, startPoint y: 211, endPoint x: 293, endPoint y: 325, distance: 125.3
click at [293, 325] on tbody "admin admin All Resources editor editor All Resources viewer viewer All Resourc…" at bounding box center [753, 362] width 1081 height 353
click at [296, 325] on td "viewer" at bounding box center [360, 311] width 293 height 50
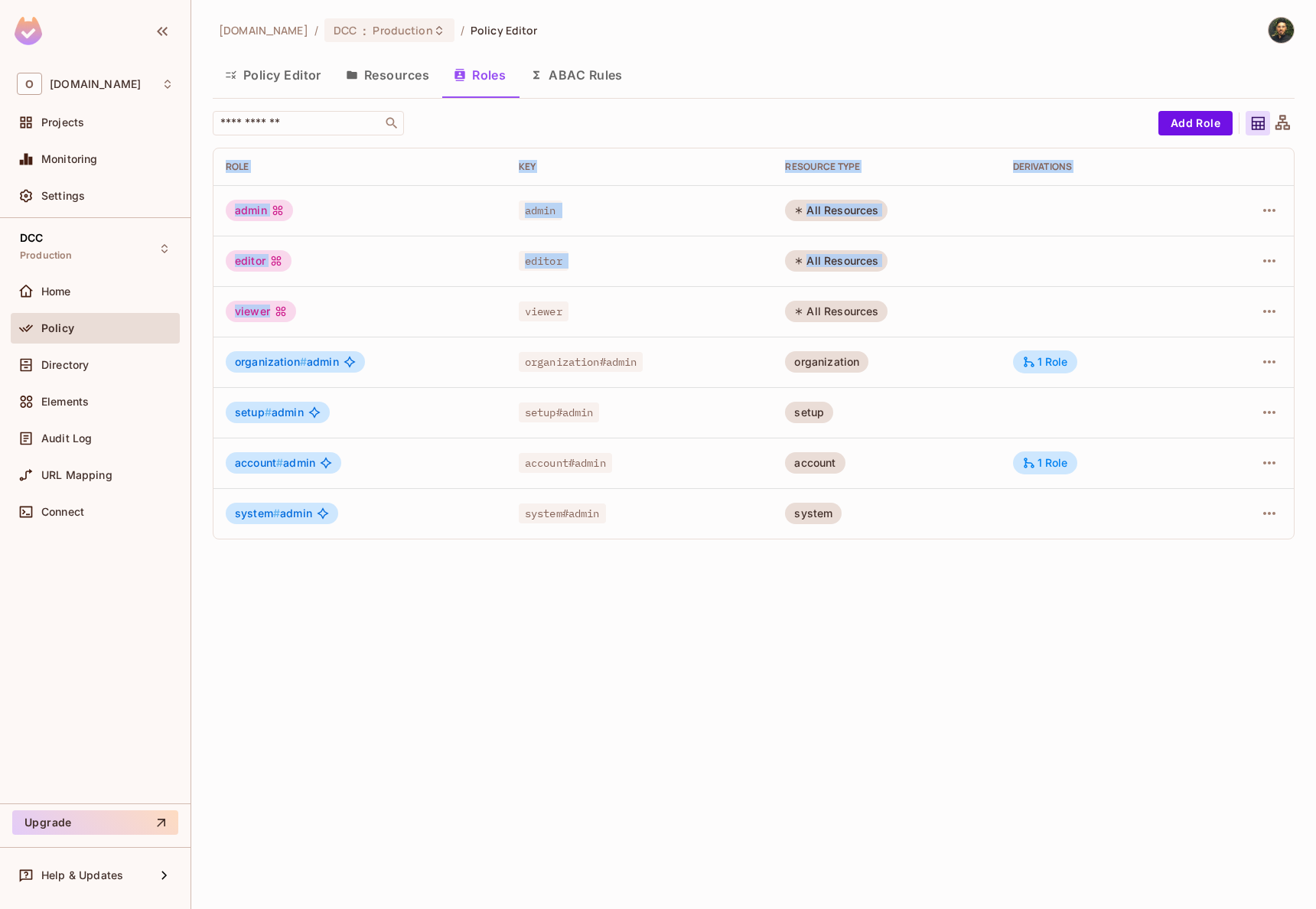
drag, startPoint x: 302, startPoint y: 325, endPoint x: 230, endPoint y: 201, distance: 143.4
click at [214, 207] on tbody "admin admin All Resources editor editor All Resources viewer viewer All Resourc…" at bounding box center [753, 362] width 1081 height 353
click at [241, 200] on div "admin" at bounding box center [259, 209] width 67 height 21
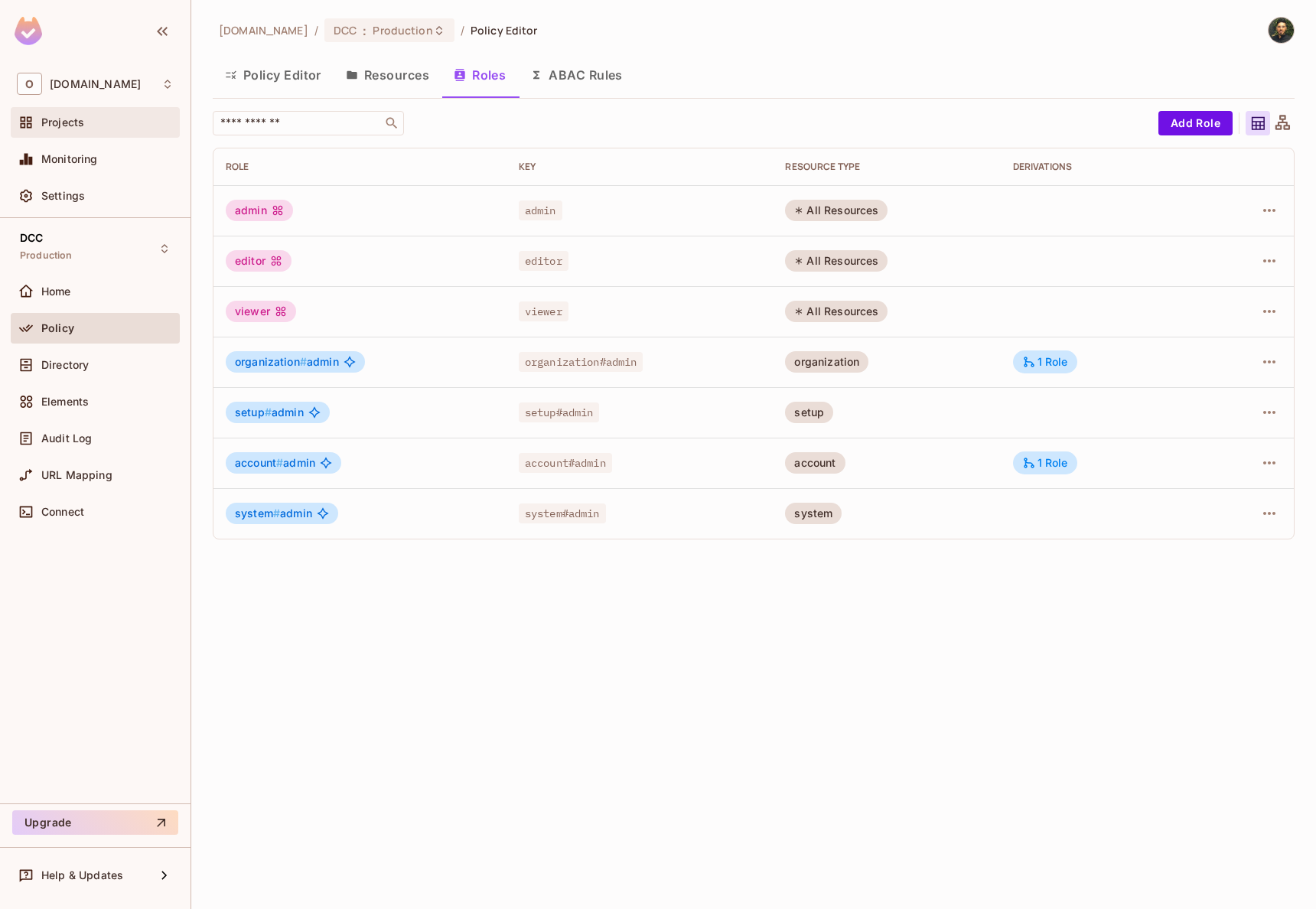
click at [103, 118] on div "Projects" at bounding box center [107, 122] width 132 height 13
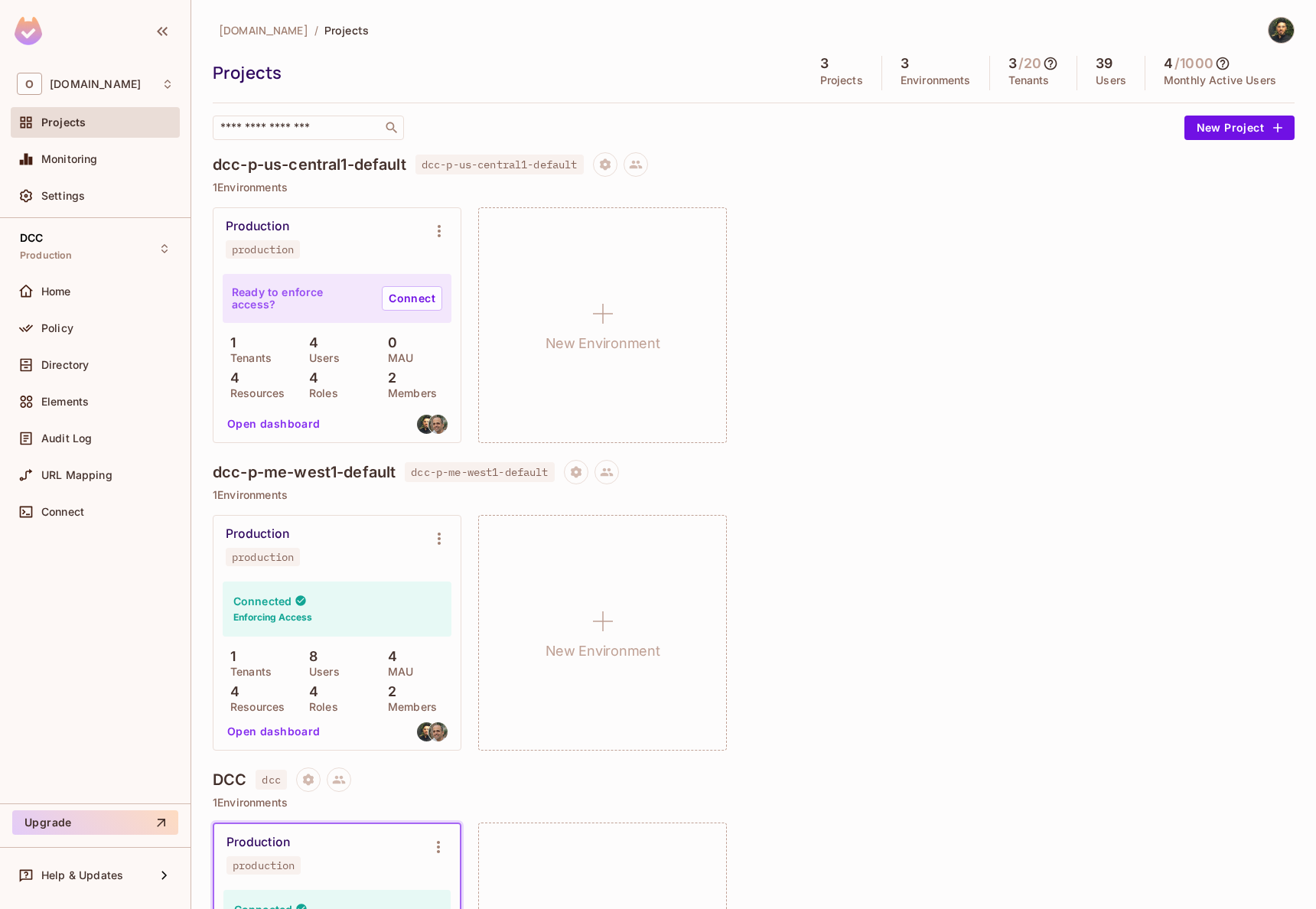
scroll to position [166, 0]
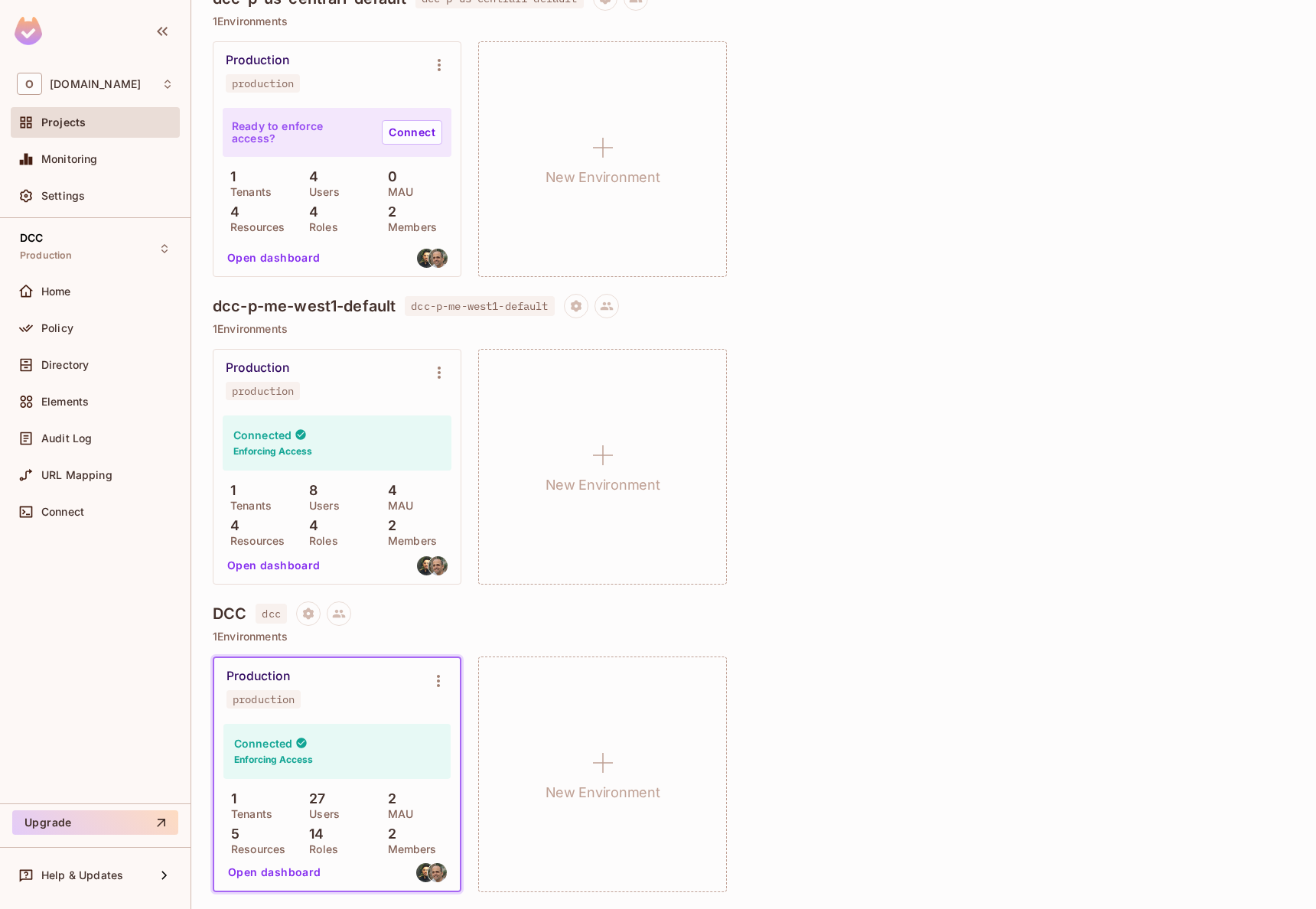
click at [830, 473] on div "Production production Connected Enforcing Access 1 Tenants 8 Users 4 MAU 4 Reso…" at bounding box center [753, 467] width 1081 height 235
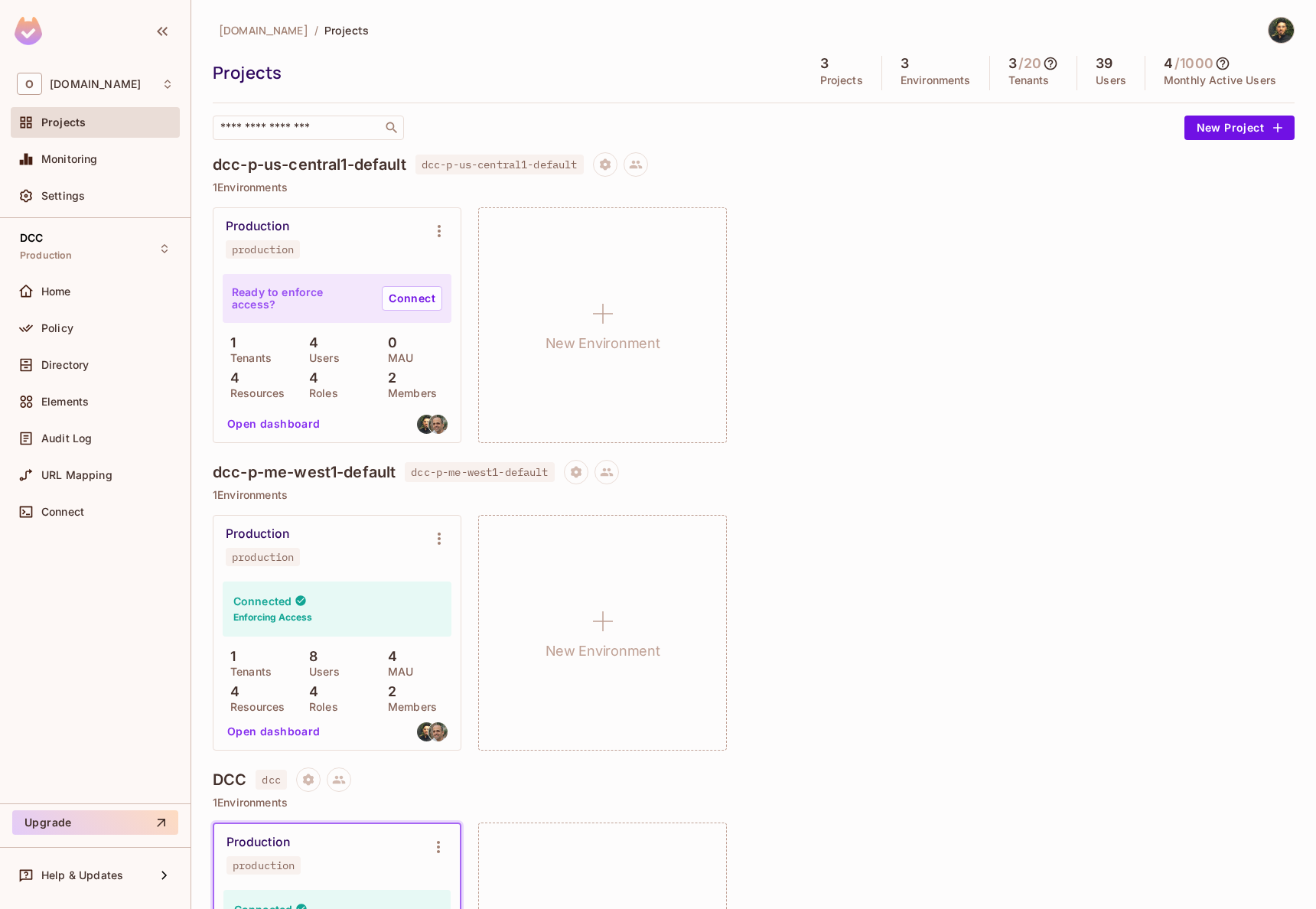
click at [941, 304] on div "Production production Ready to enforce access? Connect 1 Tenants 4 Users 0 MAU …" at bounding box center [753, 325] width 1081 height 235
drag, startPoint x: 998, startPoint y: 83, endPoint x: 1009, endPoint y: 83, distance: 11.0
click at [1008, 83] on p "Tenants" at bounding box center [1028, 80] width 41 height 13
click at [1022, 84] on p "Tenants" at bounding box center [1028, 80] width 41 height 13
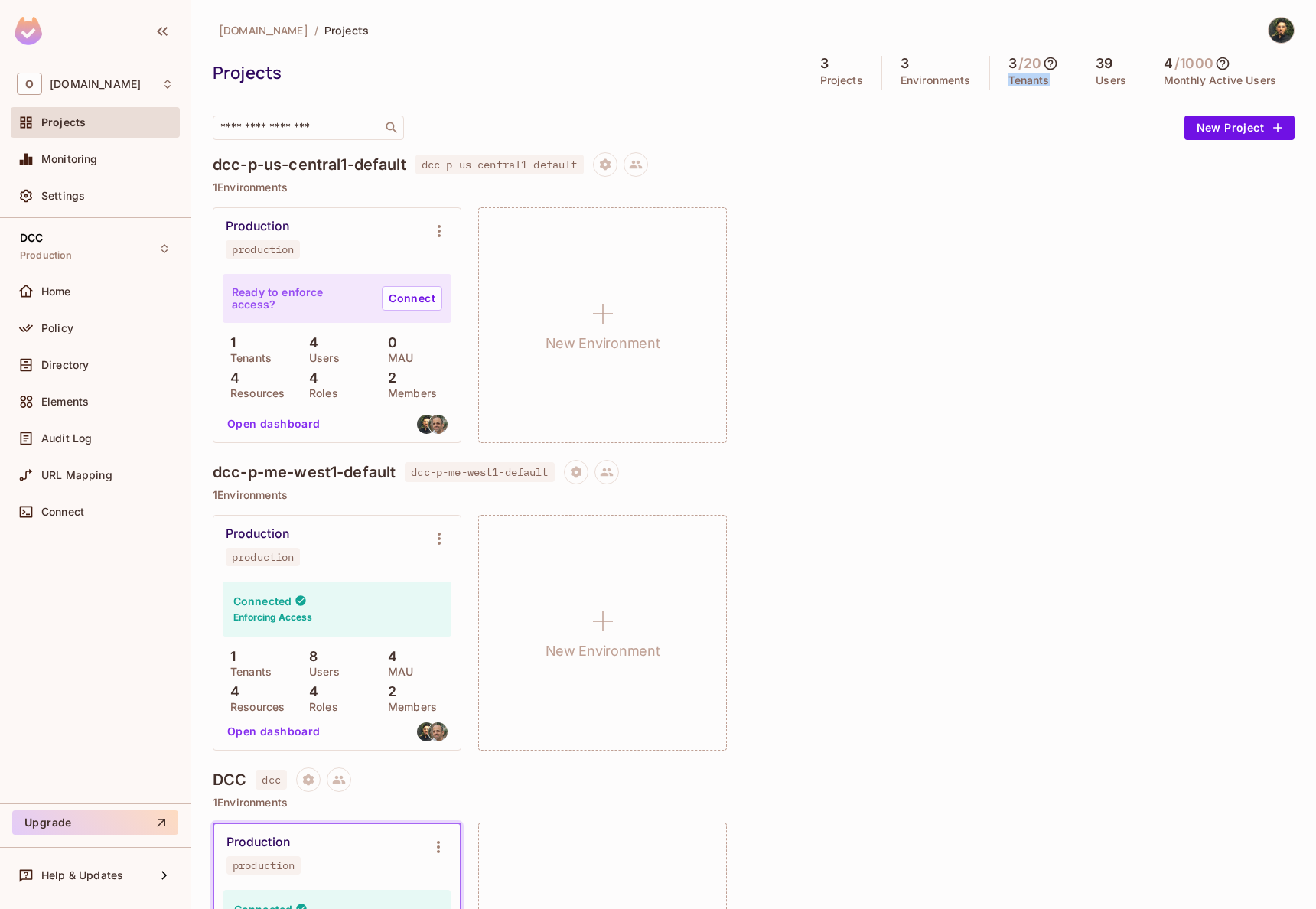
click at [1022, 84] on p "Tenants" at bounding box center [1028, 80] width 41 height 13
click at [943, 83] on p "Environments" at bounding box center [936, 80] width 71 height 13
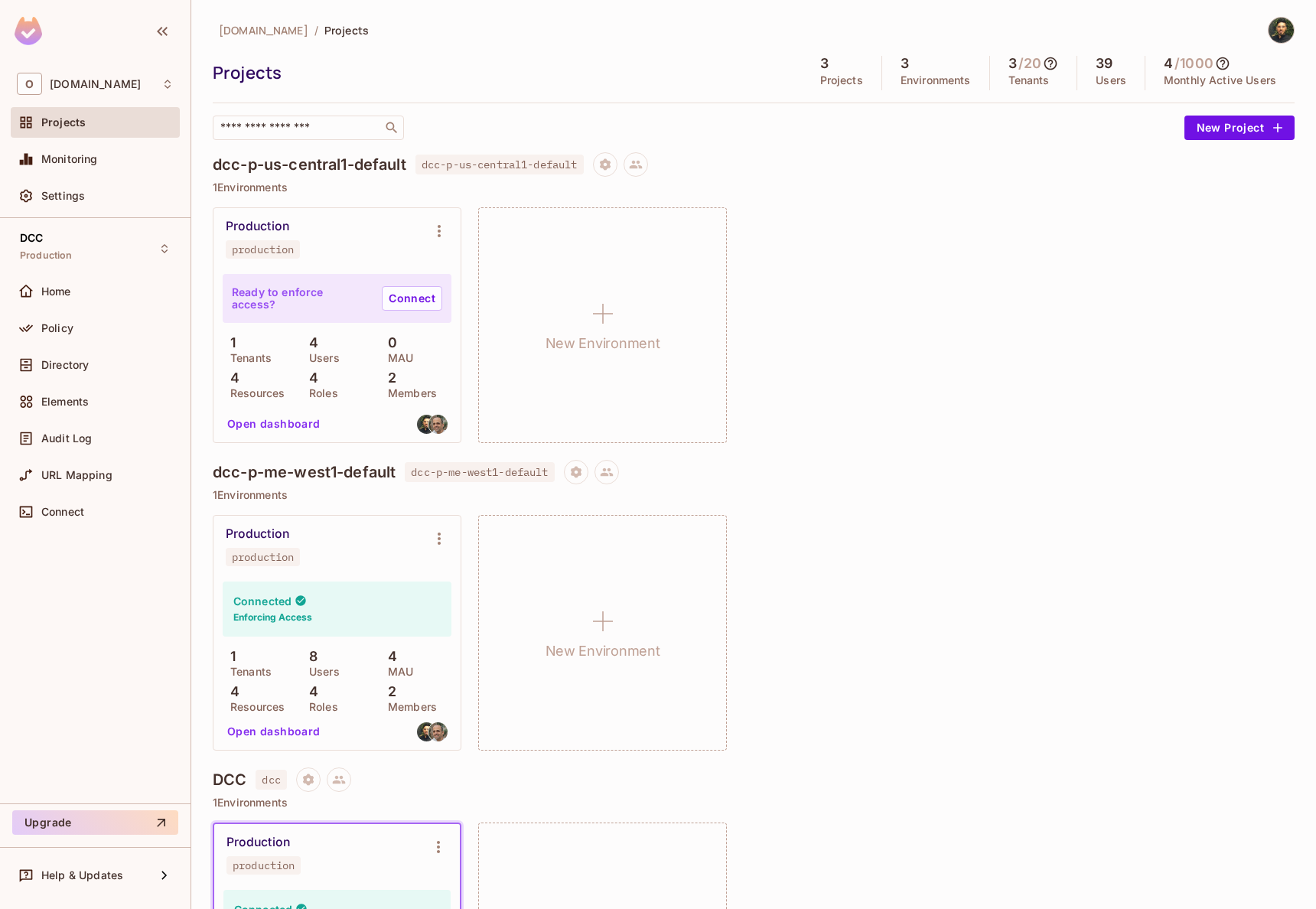
click at [839, 83] on p "Projects" at bounding box center [841, 80] width 43 height 13
click at [64, 375] on div "Directory" at bounding box center [95, 365] width 169 height 30
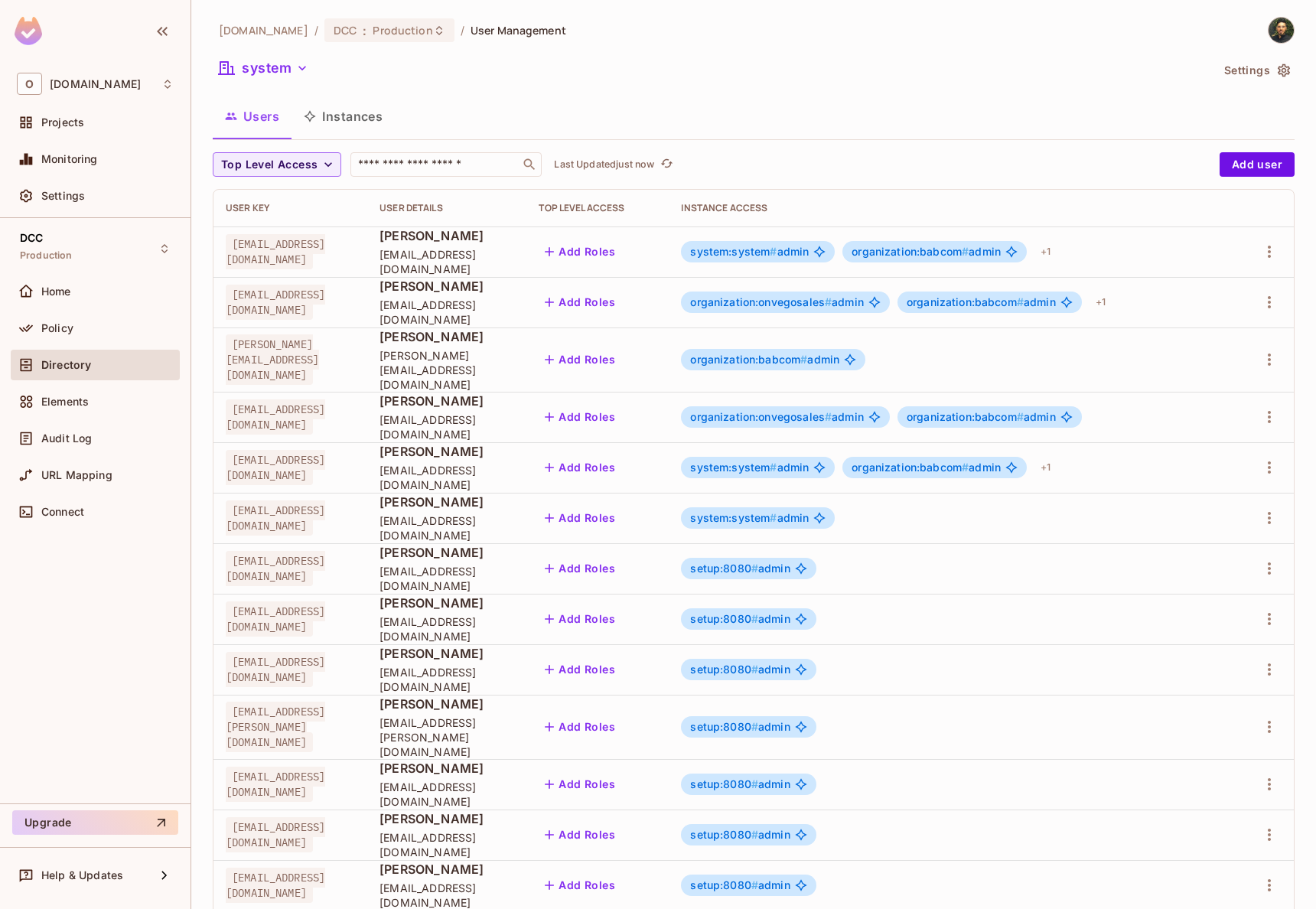
click at [368, 124] on button "Instances" at bounding box center [343, 116] width 103 height 38
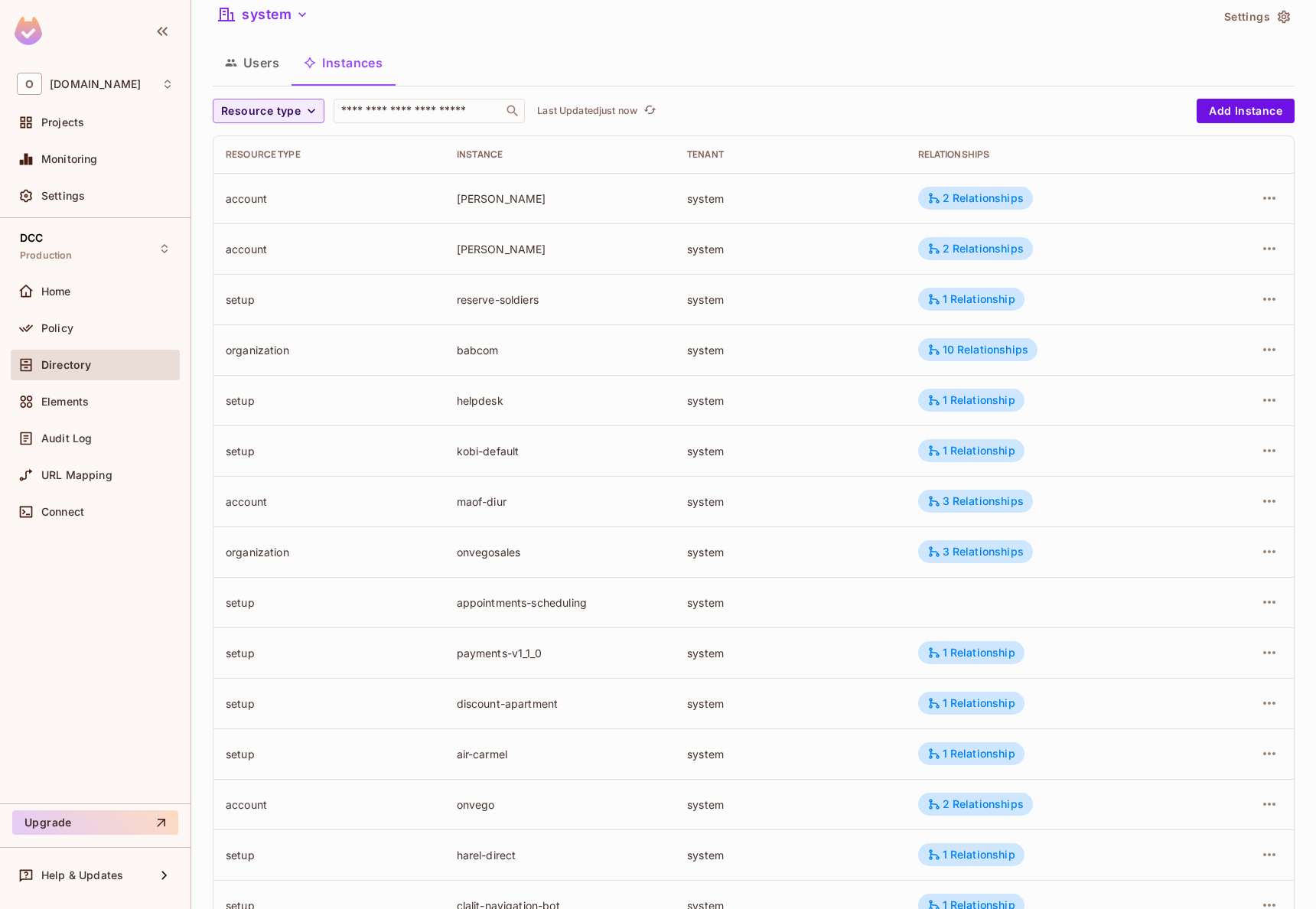
scroll to position [160, 0]
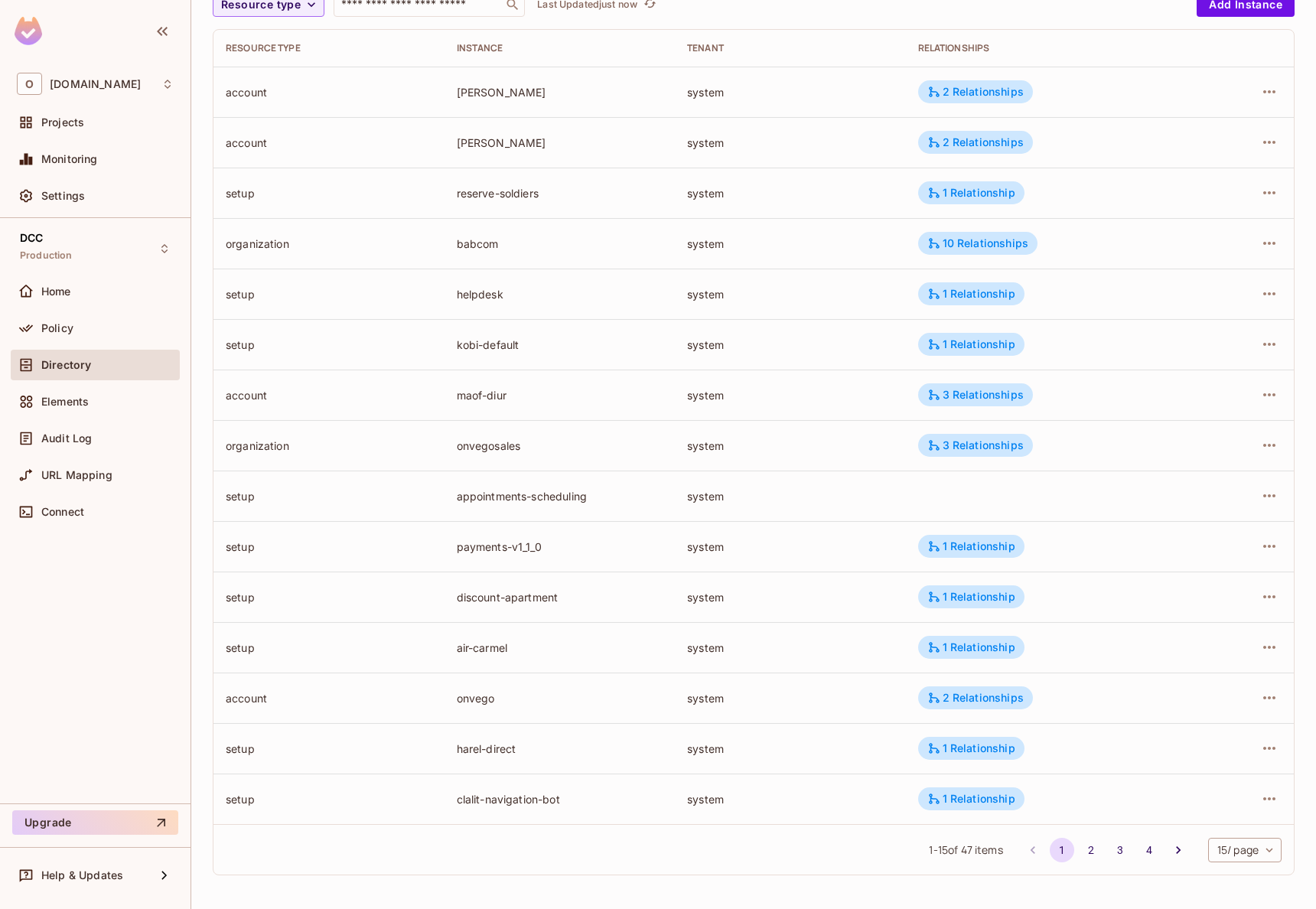
click at [949, 852] on span "1 - 15 of 47 items" at bounding box center [965, 850] width 73 height 17
click at [720, 829] on div "1 - 15 of 47 items 1 2 3 4 15 / page ** ​" at bounding box center [753, 849] width 1081 height 50
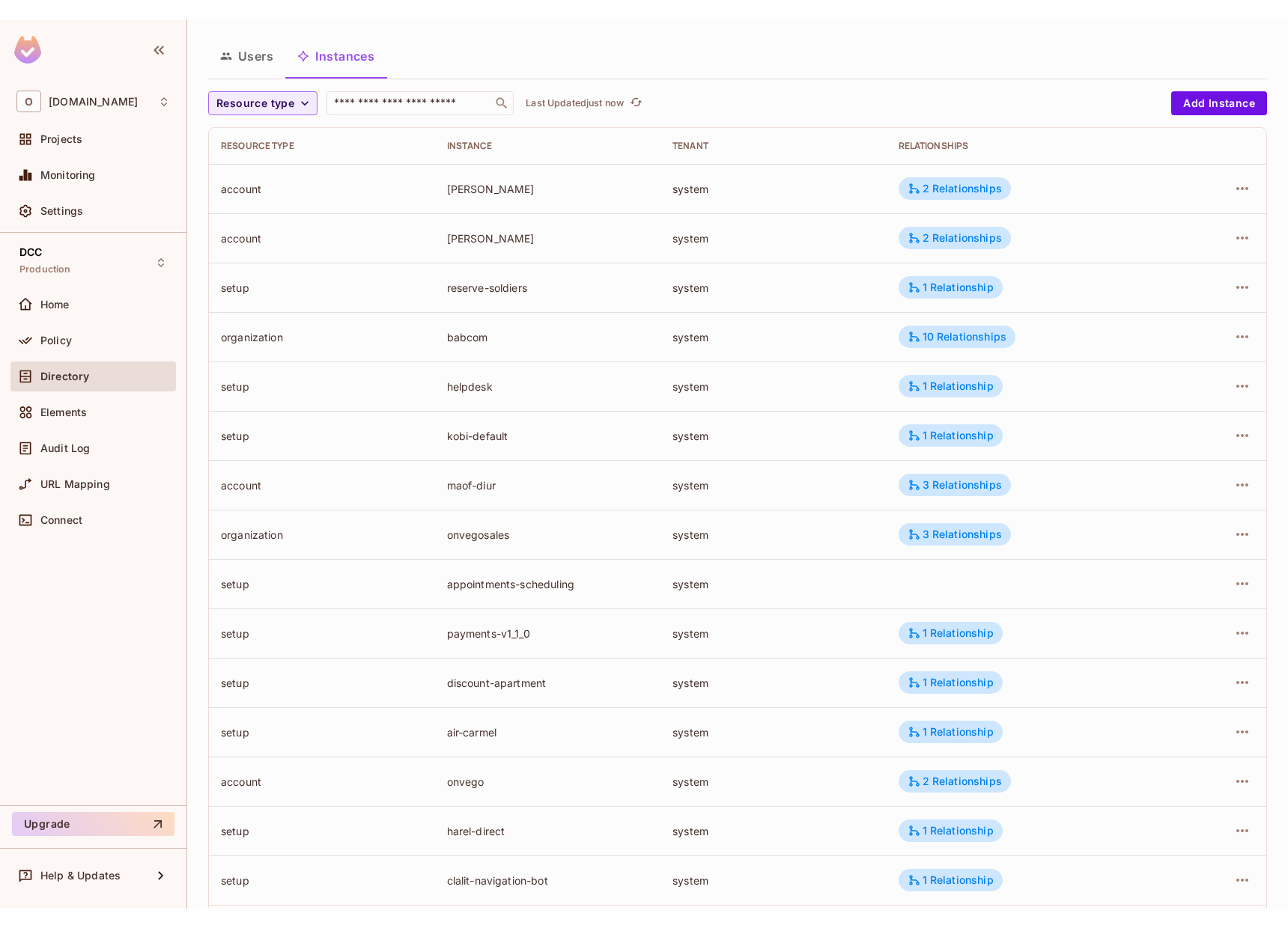
scroll to position [0, 0]
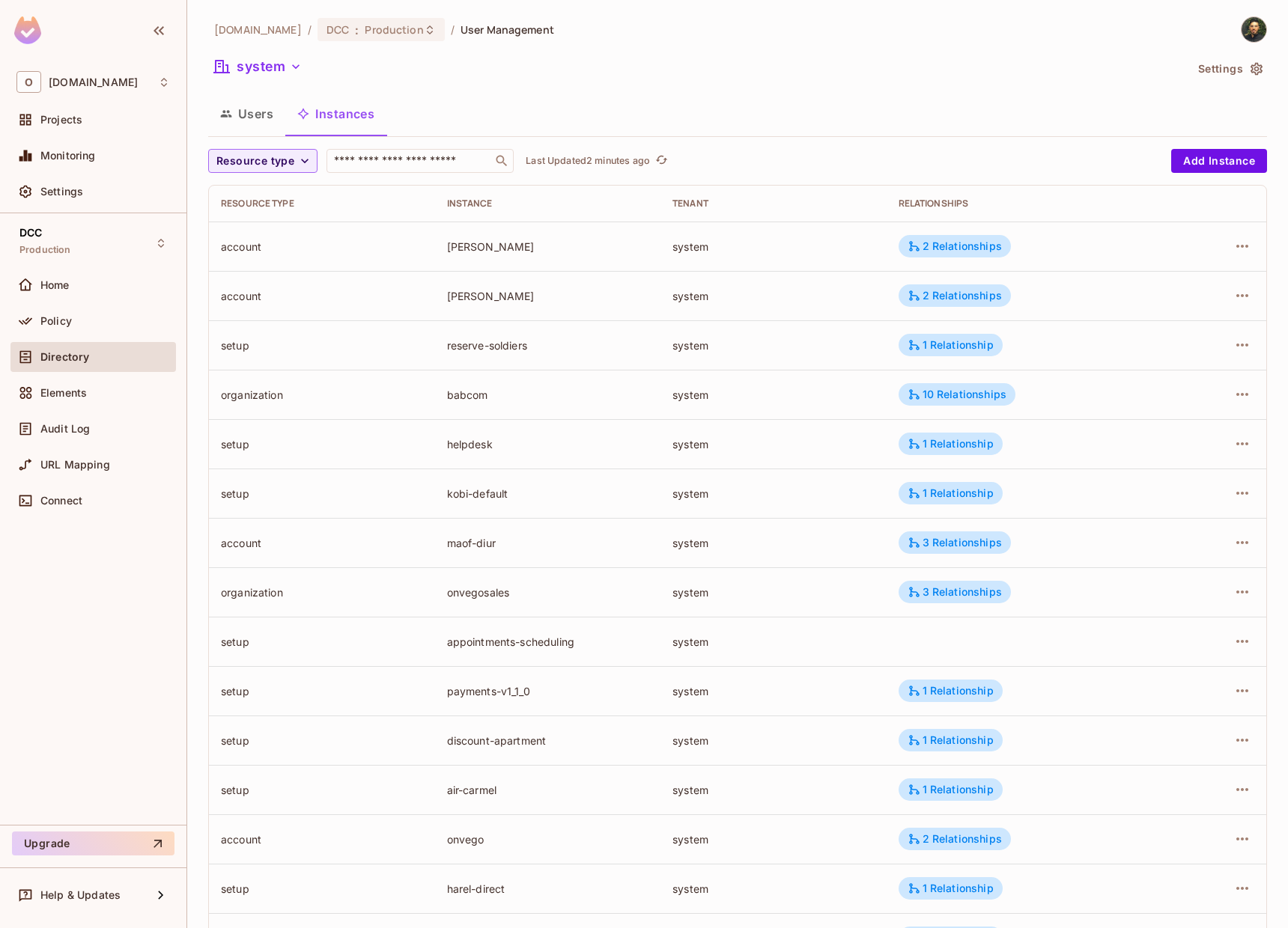
click at [823, 81] on div "system" at bounding box center [696, 68] width 976 height 29
